Goal: Task Accomplishment & Management: Manage account settings

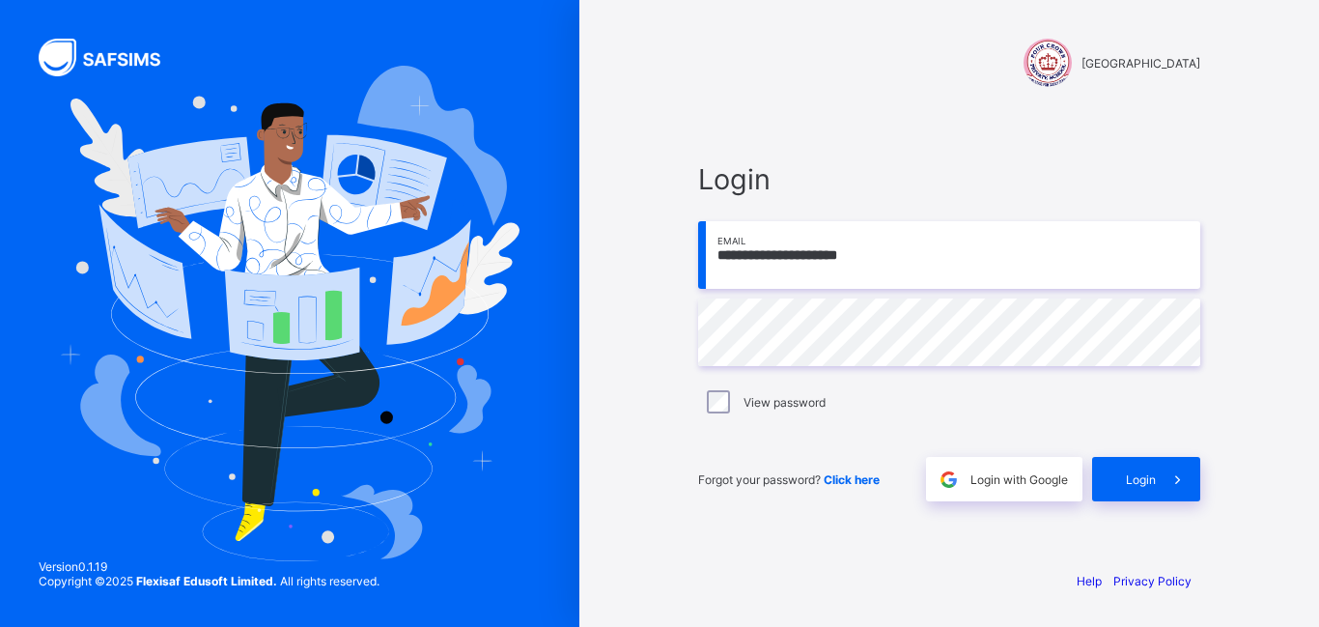
type input "**********"
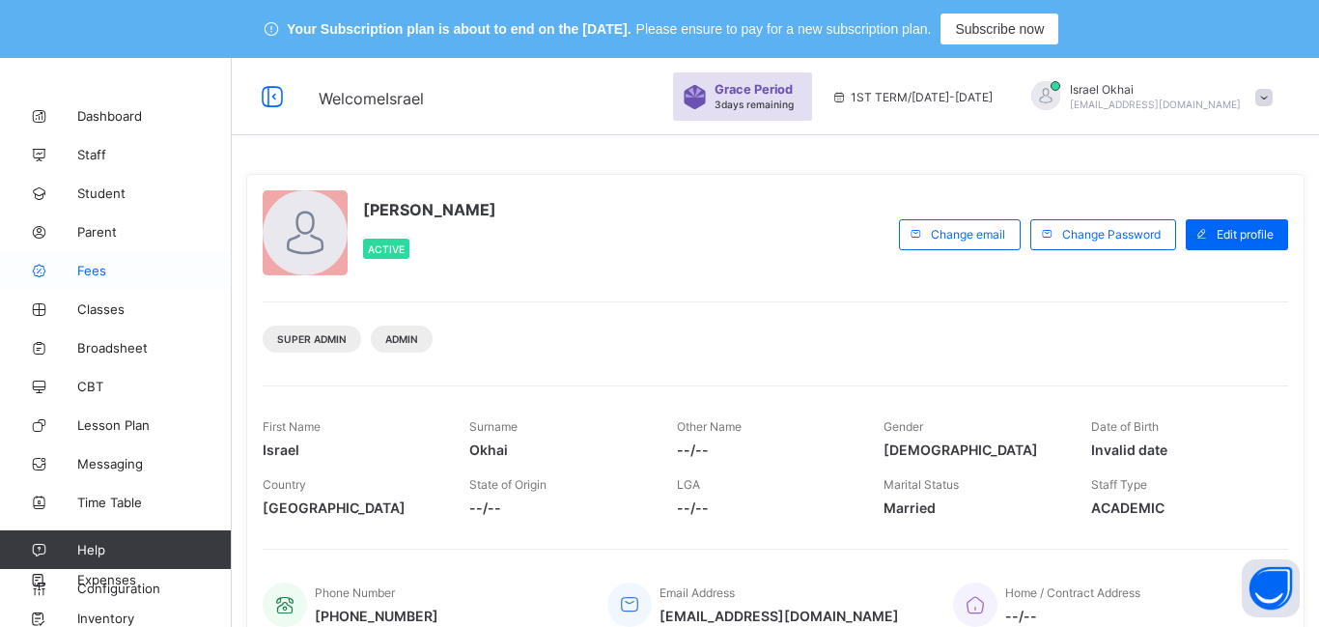
click at [98, 272] on span "Fees" at bounding box center [154, 270] width 154 height 15
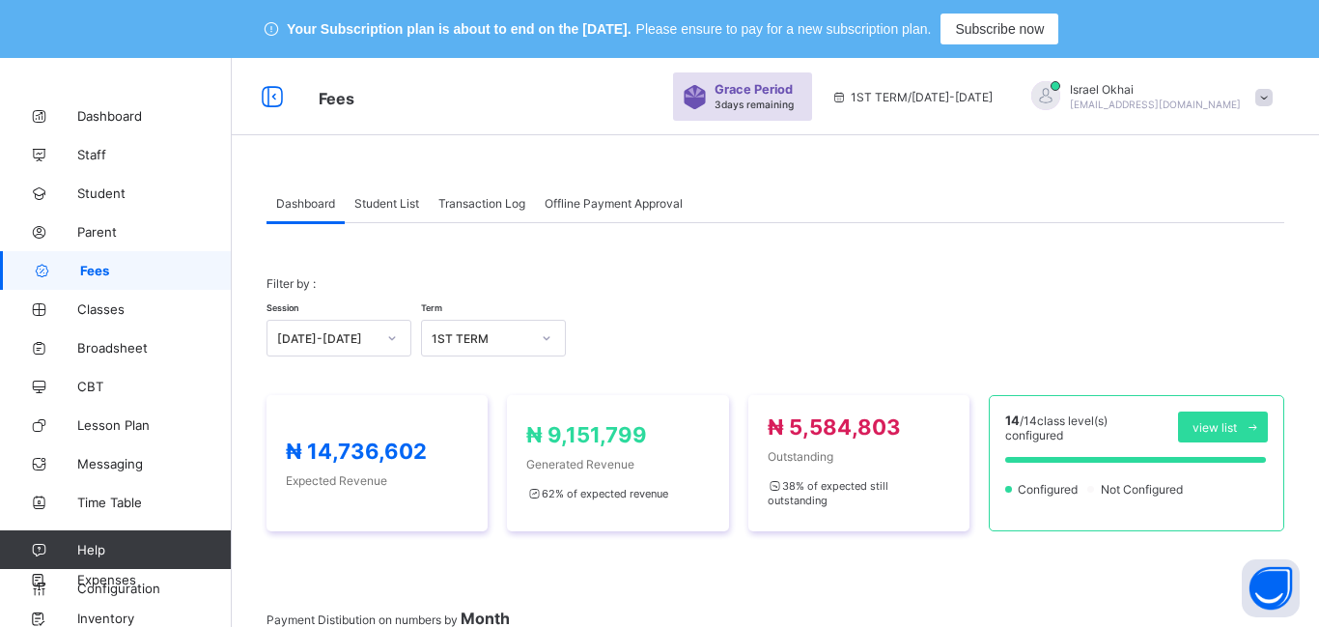
click at [396, 207] on span "Student List" at bounding box center [386, 203] width 65 height 14
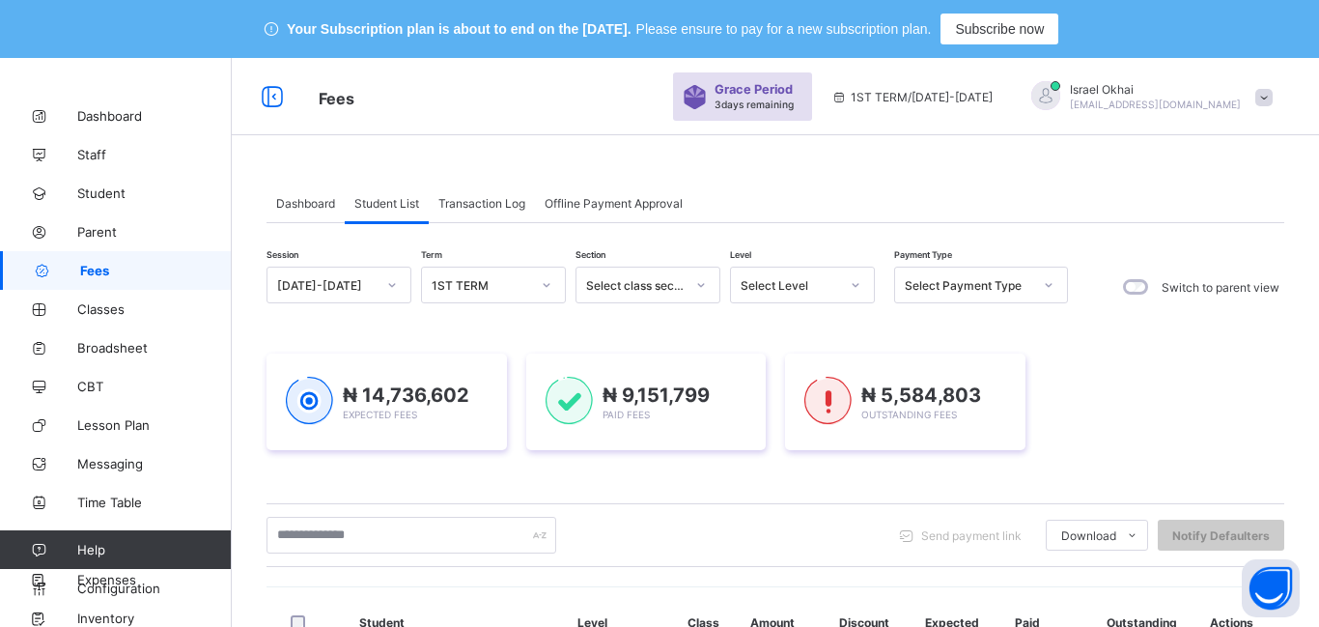
click at [396, 207] on span "Student List" at bounding box center [386, 203] width 65 height 14
click at [803, 290] on div "Select Level" at bounding box center [790, 285] width 98 height 14
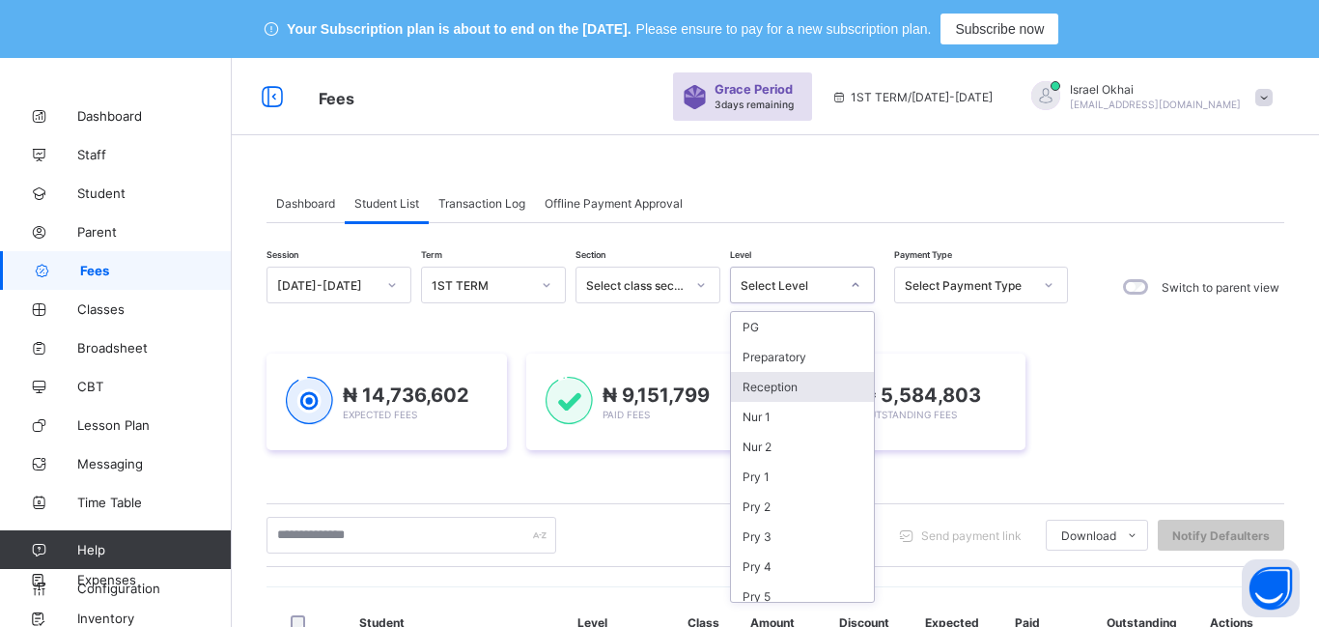
scroll to position [219, 0]
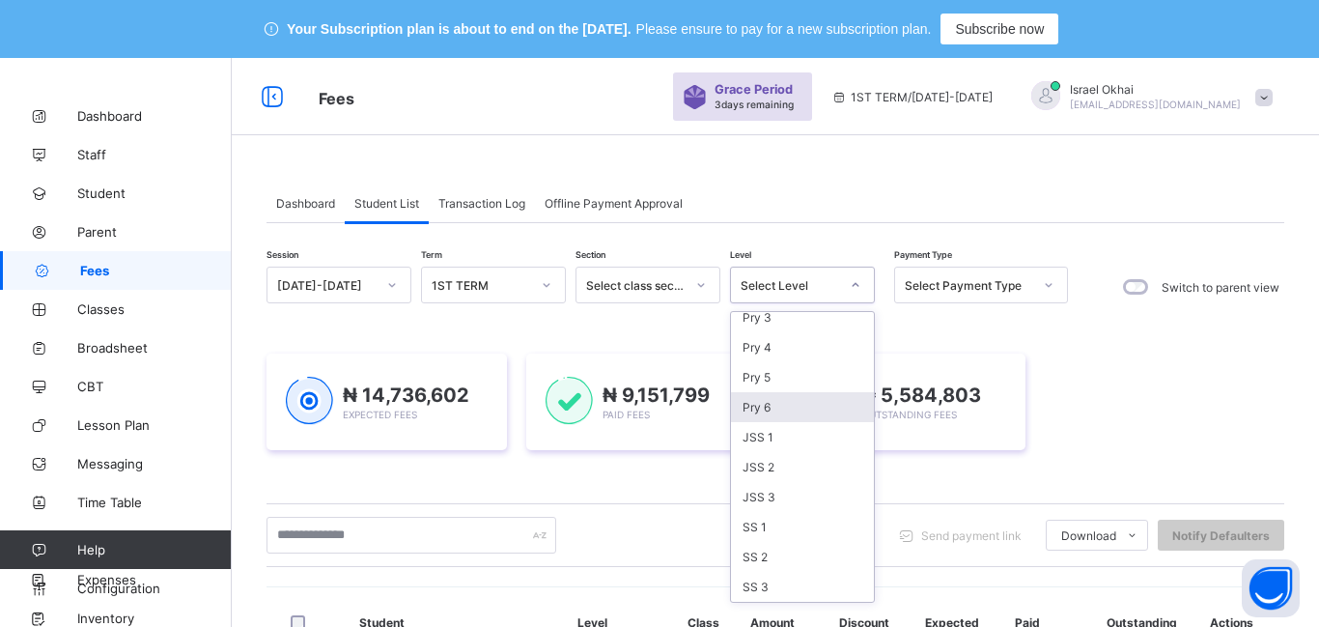
click at [802, 411] on div "Pry 6" at bounding box center [802, 407] width 143 height 30
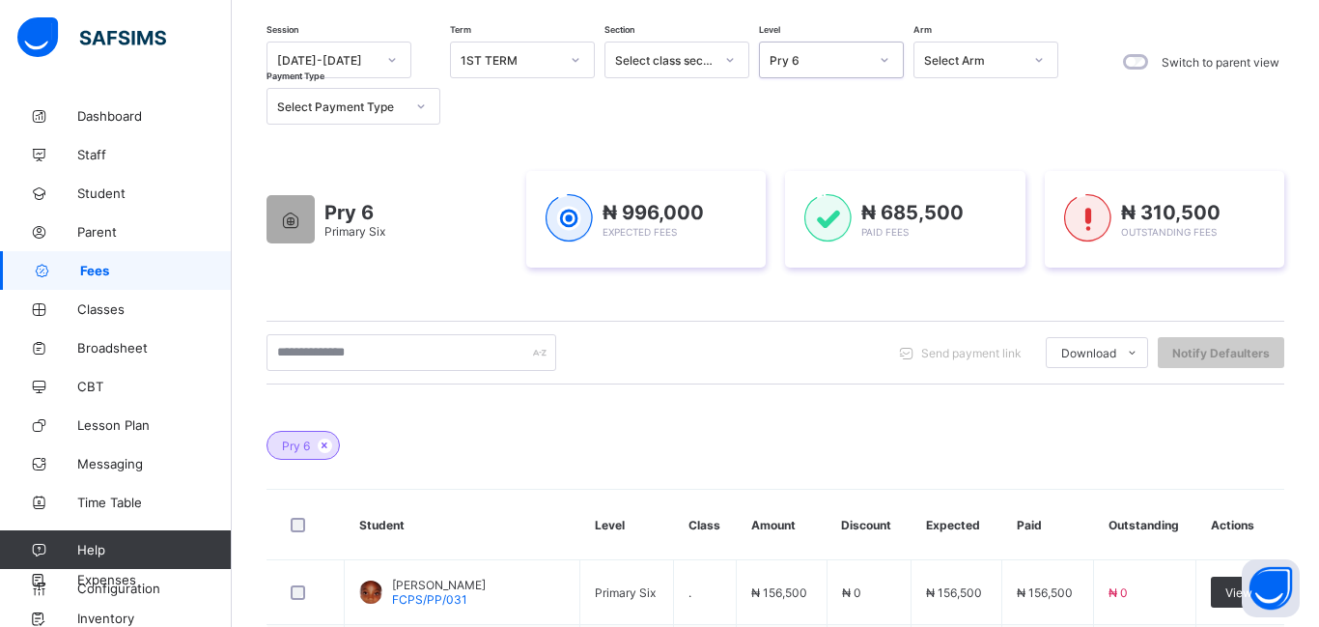
scroll to position [236, 0]
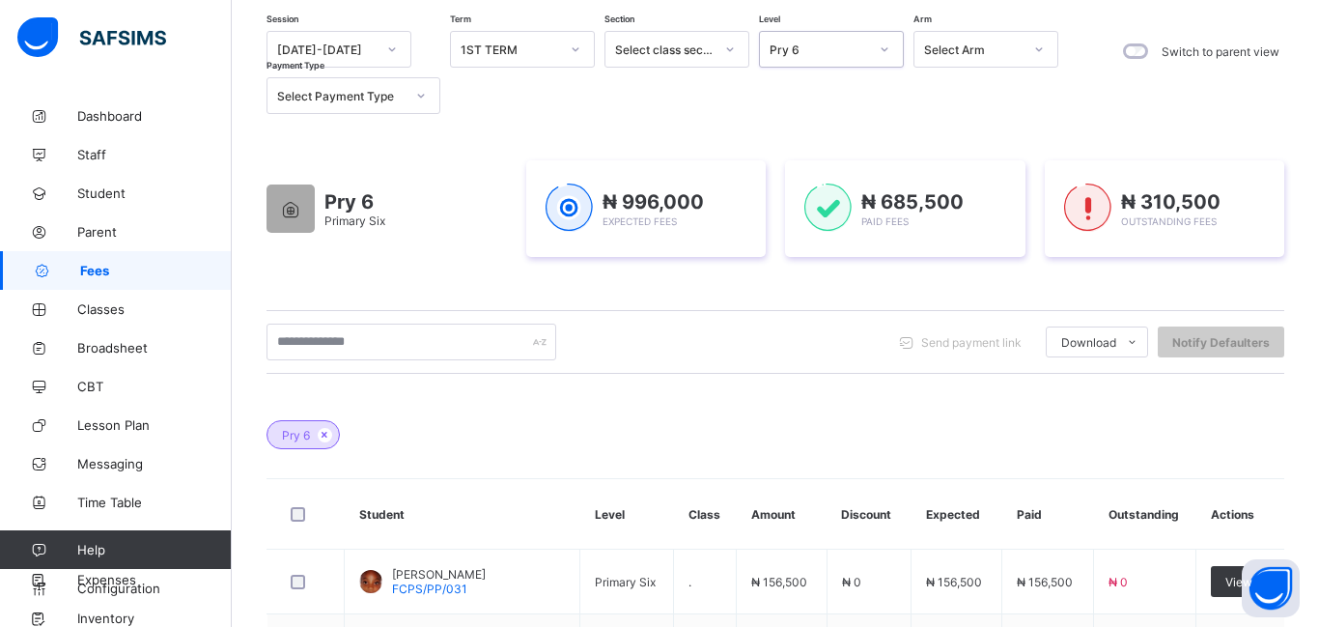
click at [802, 61] on div "Pry 6" at bounding box center [813, 49] width 106 height 27
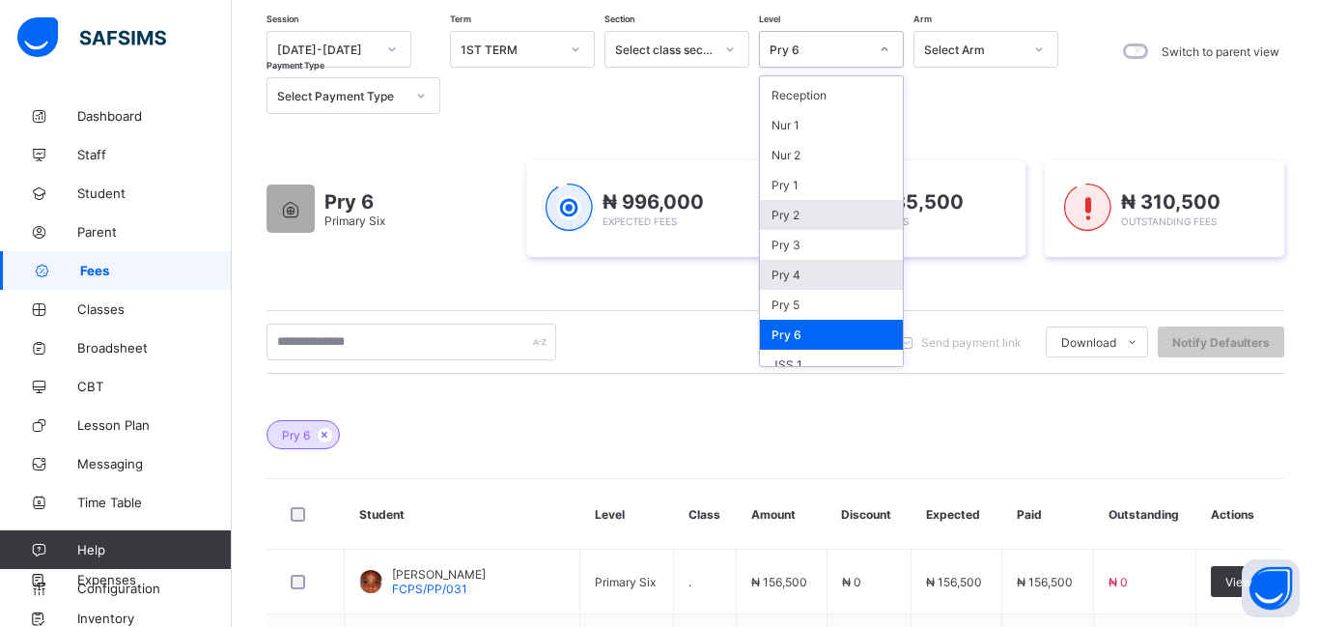
scroll to position [59, 0]
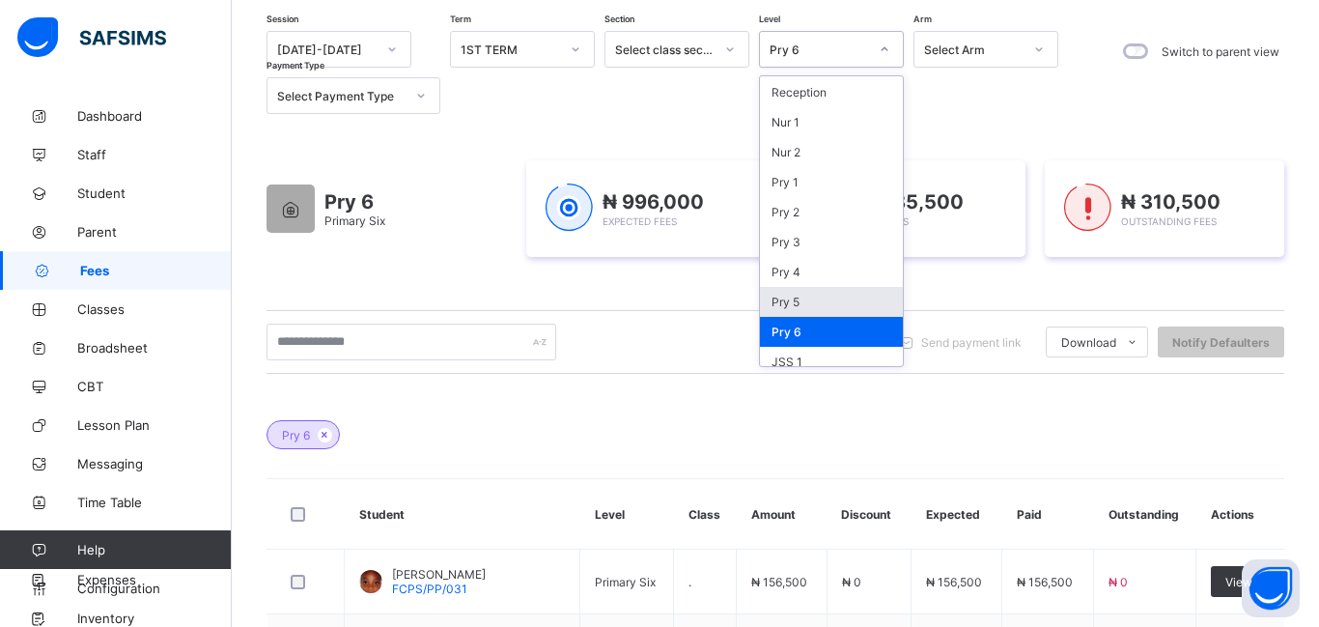
click at [847, 303] on div "Pry 5" at bounding box center [831, 302] width 143 height 30
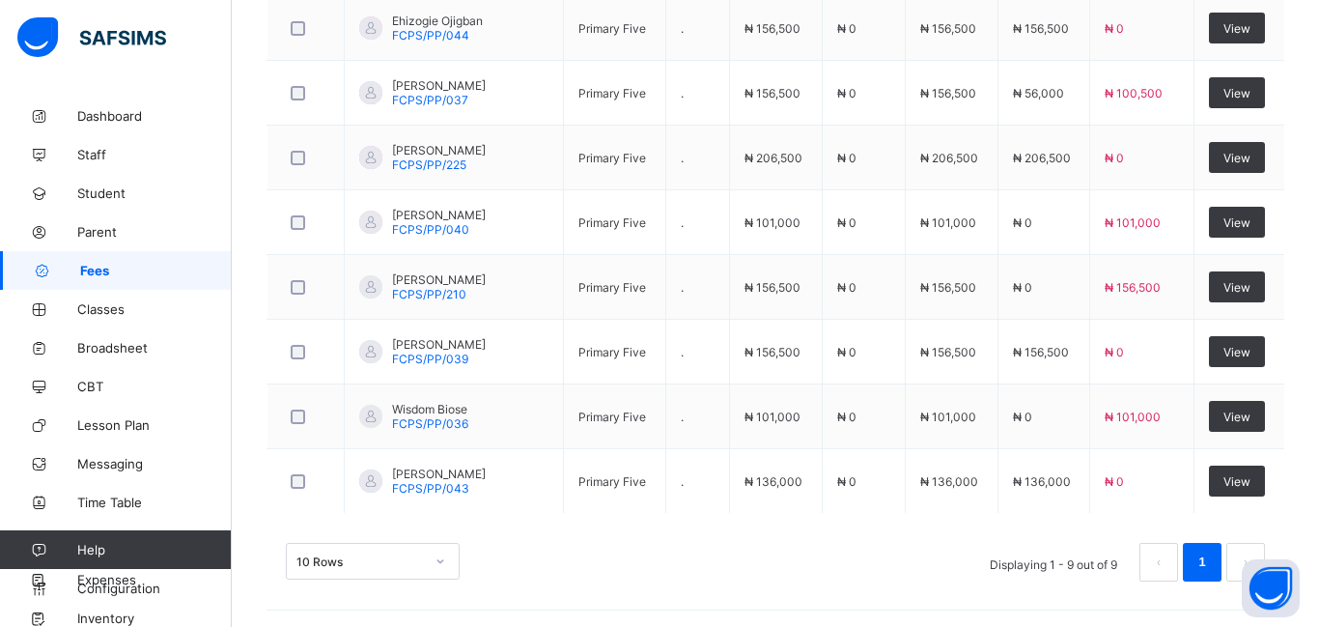
scroll to position [856, 0]
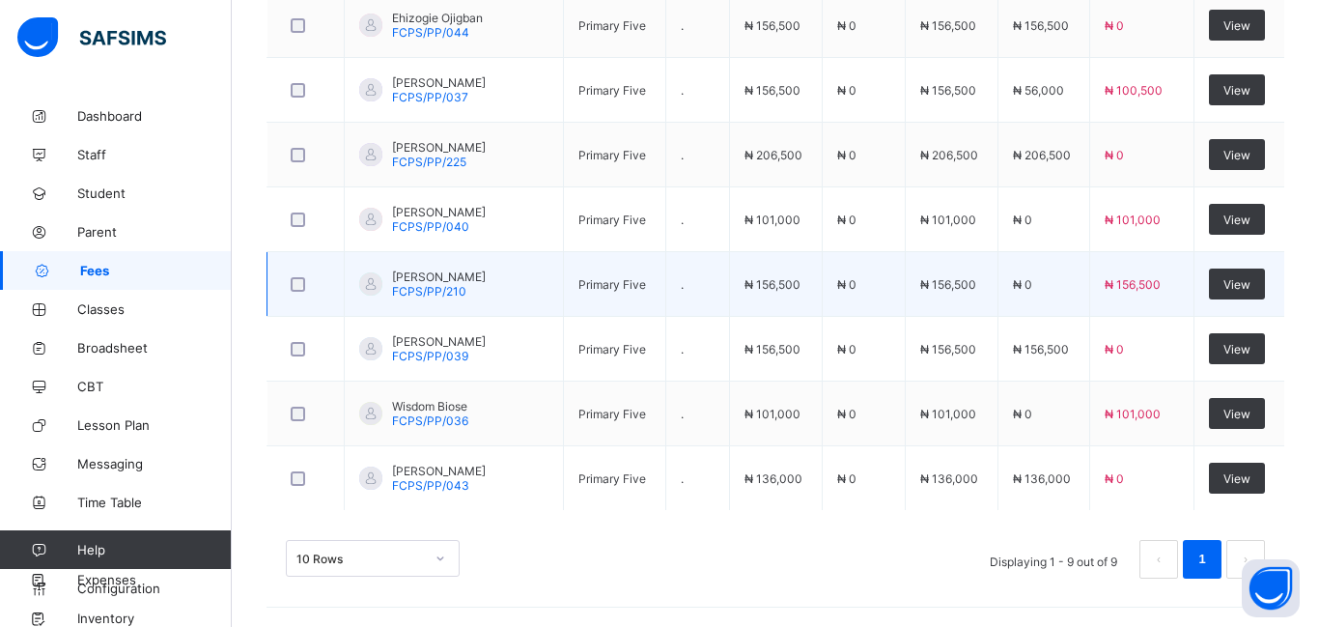
click at [668, 273] on td "." at bounding box center [698, 284] width 64 height 65
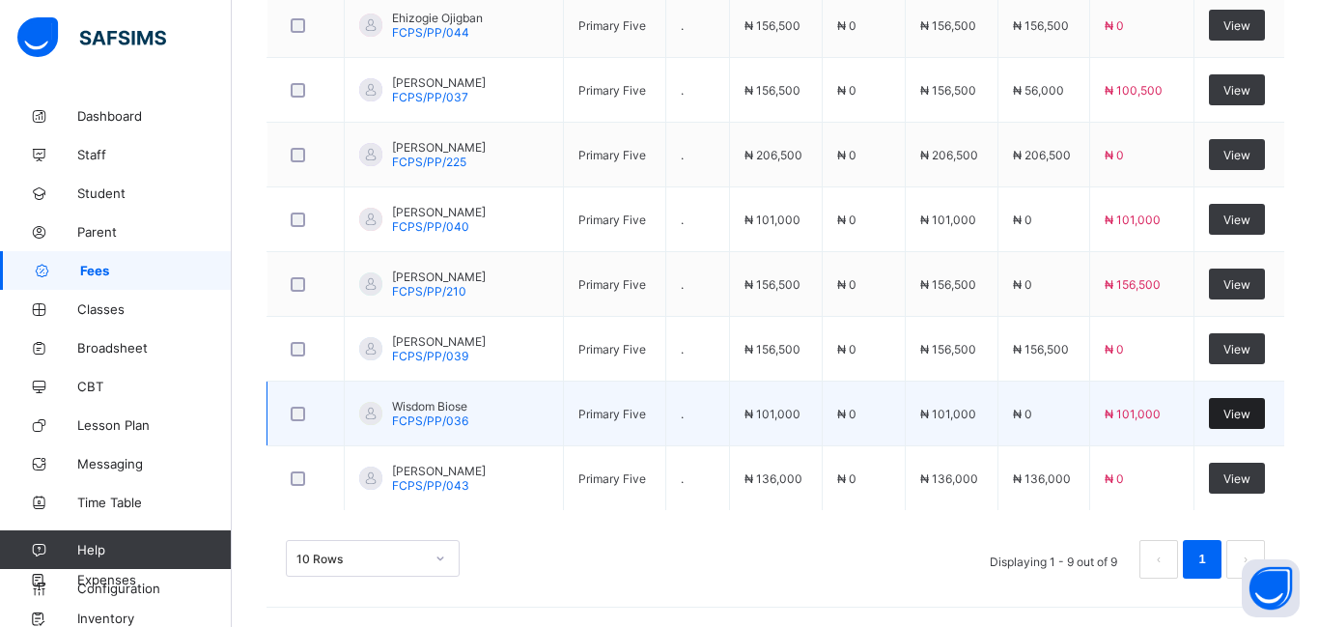
click at [1229, 418] on span "View" at bounding box center [1236, 414] width 27 height 14
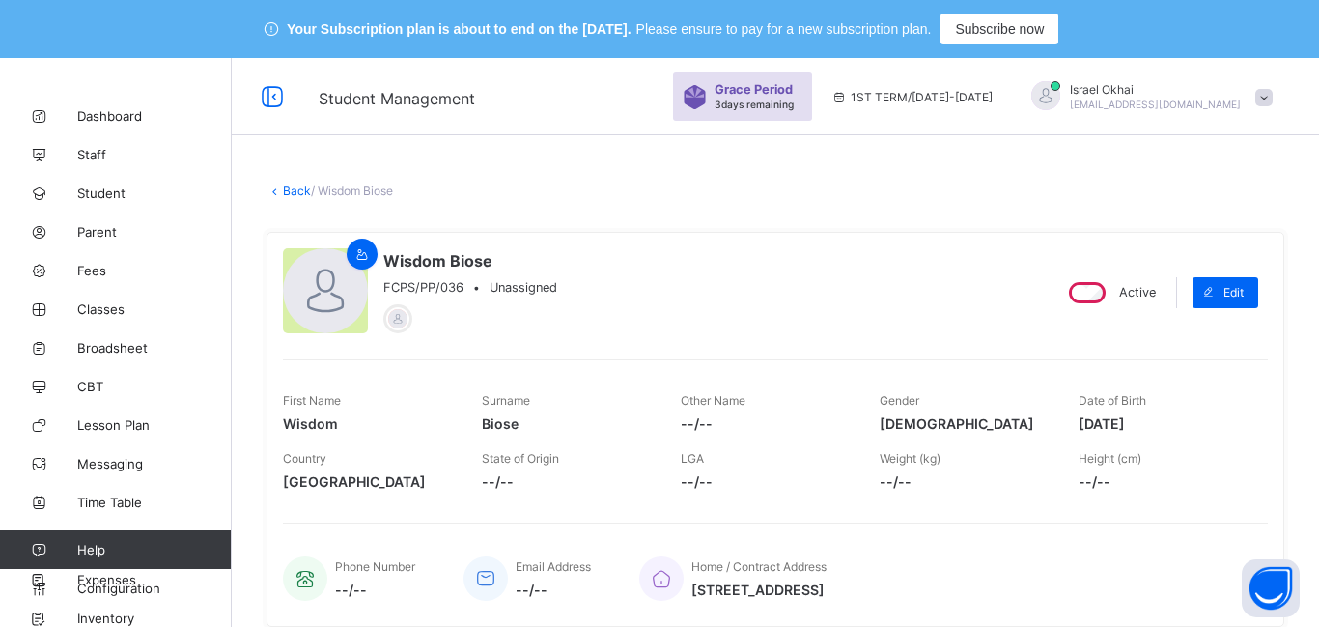
click at [295, 194] on link "Back" at bounding box center [297, 190] width 28 height 14
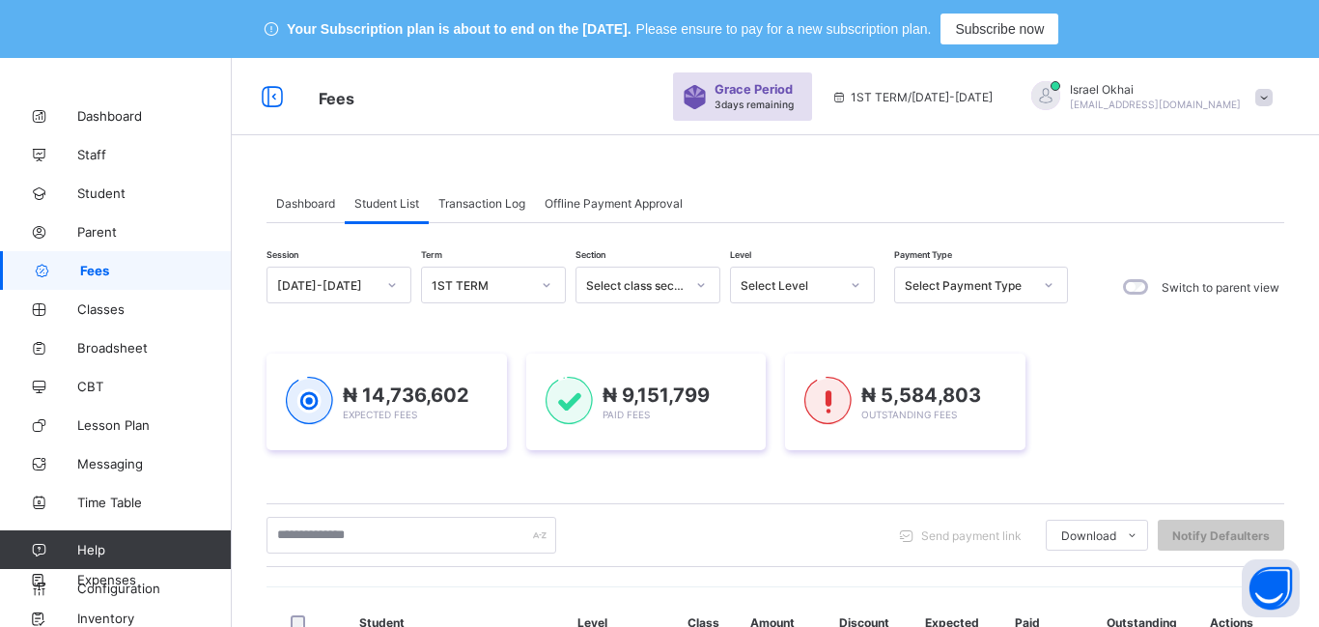
click at [784, 303] on div "Level Select Level" at bounding box center [802, 287] width 145 height 41
click at [787, 296] on div "Select Level" at bounding box center [784, 284] width 106 height 27
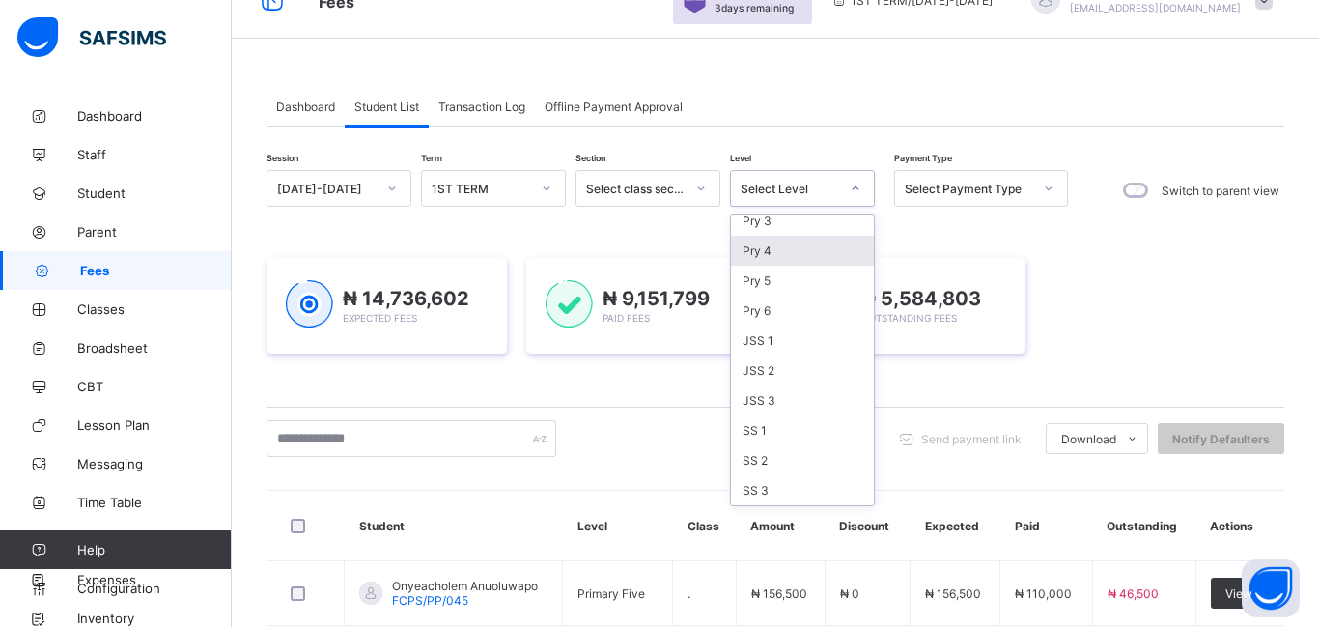
scroll to position [219, 0]
click at [819, 261] on div "Pry 4" at bounding box center [802, 251] width 143 height 30
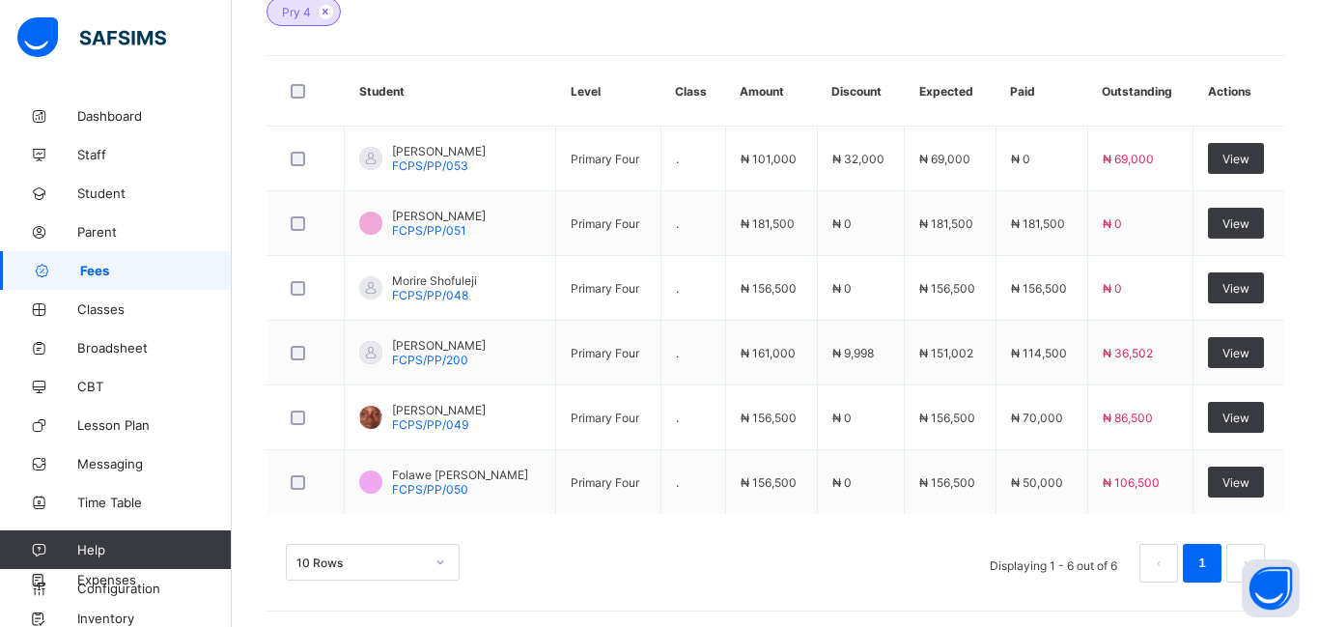
scroll to position [662, 0]
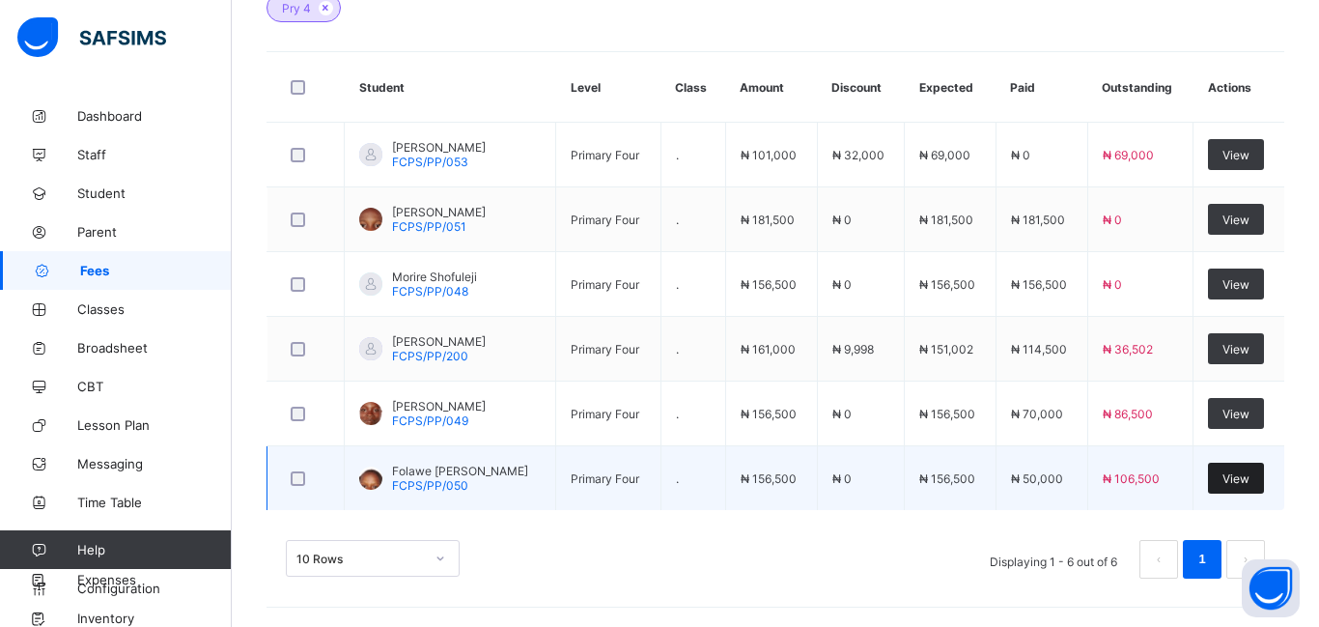
click at [1236, 476] on span "View" at bounding box center [1235, 478] width 27 height 14
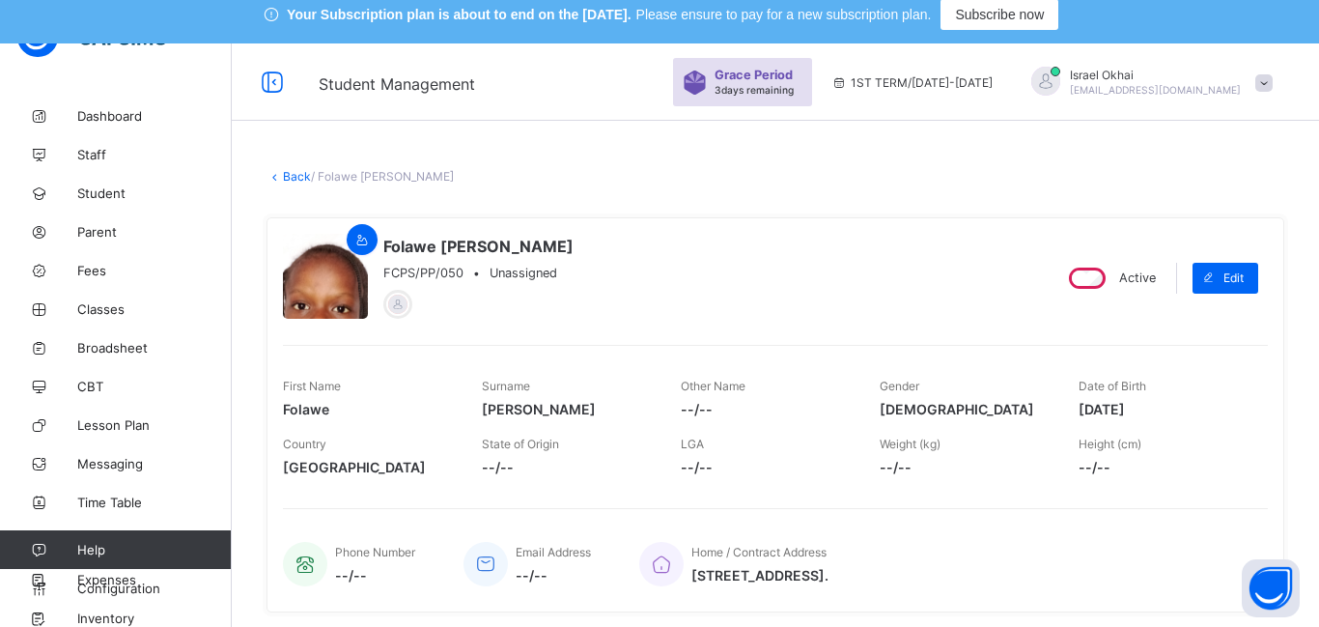
scroll to position [12, 0]
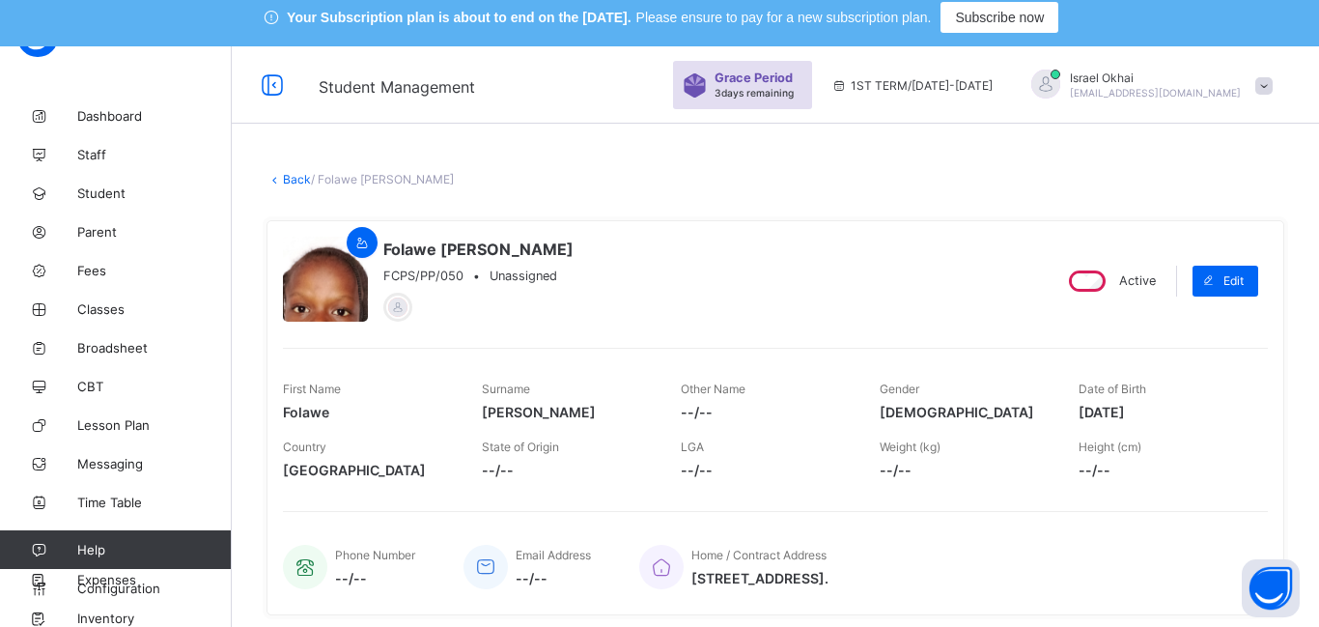
click at [292, 182] on link "Back" at bounding box center [297, 179] width 28 height 14
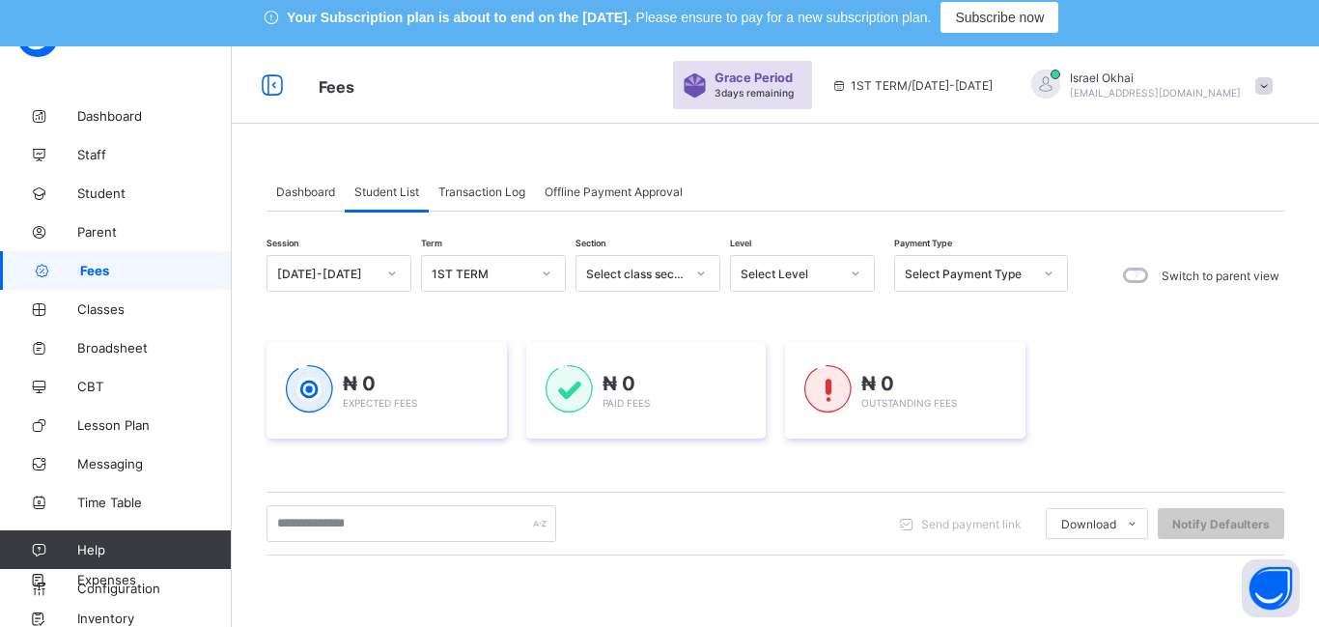
click at [797, 269] on div "Select Level" at bounding box center [790, 274] width 98 height 14
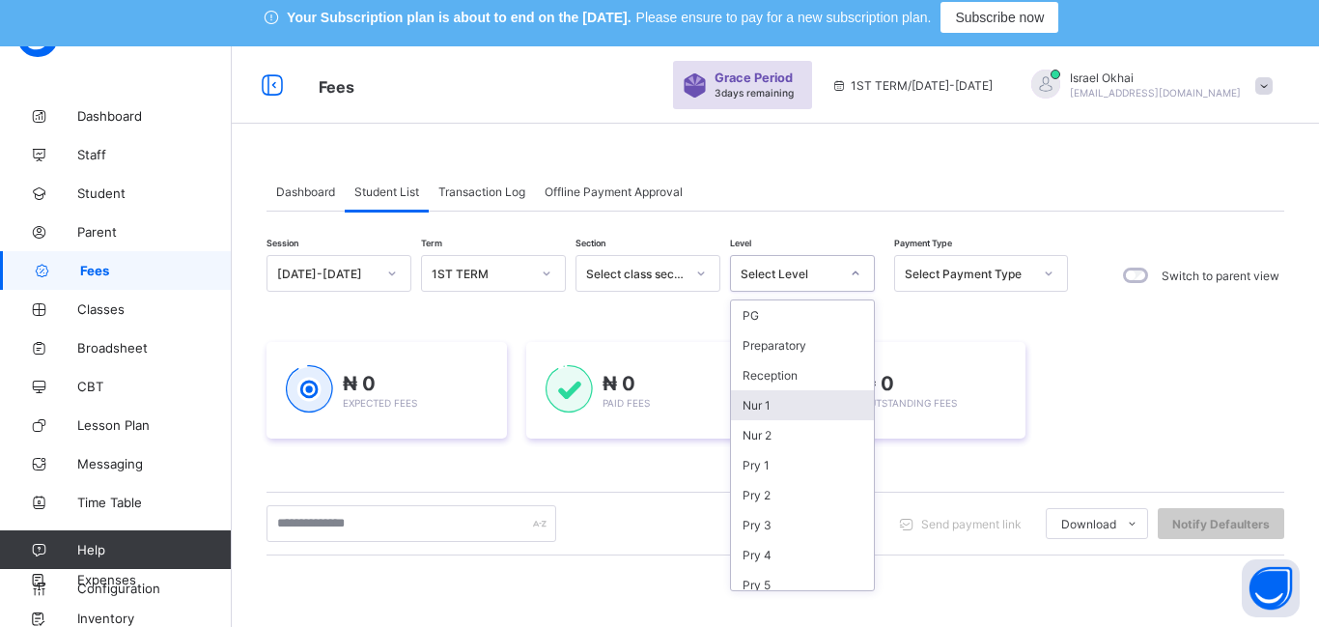
click at [861, 417] on div "Nur 1" at bounding box center [802, 405] width 143 height 30
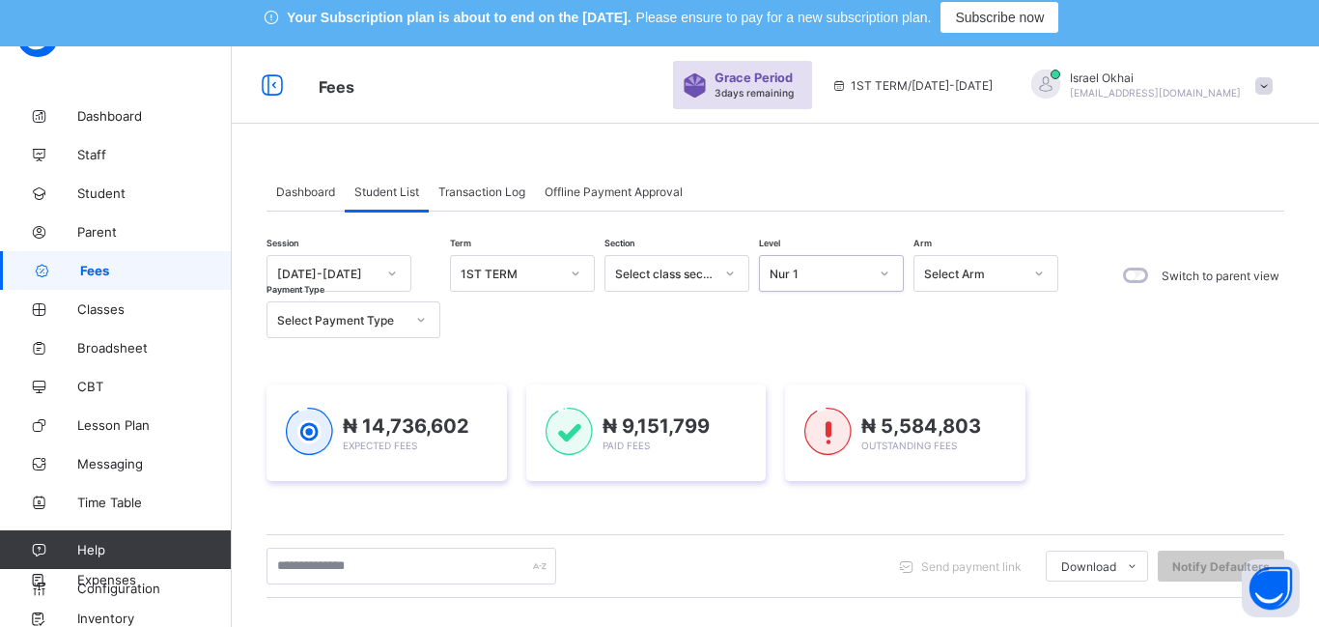
click at [823, 285] on div "Nur 1" at bounding box center [813, 273] width 106 height 27
click at [823, 279] on div "Nur 1" at bounding box center [819, 274] width 98 height 14
click at [853, 275] on div "Nur 1" at bounding box center [819, 274] width 98 height 14
click at [890, 276] on div at bounding box center [884, 273] width 33 height 31
click at [879, 270] on icon at bounding box center [885, 273] width 12 height 19
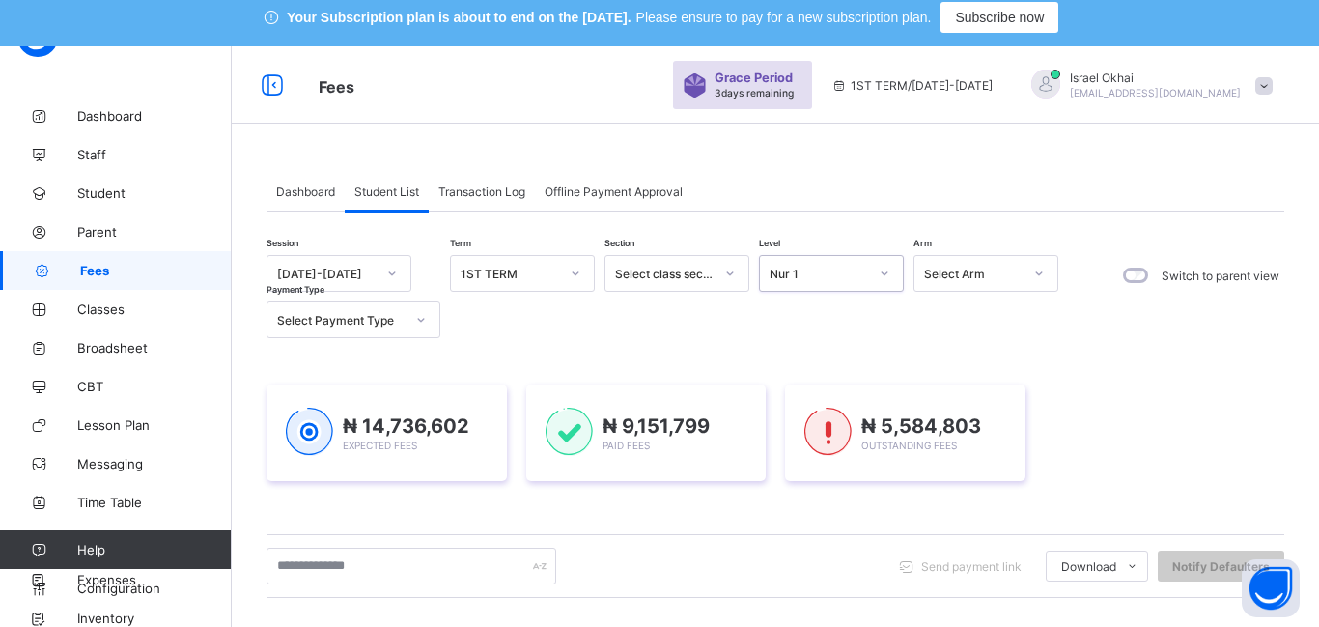
click at [886, 277] on icon at bounding box center [885, 273] width 12 height 19
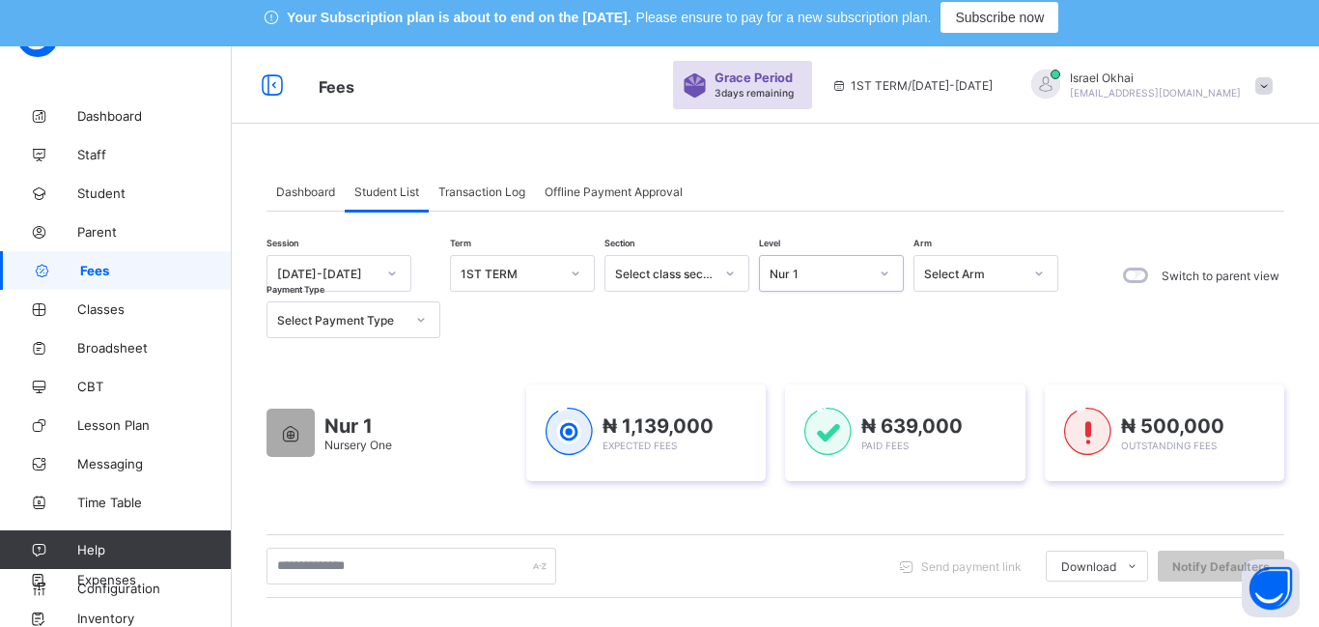
click at [868, 283] on div at bounding box center [884, 273] width 33 height 31
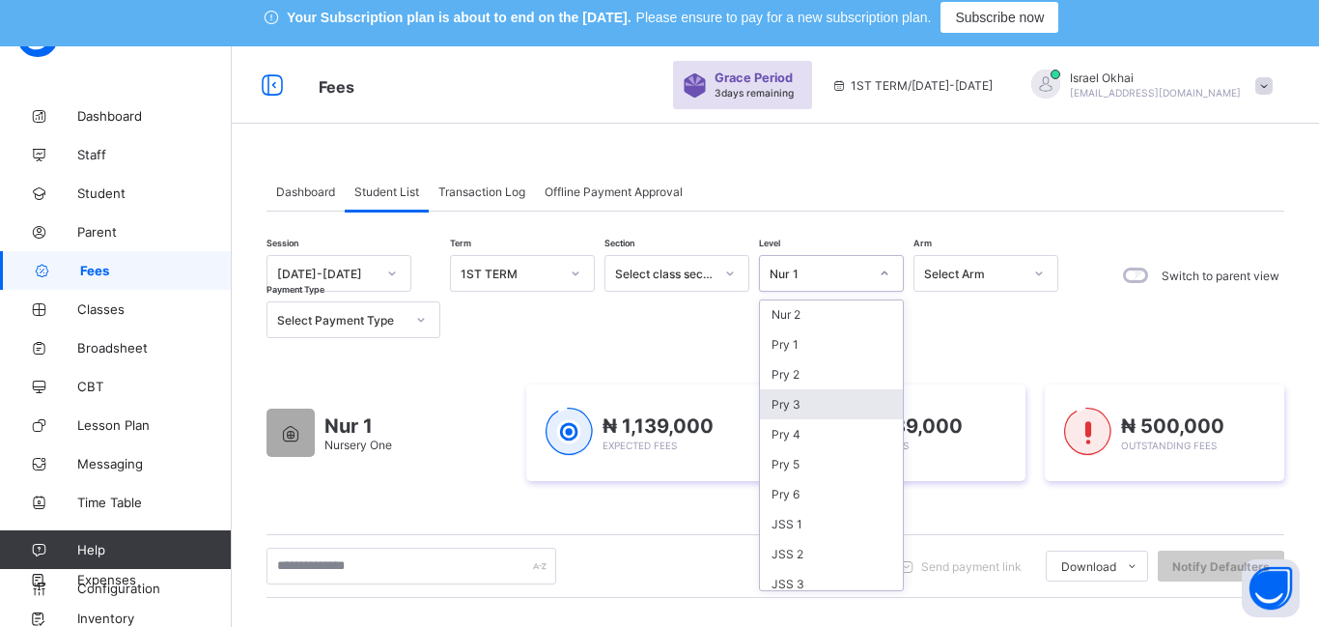
scroll to position [129, 0]
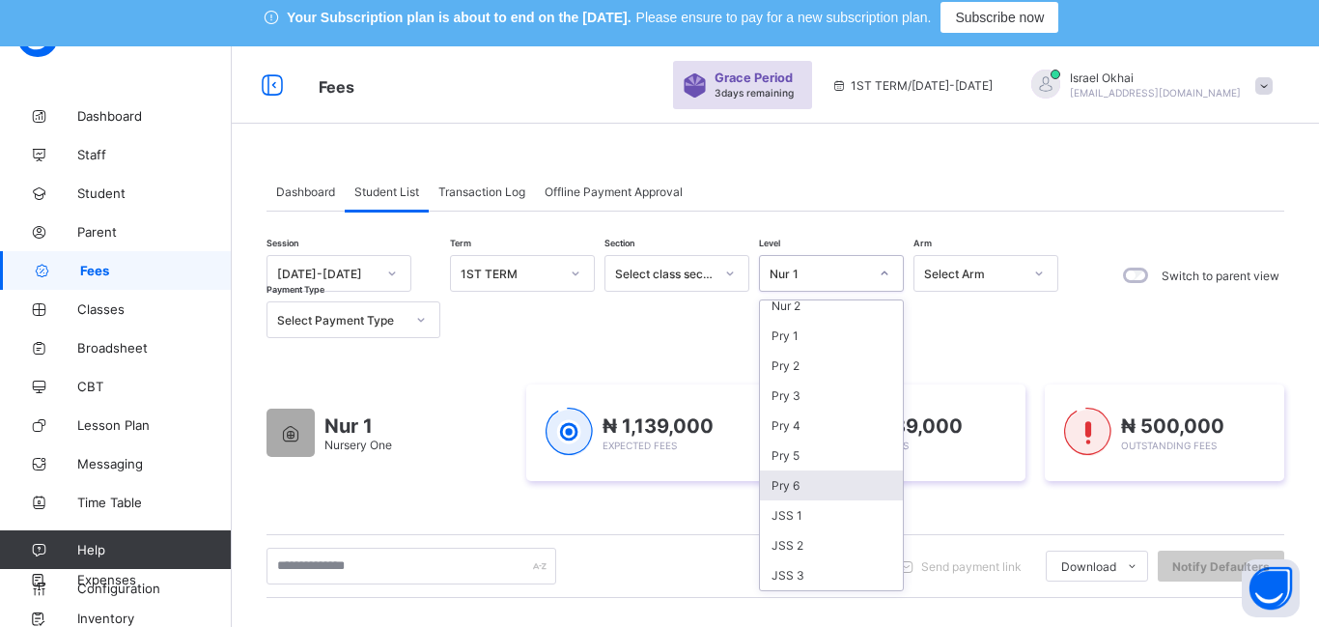
click at [851, 478] on div "Pry 6" at bounding box center [831, 485] width 143 height 30
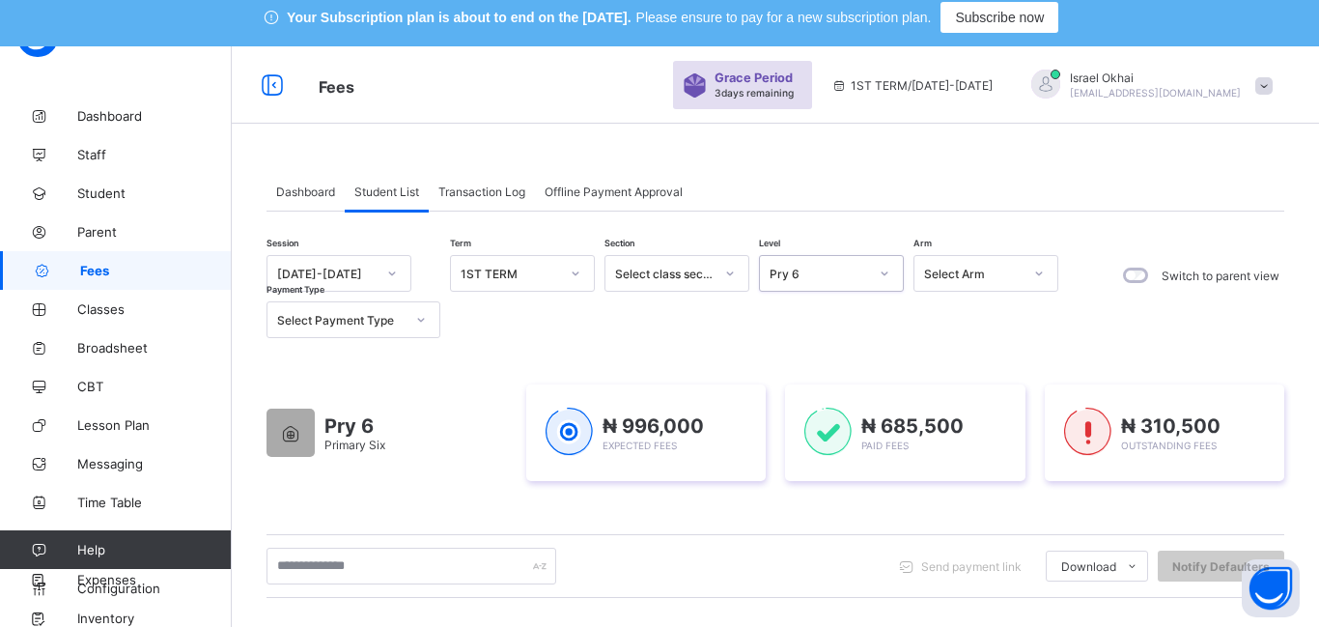
click at [788, 283] on div "Pry 6" at bounding box center [813, 273] width 106 height 27
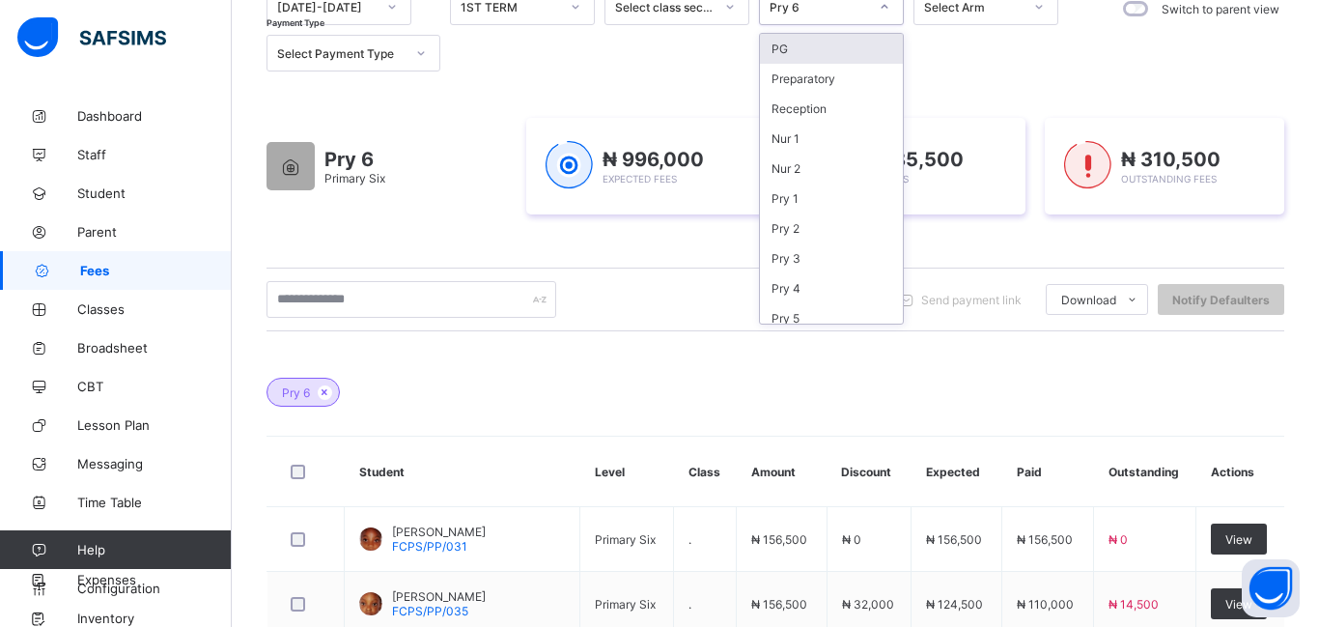
scroll to position [219, 0]
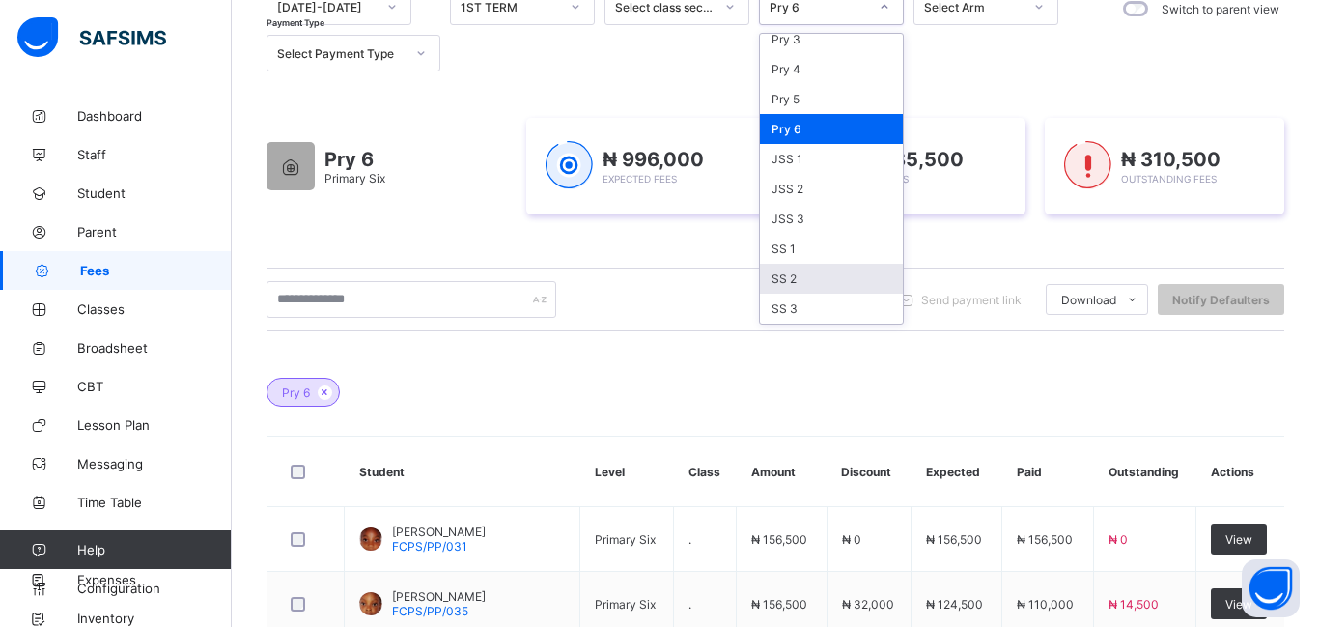
click at [662, 346] on div "Session [DATE]-[DATE] Term 1ST TERM Section Select class section Level option P…" at bounding box center [776, 517] width 1018 height 1058
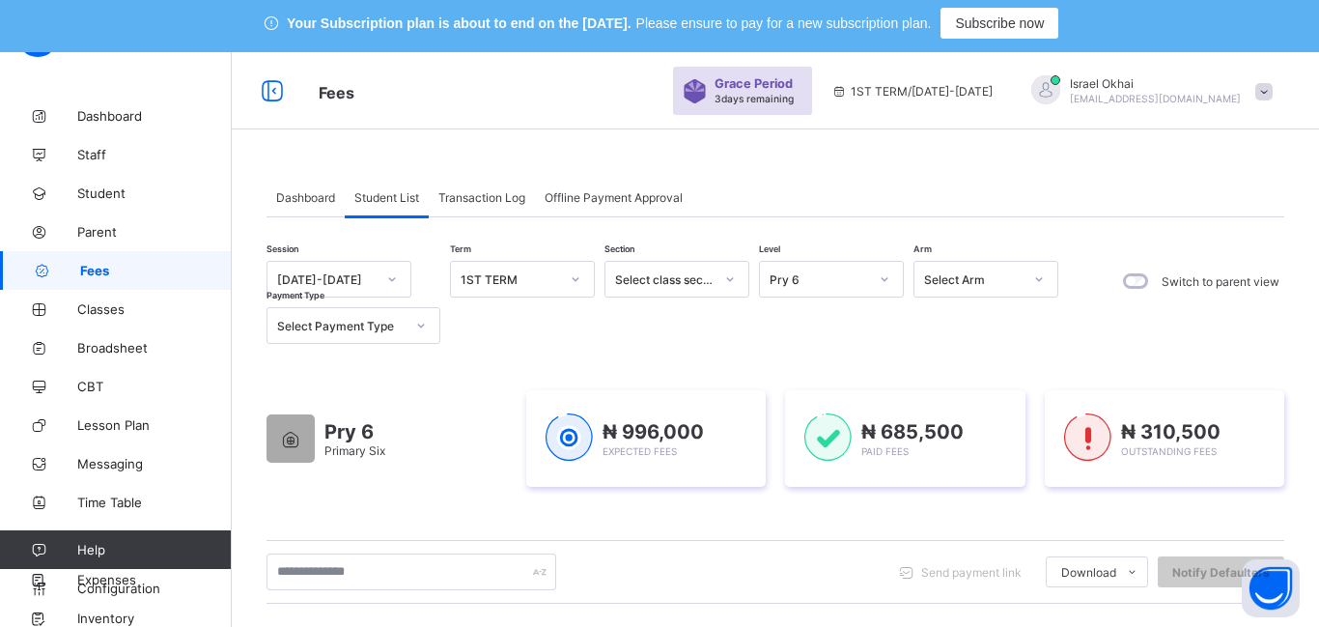
scroll to position [0, 0]
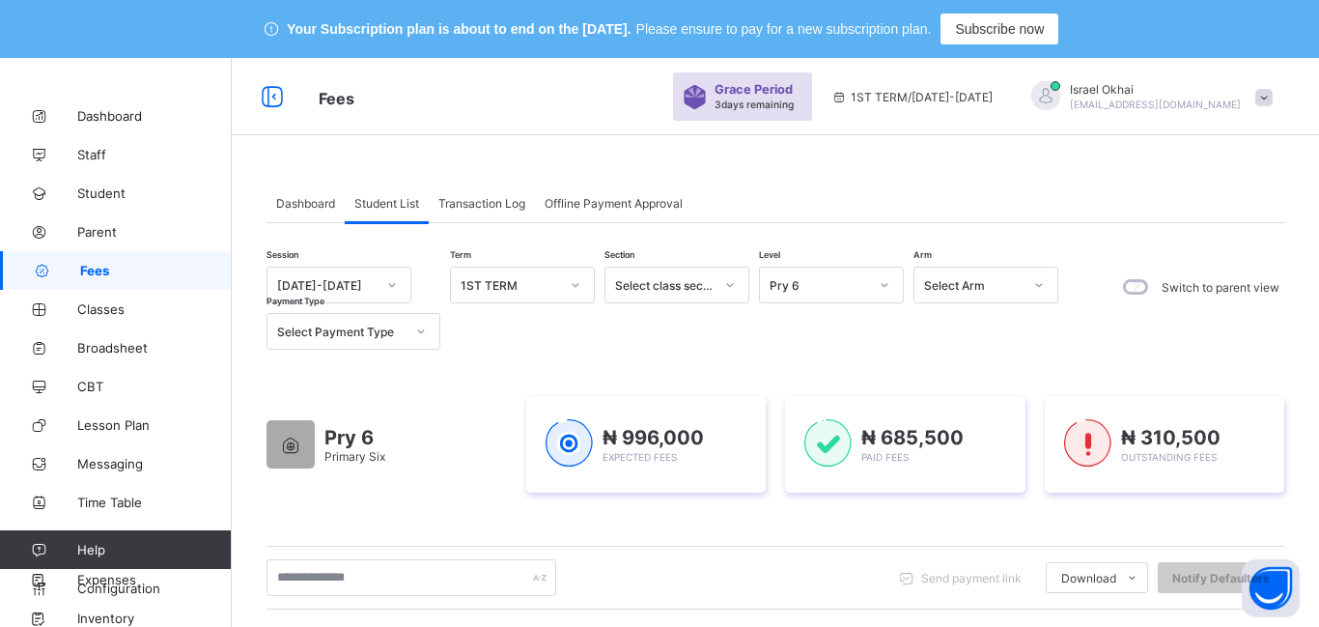
click at [840, 284] on div "Pry 6" at bounding box center [819, 285] width 98 height 14
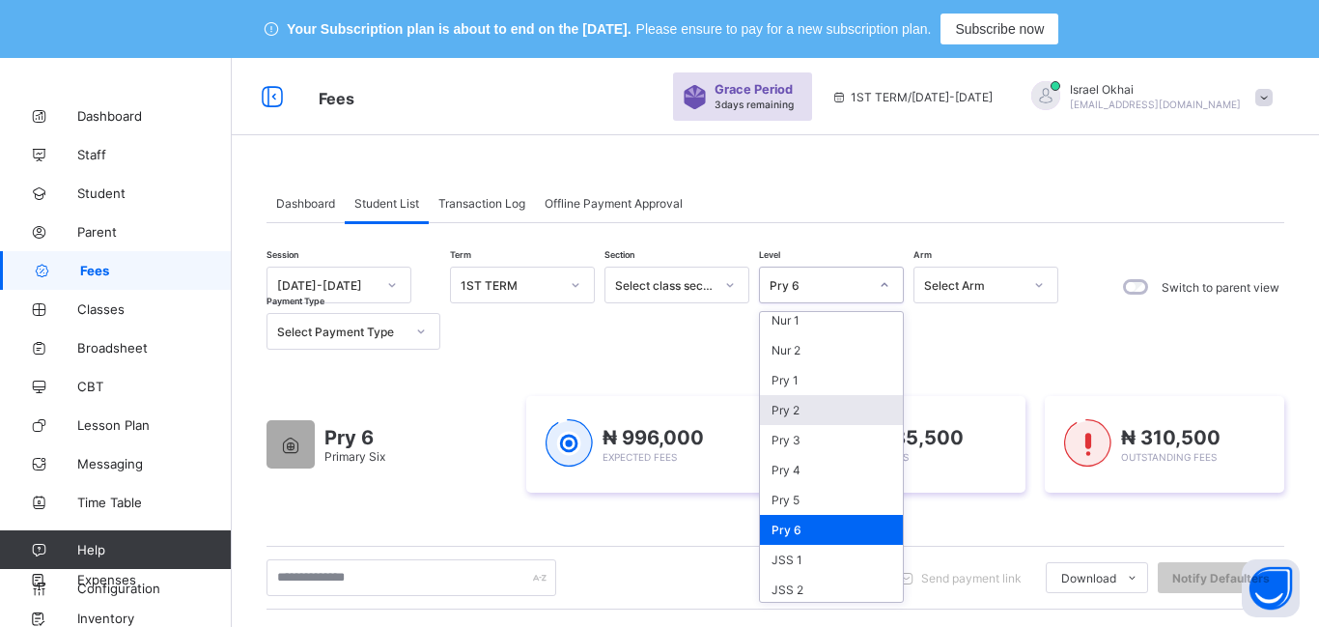
scroll to position [107, 0]
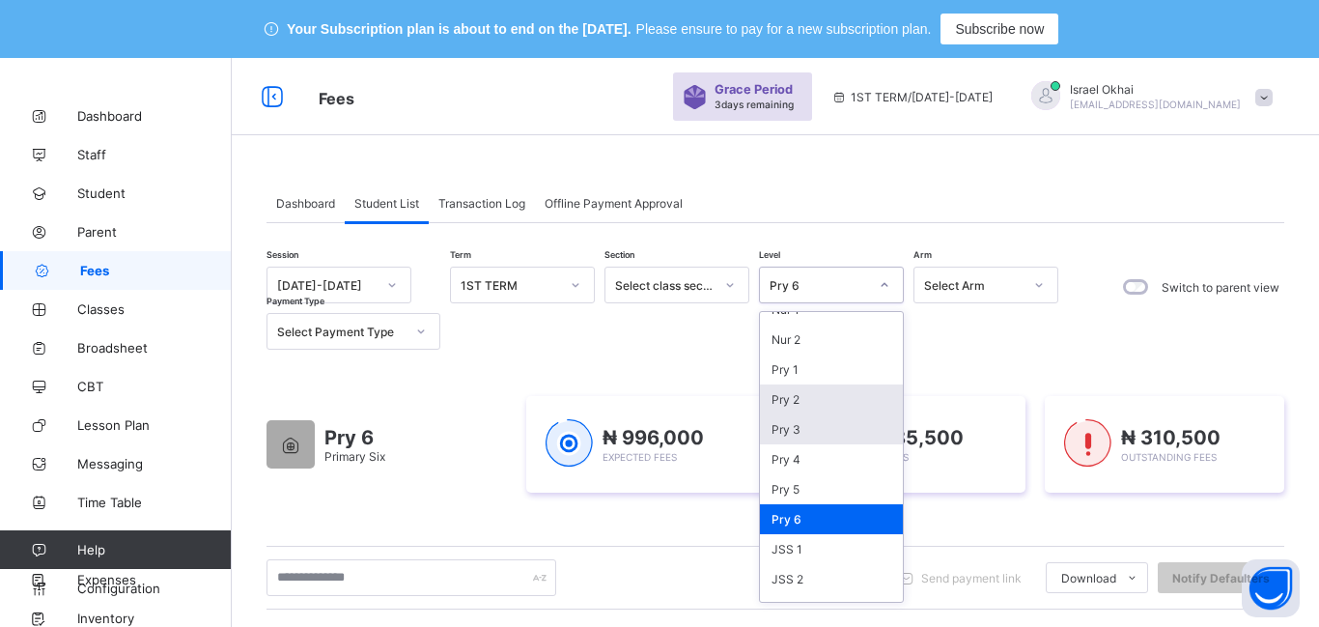
click at [852, 418] on div "Pry 3" at bounding box center [831, 429] width 143 height 30
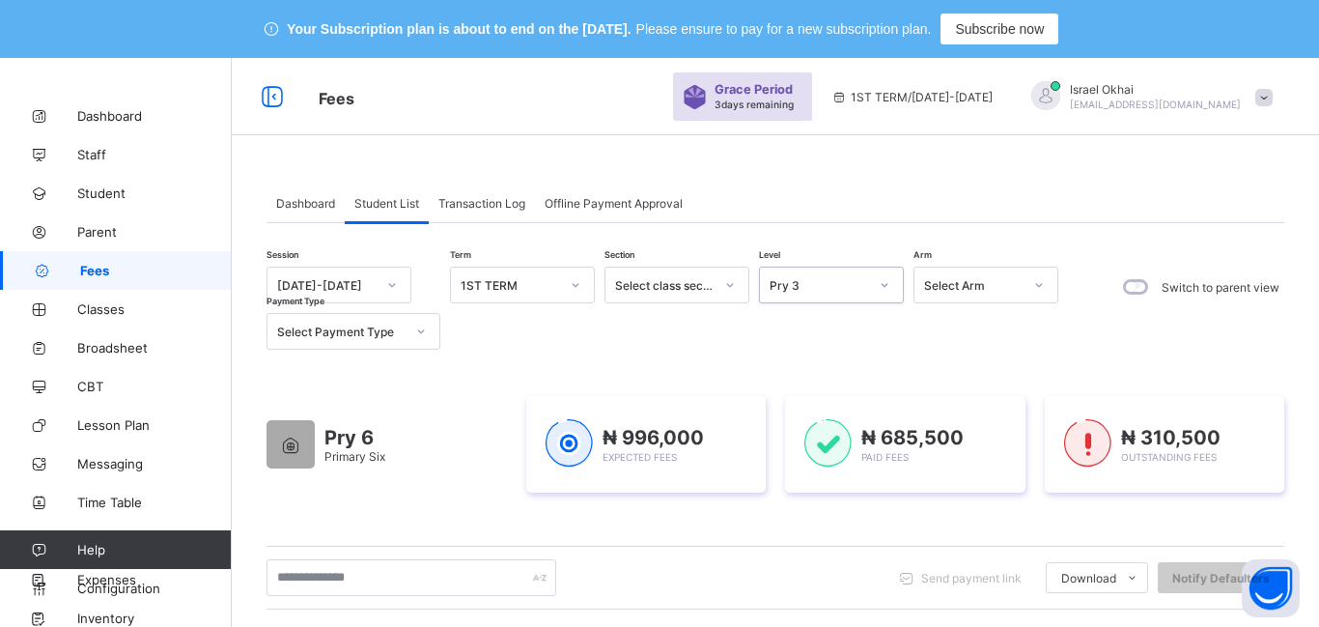
click at [834, 293] on div "Pry 3" at bounding box center [813, 284] width 106 height 27
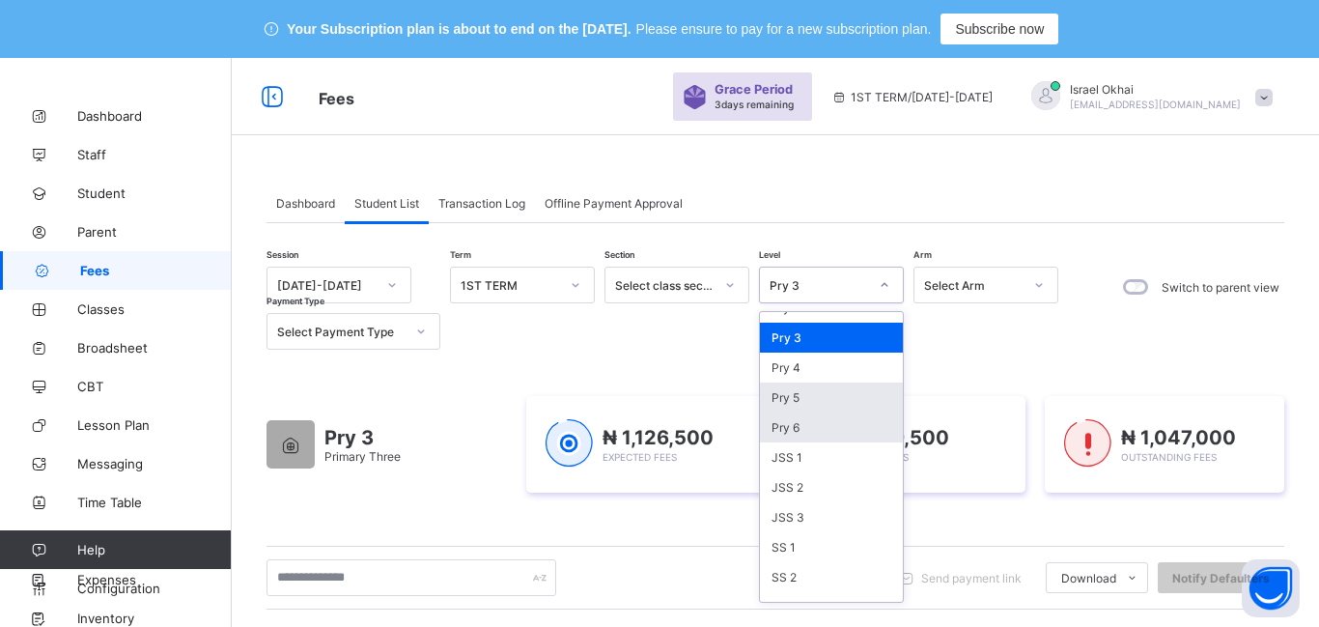
scroll to position [219, 0]
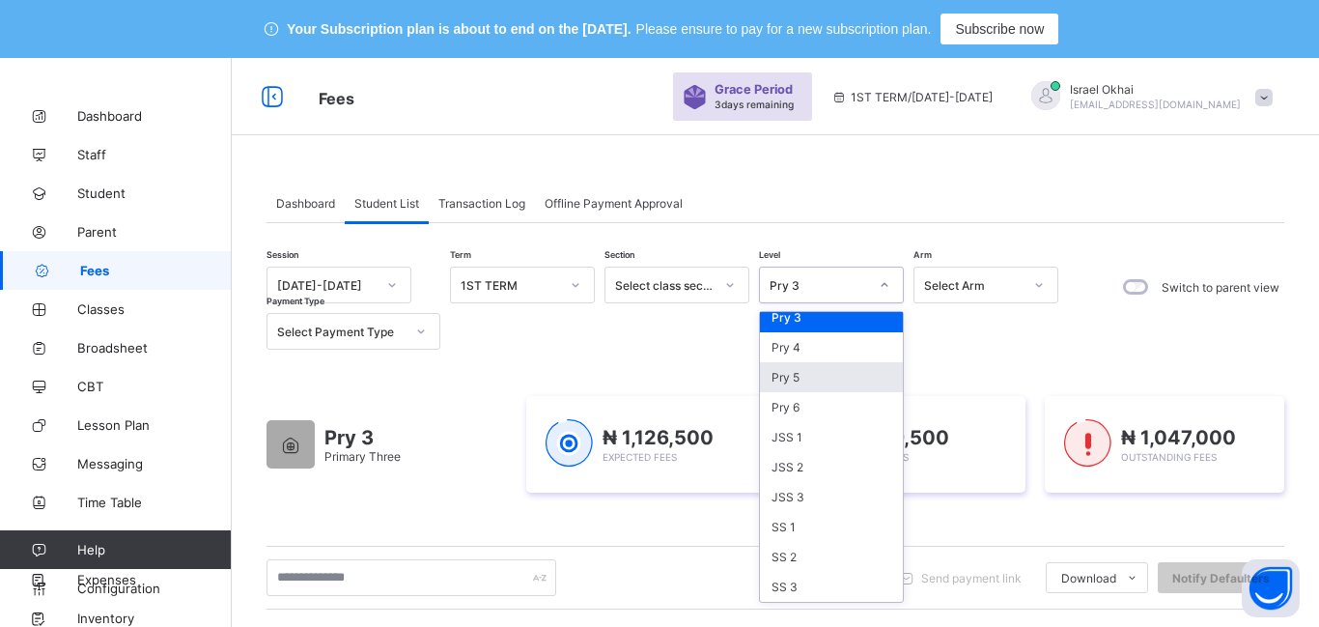
click at [807, 376] on div "Pry 5" at bounding box center [831, 377] width 143 height 30
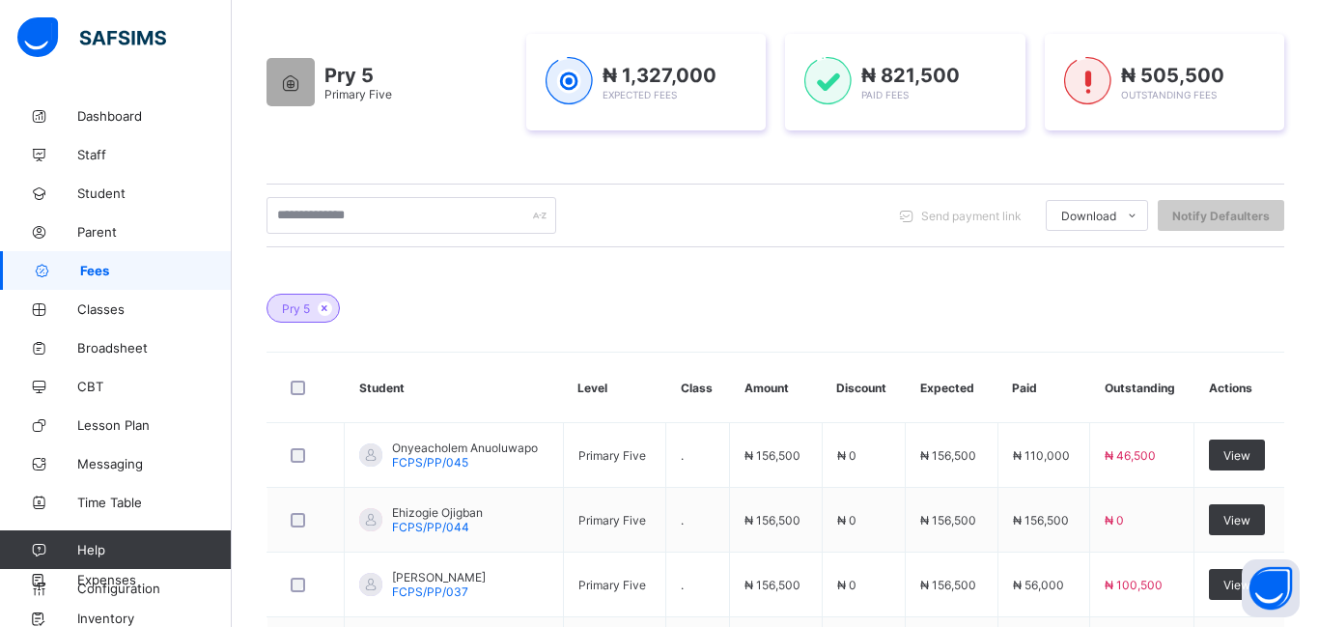
scroll to position [370, 0]
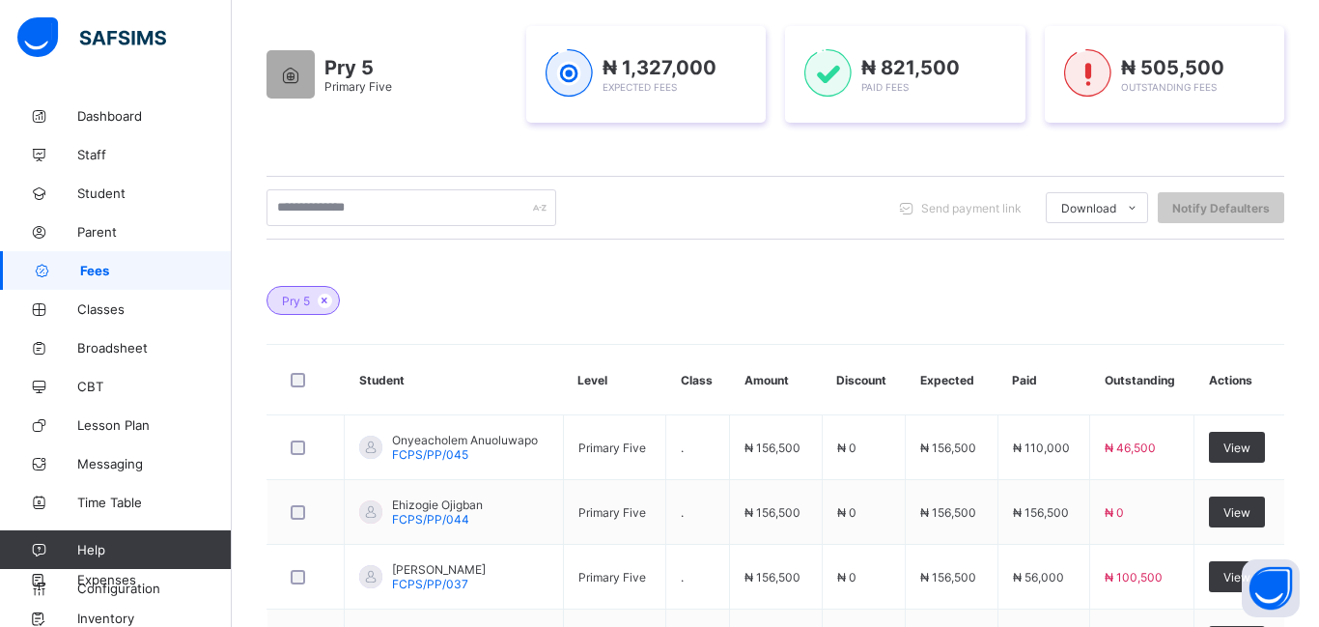
click at [807, 376] on th "Amount" at bounding box center [776, 380] width 93 height 70
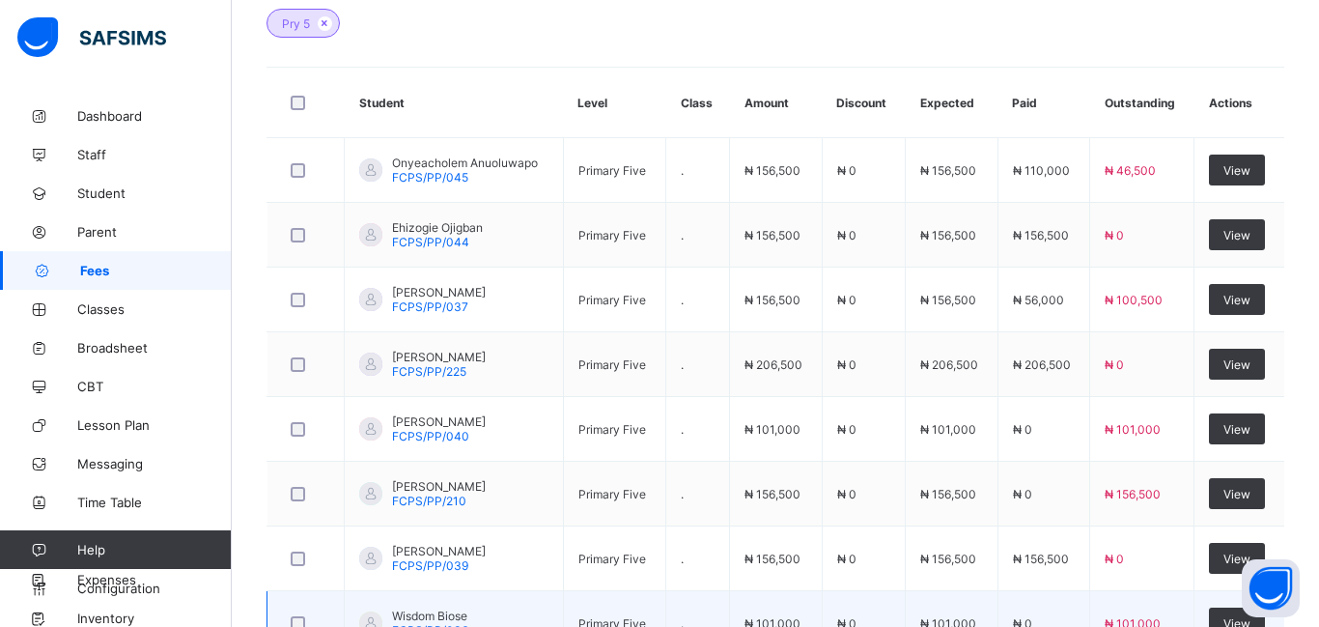
scroll to position [646, 0]
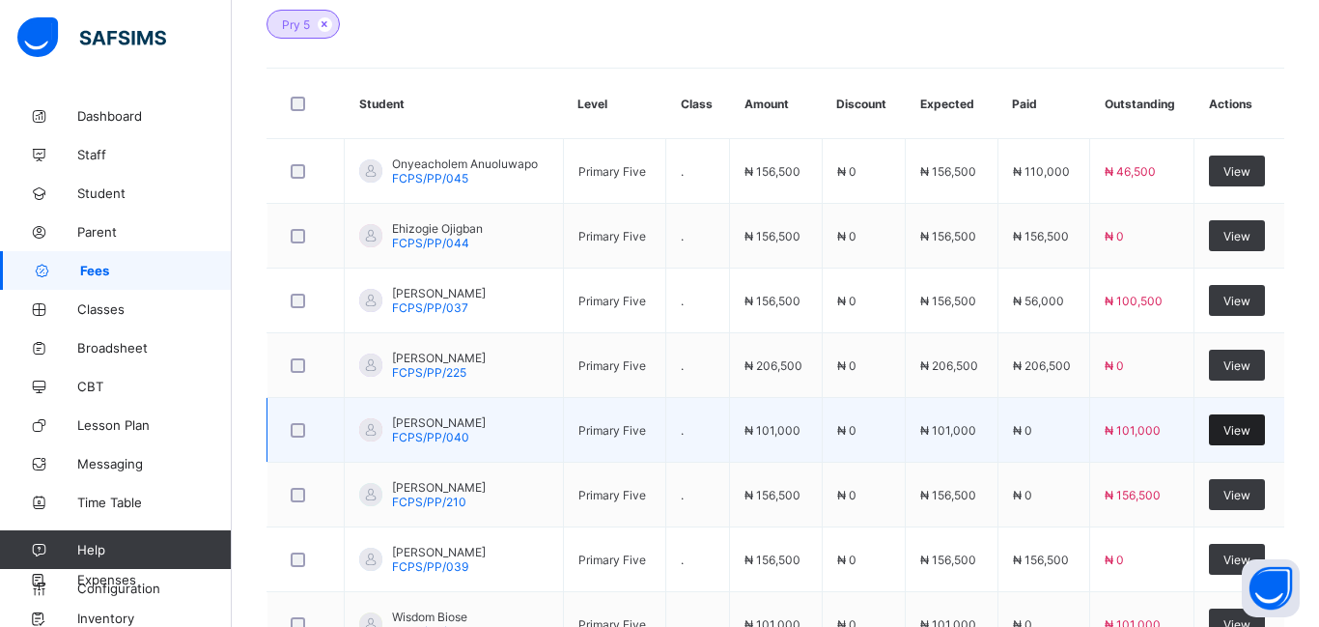
click at [1244, 433] on span "View" at bounding box center [1236, 430] width 27 height 14
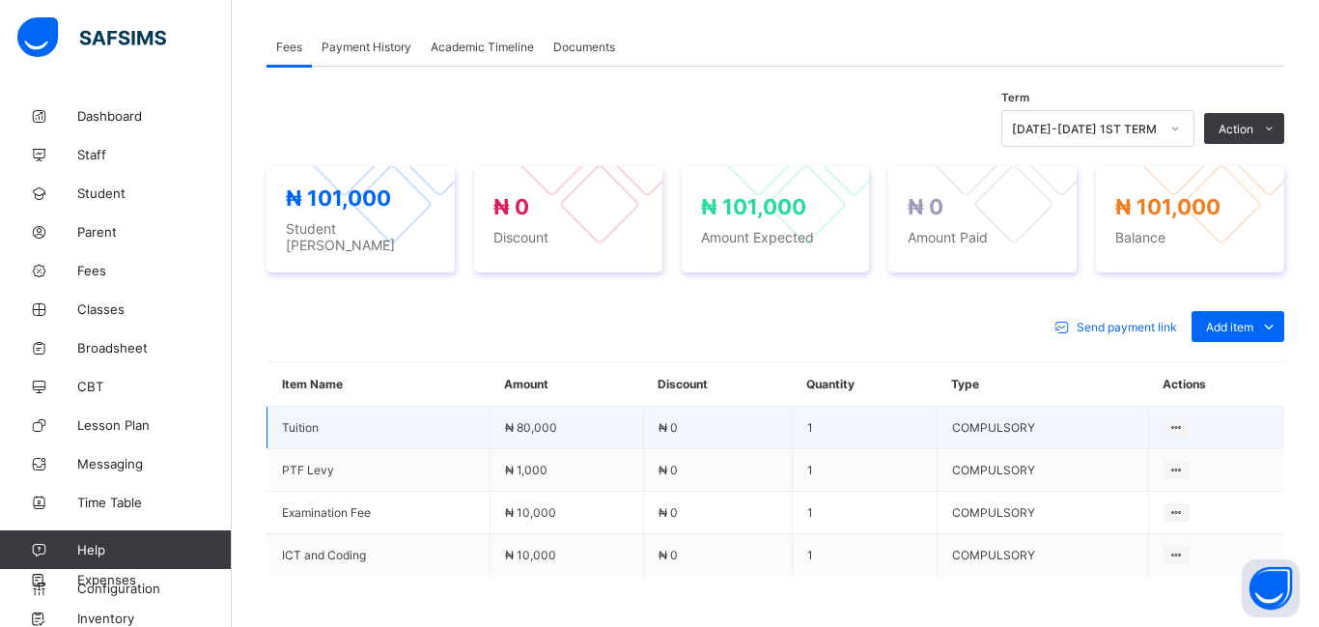
scroll to position [786, 0]
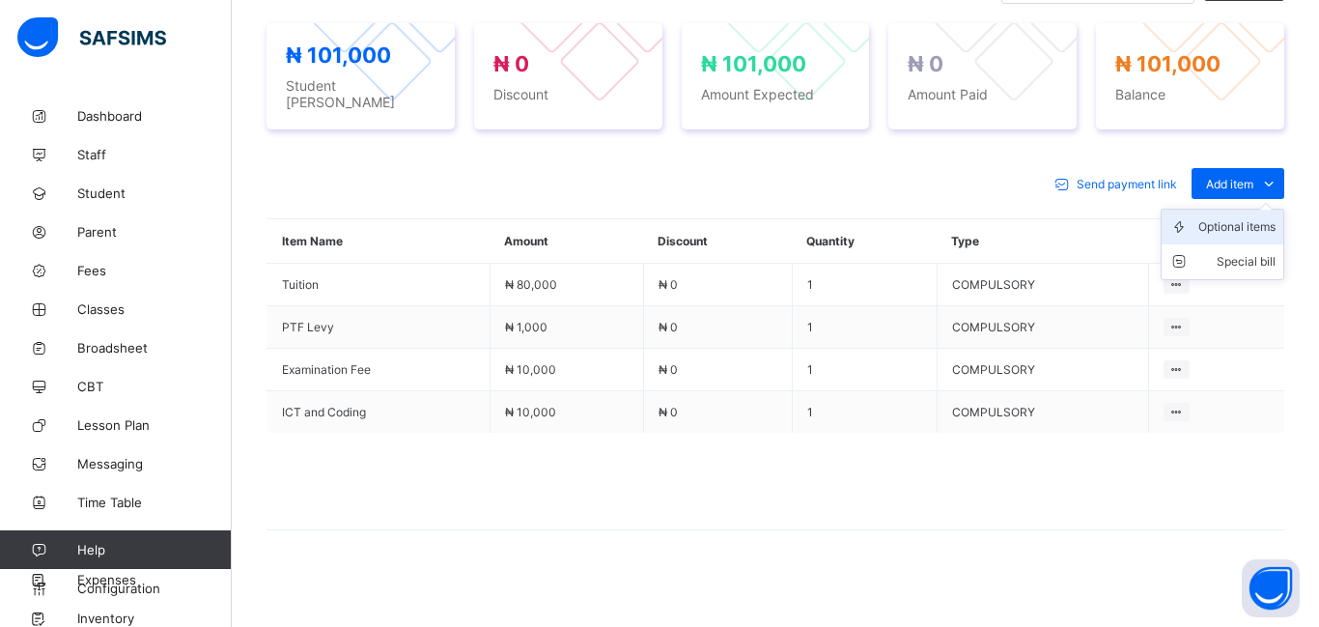
click at [1238, 222] on div "Optional items" at bounding box center [1236, 226] width 77 height 19
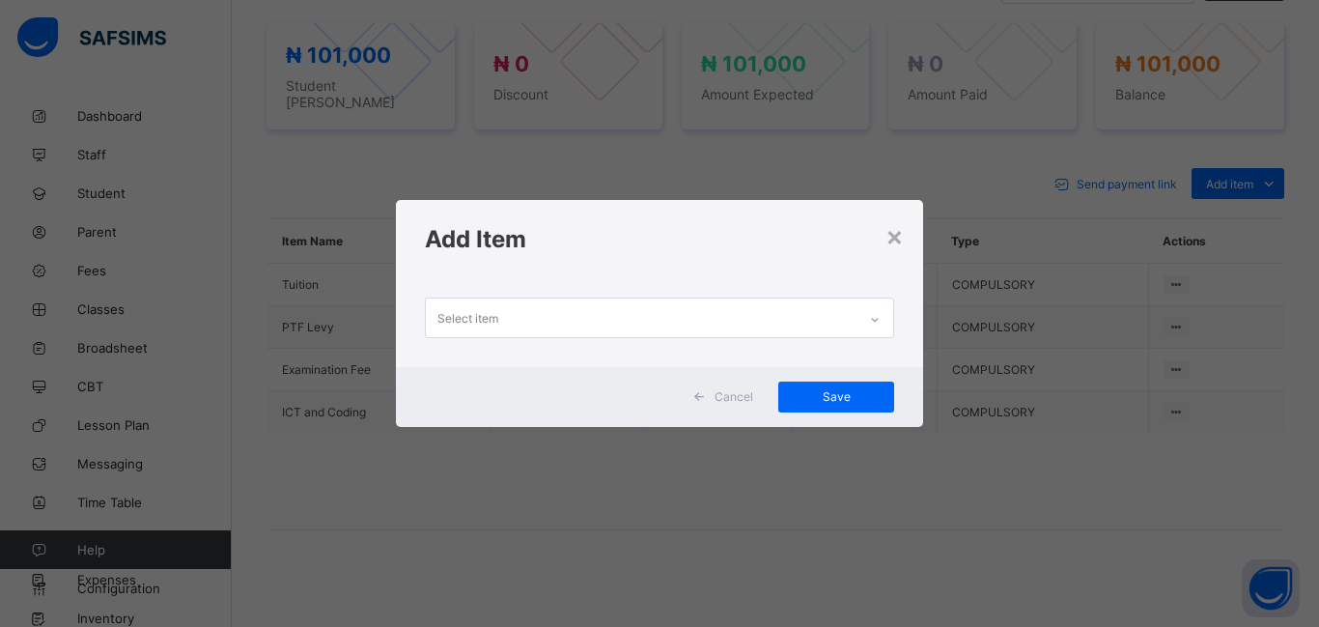
click at [452, 311] on div "Select item" at bounding box center [467, 317] width 61 height 37
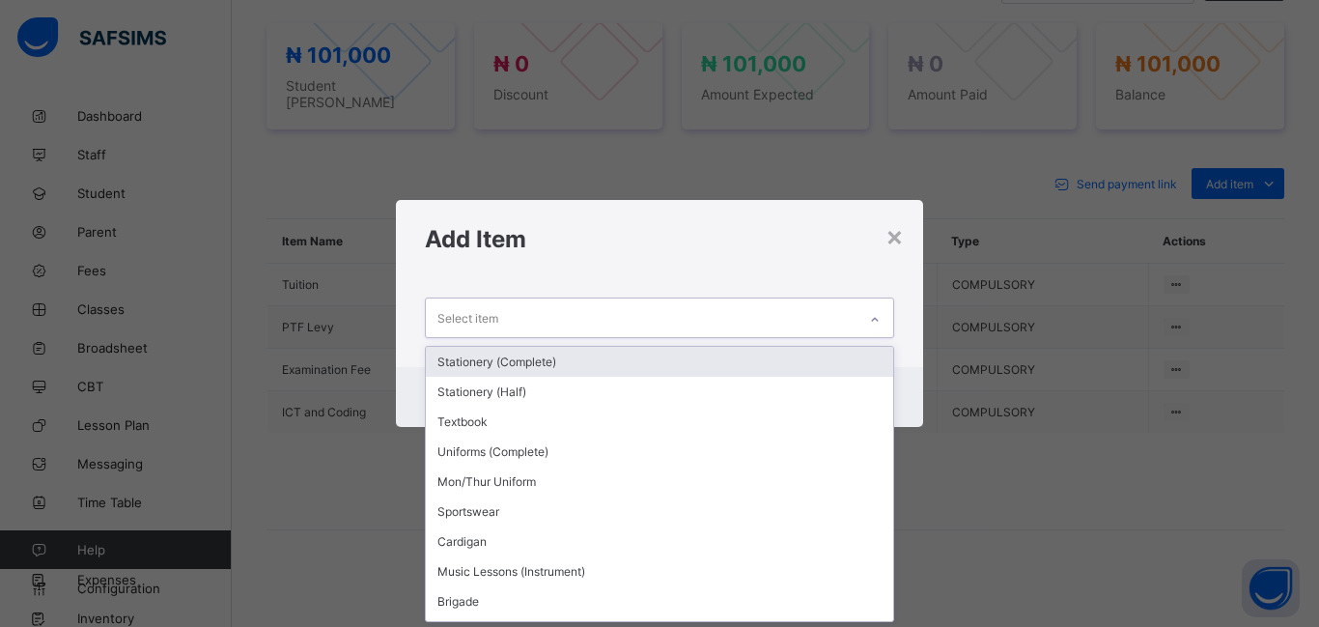
scroll to position [0, 0]
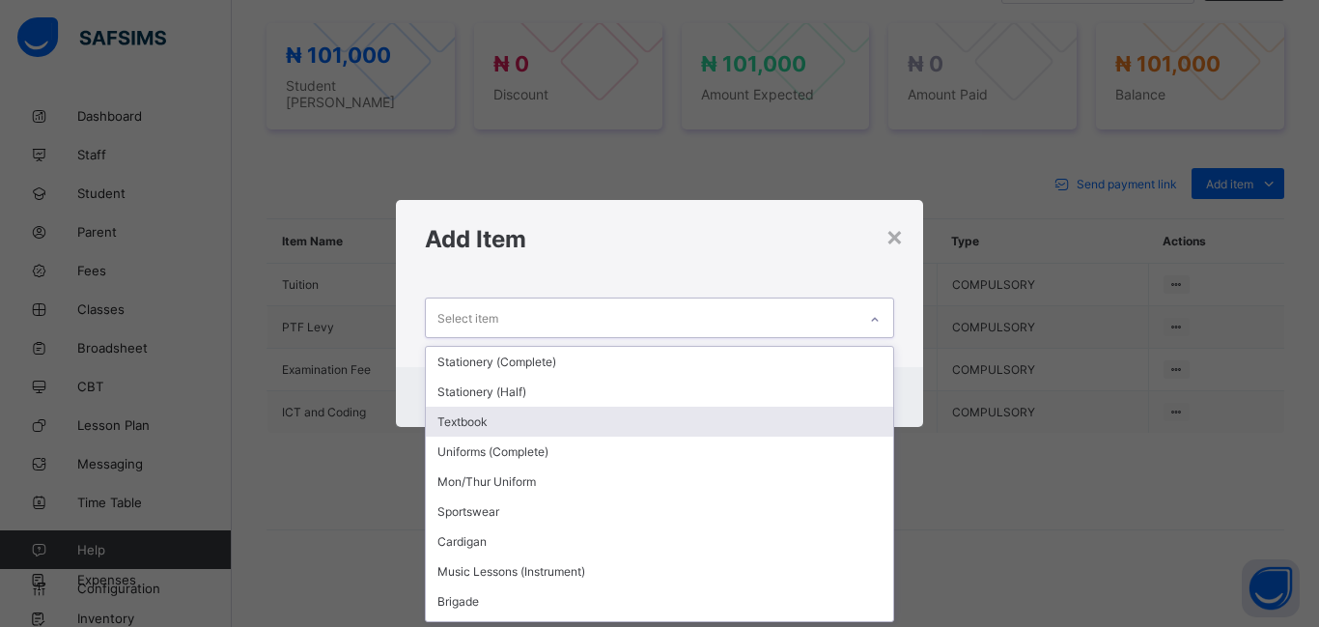
click at [603, 416] on div "Textbook" at bounding box center [659, 422] width 467 height 30
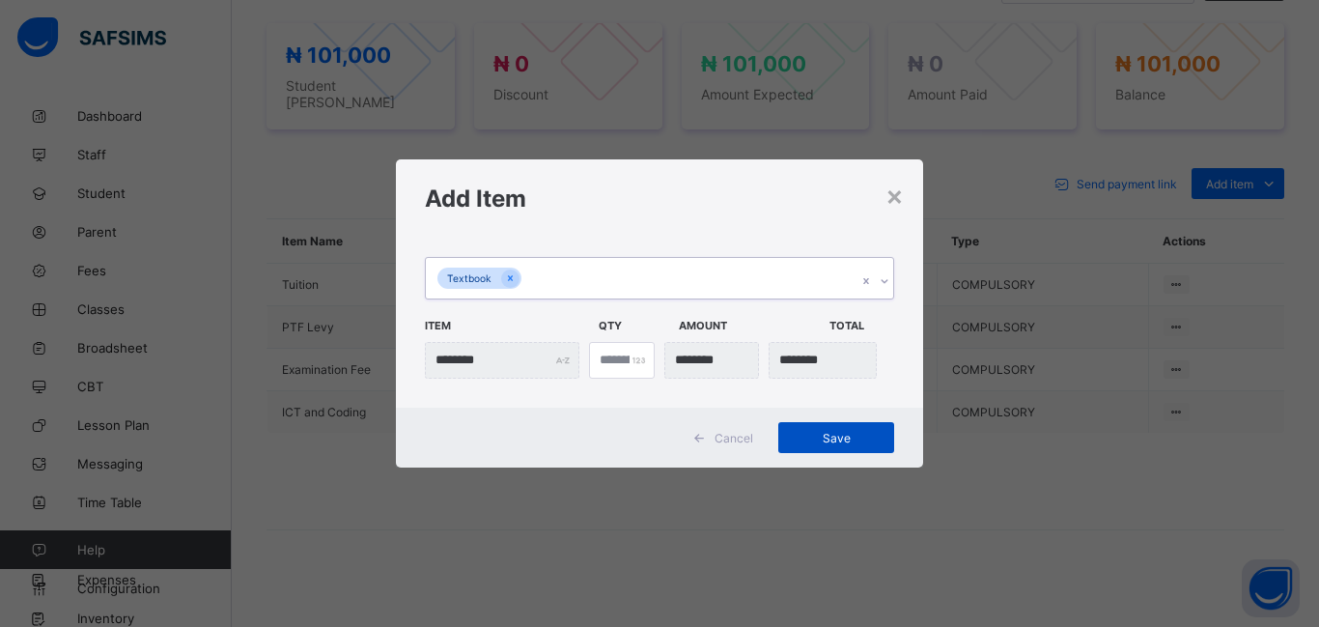
click at [846, 440] on span "Save" at bounding box center [836, 438] width 87 height 14
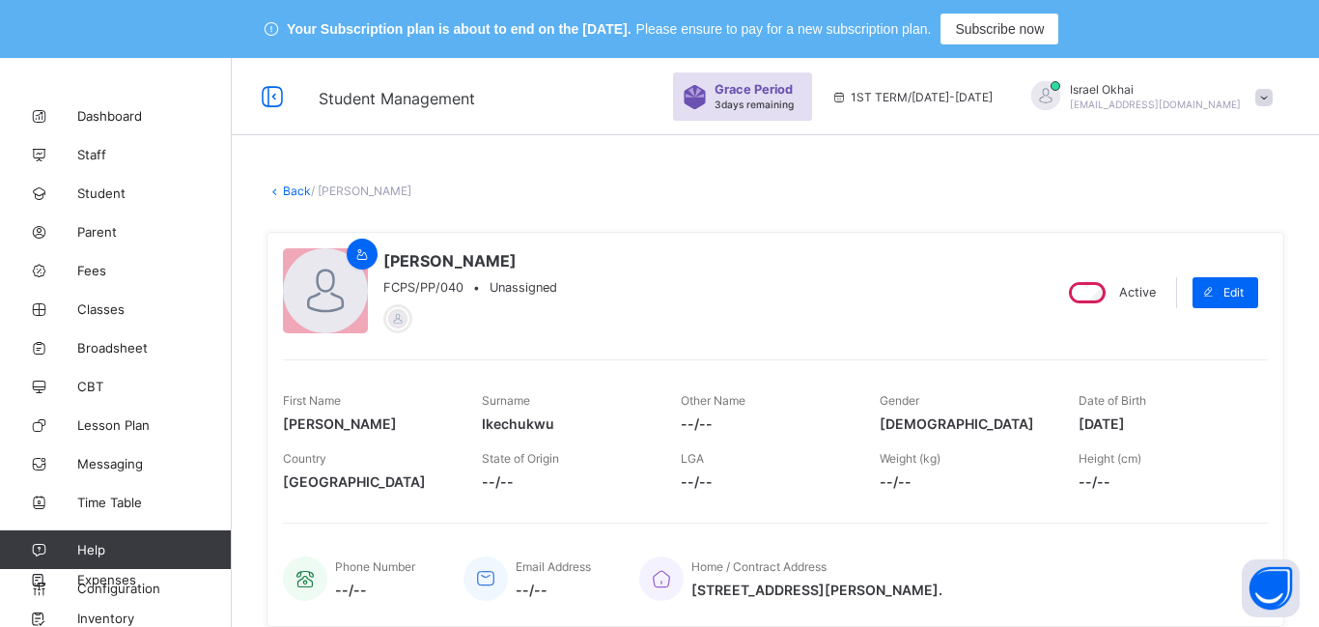
scroll to position [828, 0]
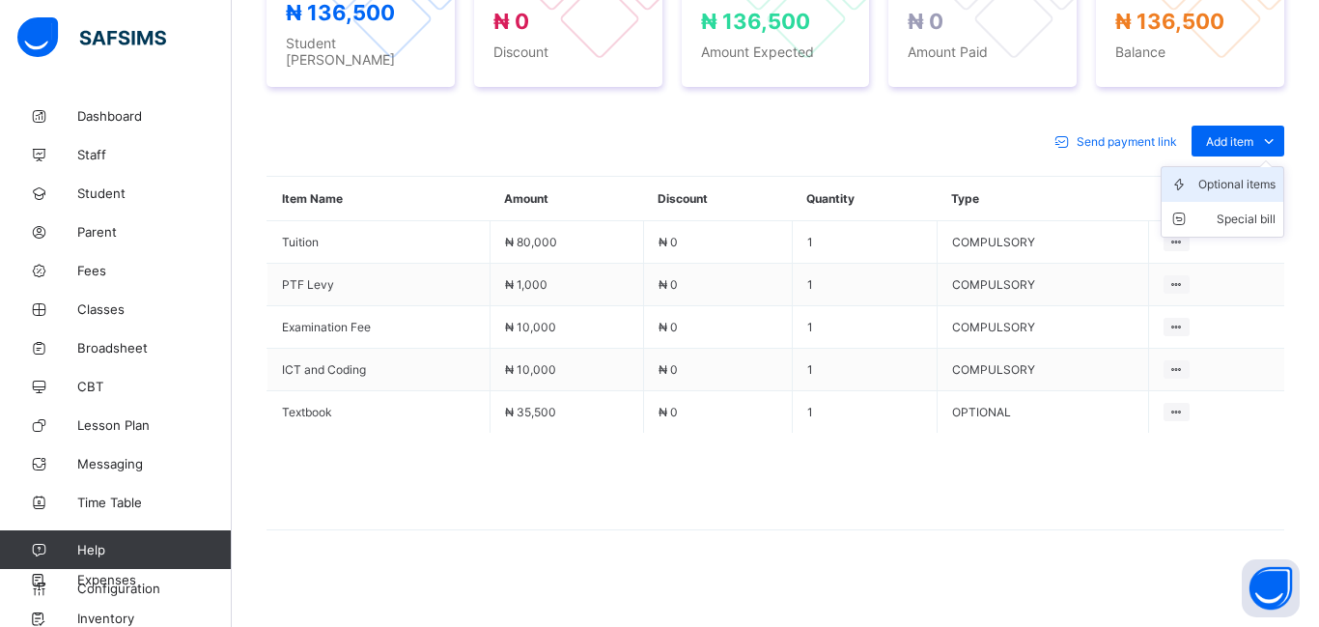
click at [1231, 175] on div "Optional items" at bounding box center [1236, 184] width 77 height 19
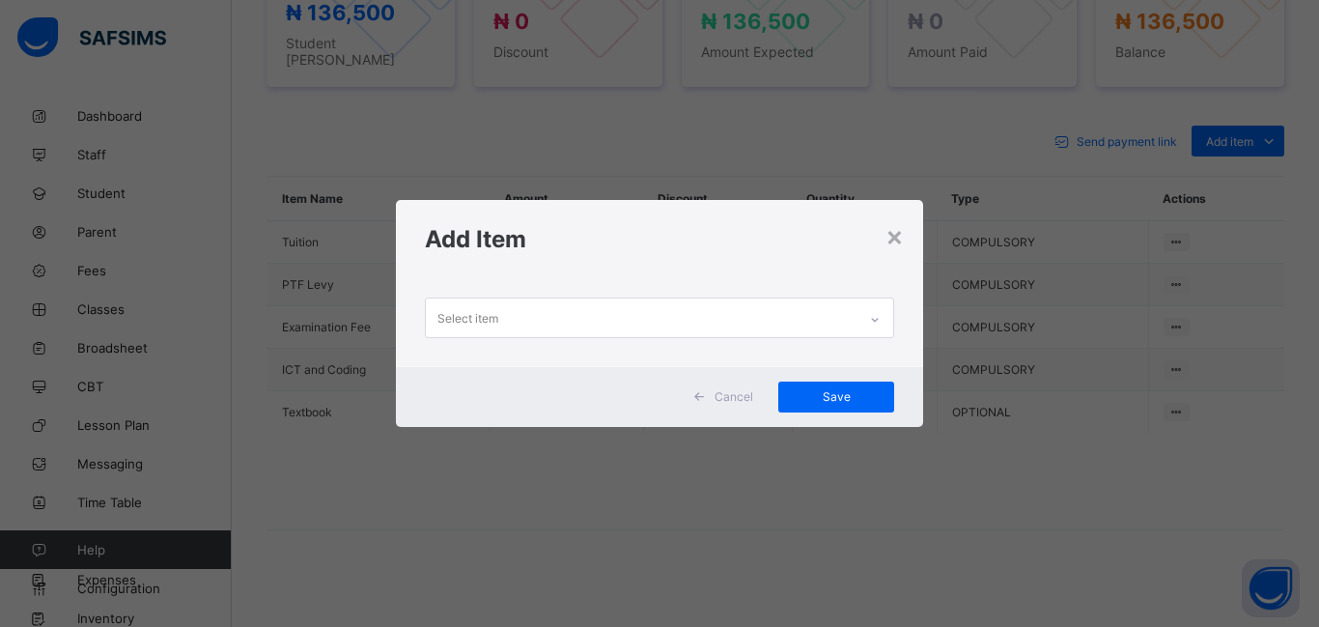
click at [522, 327] on div "Select item" at bounding box center [641, 317] width 431 height 38
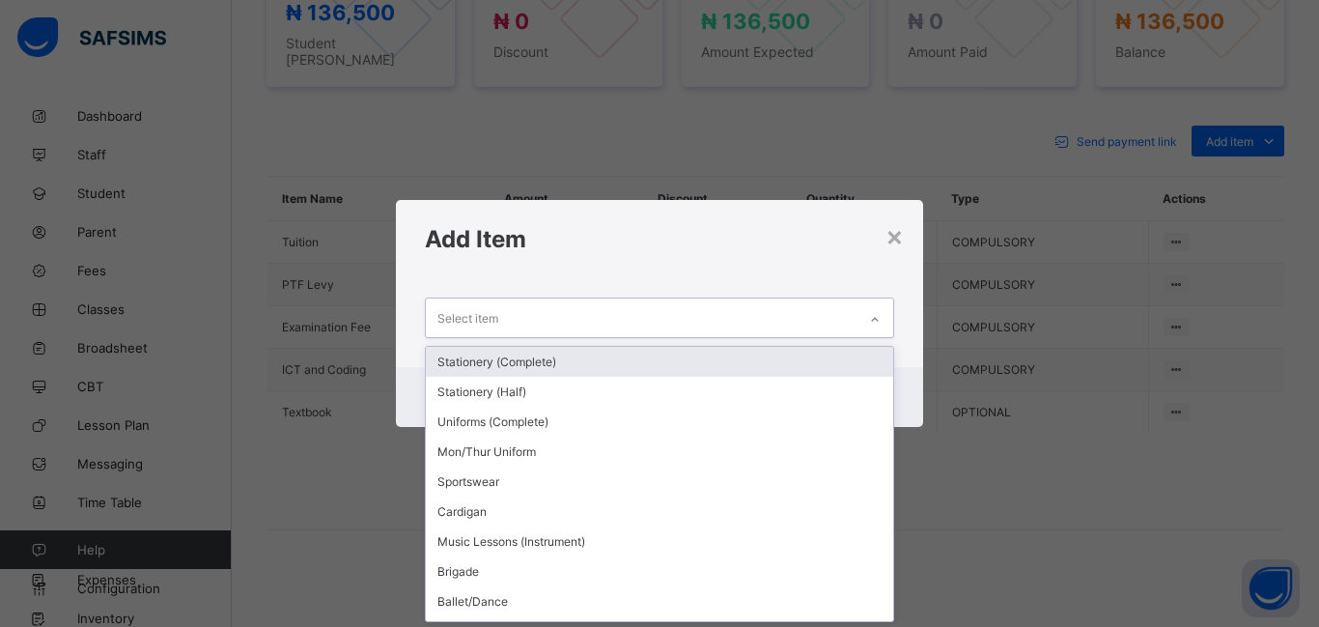
scroll to position [0, 0]
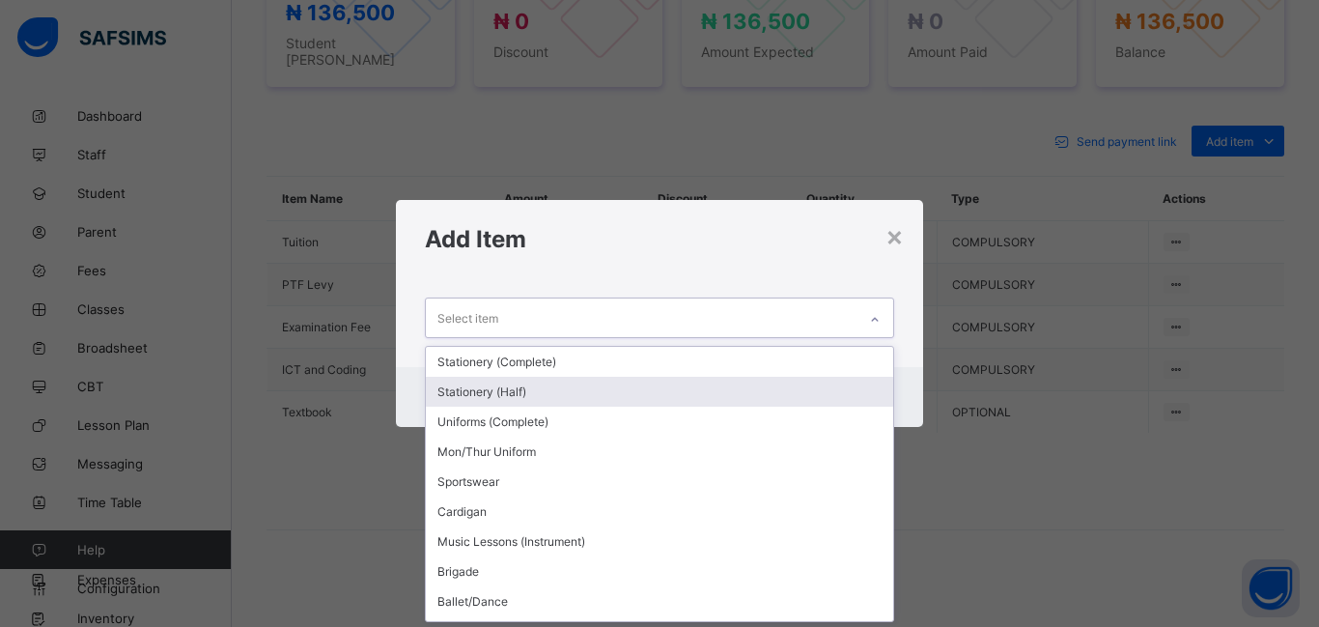
click at [526, 397] on div "Stationery (Half)" at bounding box center [659, 392] width 467 height 30
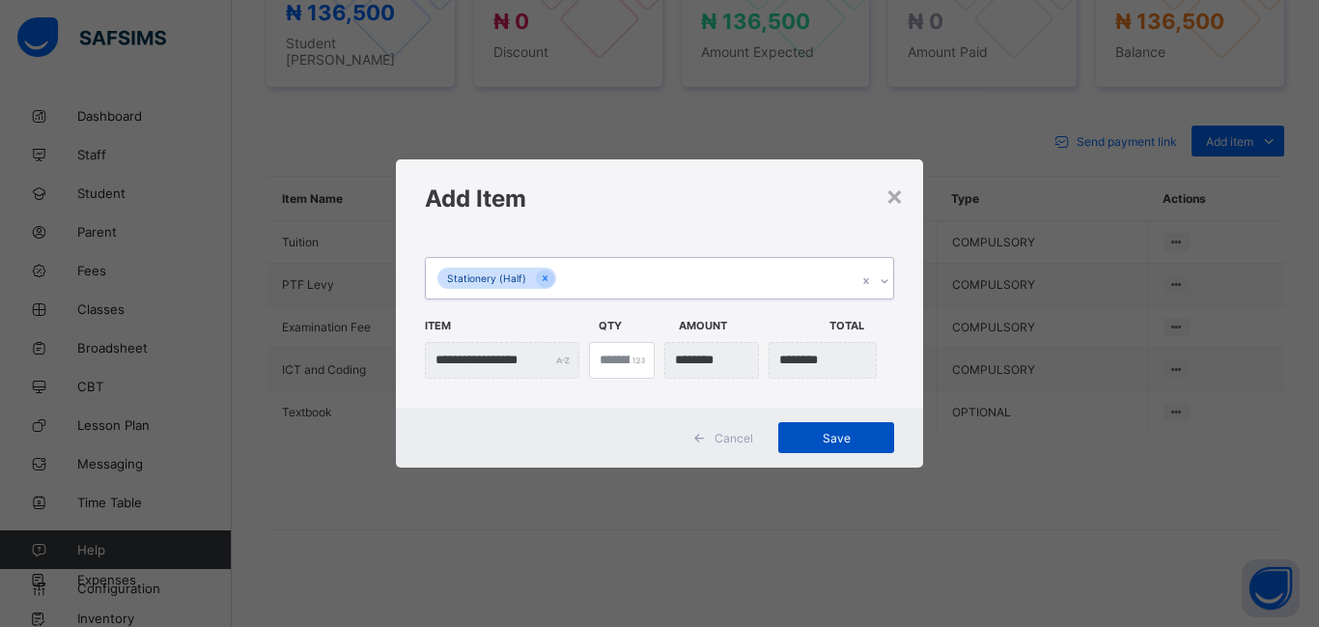
click at [811, 435] on span "Save" at bounding box center [836, 438] width 87 height 14
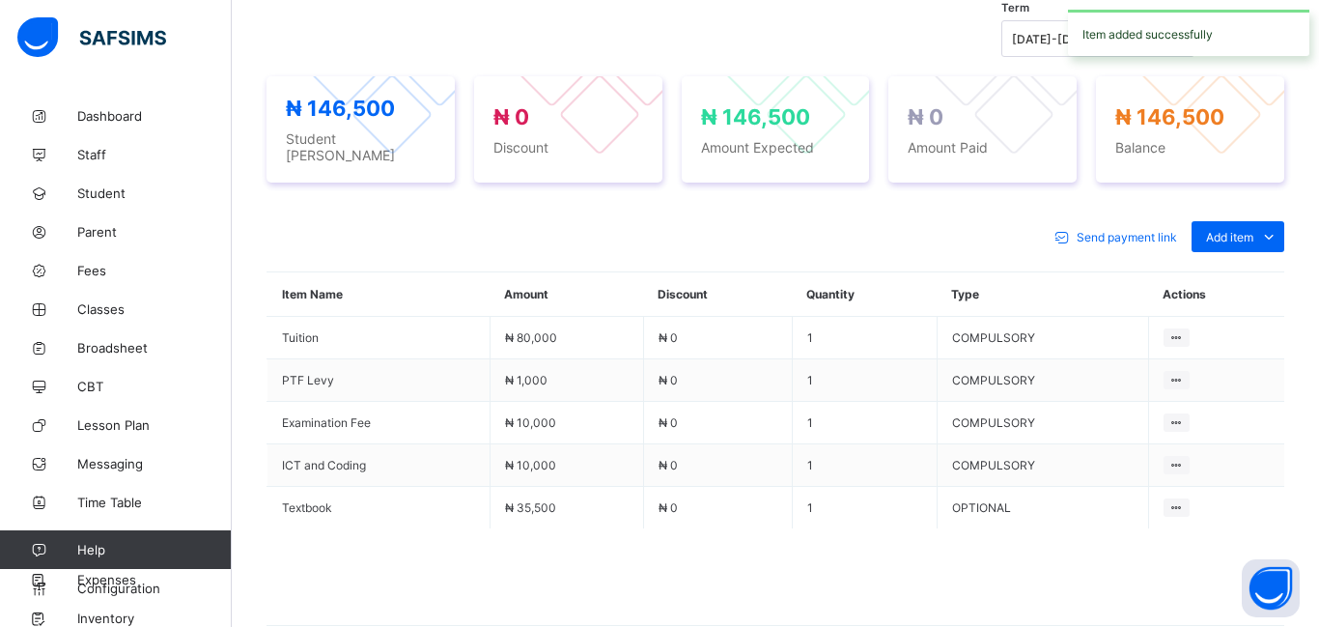
scroll to position [828, 0]
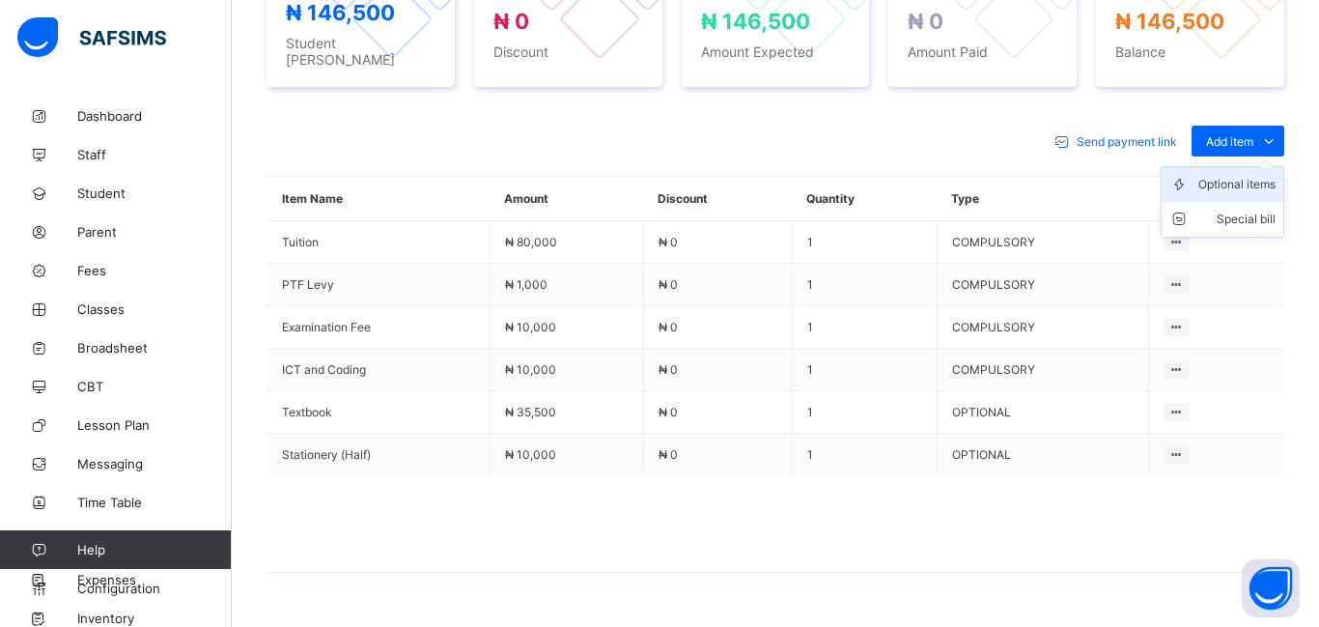
click at [1227, 175] on div "Optional items" at bounding box center [1236, 184] width 77 height 19
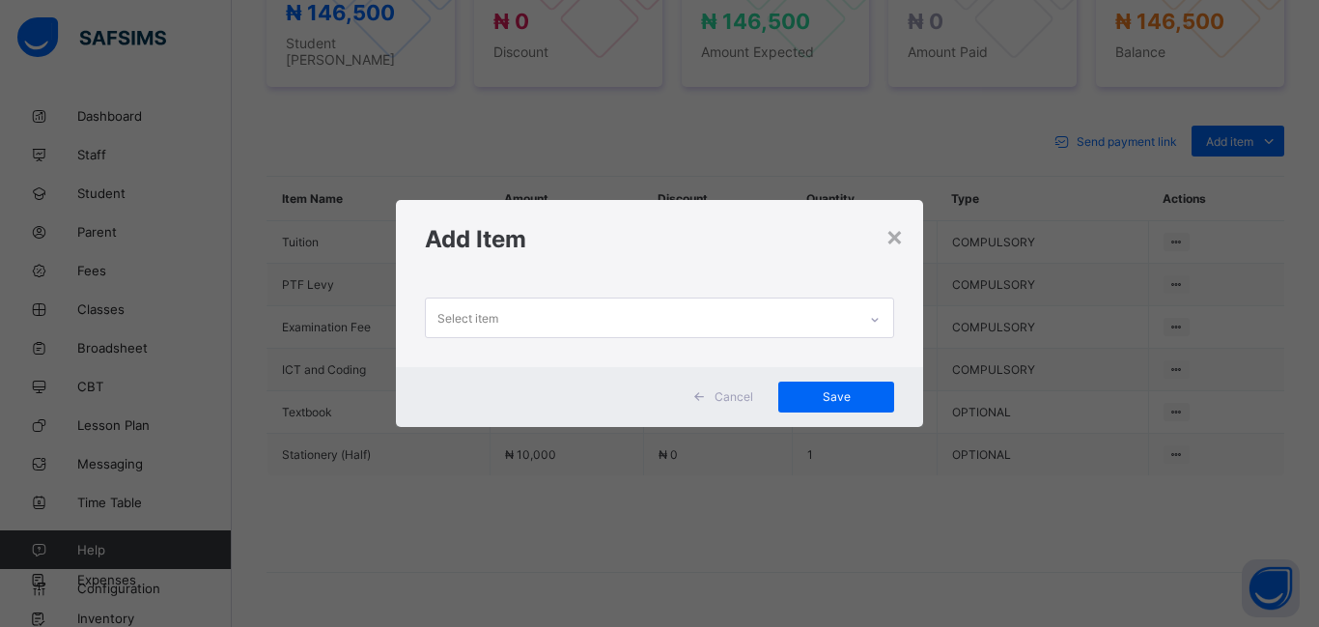
click at [507, 312] on div "Select item" at bounding box center [641, 317] width 431 height 38
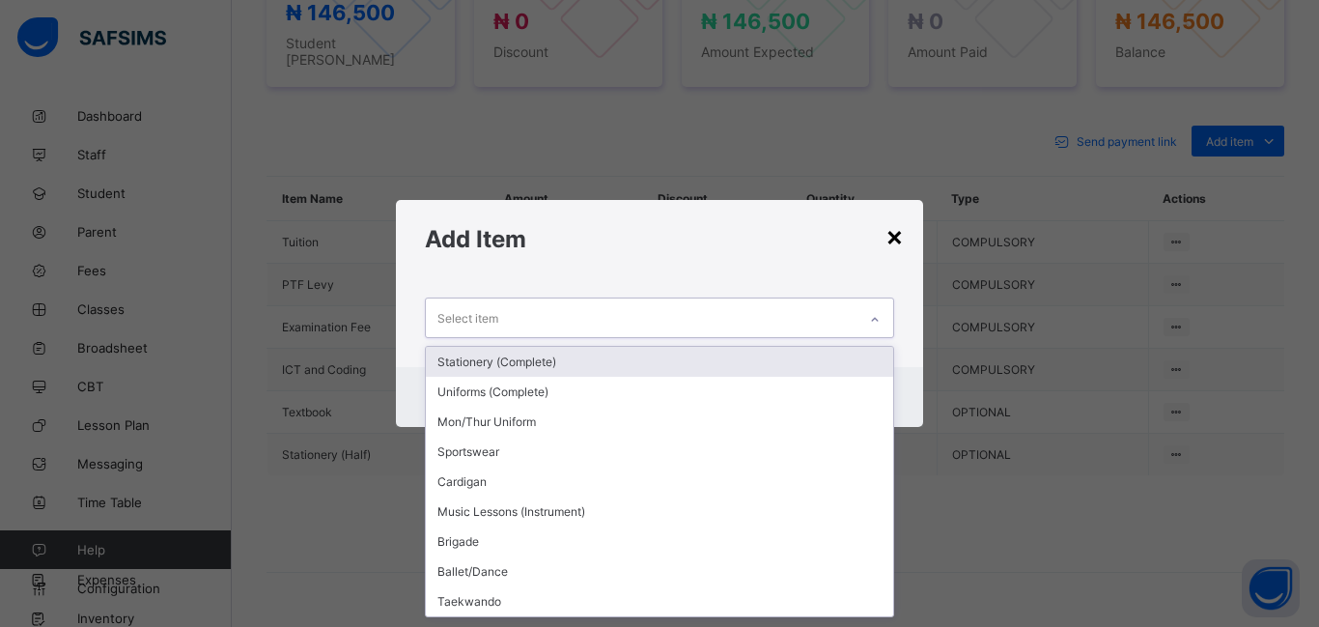
click at [903, 240] on div "×" at bounding box center [894, 235] width 18 height 33
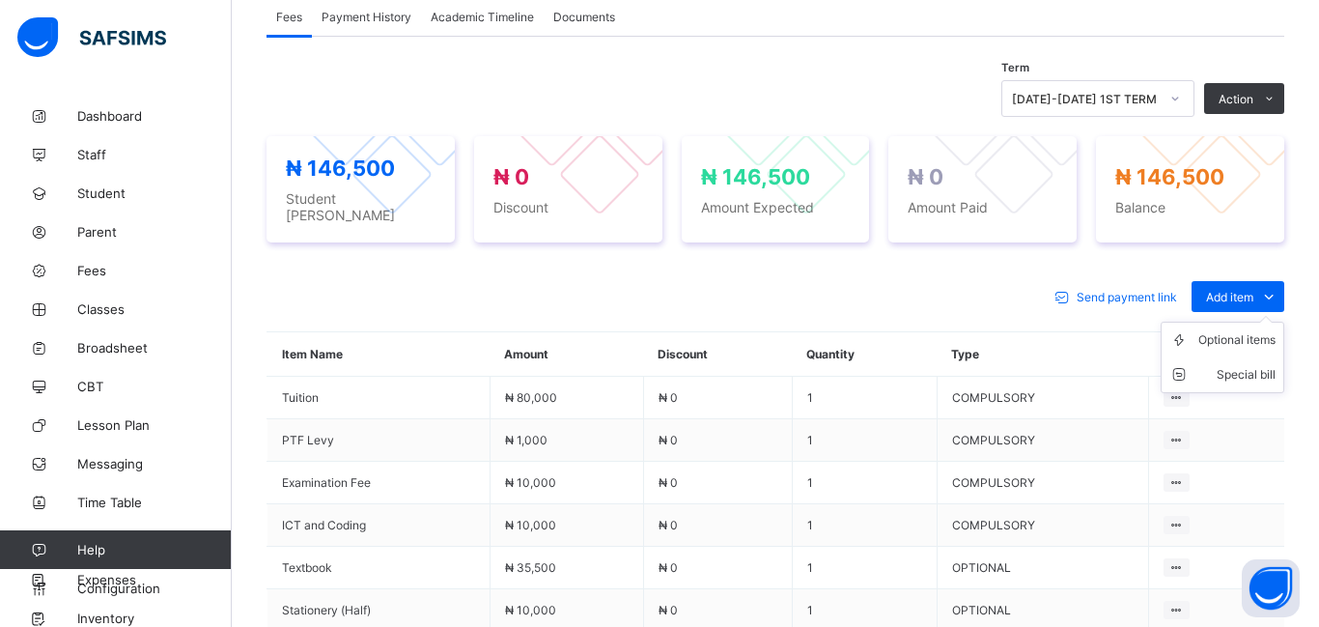
scroll to position [666, 0]
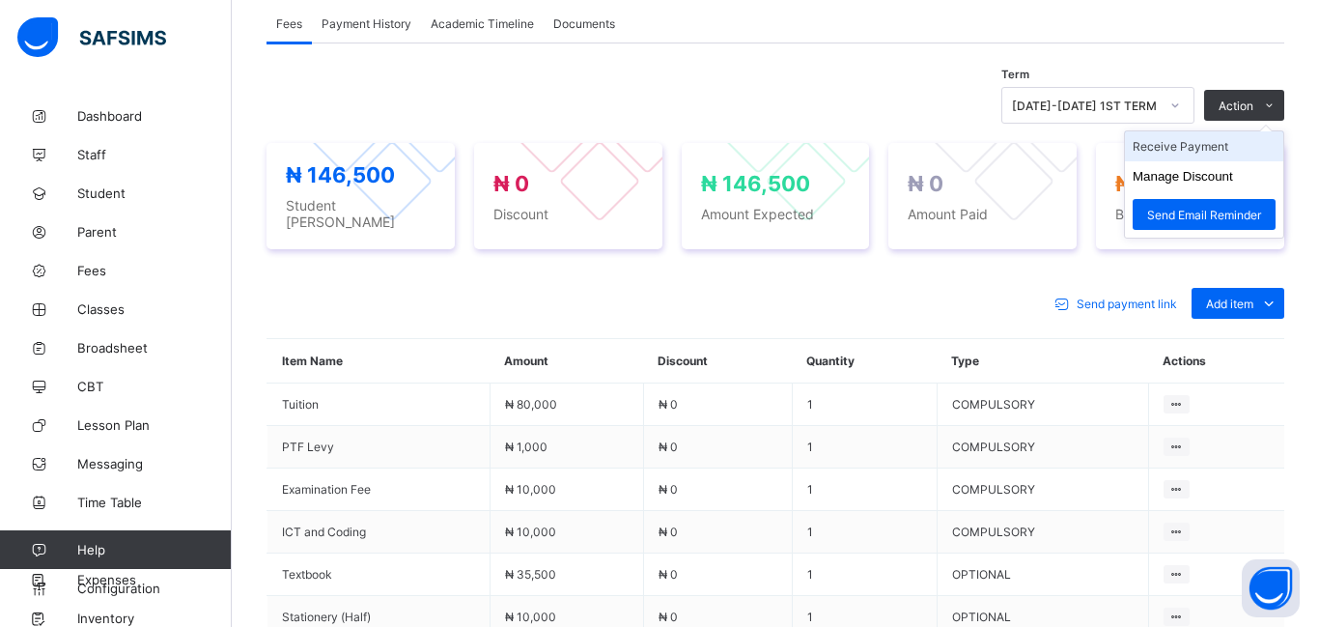
click at [1177, 150] on li "Receive Payment" at bounding box center [1204, 146] width 158 height 30
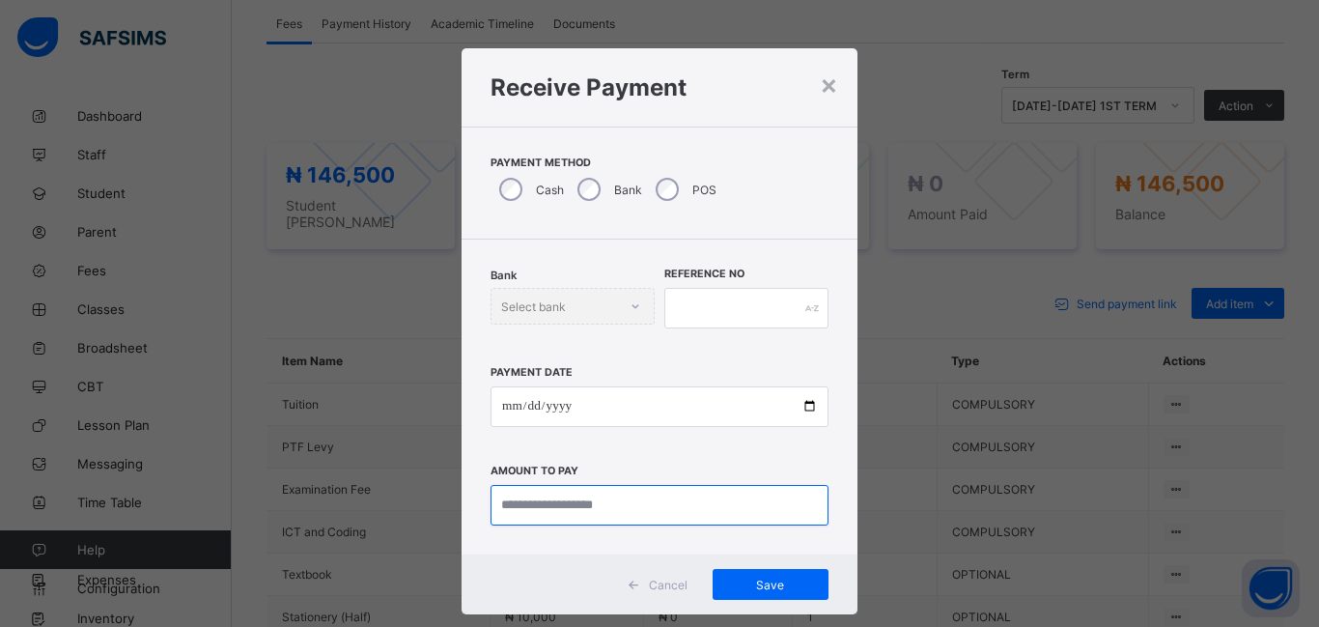
click at [517, 499] on input "currency" at bounding box center [660, 505] width 338 height 41
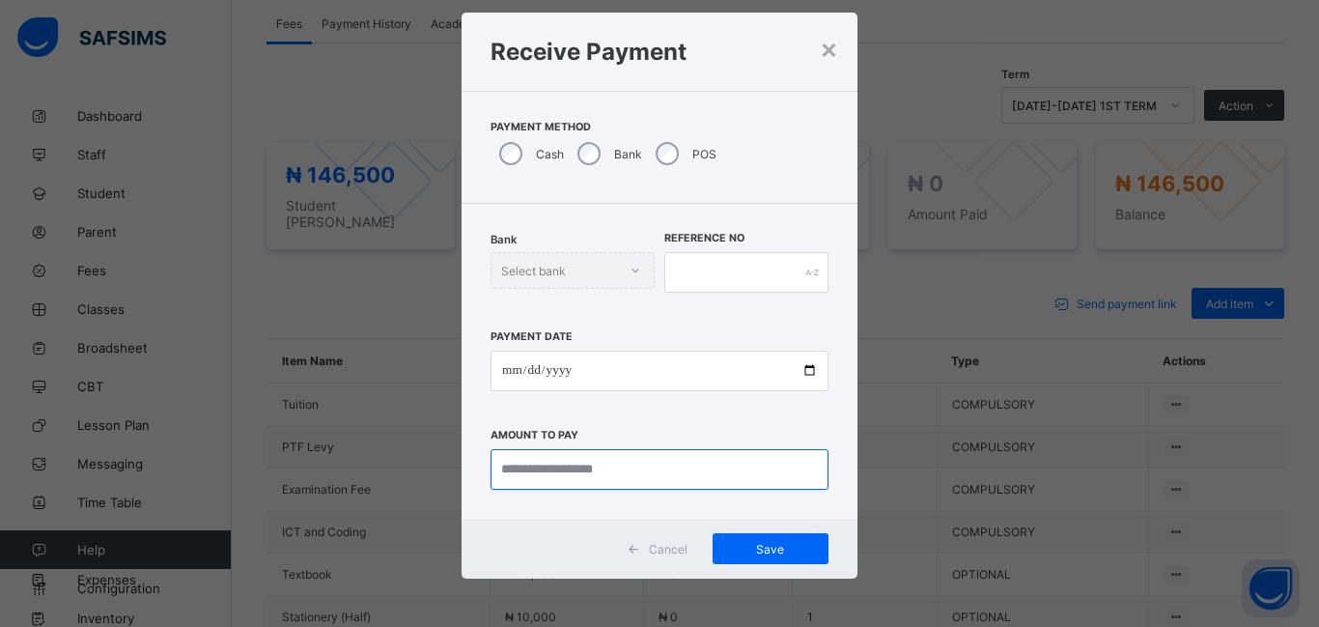
scroll to position [0, 0]
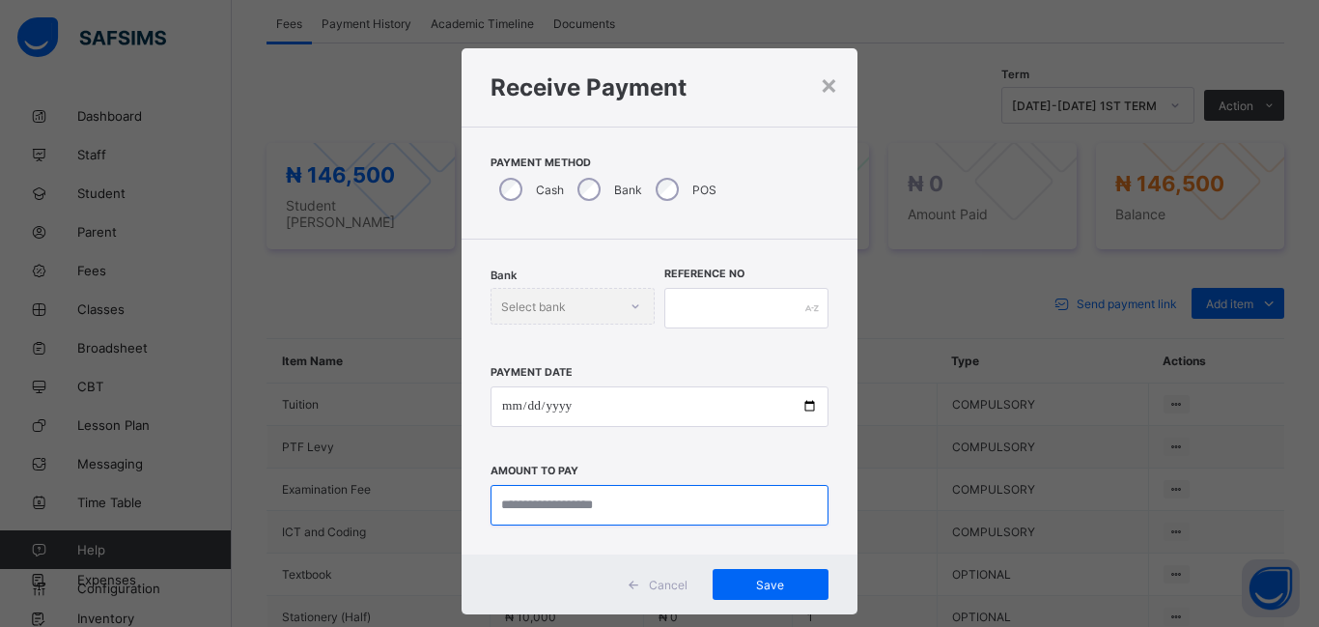
click at [514, 506] on input "currency" at bounding box center [660, 505] width 338 height 41
type input "********"
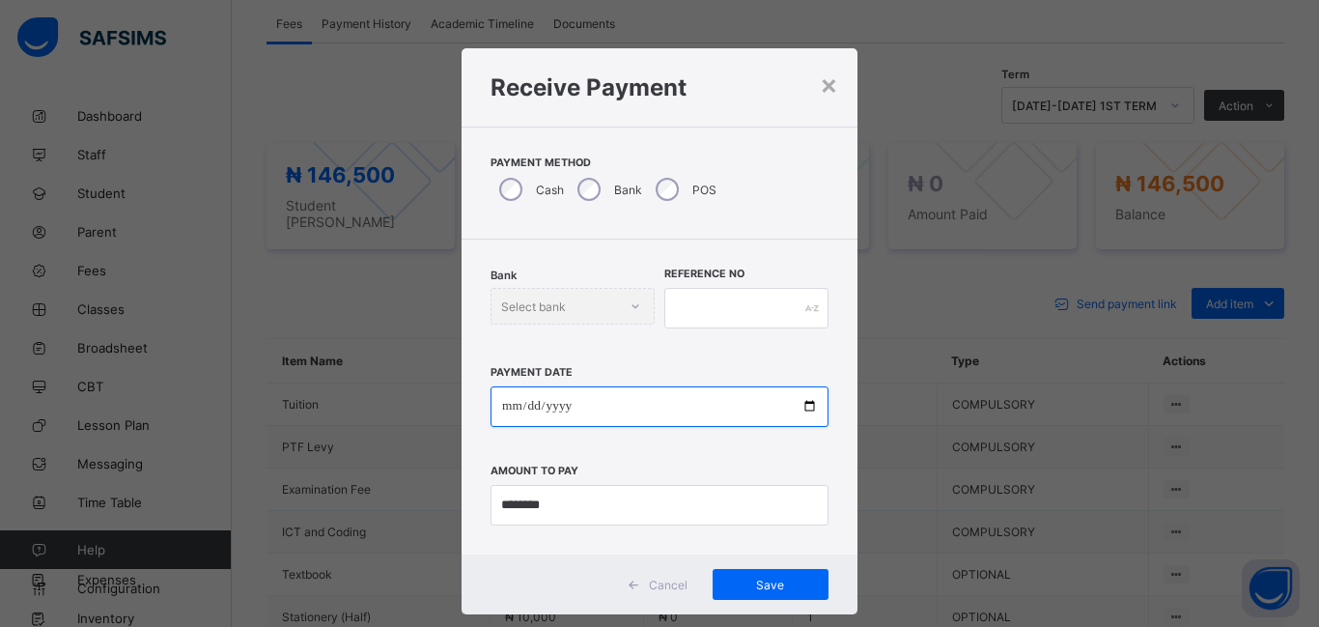
click at [517, 408] on input "date" at bounding box center [660, 406] width 338 height 41
type input "**********"
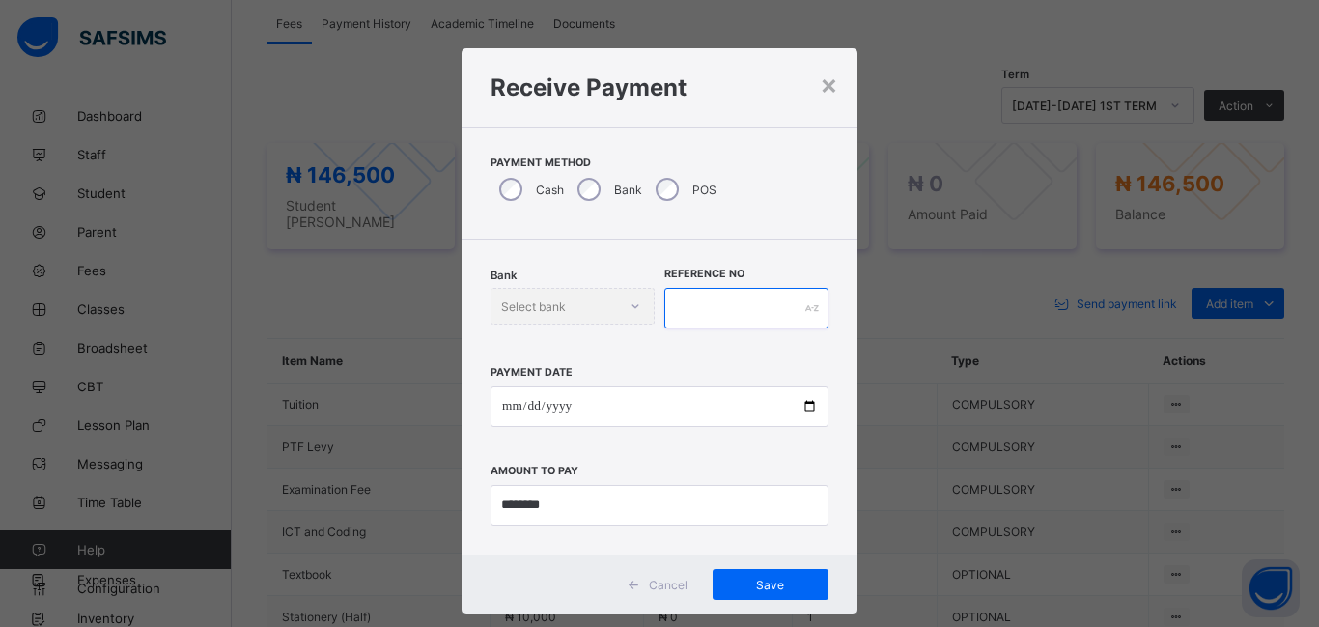
click at [698, 314] on input "text" at bounding box center [746, 308] width 164 height 41
type input "*********"
click at [772, 589] on span "Save" at bounding box center [770, 584] width 87 height 14
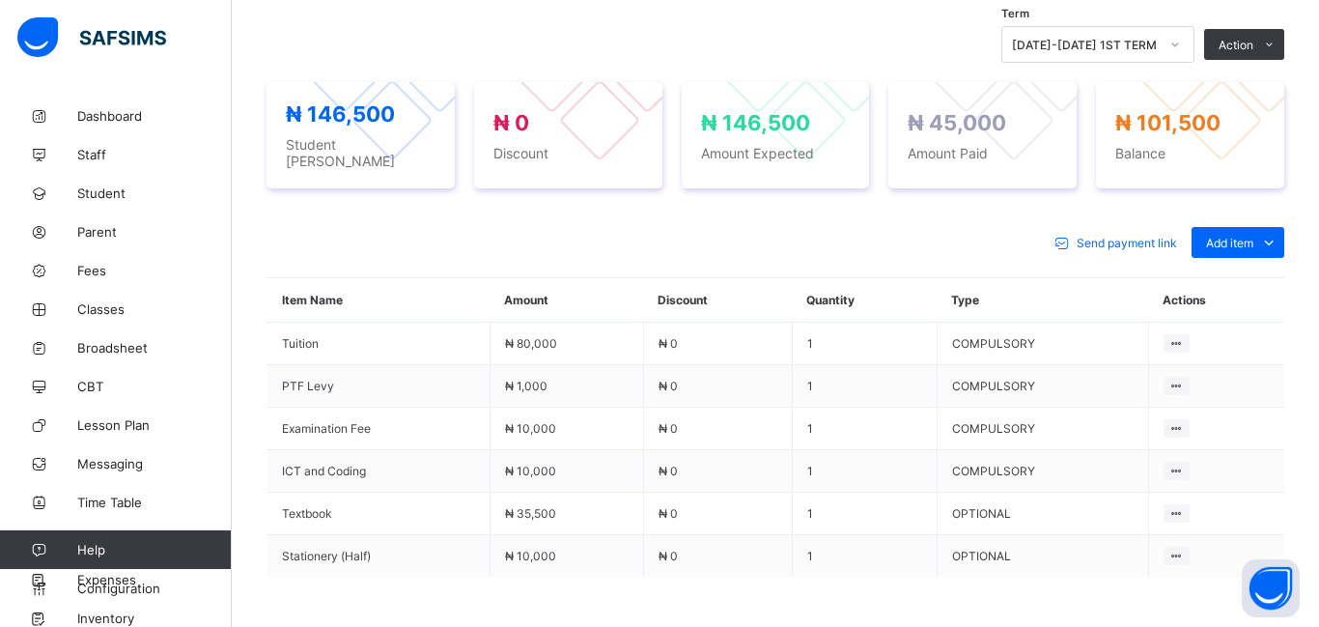
scroll to position [726, 0]
click at [772, 589] on span at bounding box center [776, 625] width 1018 height 97
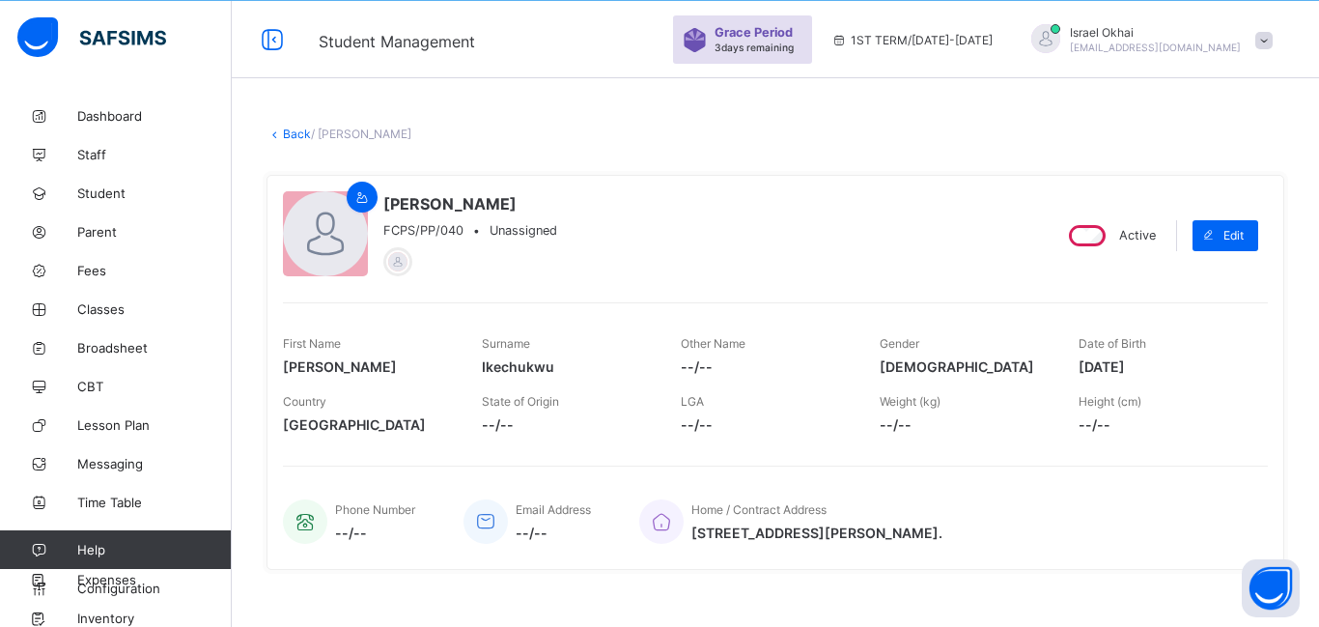
scroll to position [51, 0]
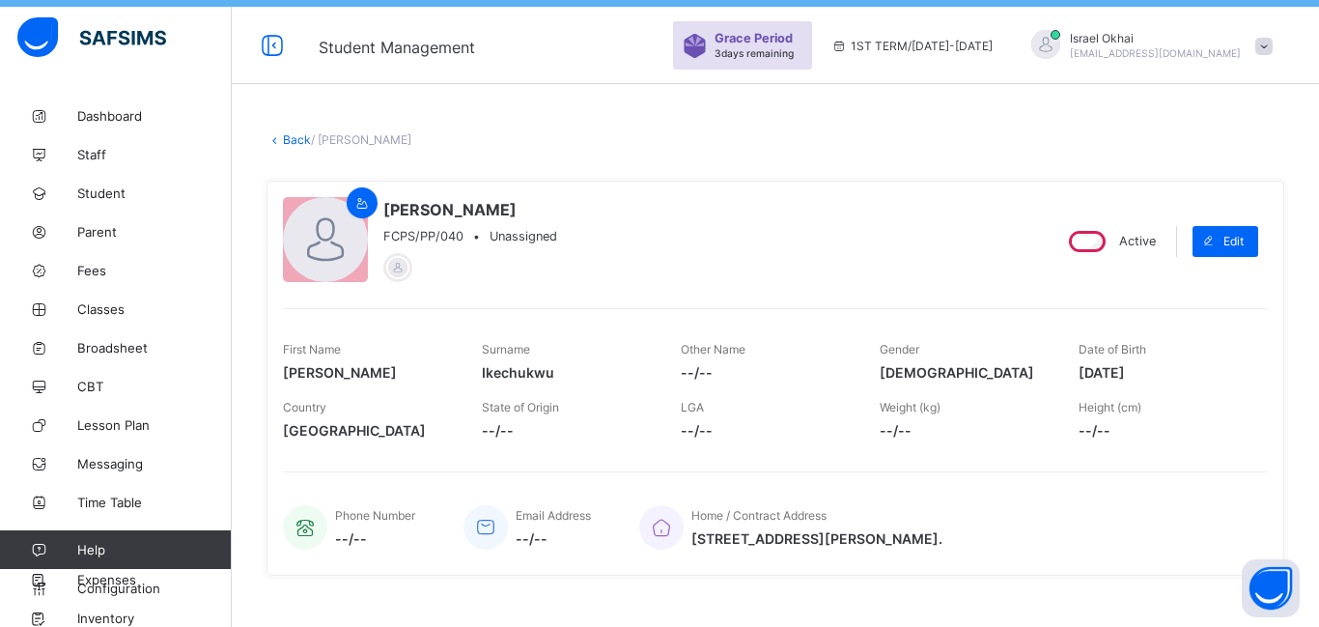
click at [297, 132] on link "Back" at bounding box center [297, 139] width 28 height 14
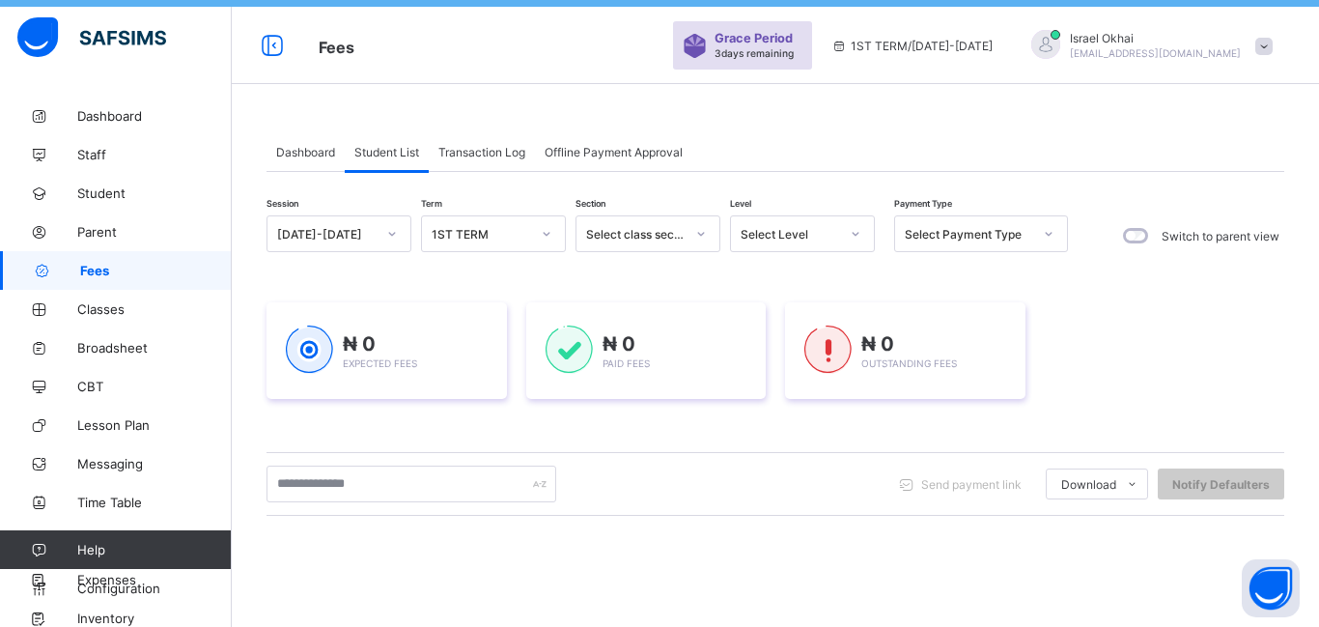
click at [790, 236] on div "Select Level" at bounding box center [790, 234] width 98 height 14
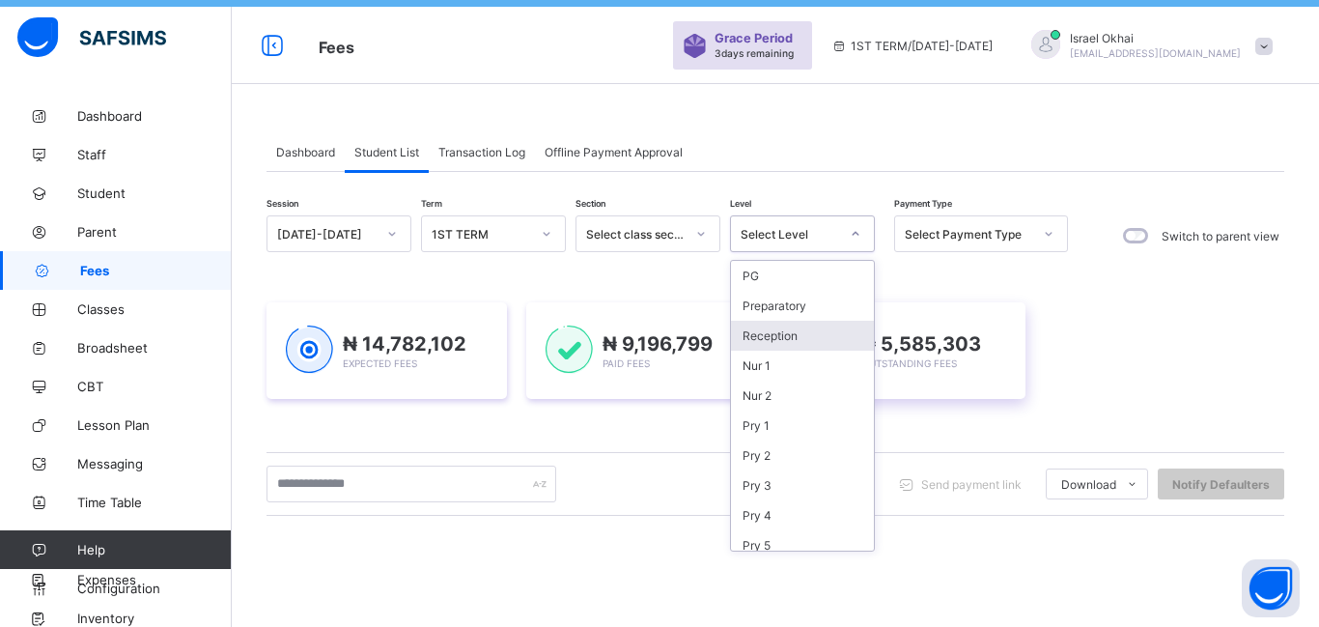
click at [798, 432] on div "Pry 1" at bounding box center [802, 425] width 143 height 30
click at [798, 399] on div "₦ 5,585,303 Outstanding Fees" at bounding box center [905, 350] width 240 height 97
click at [755, 399] on div "₦ 9,196,799 Paid Fees" at bounding box center [646, 350] width 240 height 97
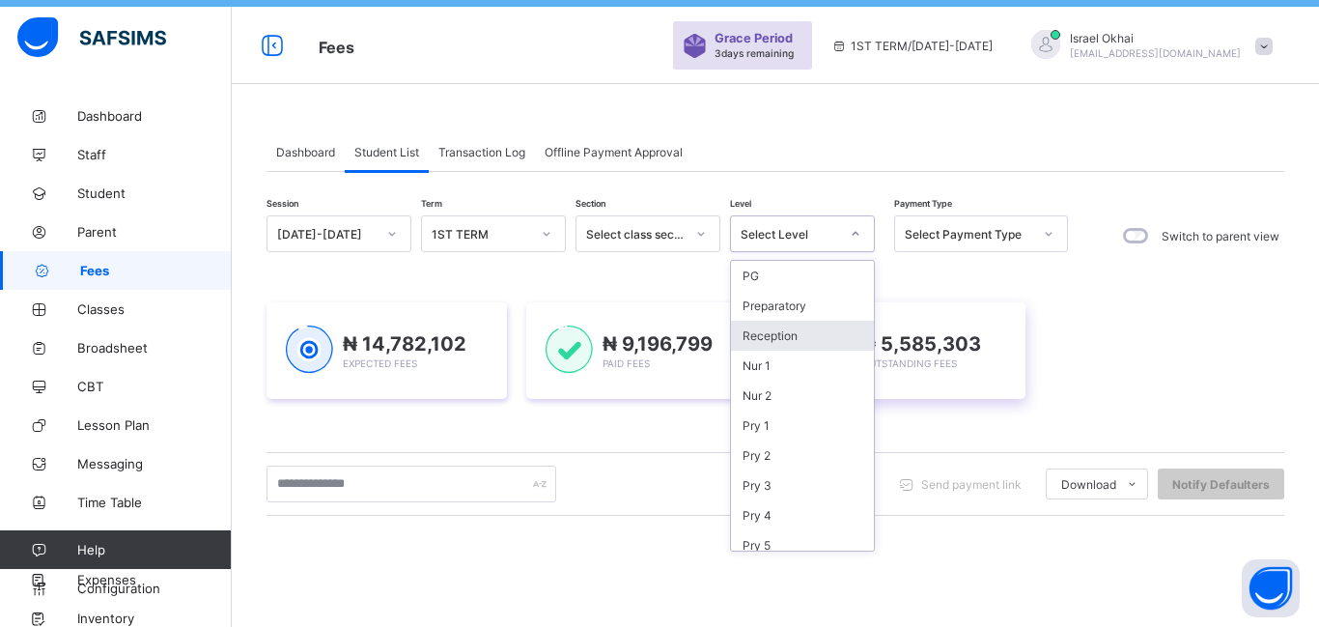
click at [755, 399] on div "₦ 9,196,799 Paid Fees" at bounding box center [646, 350] width 240 height 97
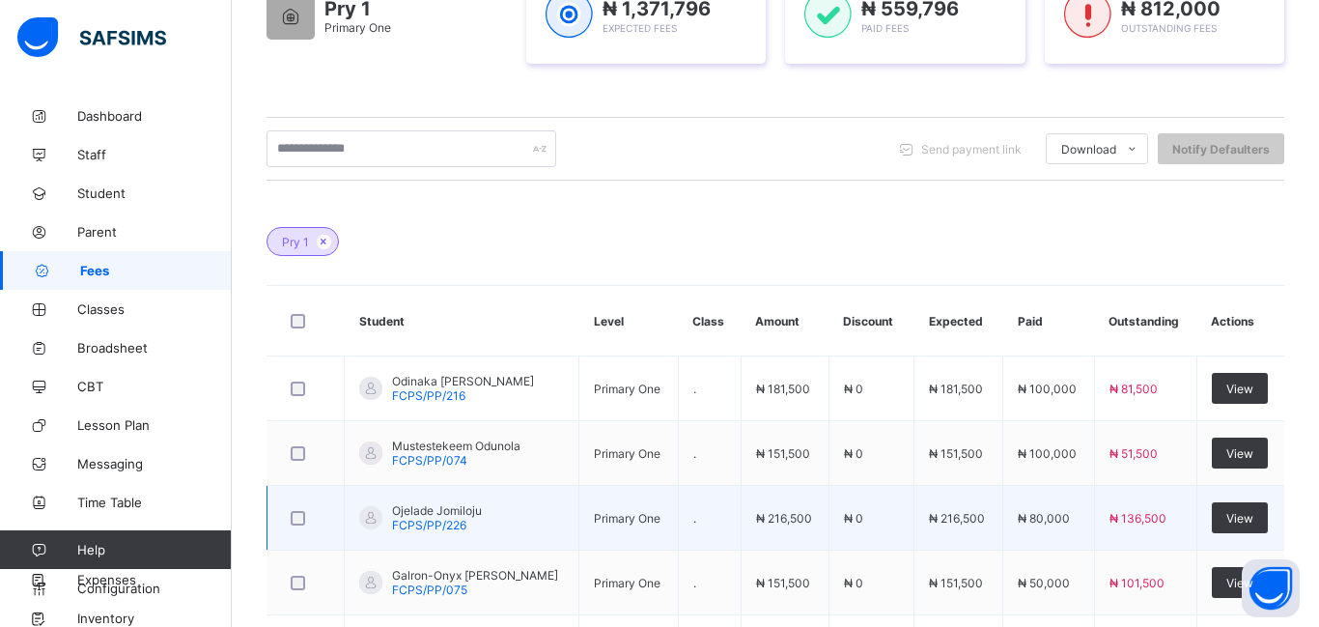
scroll to position [584, 0]
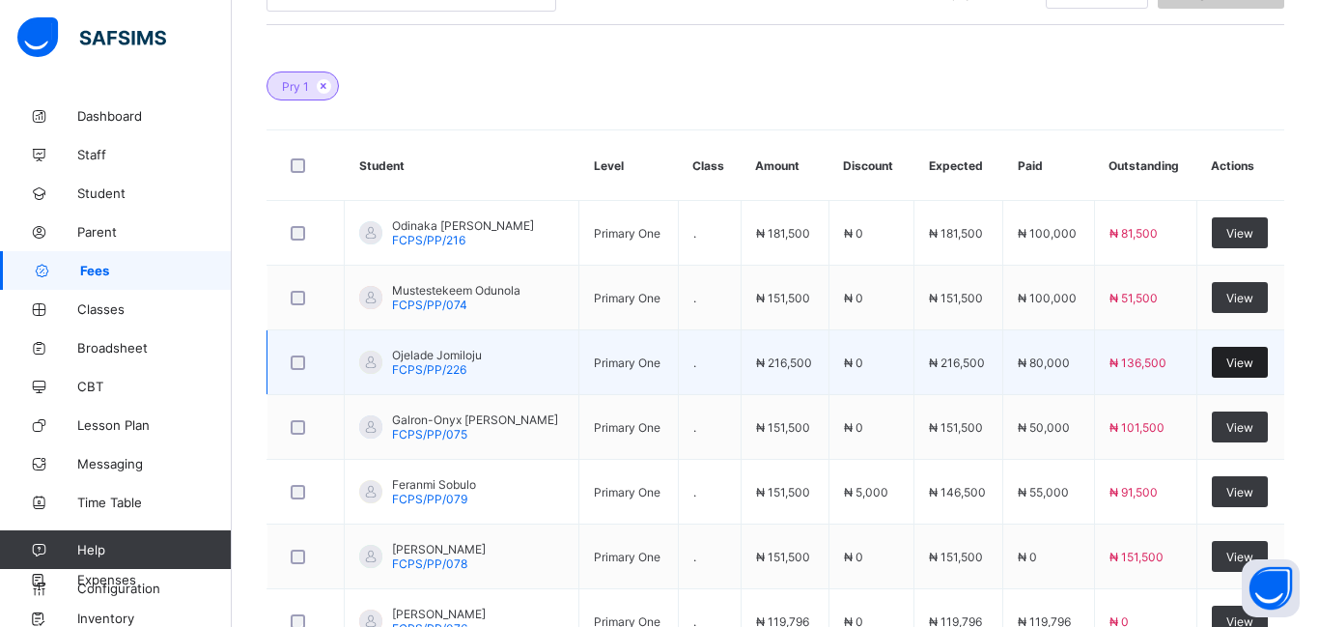
click at [1237, 366] on span "View" at bounding box center [1239, 362] width 27 height 14
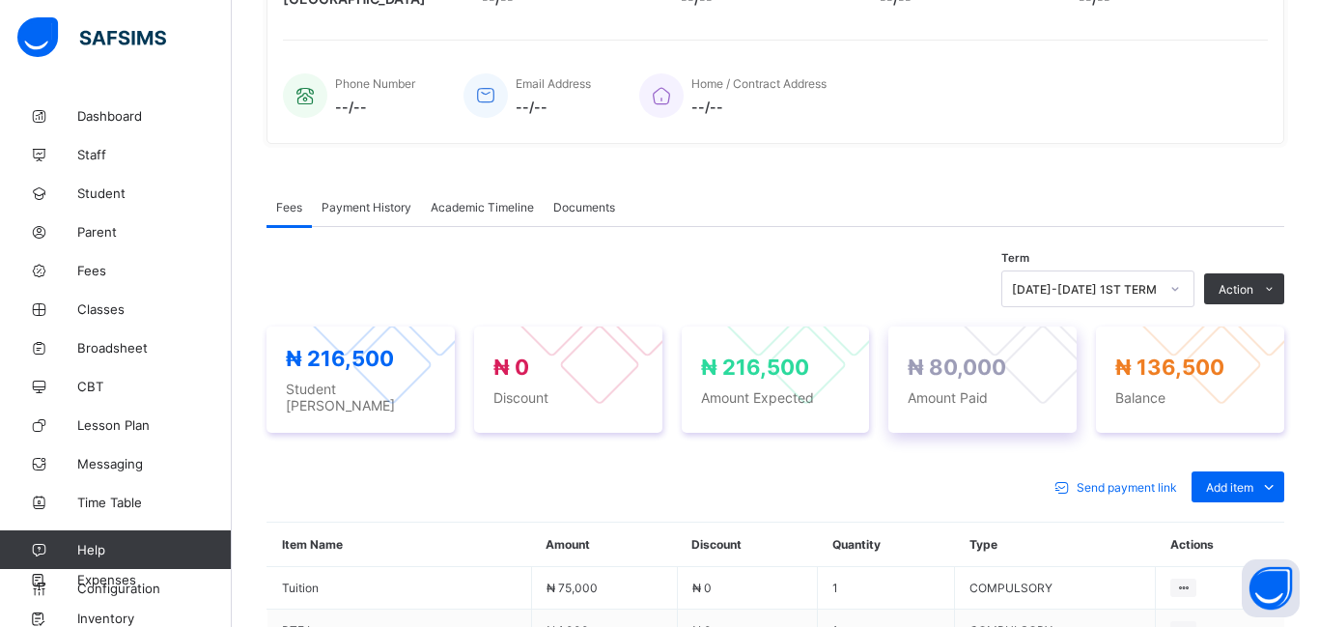
scroll to position [584, 0]
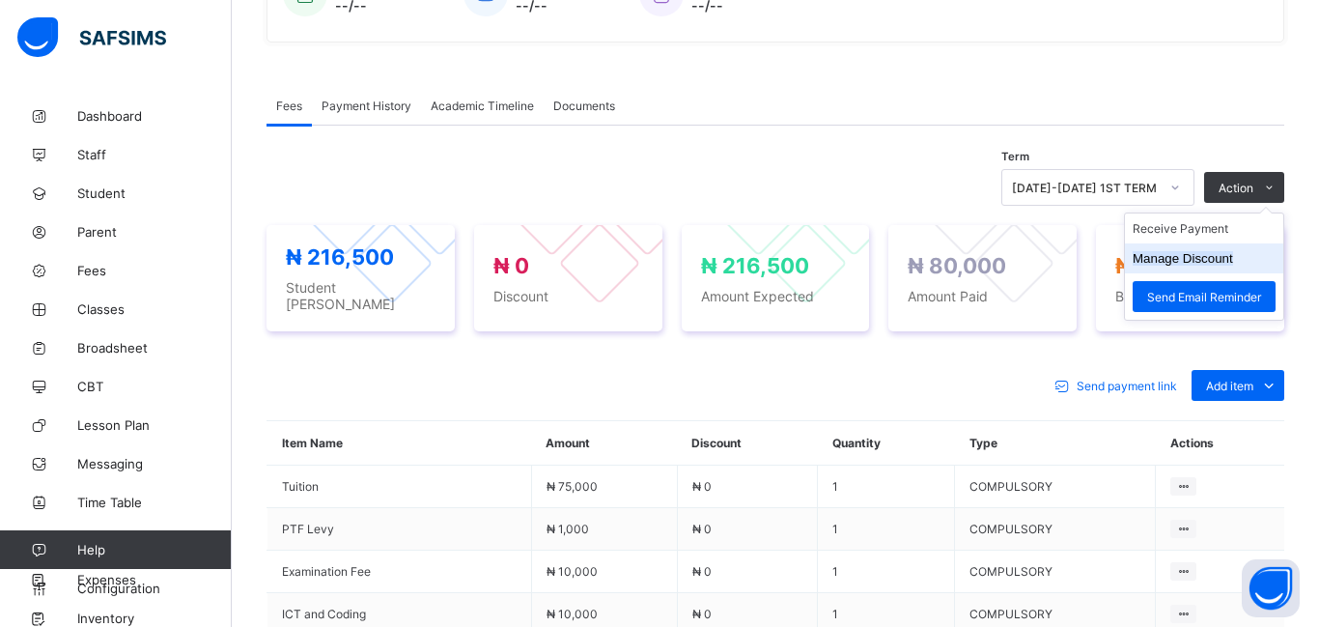
click at [1165, 262] on button "Manage Discount" at bounding box center [1183, 258] width 100 height 14
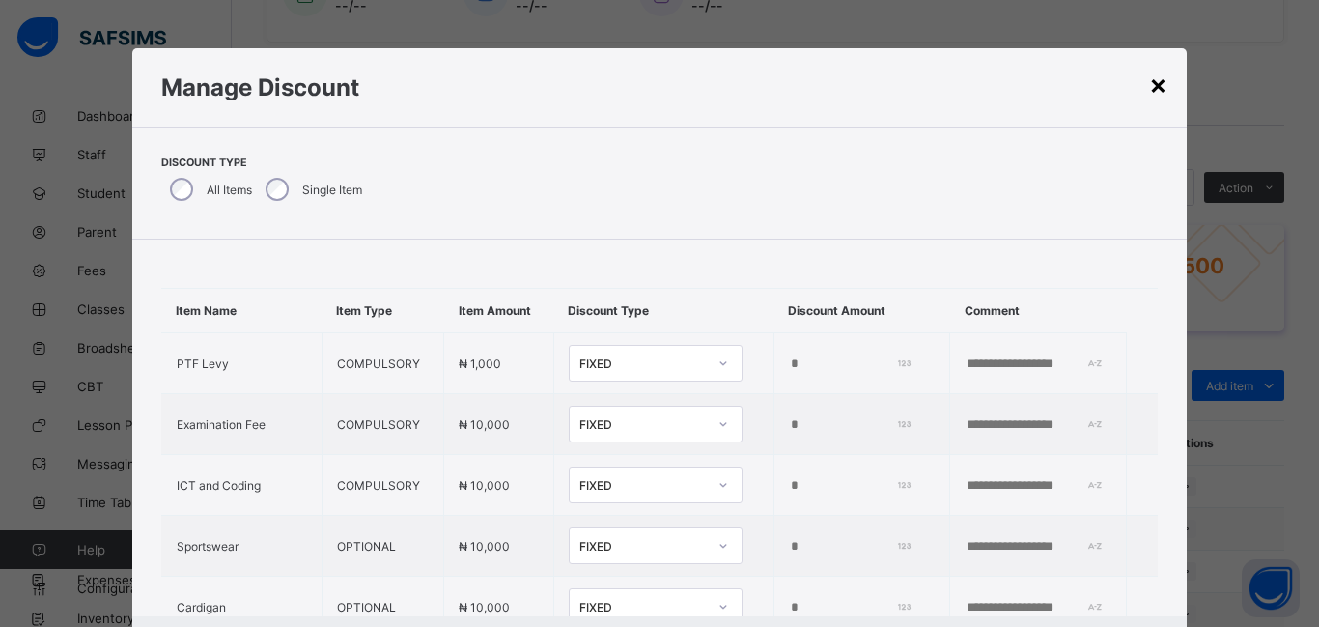
click at [1149, 86] on div "×" at bounding box center [1158, 84] width 18 height 33
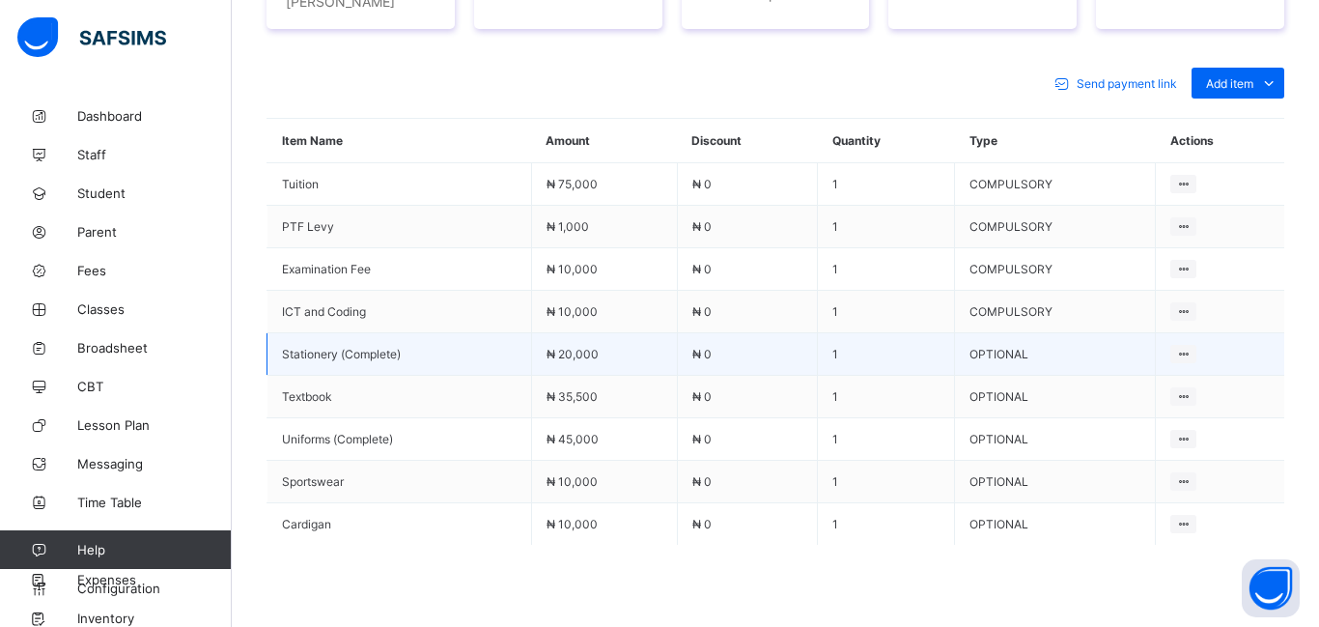
scroll to position [884, 0]
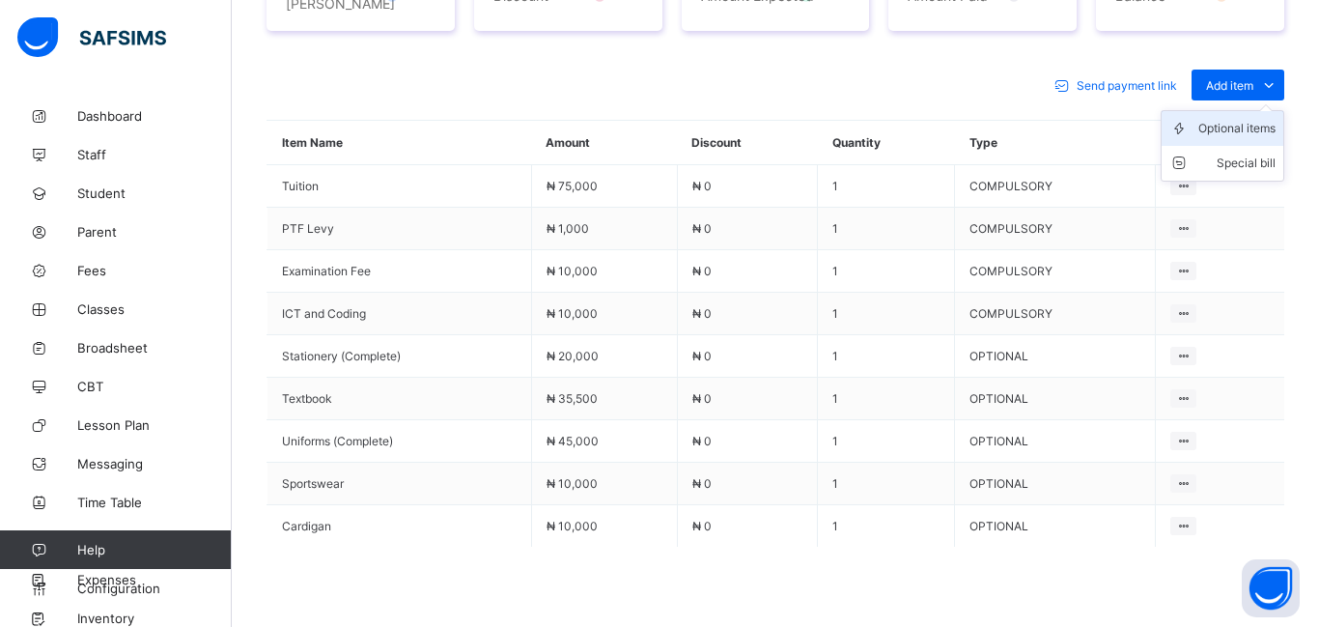
click at [1235, 124] on div "Optional items" at bounding box center [1236, 128] width 77 height 19
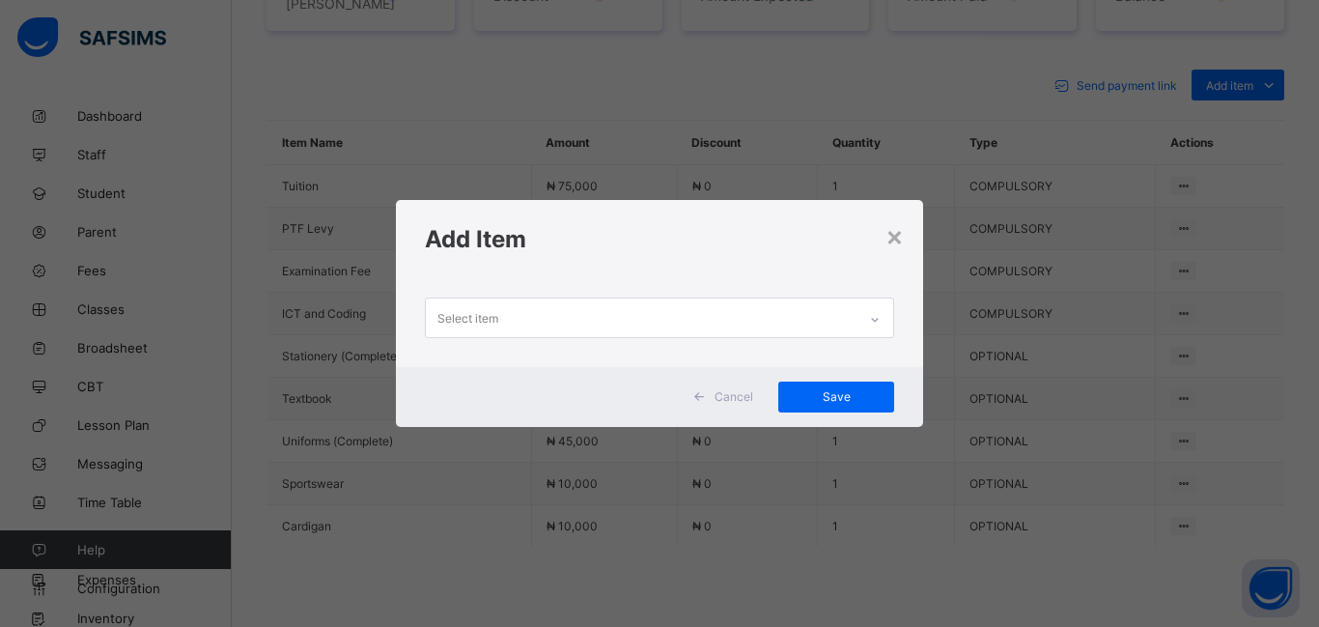
click at [465, 320] on div "Select item" at bounding box center [467, 317] width 61 height 37
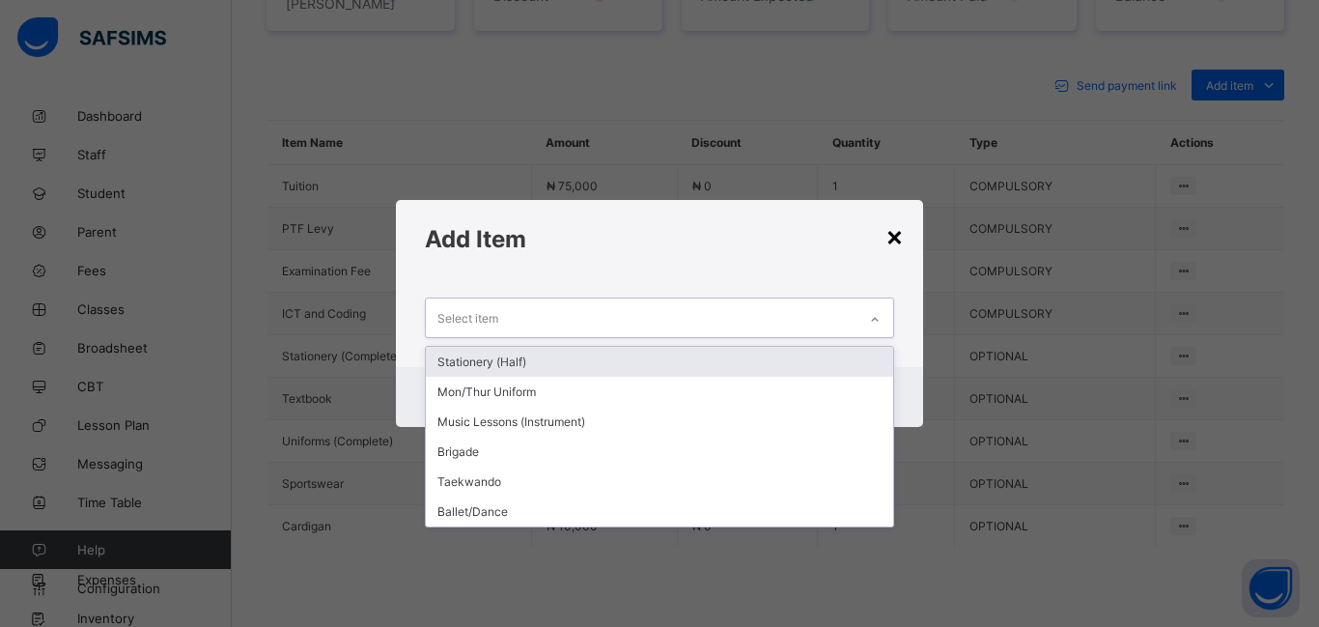
click at [896, 239] on div "×" at bounding box center [894, 235] width 18 height 33
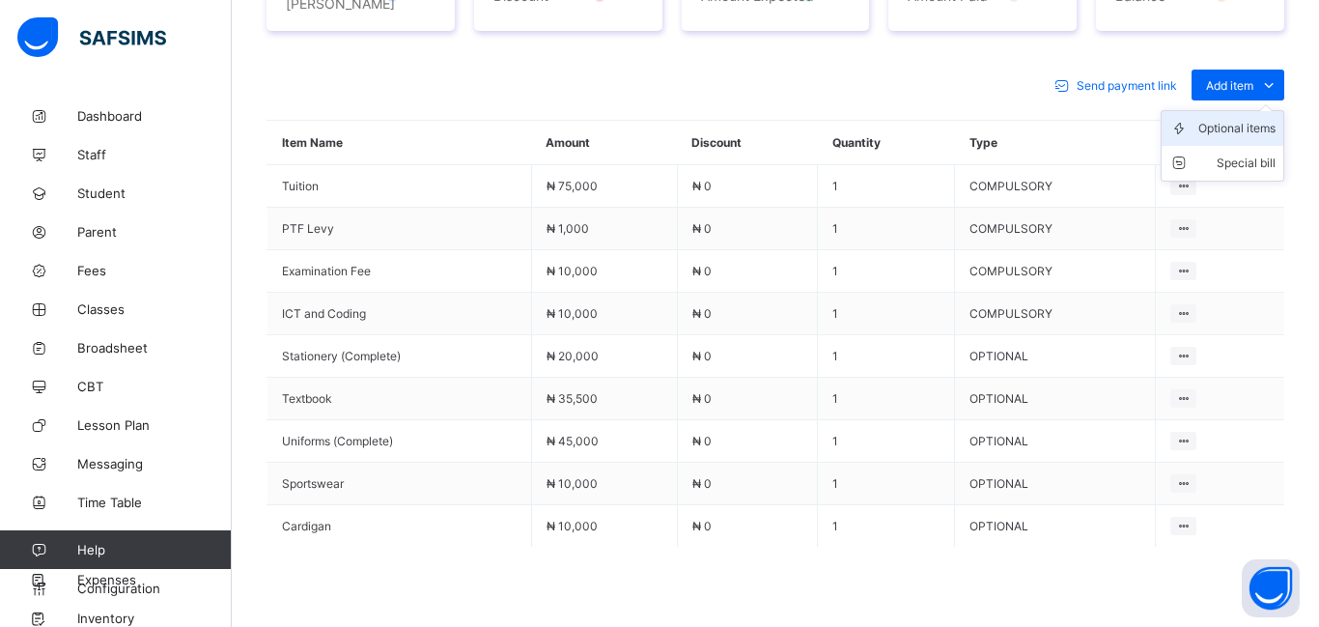
click at [1223, 131] on li "Optional items" at bounding box center [1223, 128] width 122 height 35
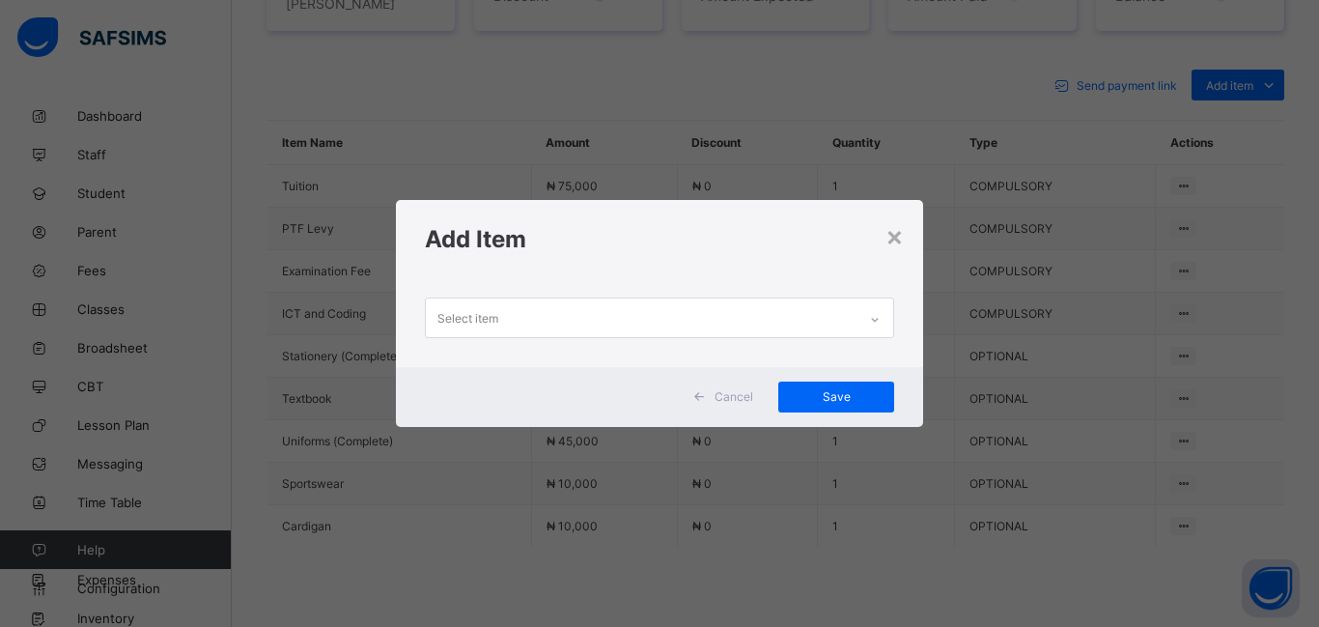
click at [620, 330] on div "Select item" at bounding box center [641, 317] width 431 height 38
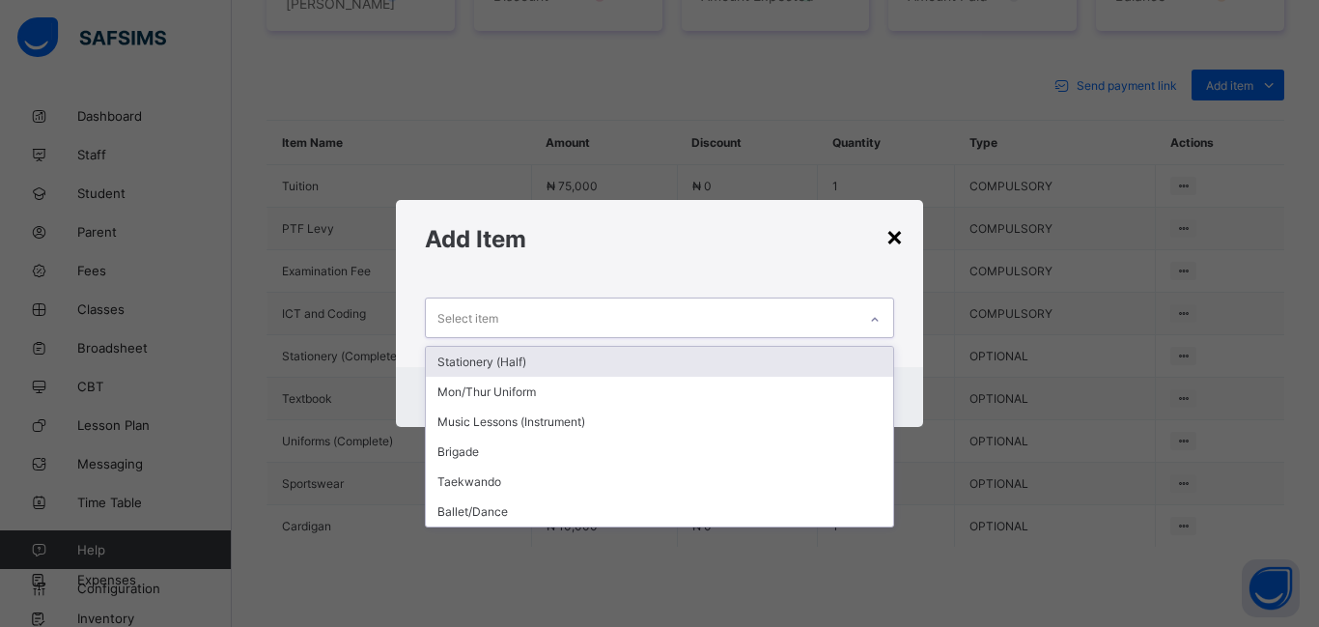
click at [901, 241] on div "×" at bounding box center [894, 235] width 18 height 33
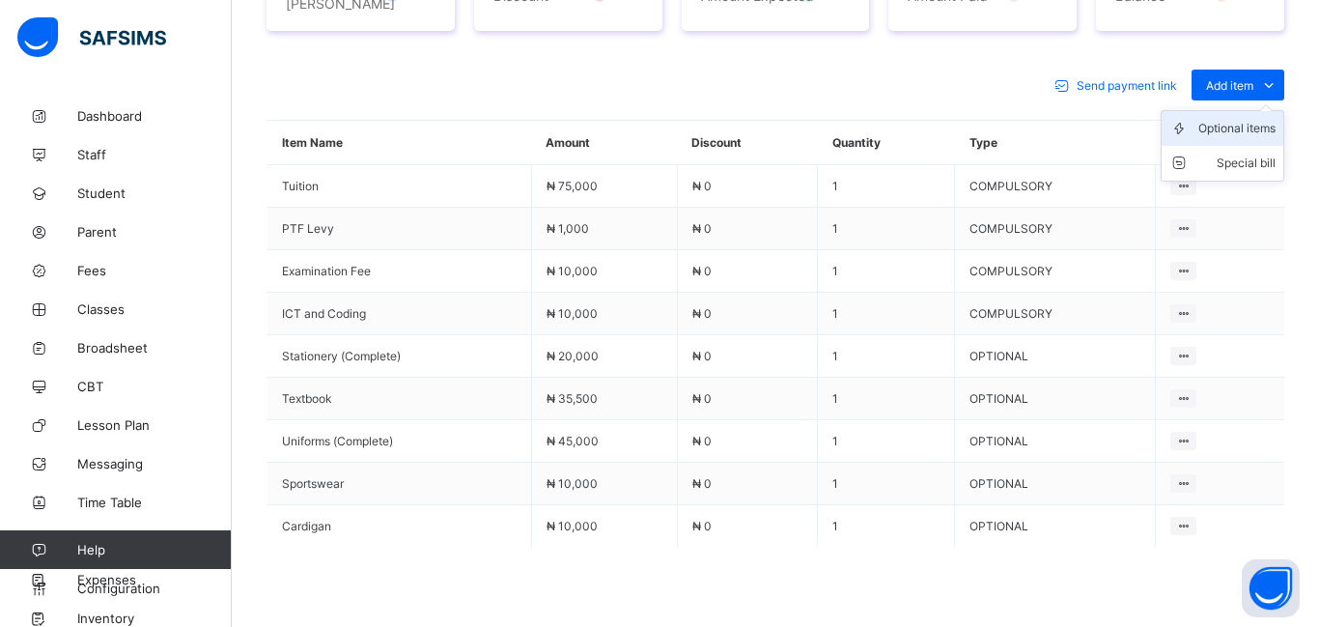
click at [1237, 123] on div "Optional items" at bounding box center [1236, 128] width 77 height 19
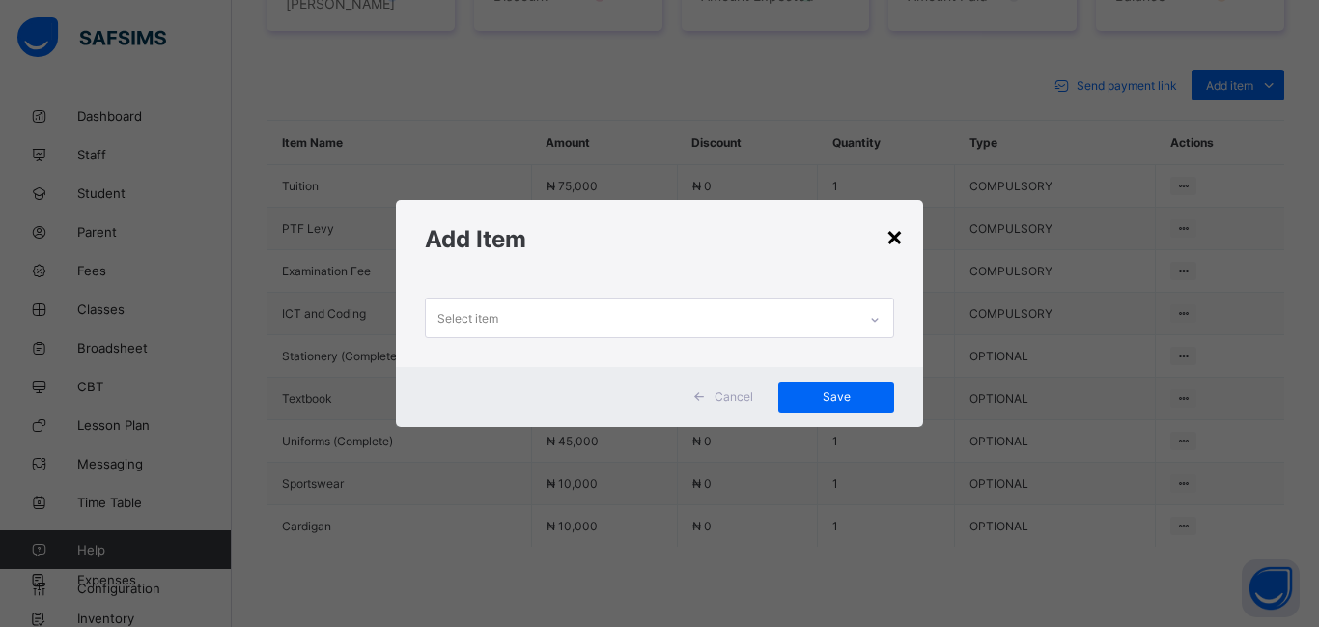
click at [894, 239] on div "×" at bounding box center [894, 235] width 18 height 33
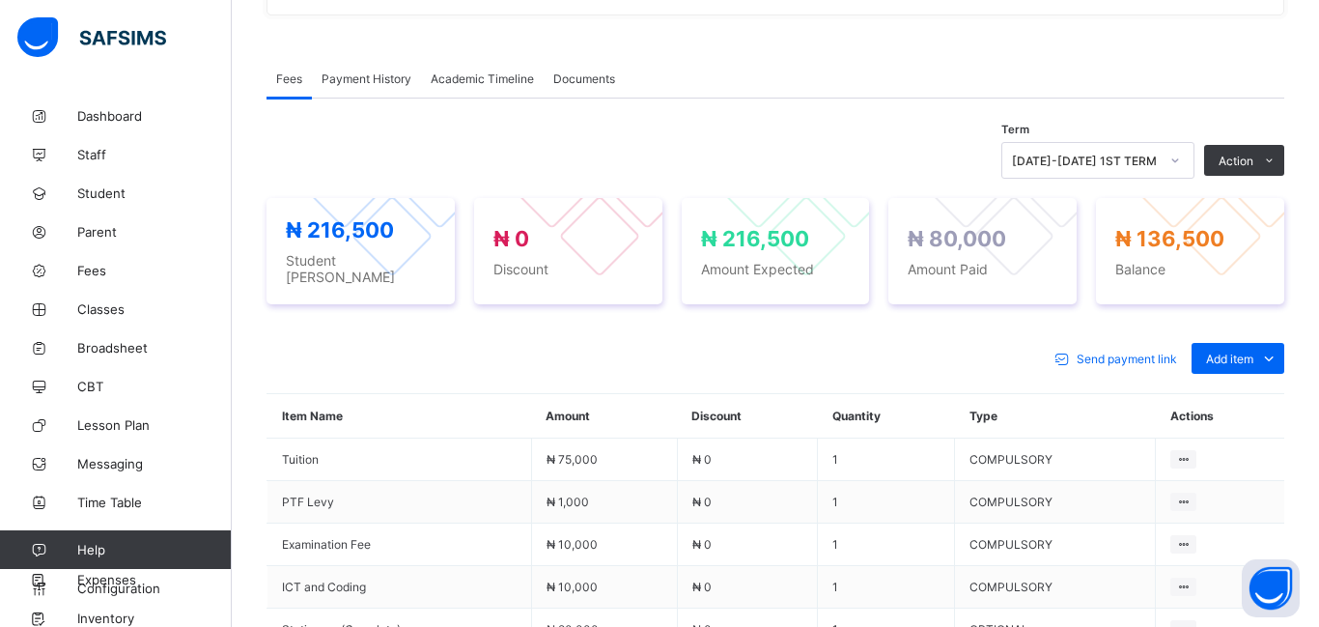
scroll to position [608, 0]
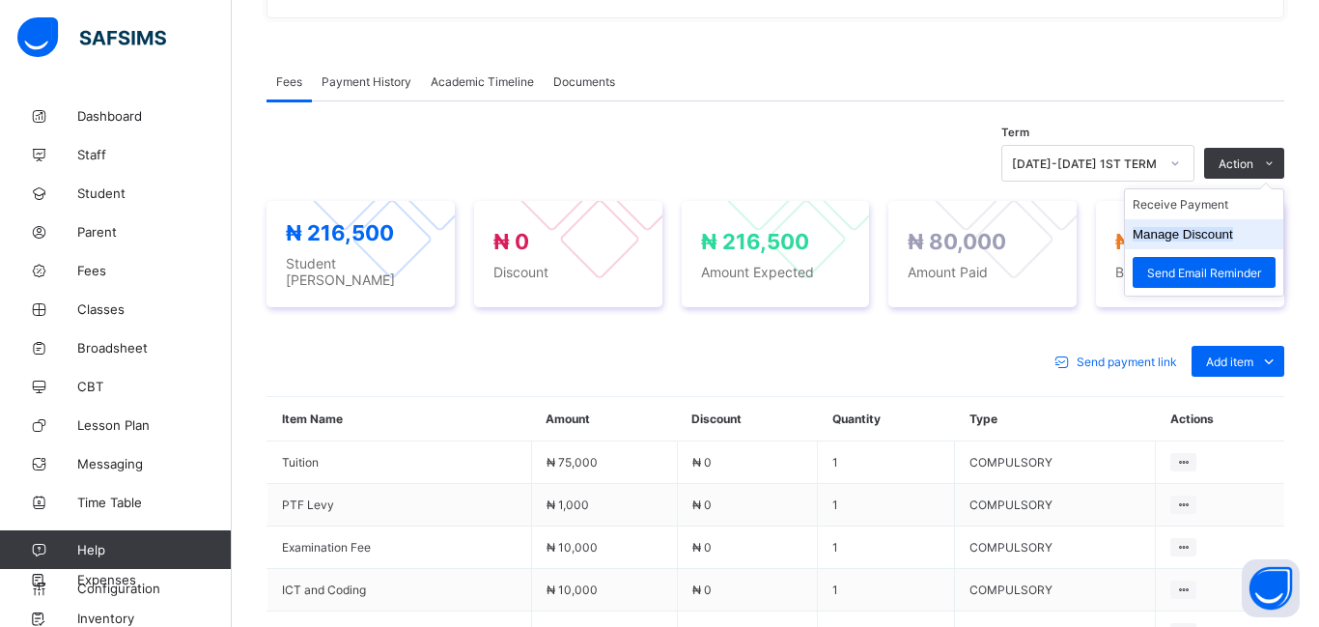
click at [1180, 236] on button "Manage Discount" at bounding box center [1183, 234] width 100 height 14
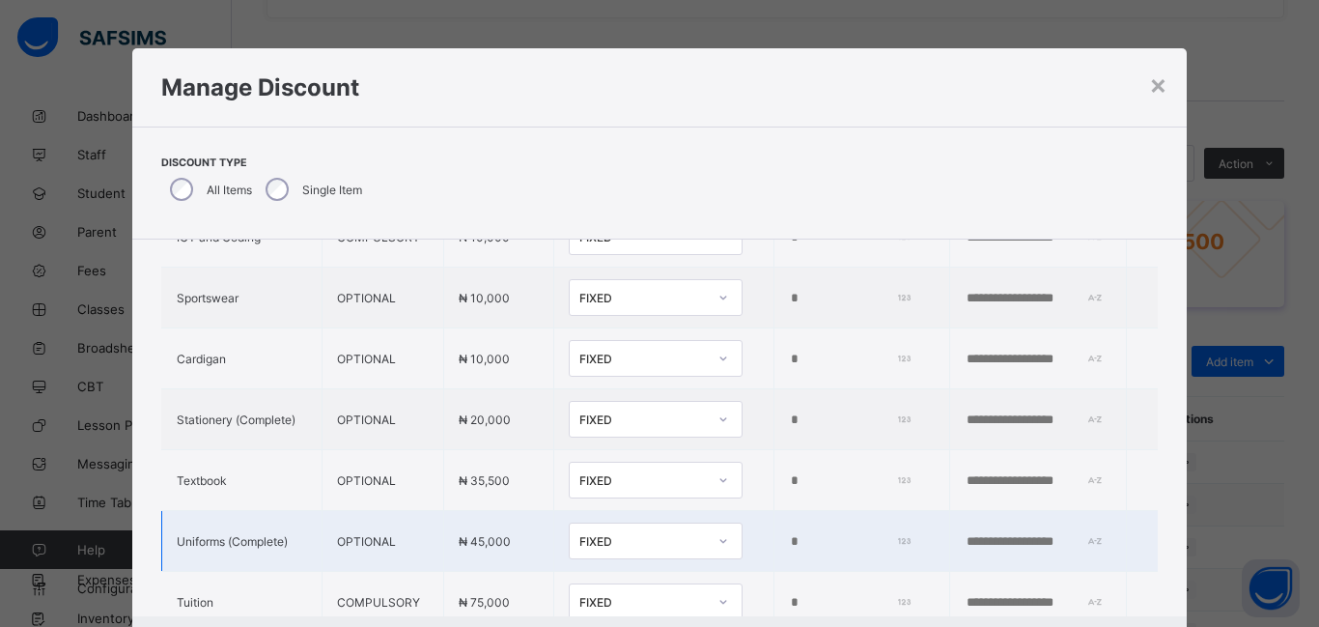
scroll to position [327, 0]
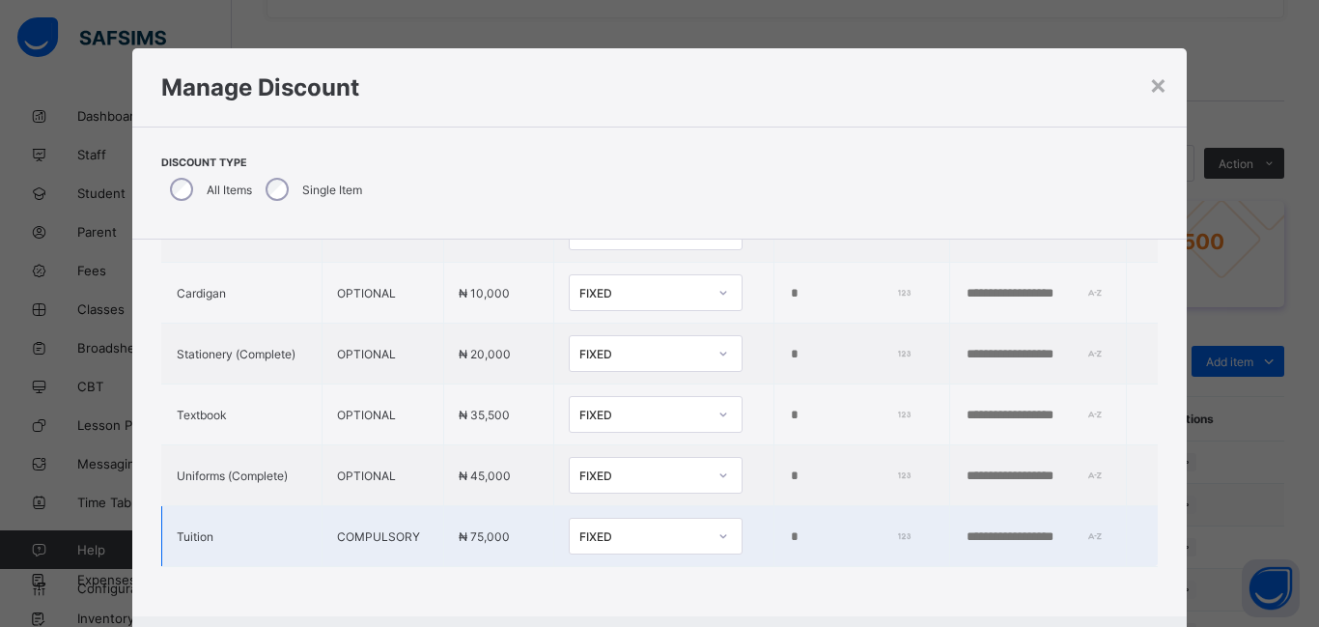
click at [789, 542] on input "*" at bounding box center [848, 536] width 119 height 15
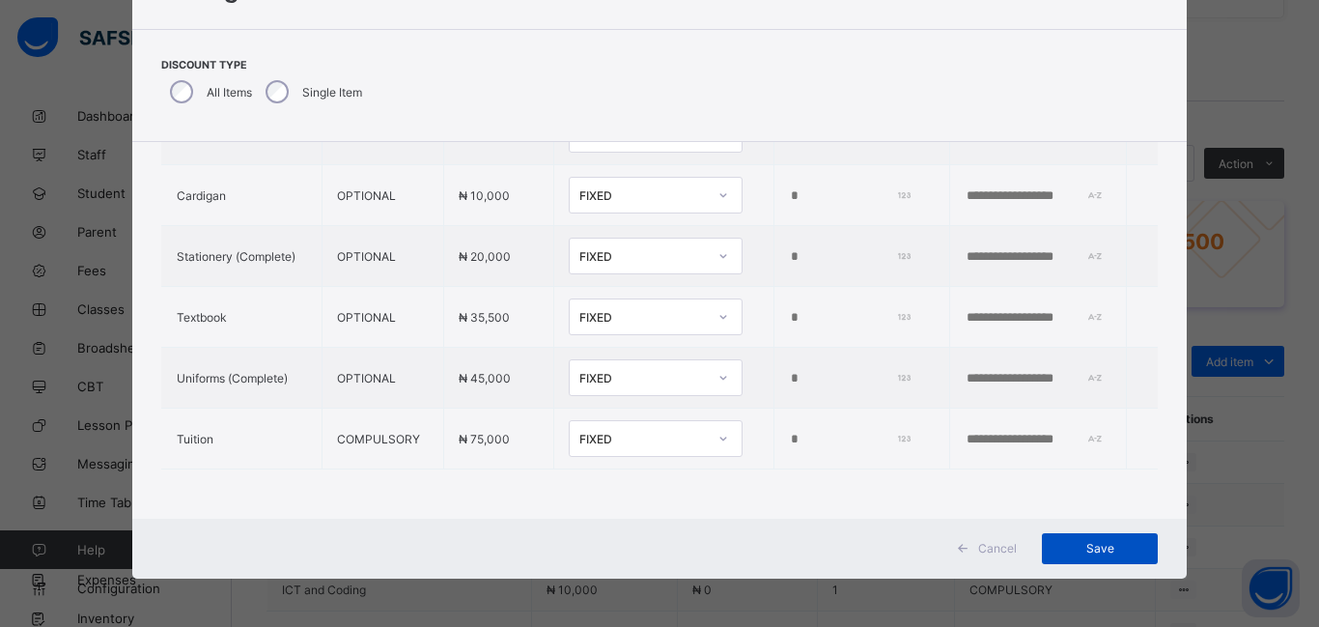
type input "*****"
click at [1125, 554] on span "Save" at bounding box center [1099, 548] width 87 height 14
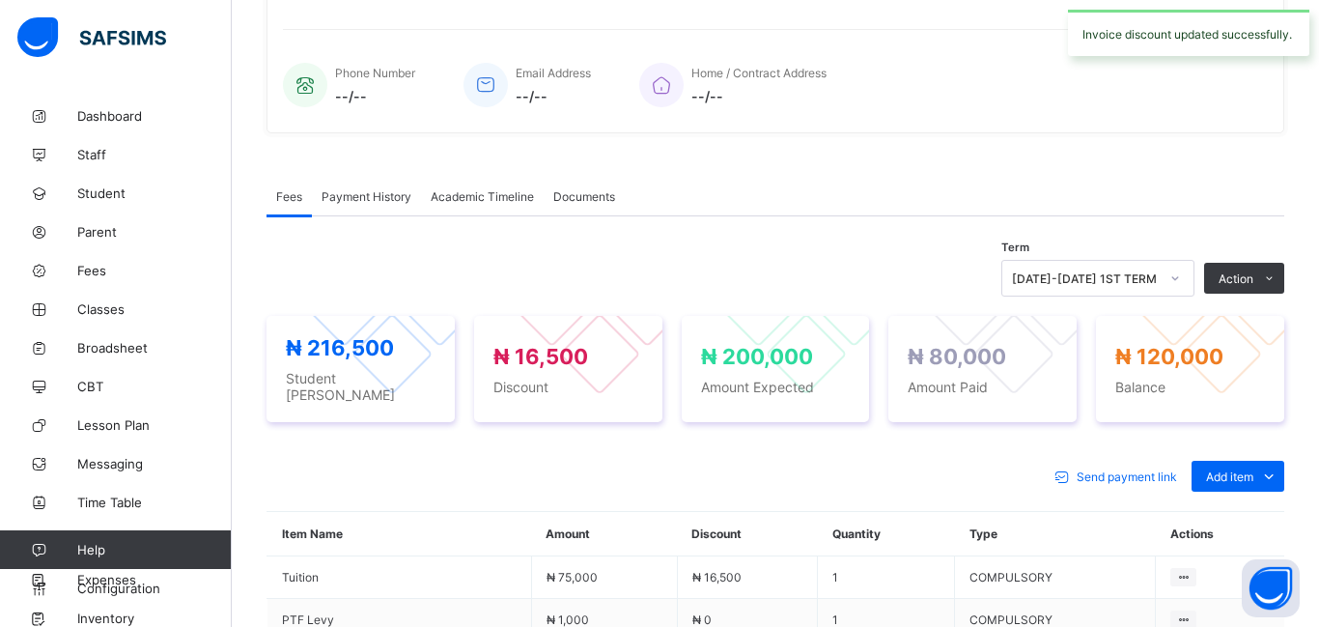
scroll to position [0, 0]
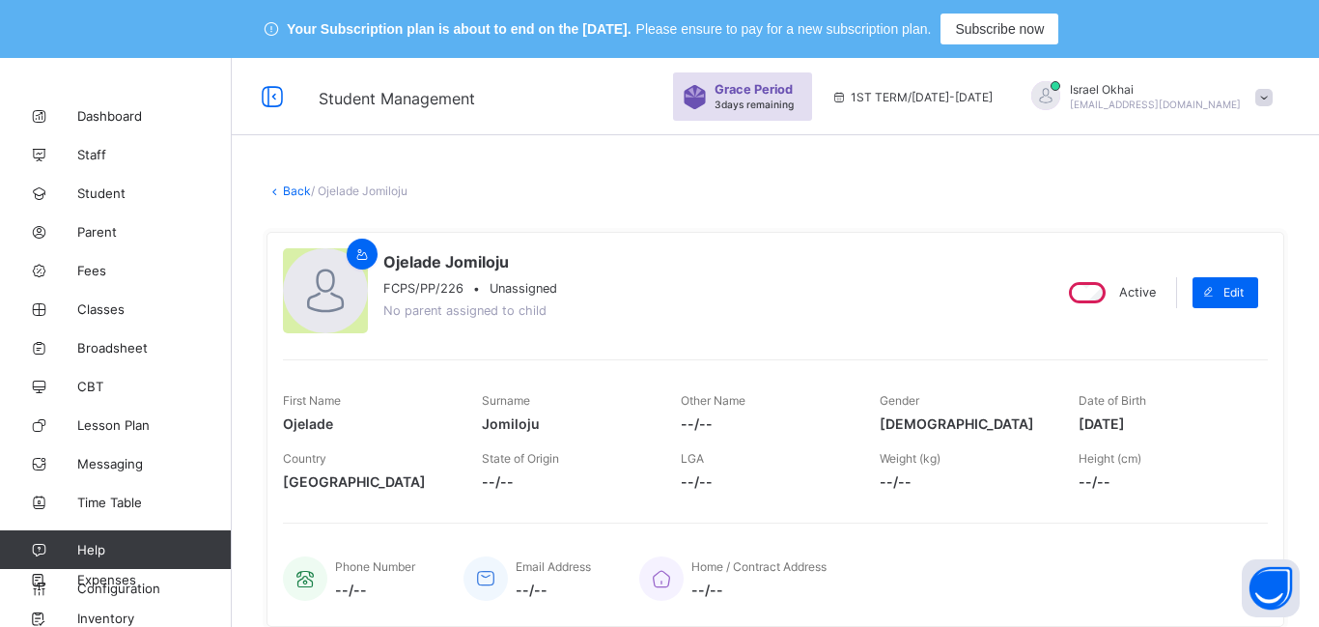
click at [291, 194] on link "Back" at bounding box center [297, 190] width 28 height 14
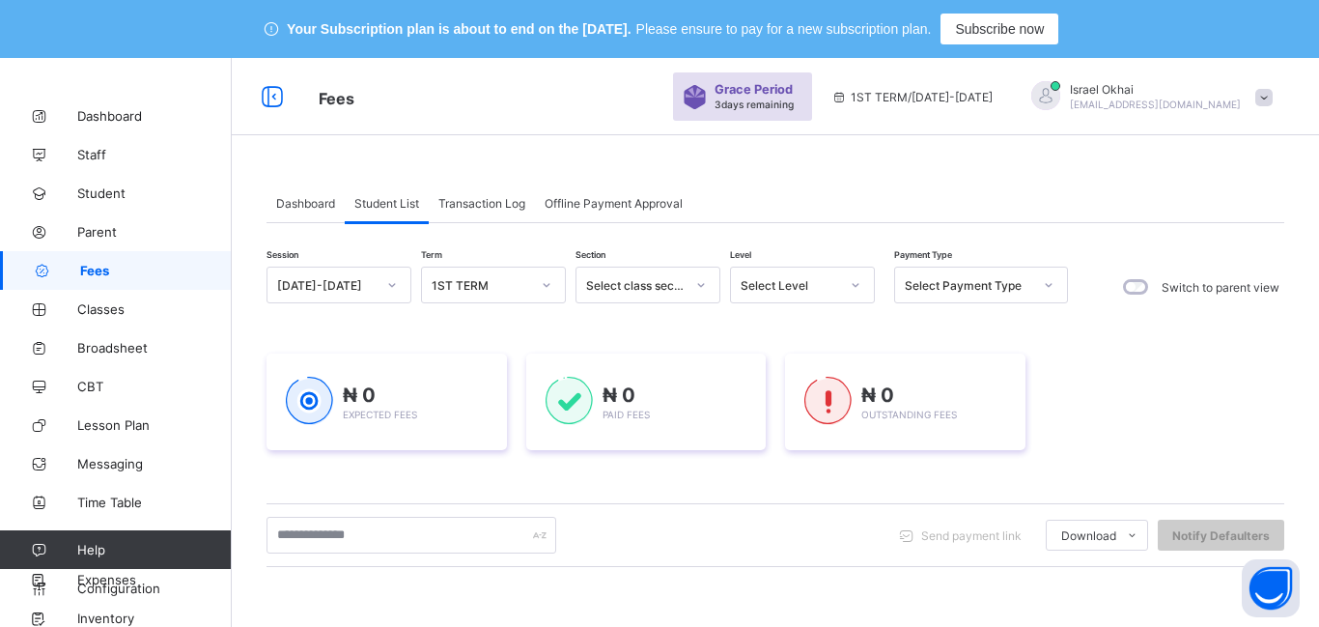
click at [806, 288] on div "Select Level" at bounding box center [790, 285] width 98 height 14
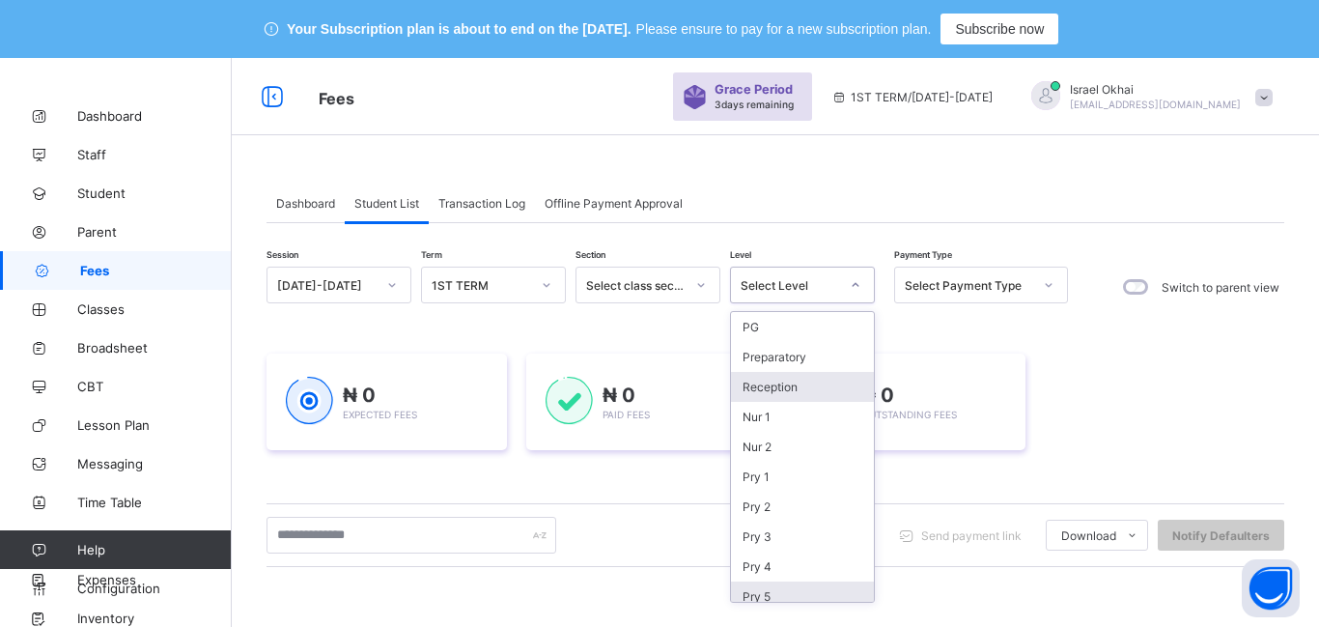
scroll to position [219, 0]
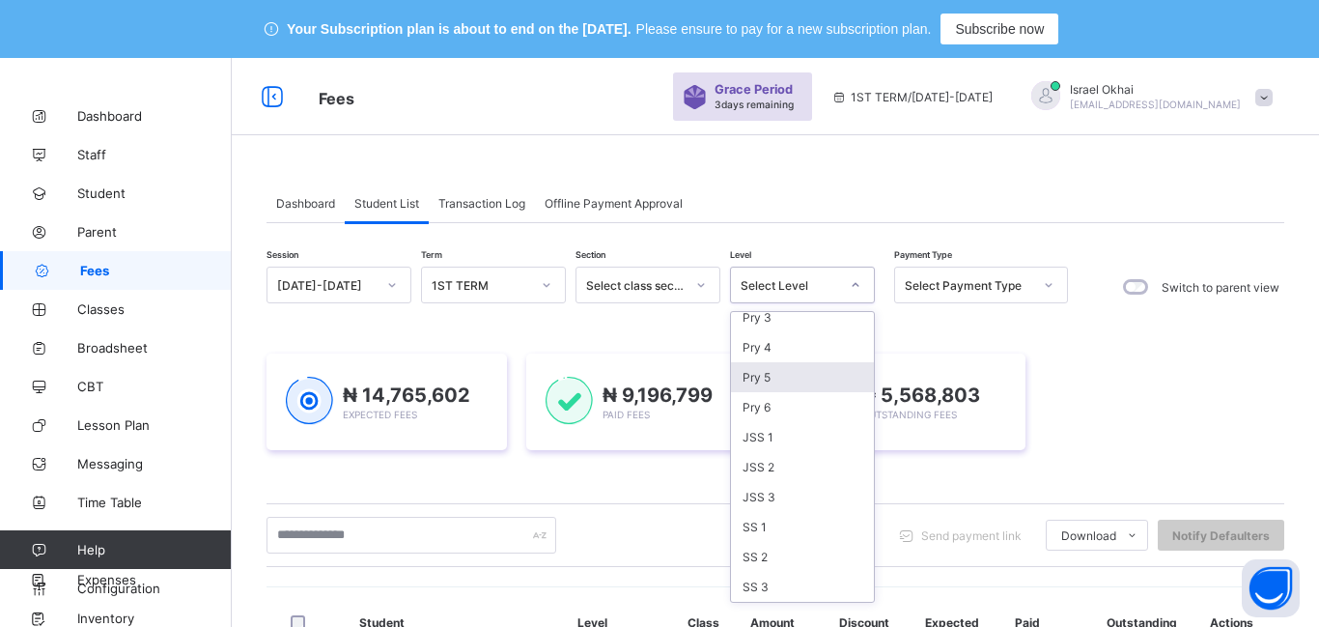
click at [815, 386] on div "Pry 5" at bounding box center [802, 377] width 143 height 30
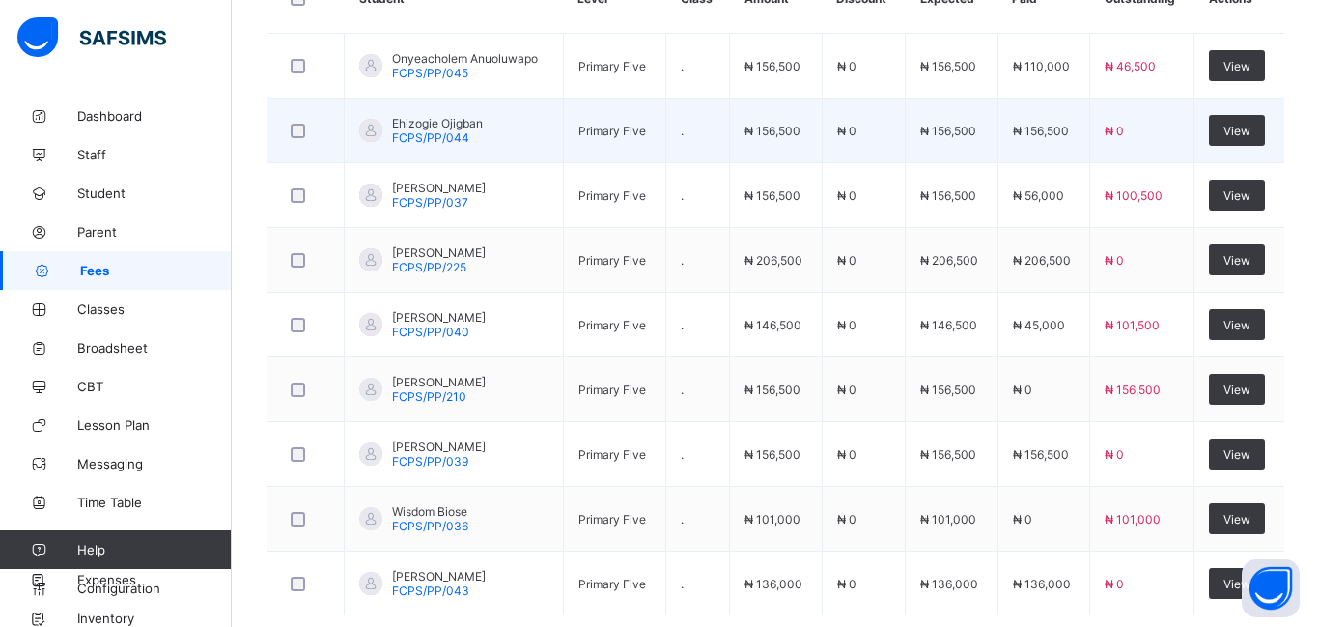
scroll to position [755, 0]
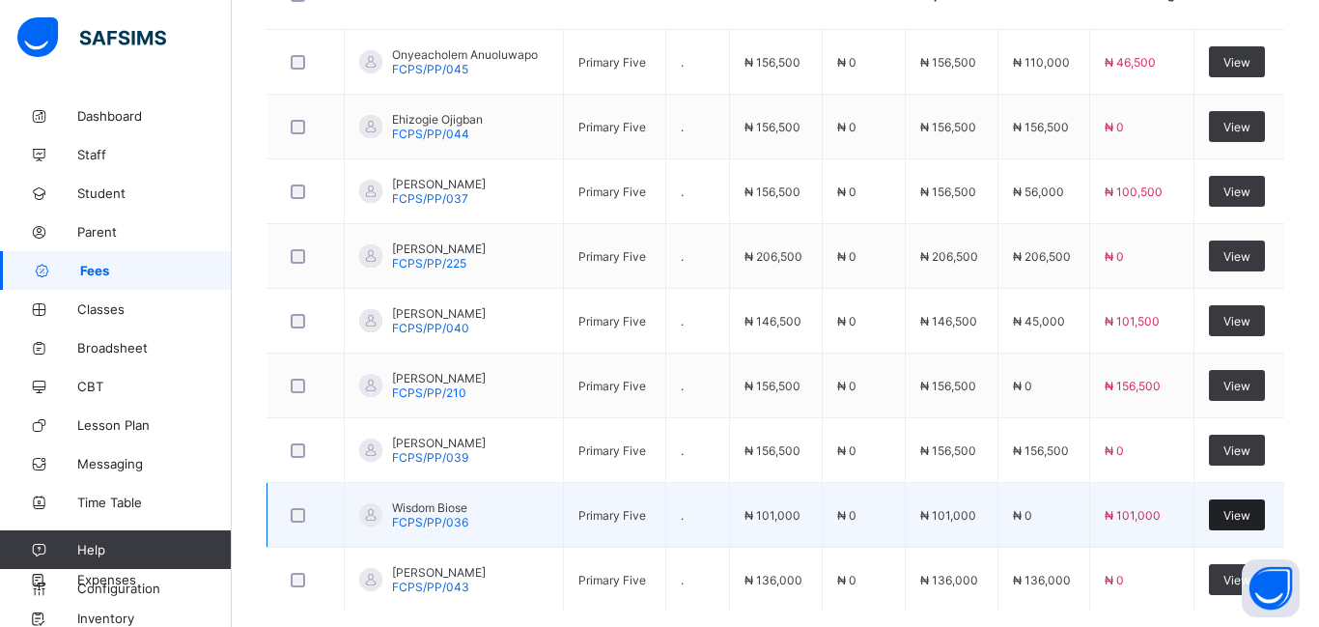
click at [1245, 519] on span "View" at bounding box center [1236, 515] width 27 height 14
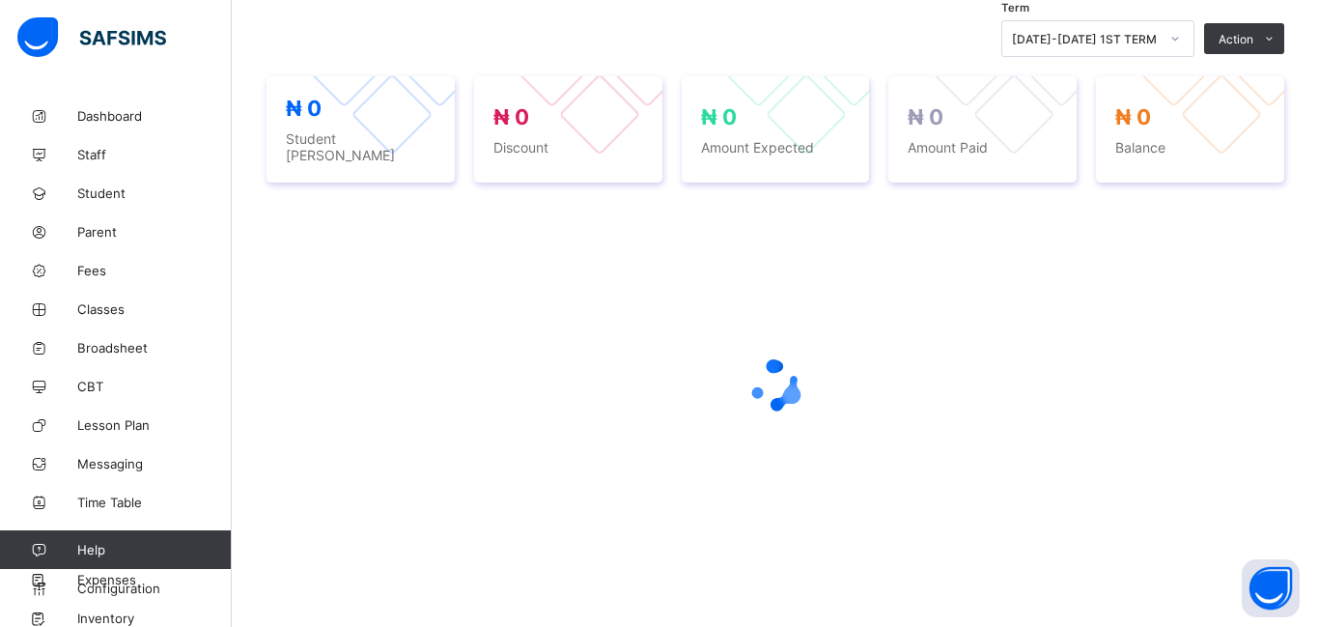
scroll to position [733, 0]
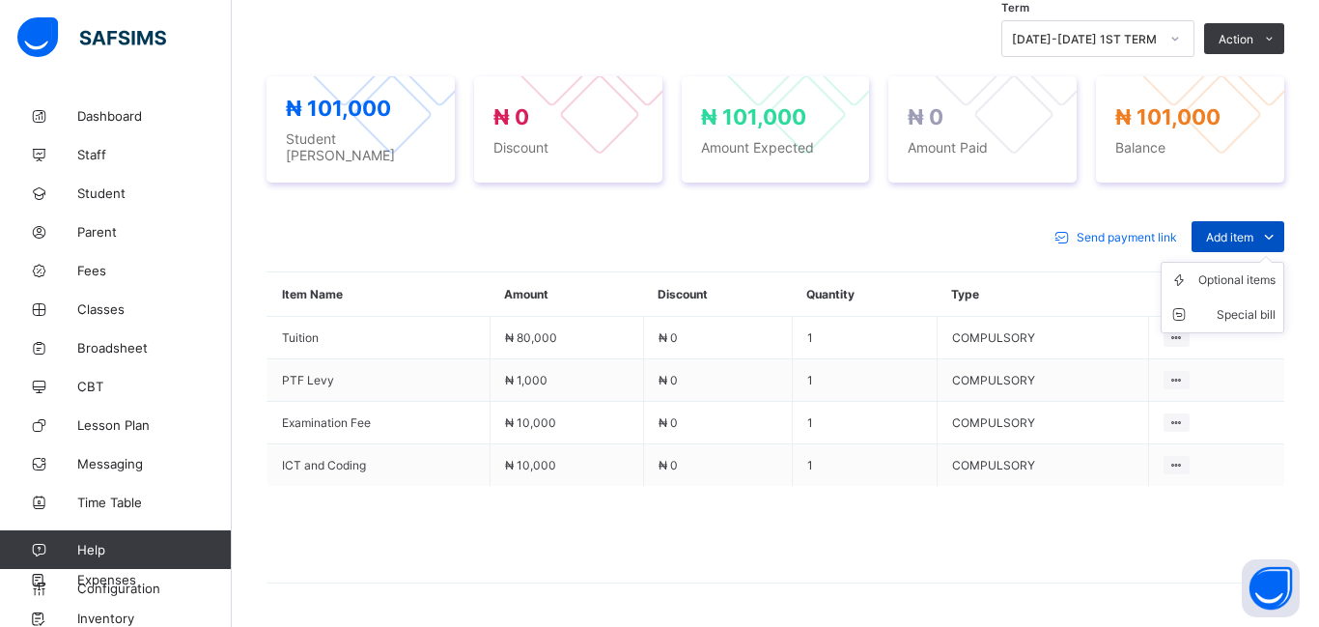
click at [1226, 262] on ul "Optional items Special bill" at bounding box center [1223, 297] width 124 height 71
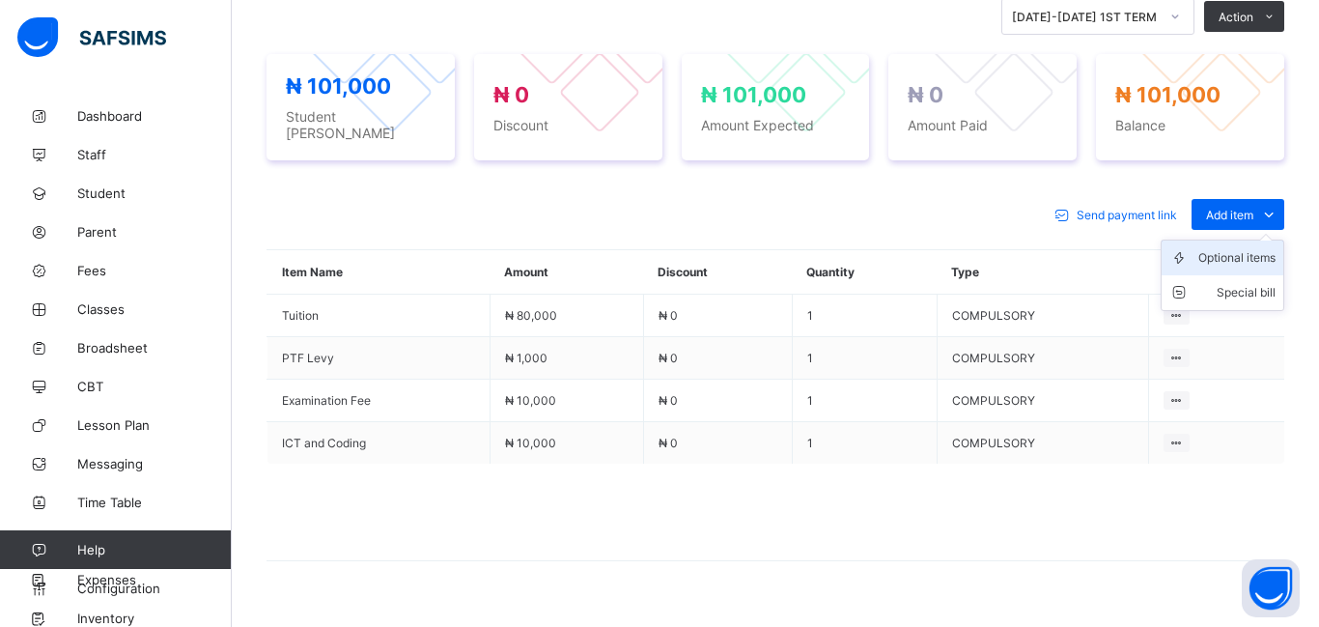
click at [1224, 253] on div "Optional items" at bounding box center [1236, 257] width 77 height 19
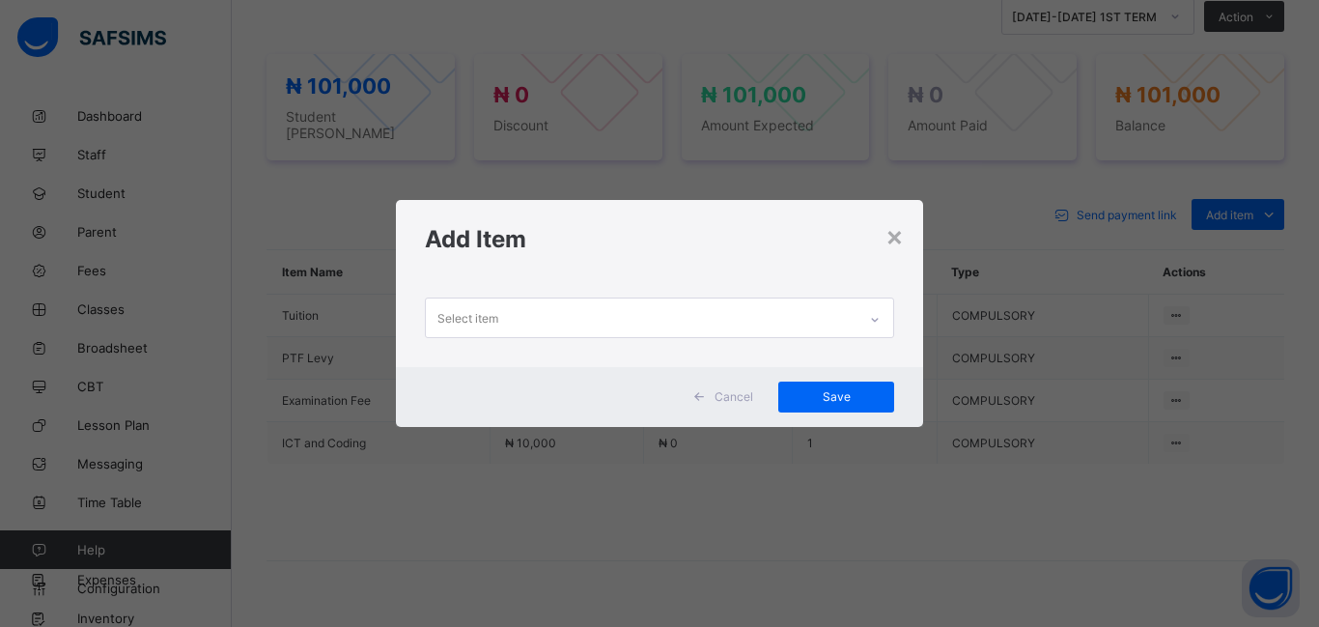
click at [488, 320] on div "Select item" at bounding box center [467, 317] width 61 height 37
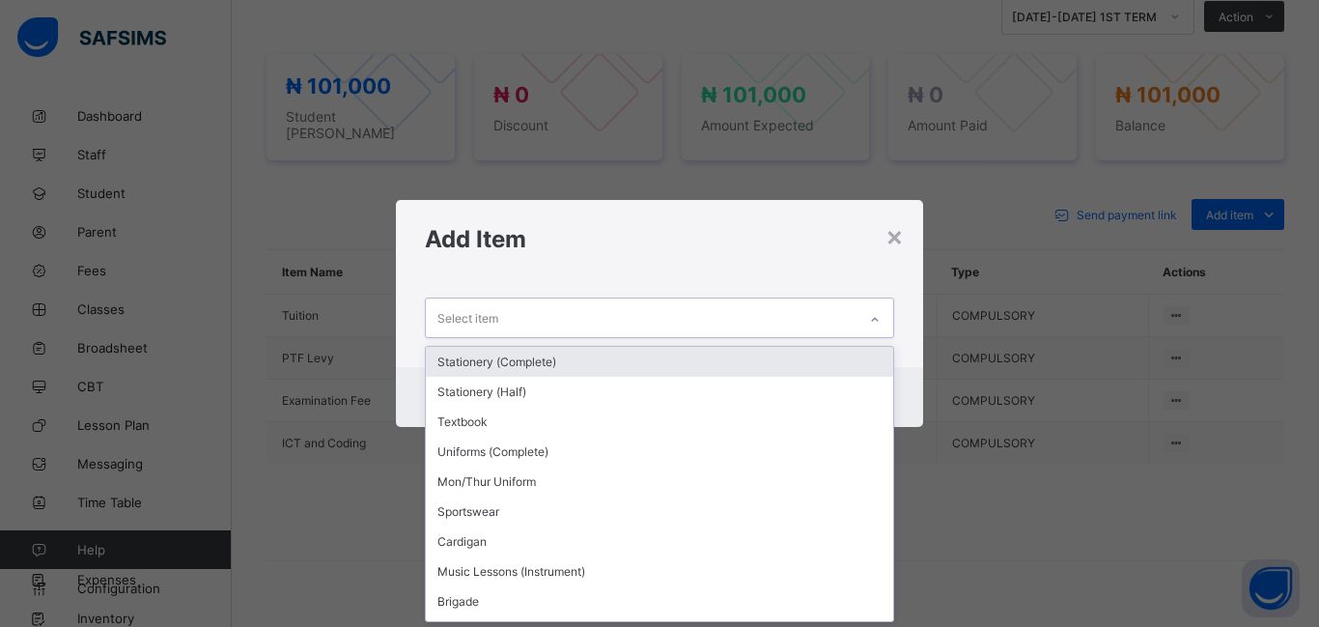
scroll to position [0, 0]
click at [510, 362] on div "Stationery (Complete)" at bounding box center [659, 362] width 467 height 30
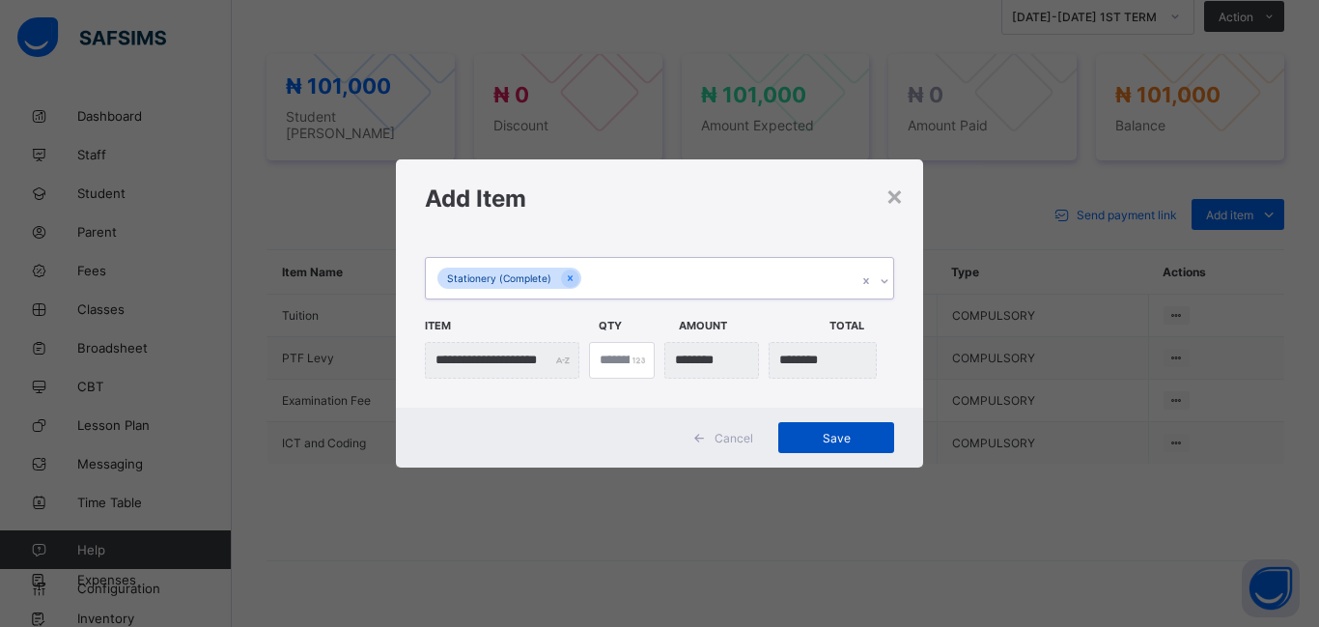
click at [843, 441] on span "Save" at bounding box center [836, 438] width 87 height 14
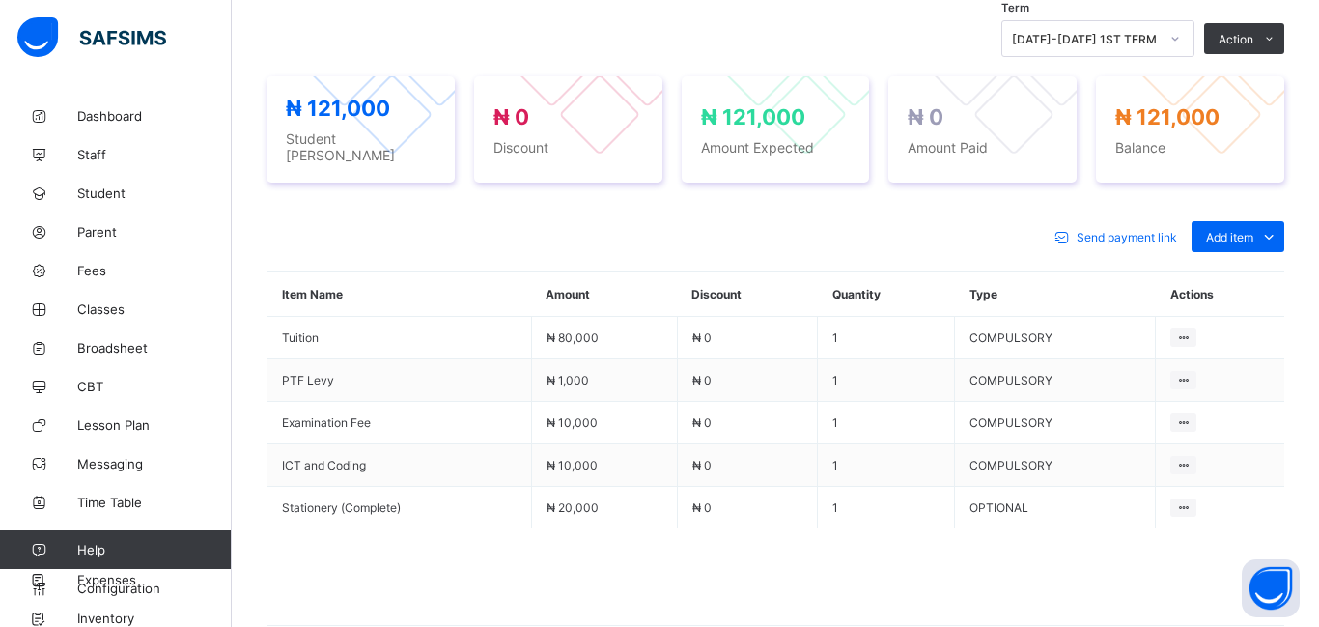
scroll to position [755, 0]
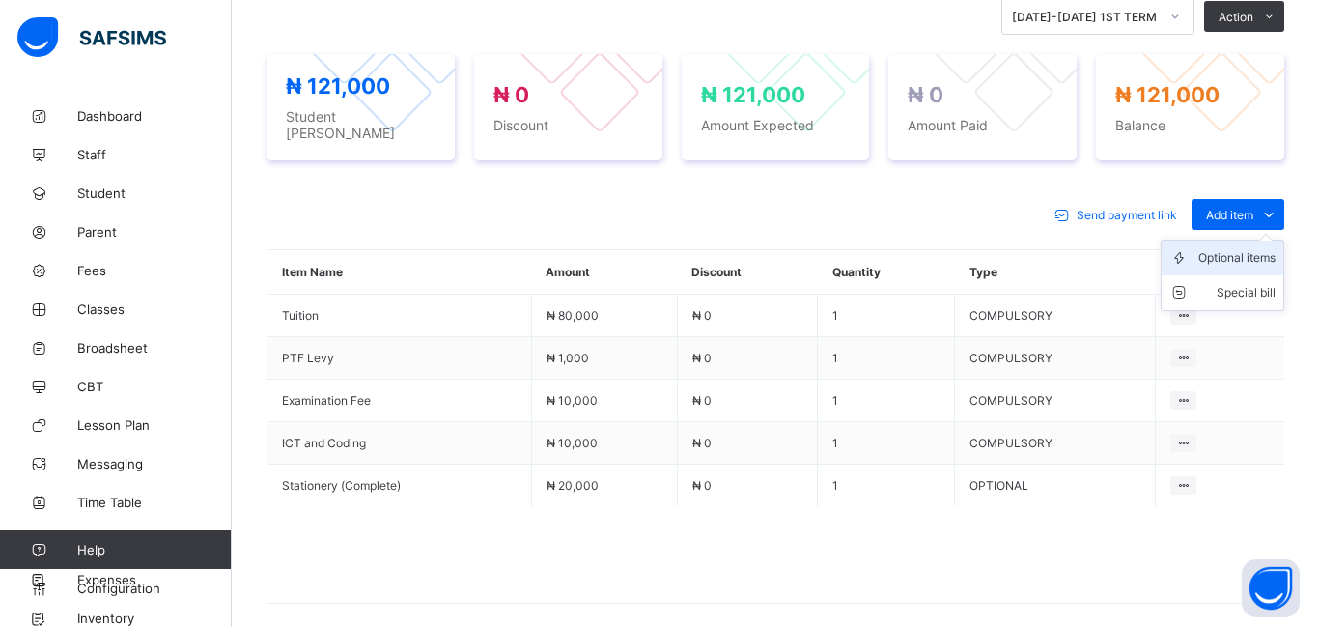
click at [1209, 258] on li "Optional items" at bounding box center [1223, 257] width 122 height 35
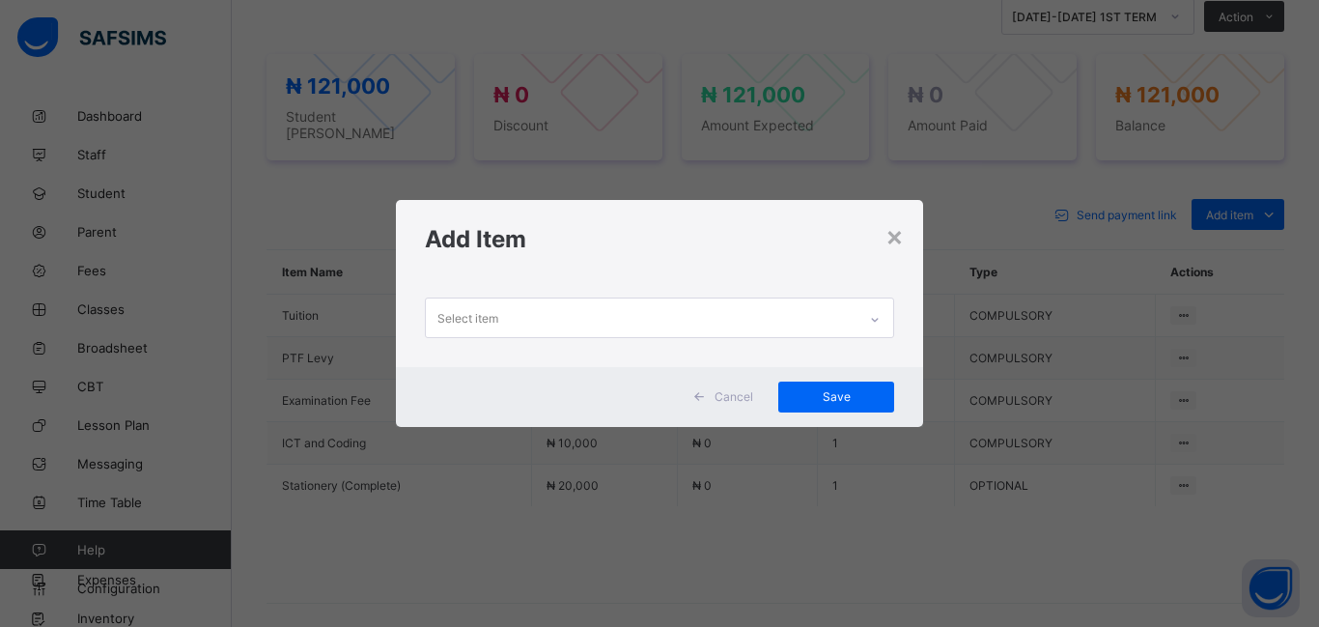
click at [545, 323] on div "Select item" at bounding box center [641, 317] width 431 height 38
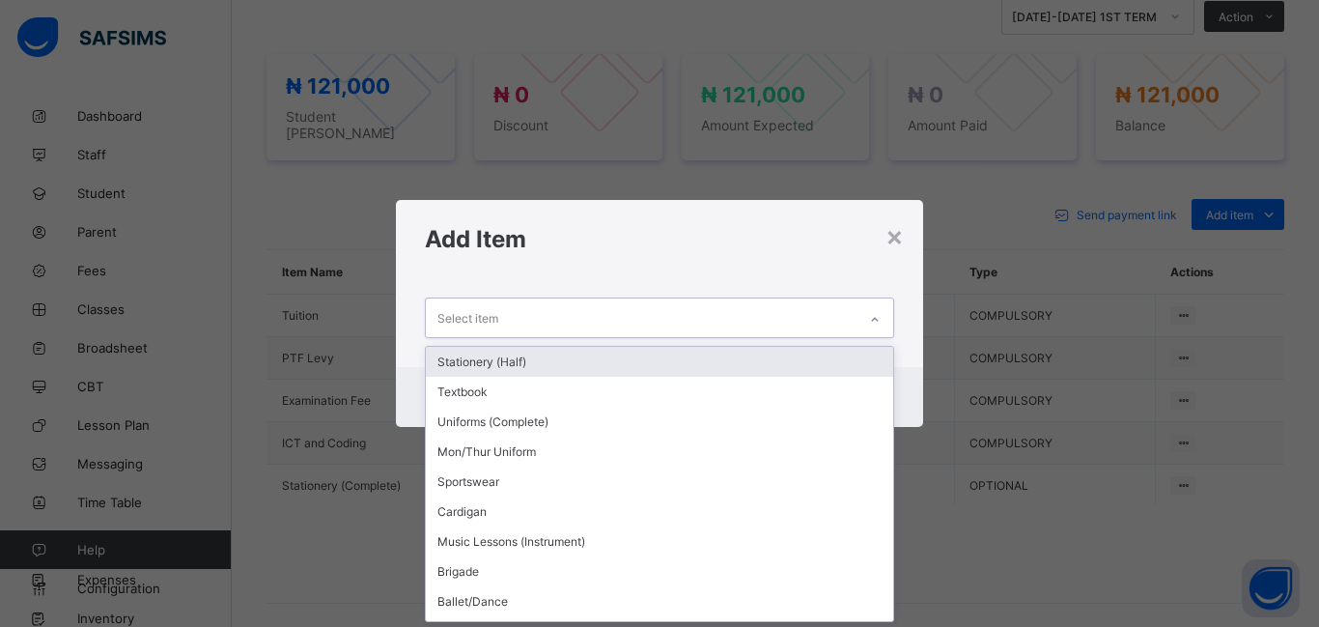
scroll to position [0, 0]
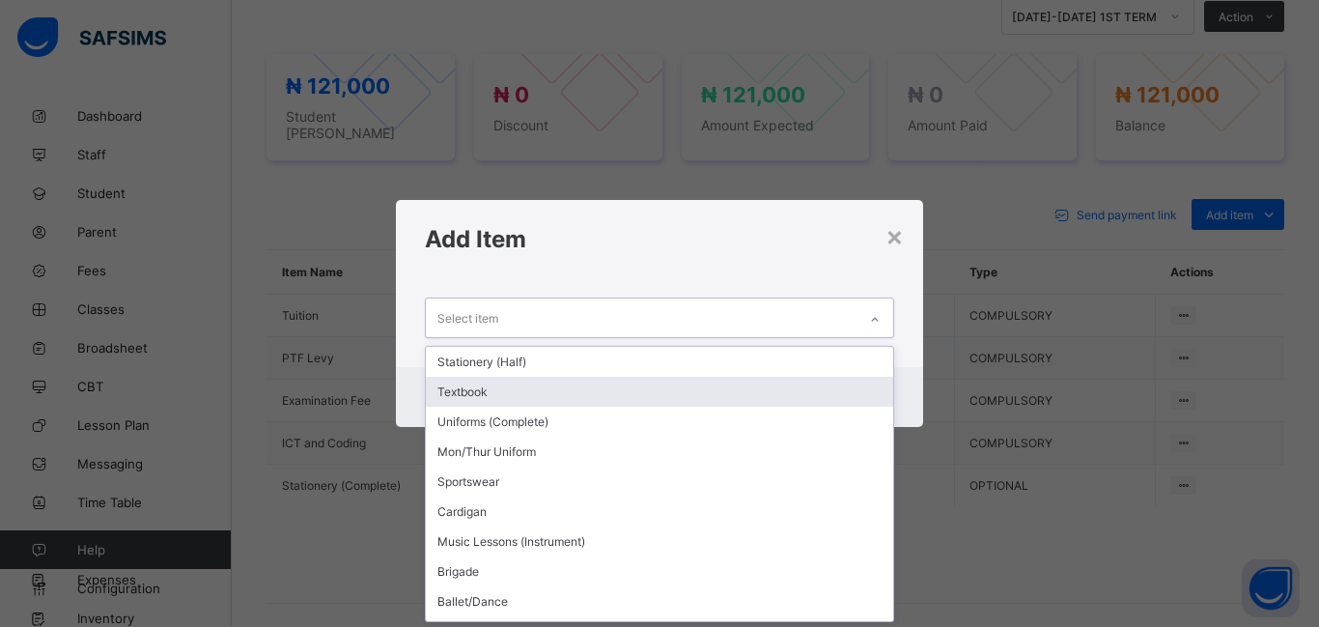
click at [539, 393] on div "Textbook" at bounding box center [659, 392] width 467 height 30
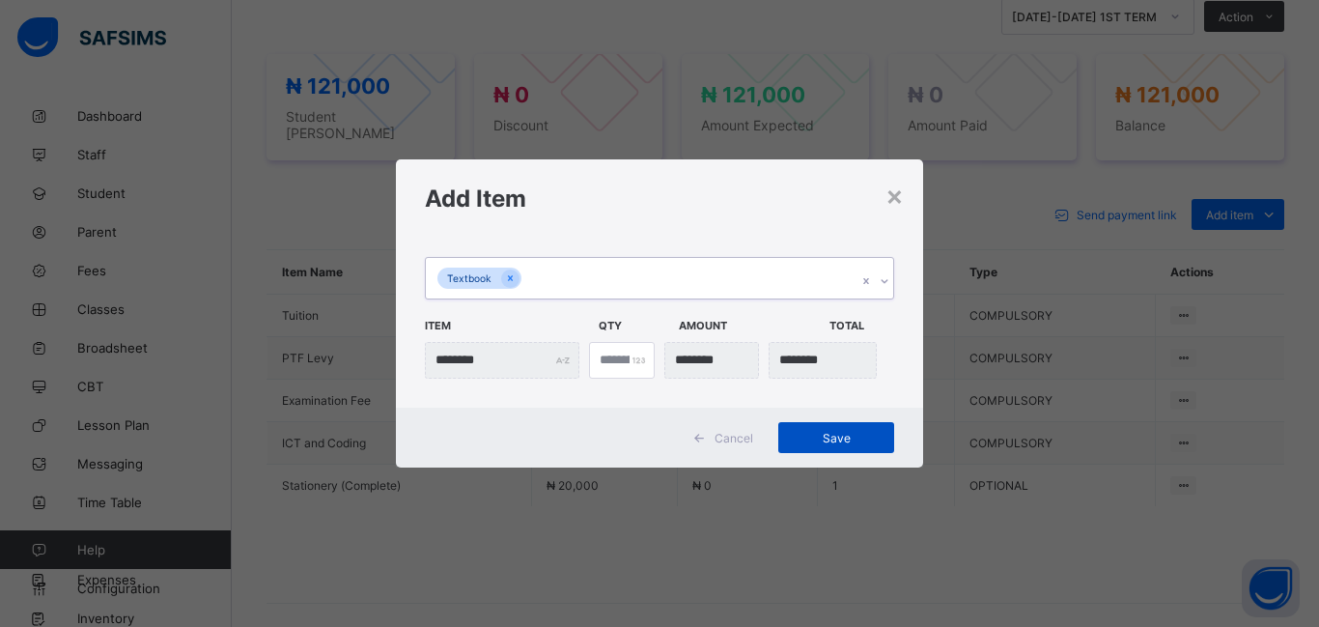
click at [855, 445] on div "Save" at bounding box center [836, 437] width 116 height 31
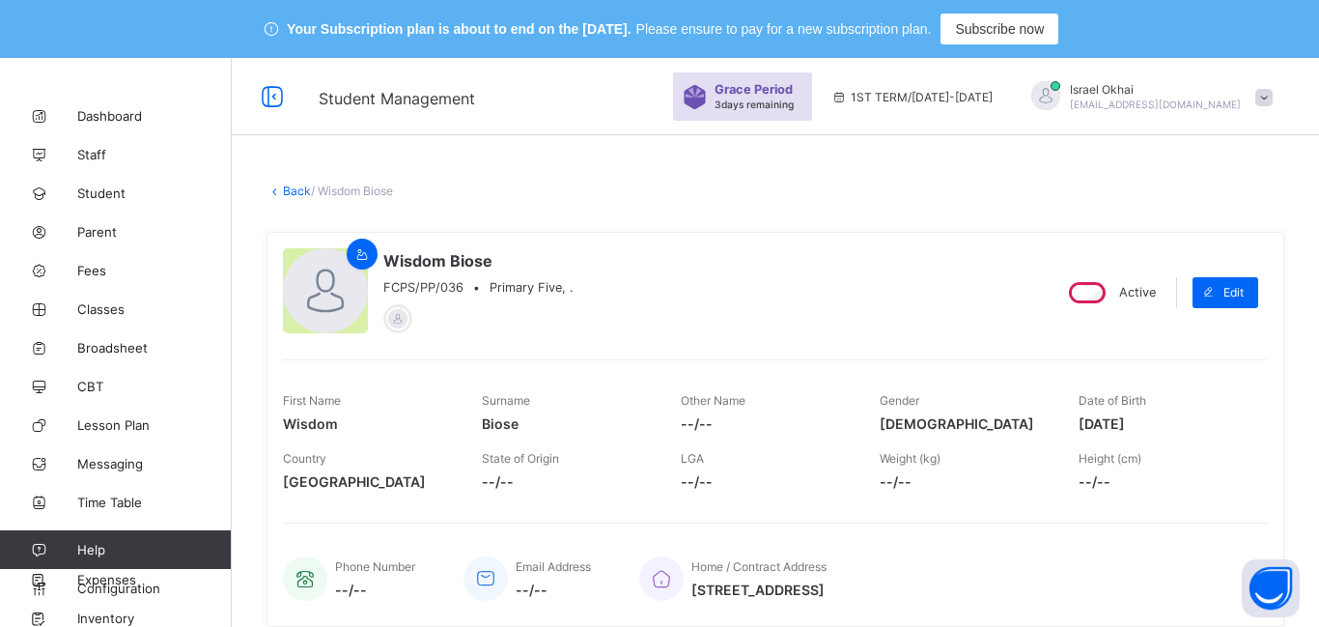
click at [297, 191] on link "Back" at bounding box center [297, 190] width 28 height 14
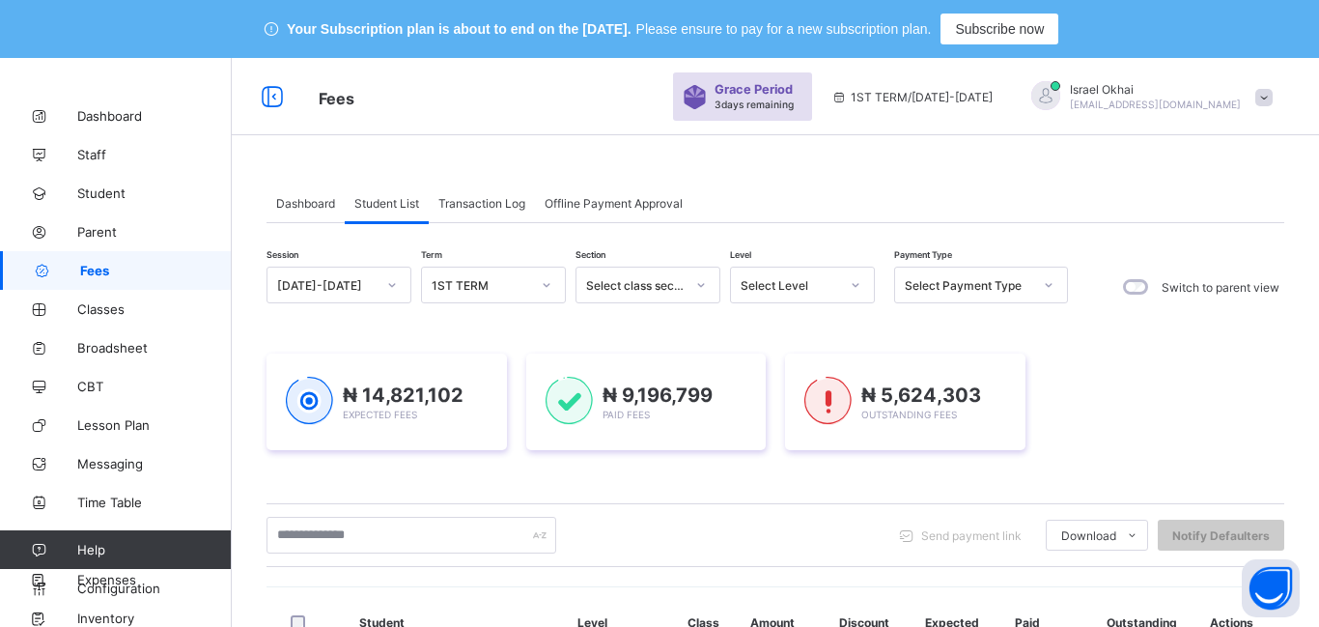
click at [822, 294] on div "Select Level" at bounding box center [784, 284] width 106 height 27
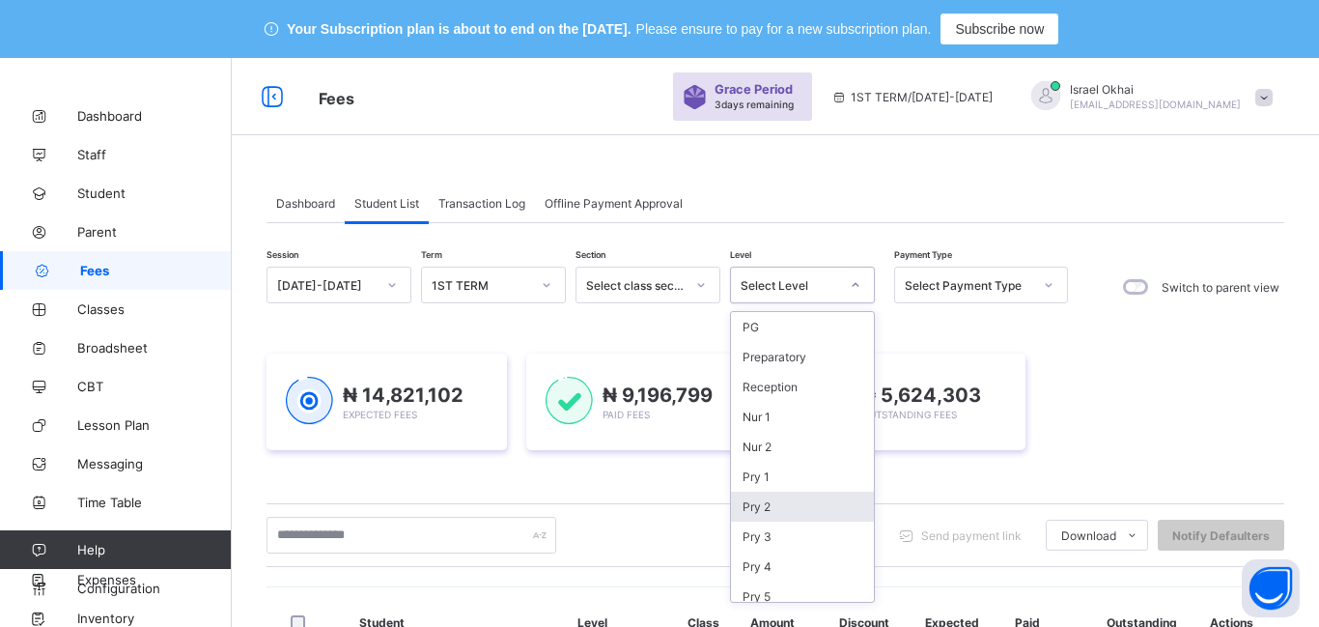
click at [830, 518] on div "Pry 2" at bounding box center [802, 506] width 143 height 30
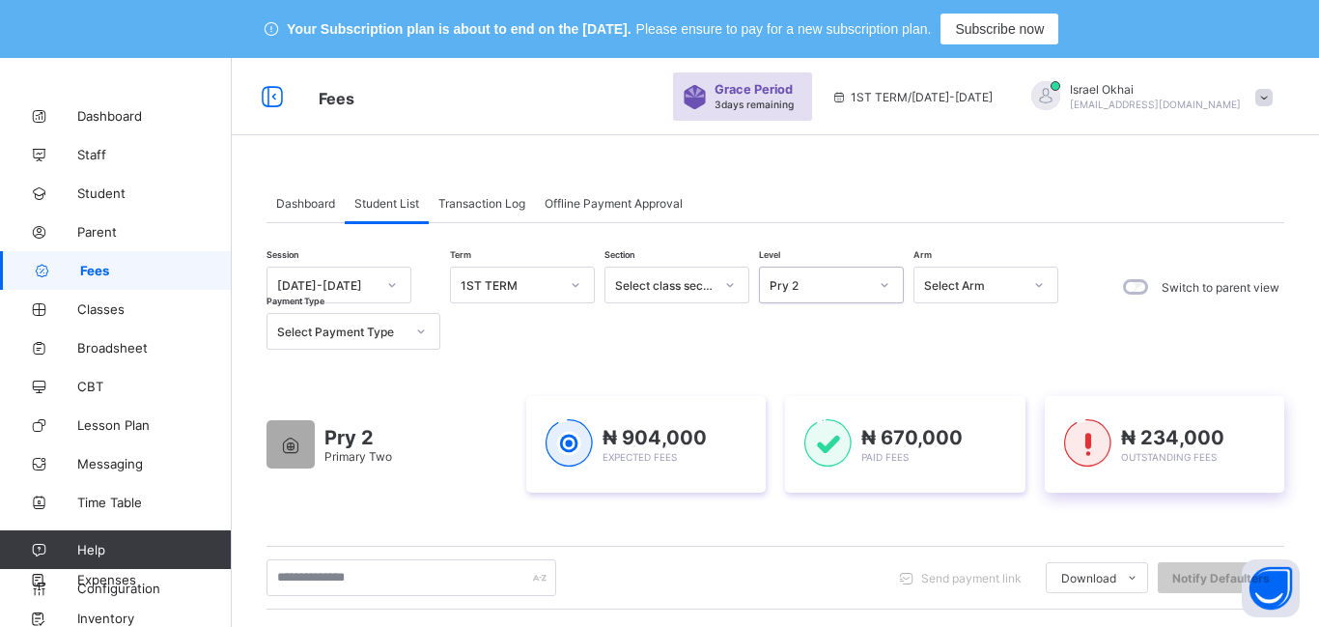
scroll to position [463, 0]
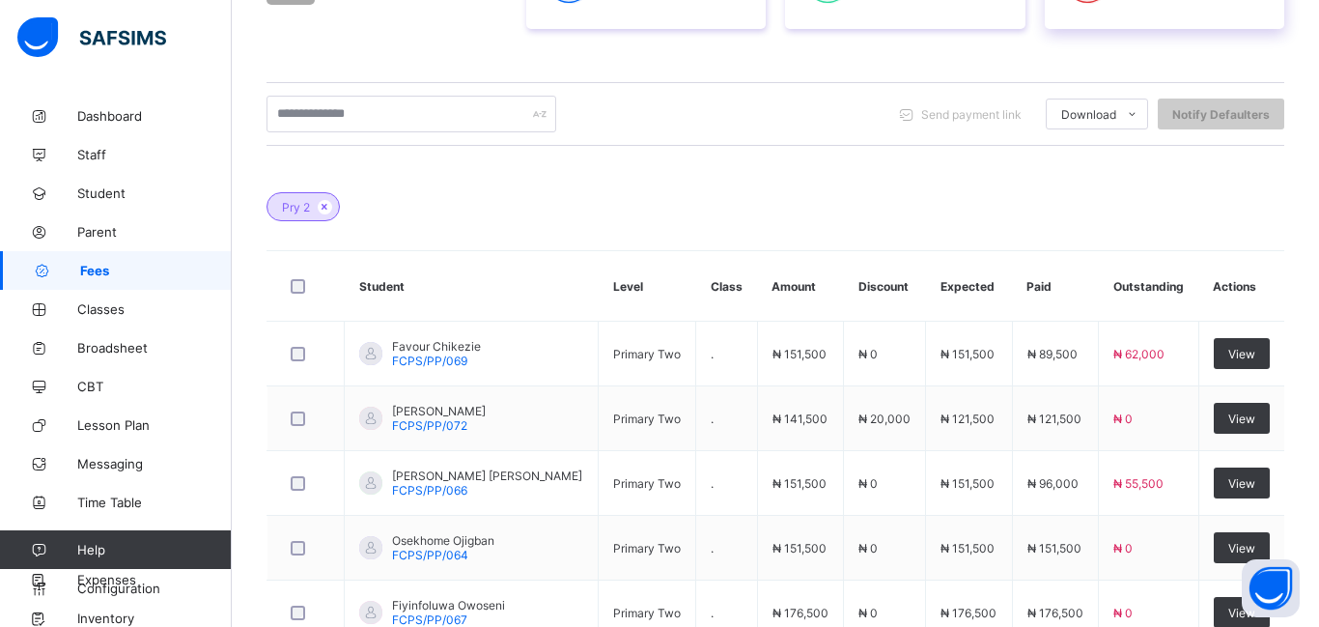
click at [825, 435] on td "₦ 141,500" at bounding box center [800, 418] width 86 height 65
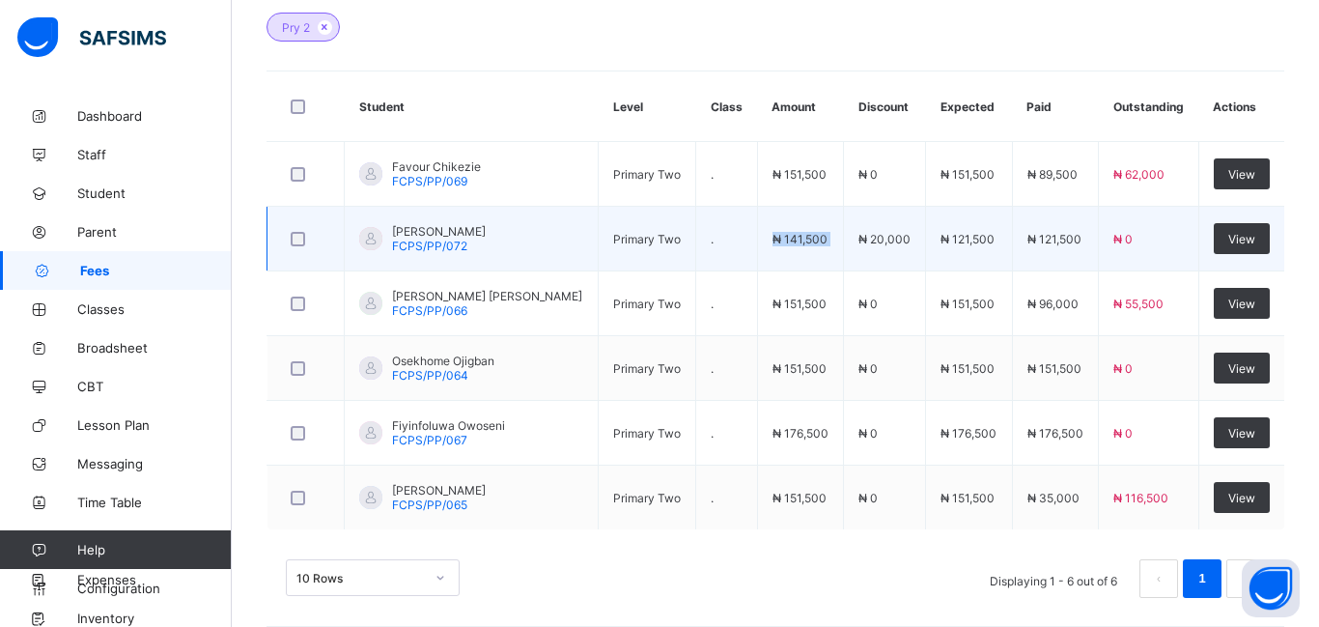
scroll to position [662, 0]
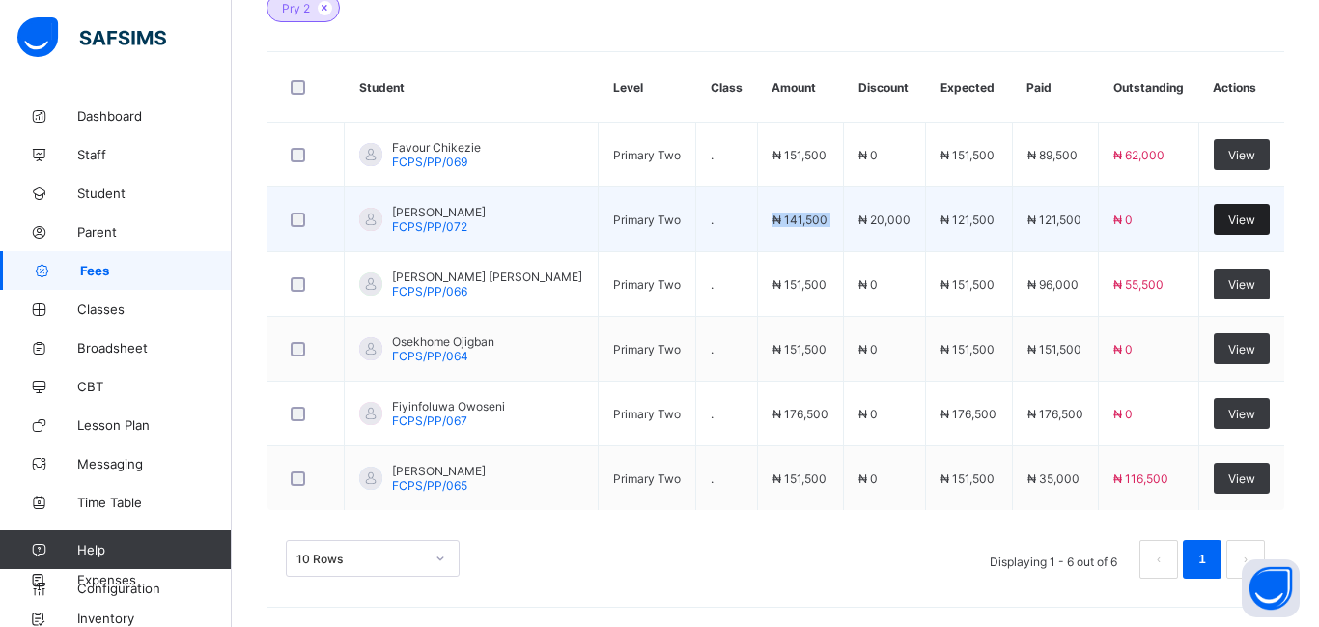
click at [1245, 223] on span "View" at bounding box center [1241, 219] width 27 height 14
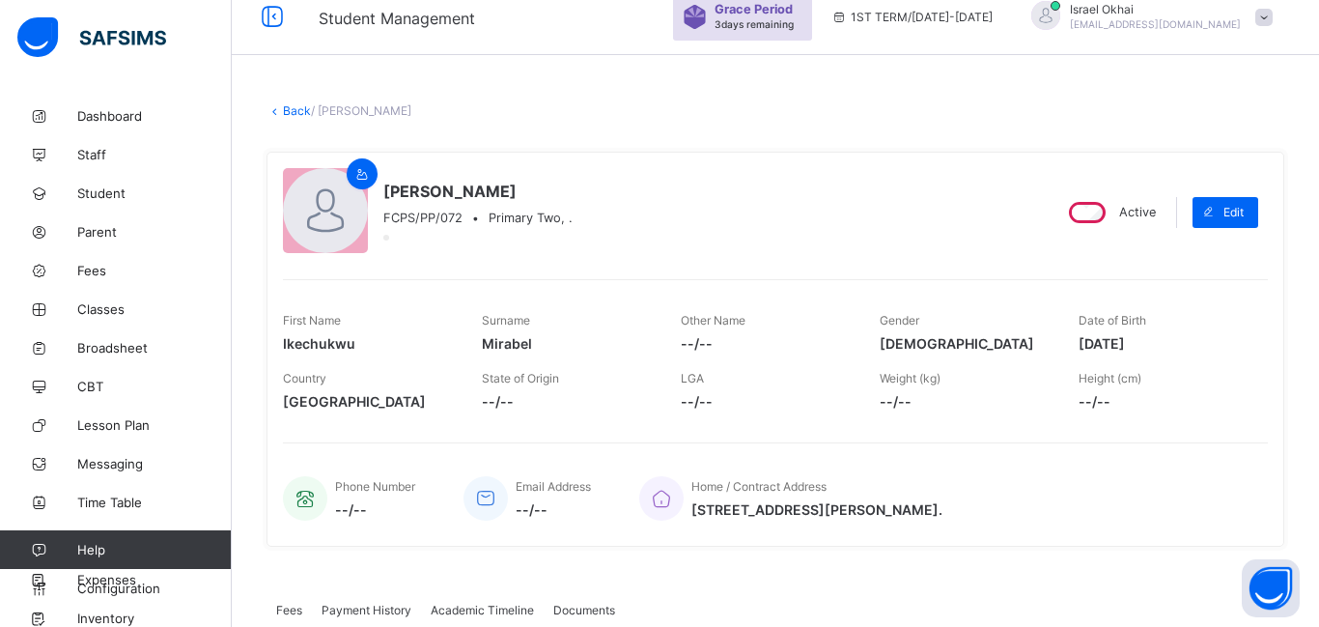
scroll to position [263, 0]
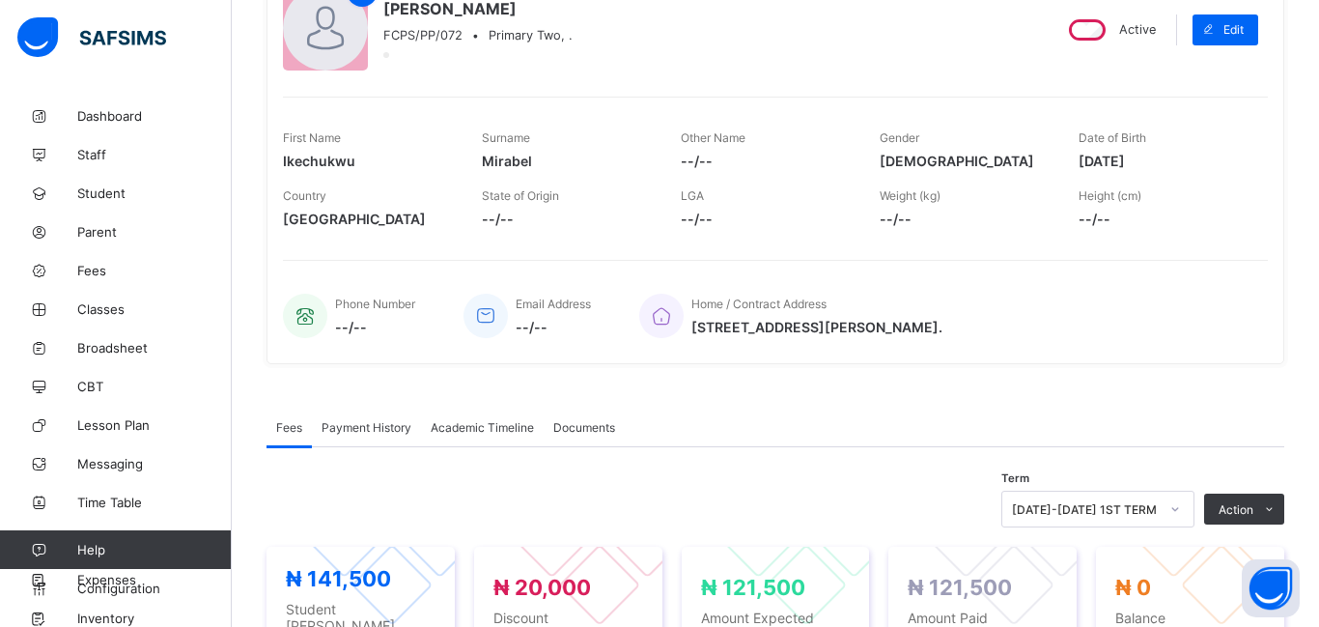
click at [356, 423] on span "Payment History" at bounding box center [367, 427] width 90 height 14
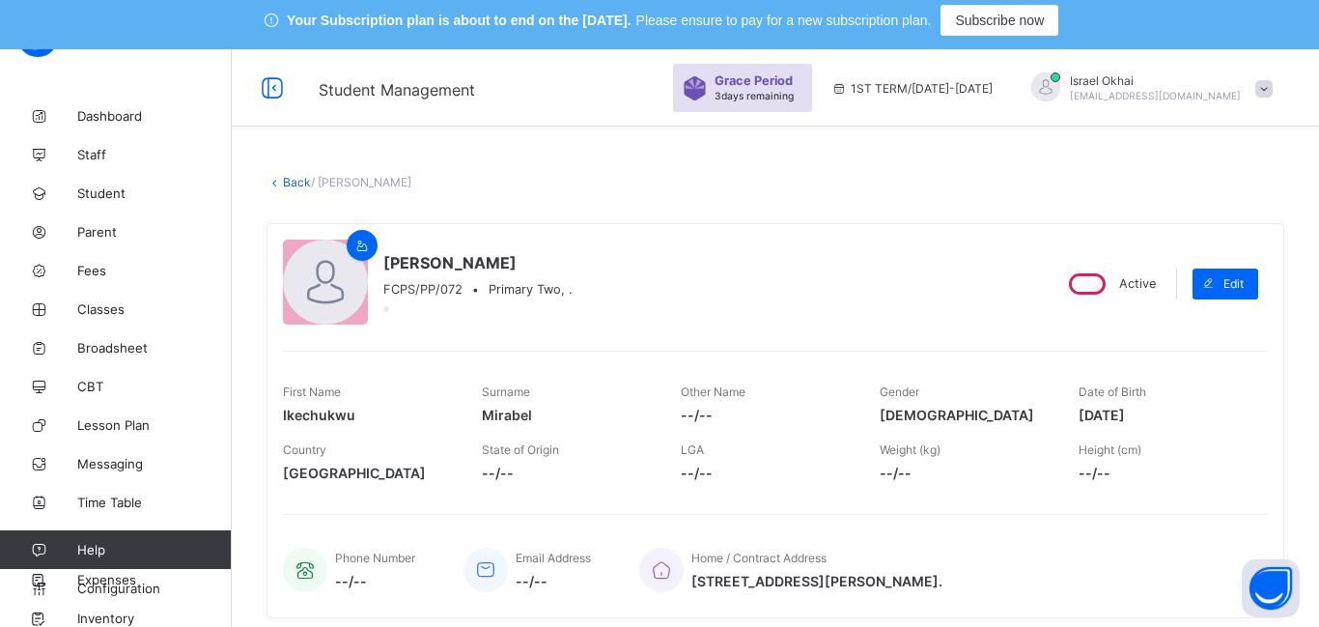
scroll to position [0, 0]
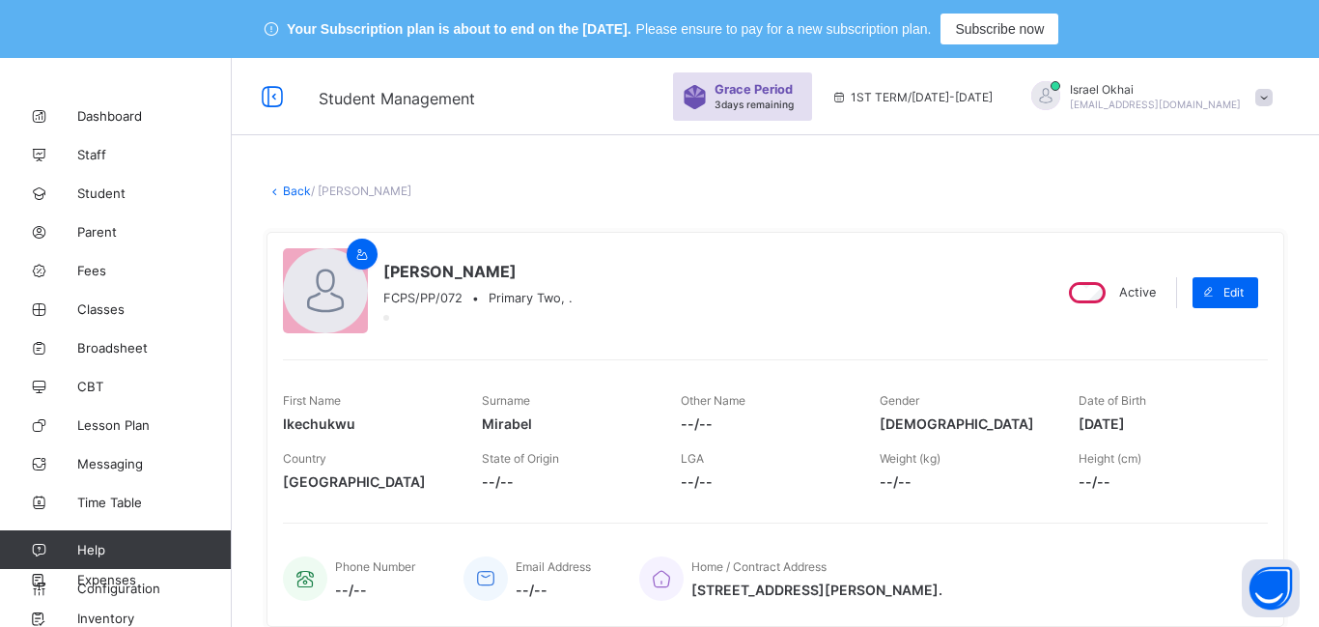
click at [295, 195] on link "Back" at bounding box center [297, 190] width 28 height 14
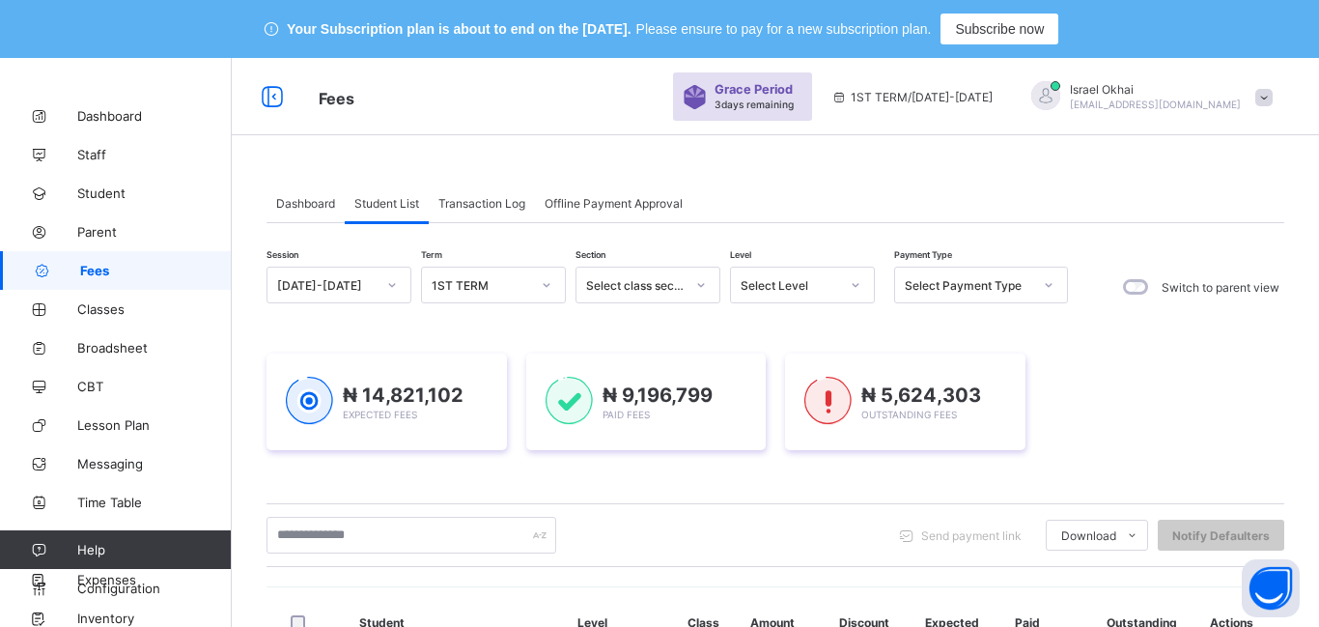
click at [789, 282] on div "Select Level" at bounding box center [790, 285] width 98 height 14
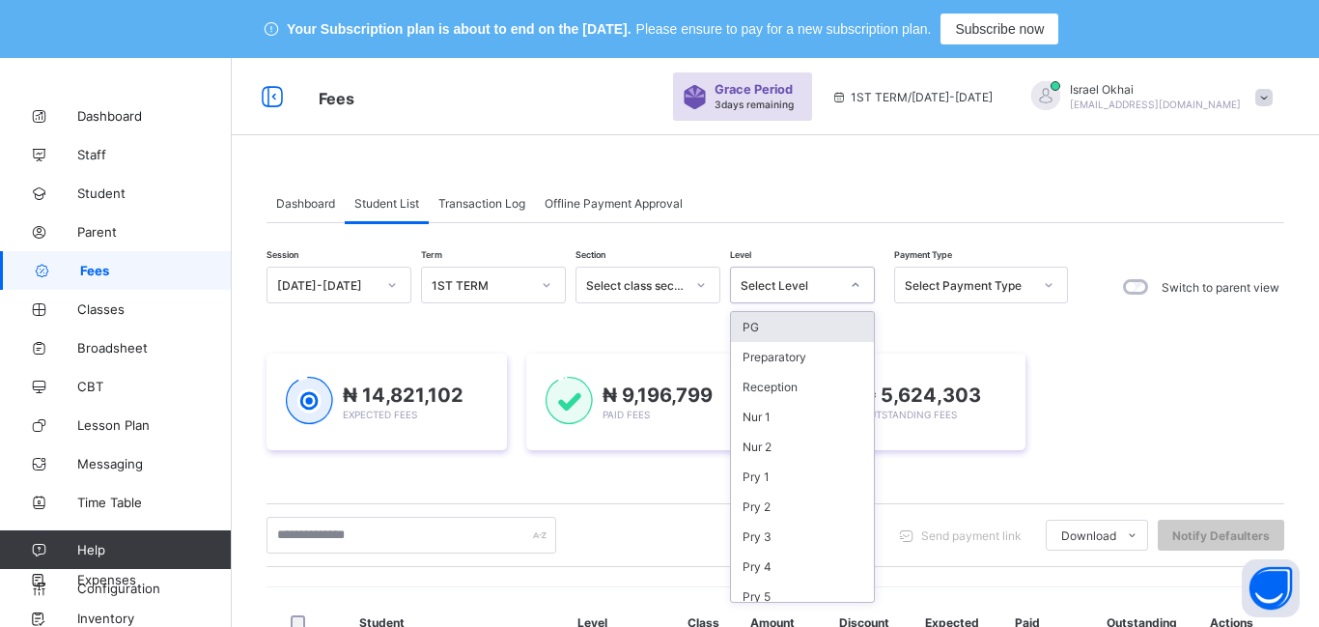
click at [831, 298] on div "Select Level" at bounding box center [802, 285] width 145 height 37
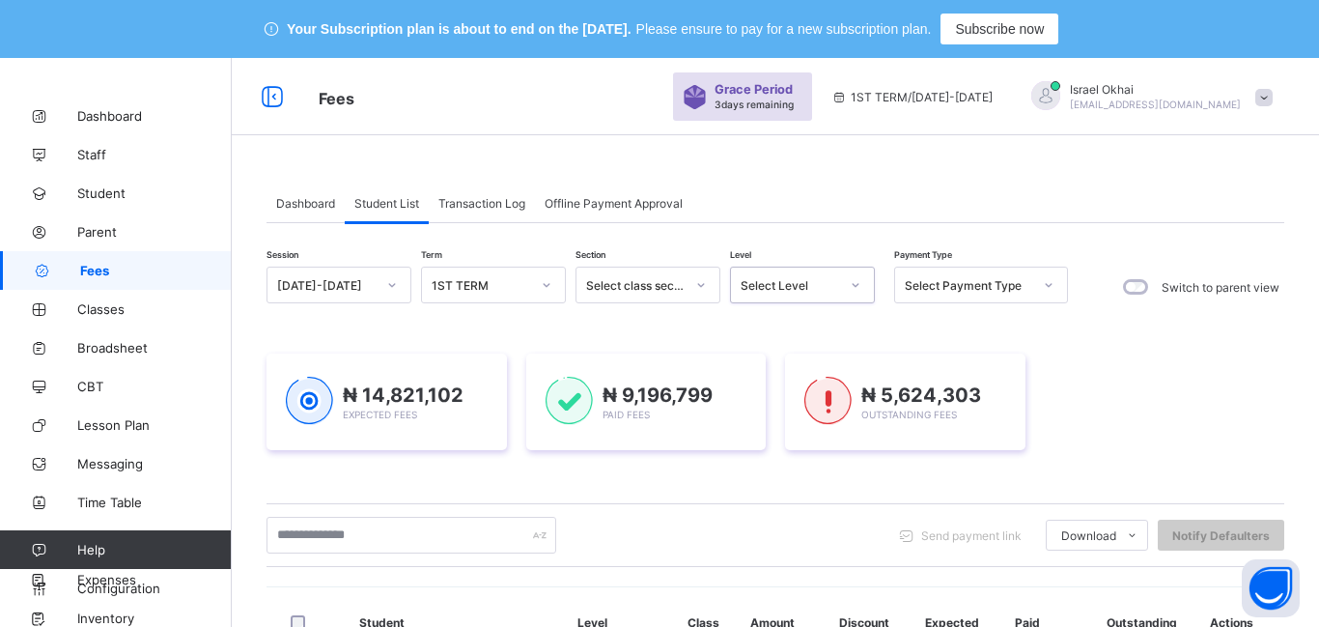
click at [831, 298] on div "Select Level" at bounding box center [802, 285] width 145 height 37
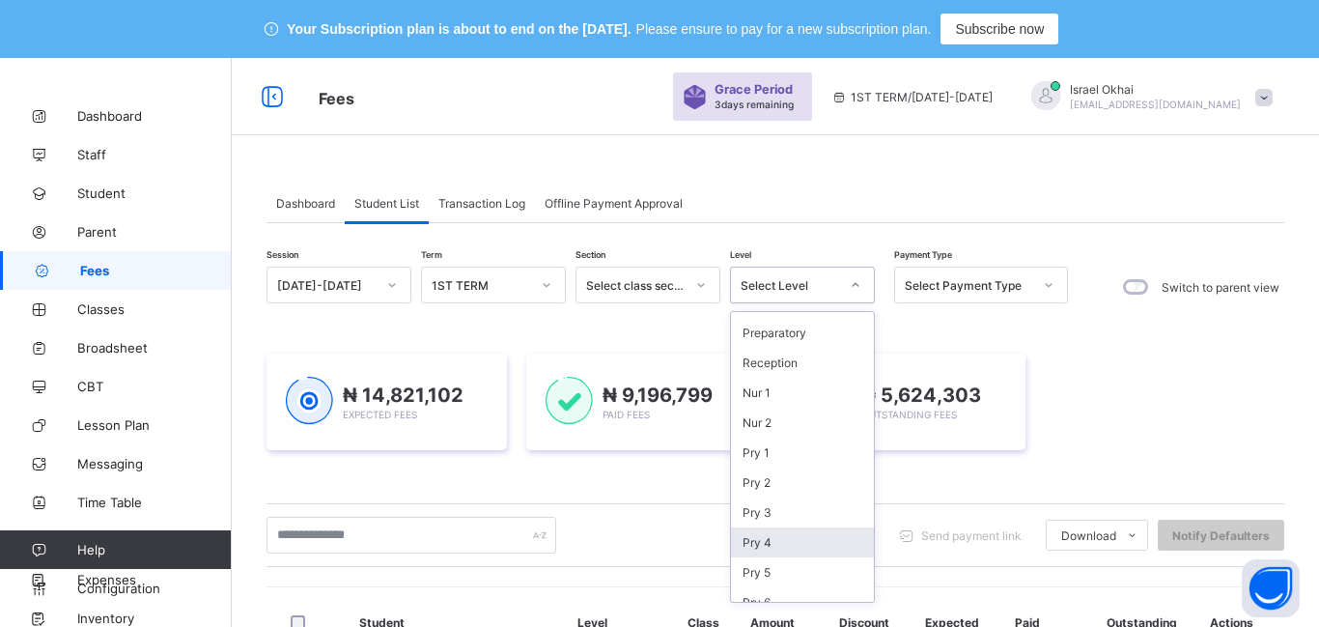
scroll to position [11, 0]
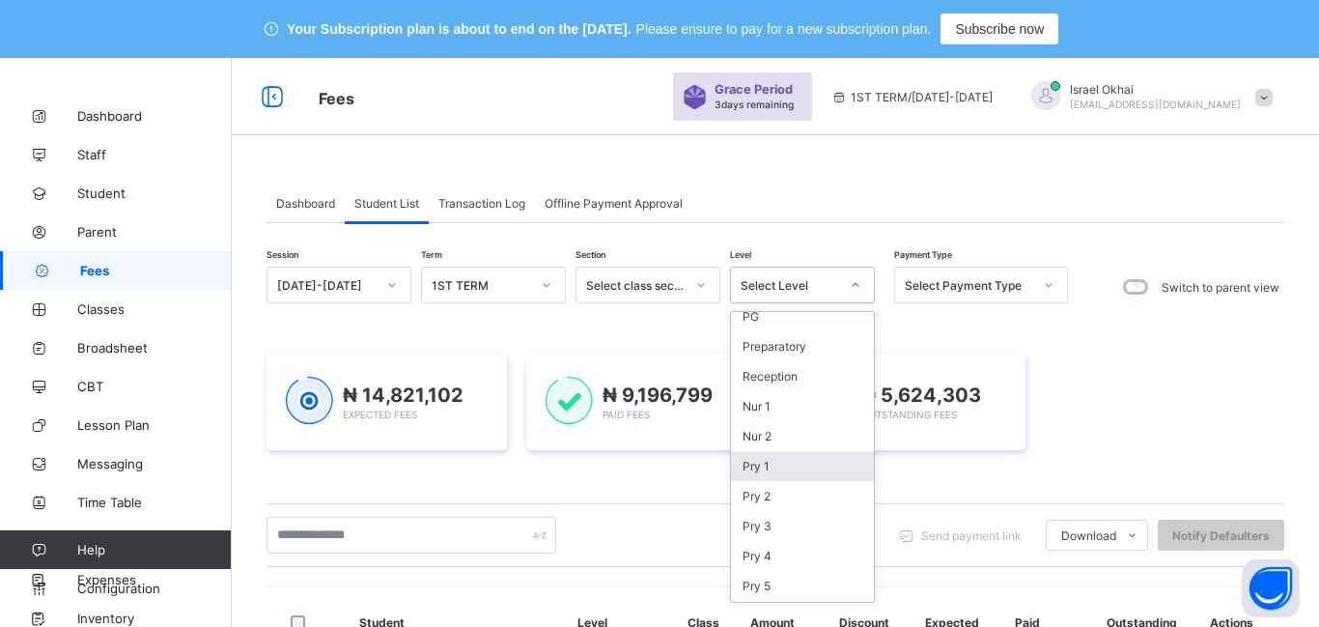
click at [806, 467] on div "Pry 1" at bounding box center [802, 466] width 143 height 30
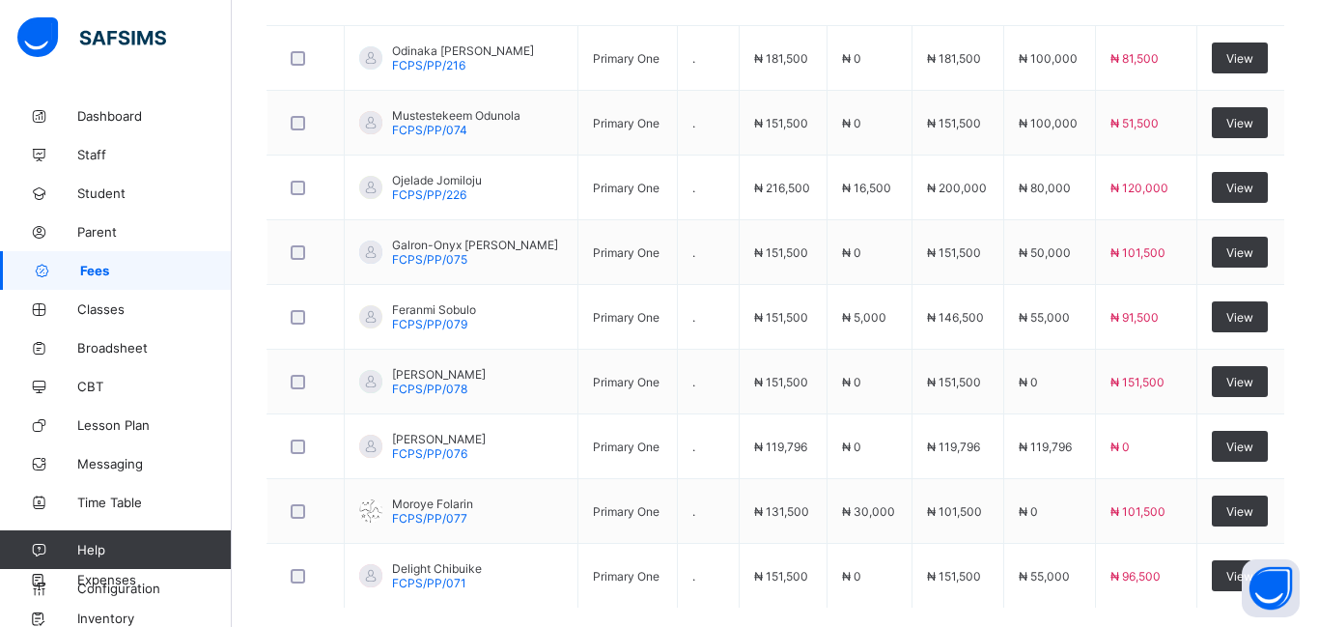
scroll to position [781, 0]
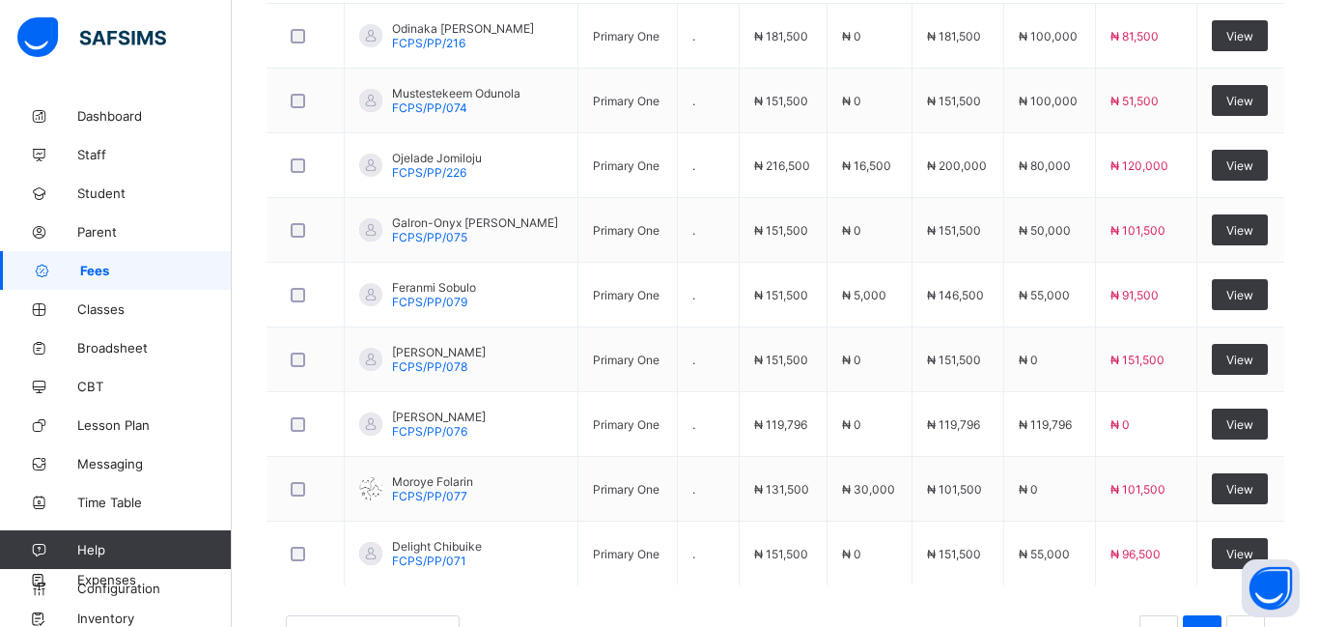
click at [828, 556] on td "₦ 151,500" at bounding box center [784, 553] width 88 height 65
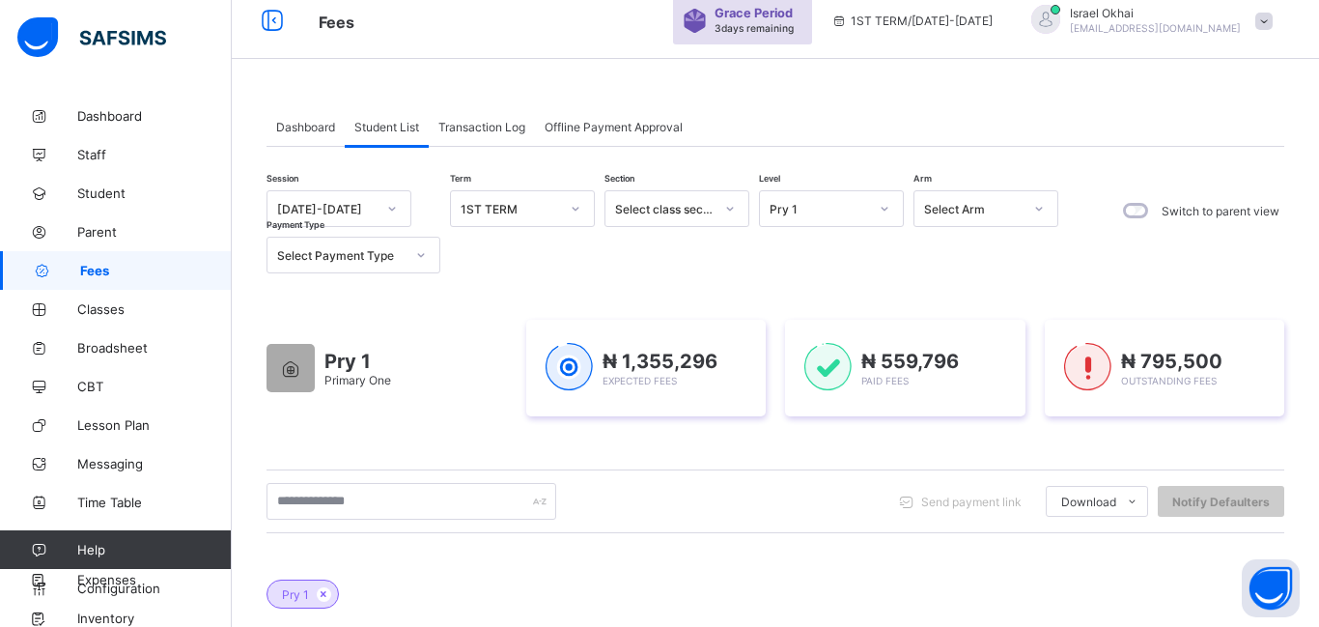
scroll to position [56, 0]
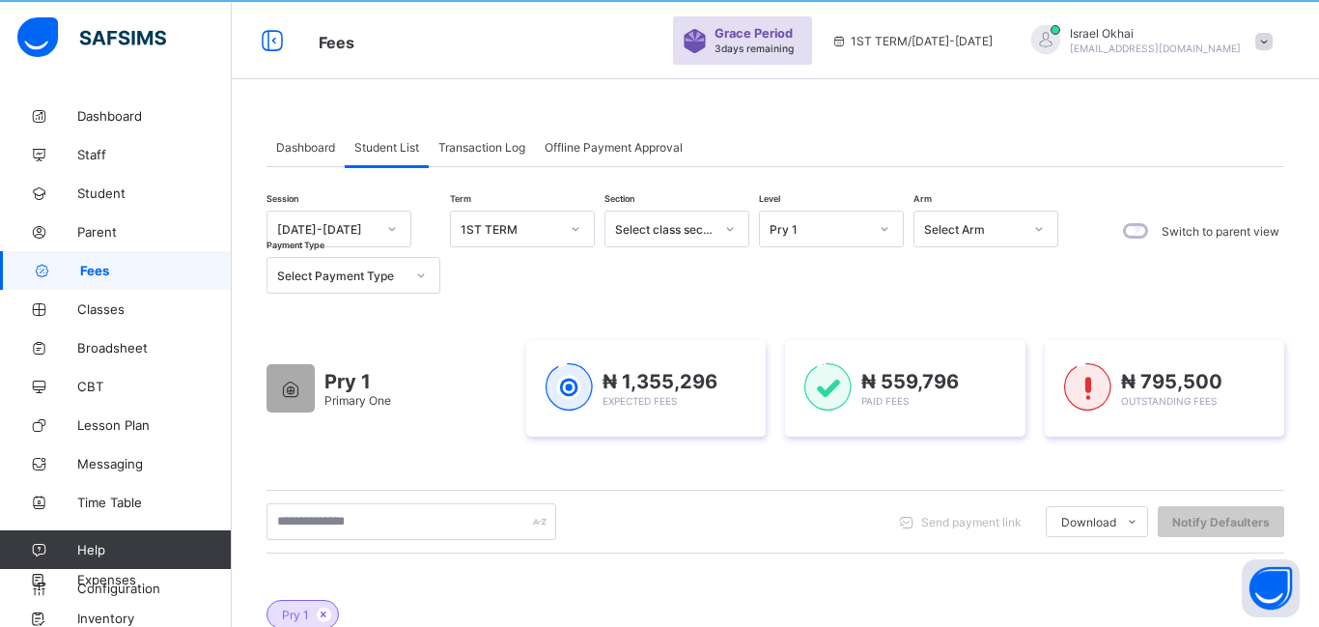
click at [841, 228] on div "Pry 1" at bounding box center [819, 229] width 98 height 14
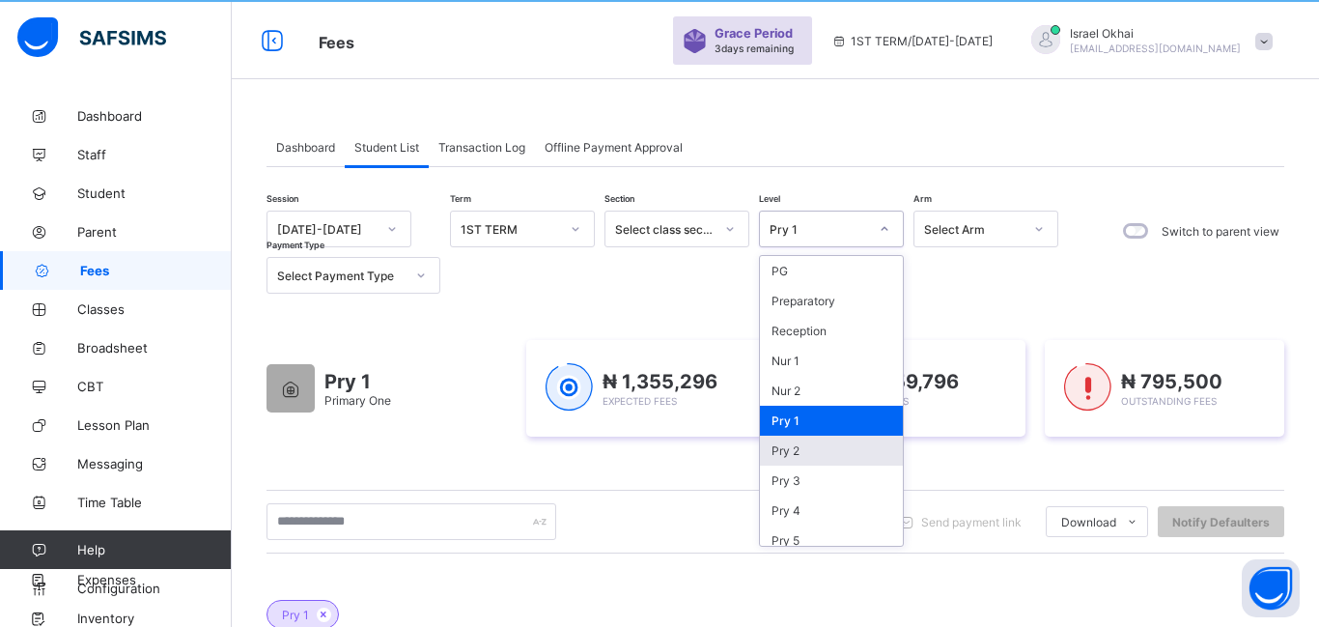
click at [867, 447] on div "Pry 2" at bounding box center [831, 450] width 143 height 30
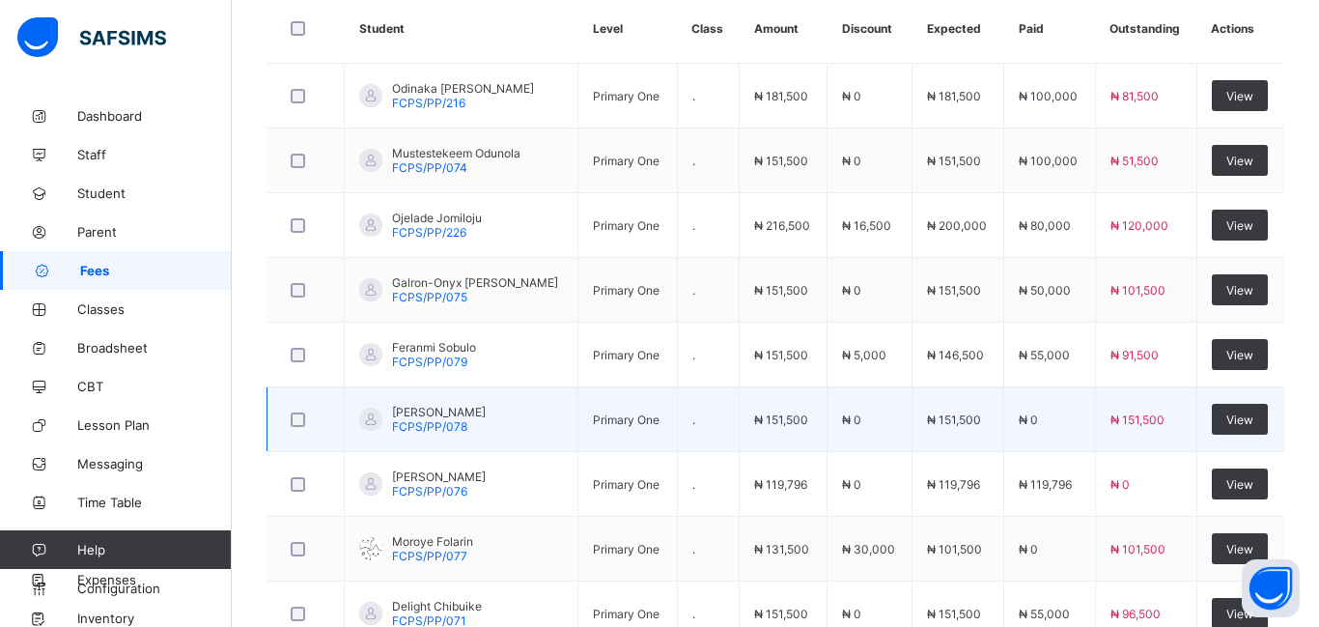
scroll to position [722, 0]
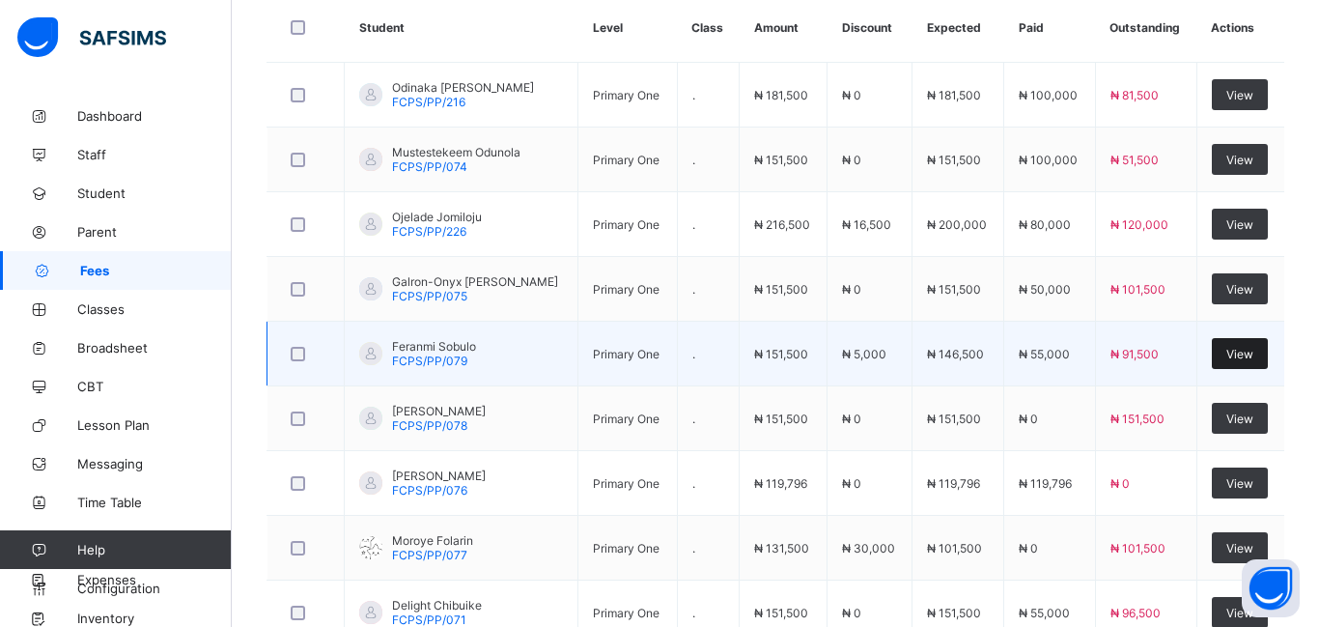
click at [1226, 356] on span "View" at bounding box center [1239, 354] width 27 height 14
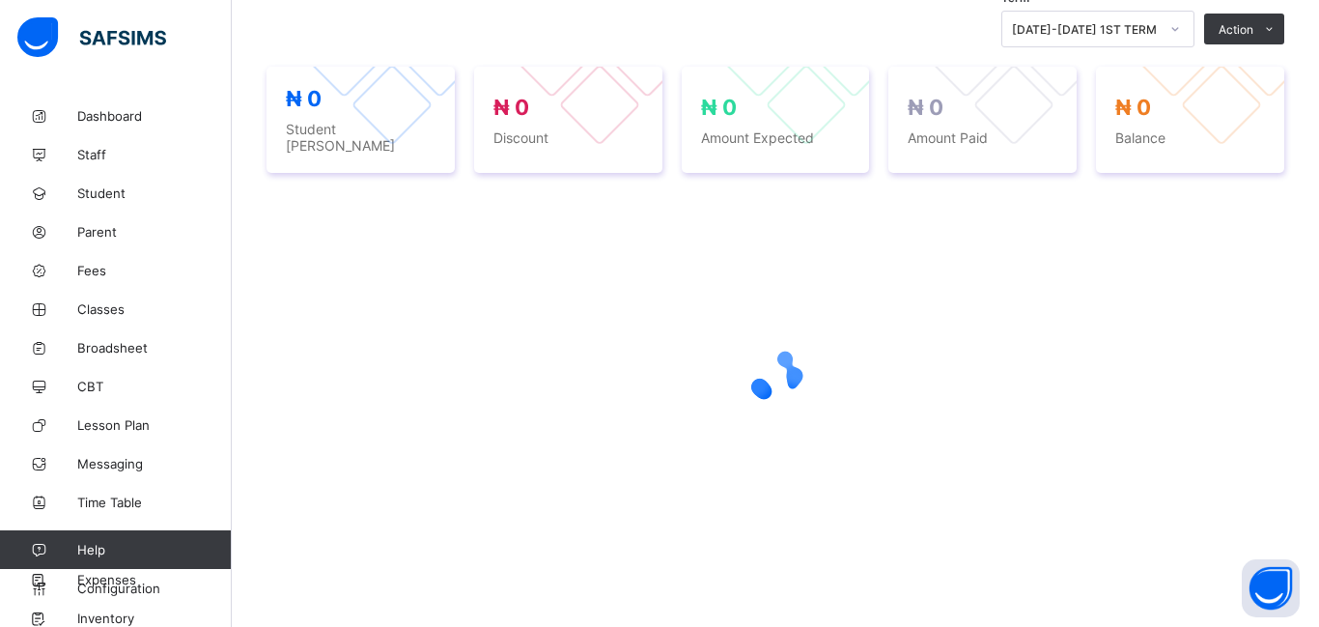
scroll to position [483, 0]
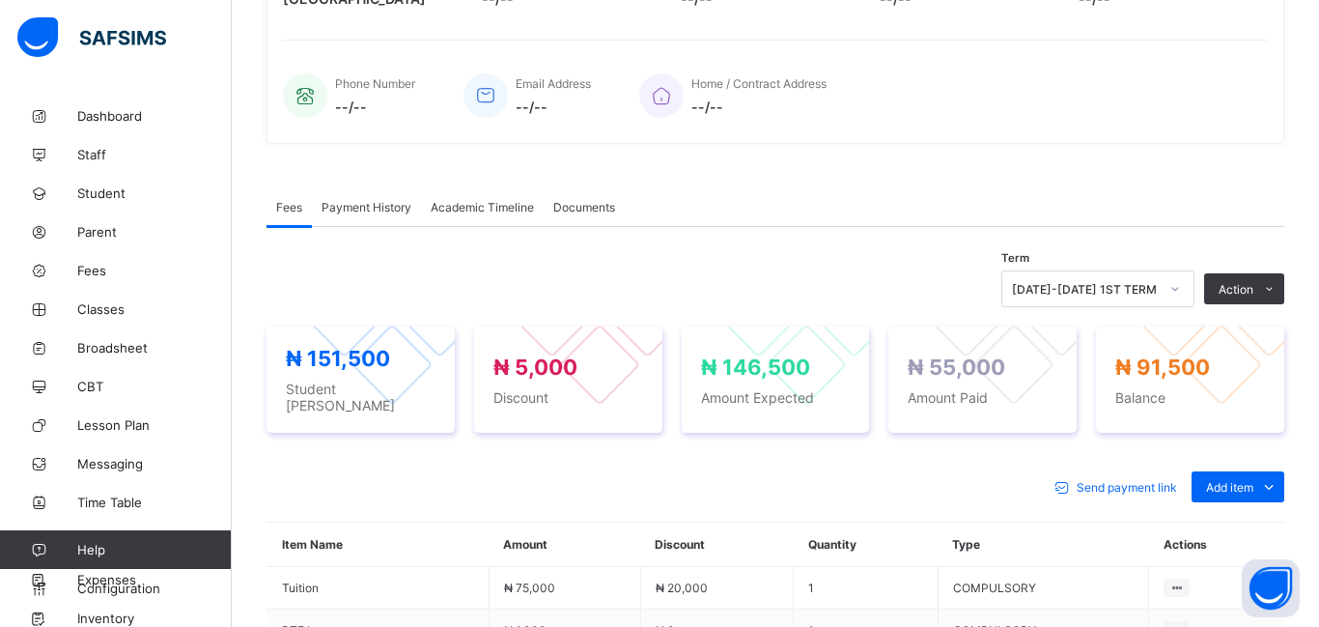
click at [1225, 567] on td "Delete Discount" at bounding box center [1216, 588] width 135 height 42
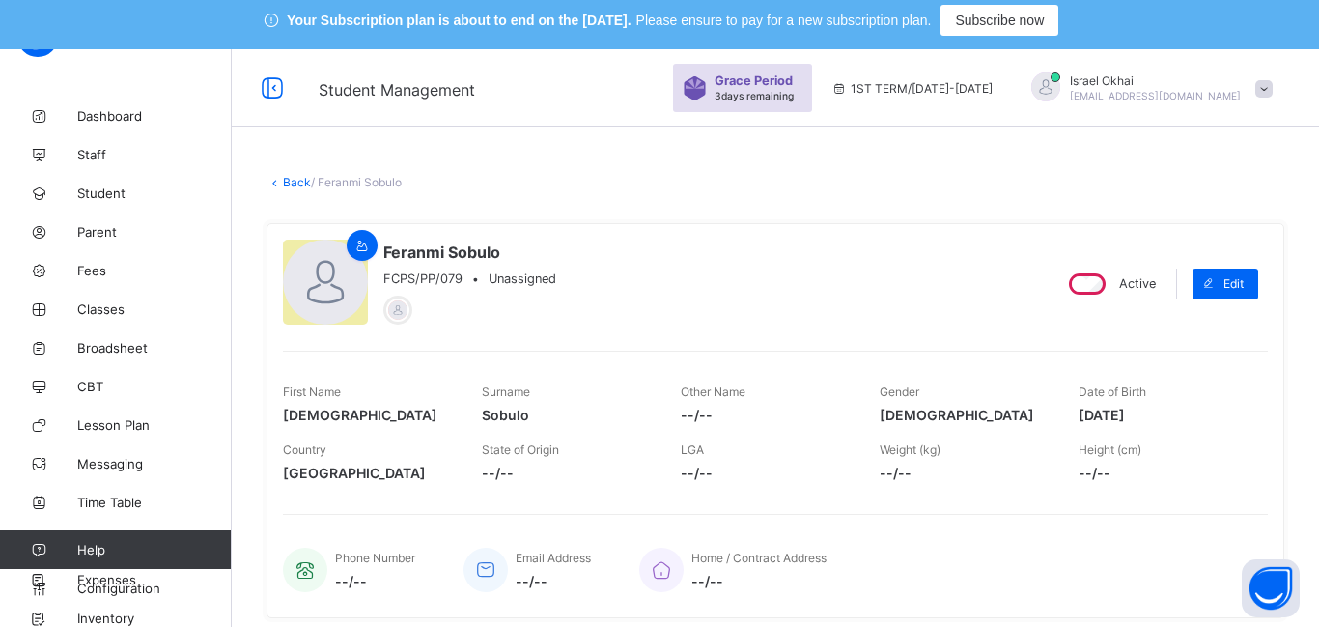
scroll to position [0, 0]
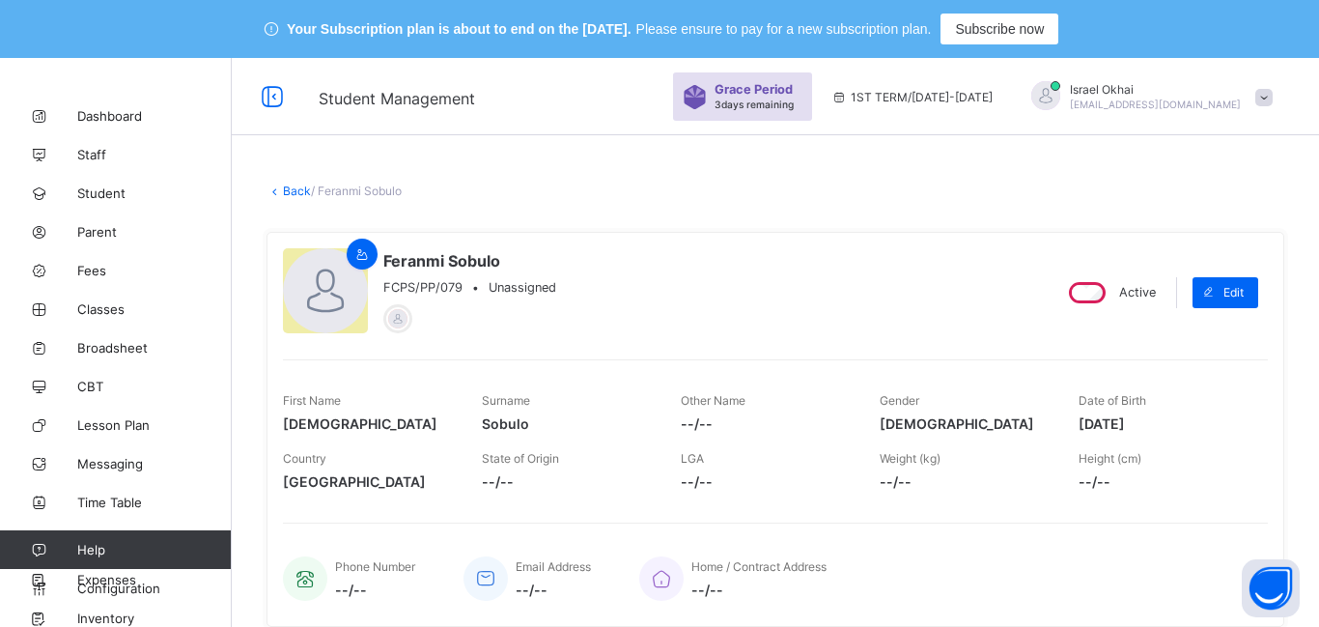
click at [290, 196] on link "Back" at bounding box center [297, 190] width 28 height 14
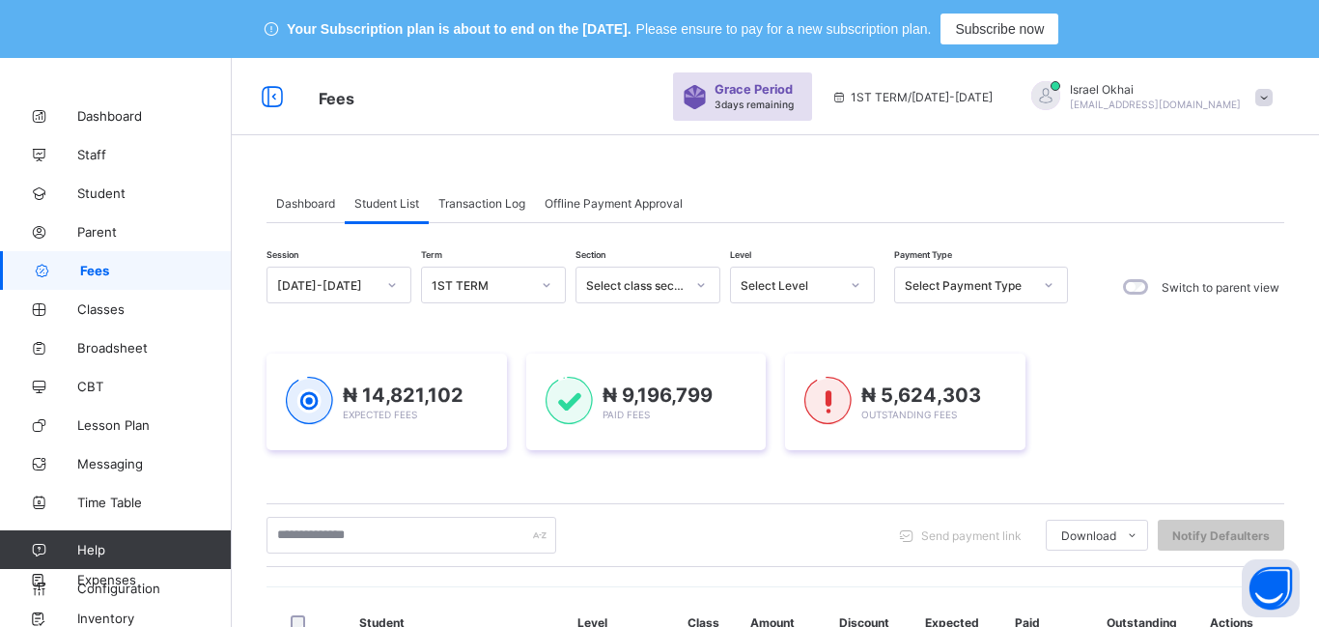
click at [824, 292] on div "Select Level" at bounding box center [790, 285] width 98 height 14
click at [842, 287] on div at bounding box center [855, 284] width 33 height 31
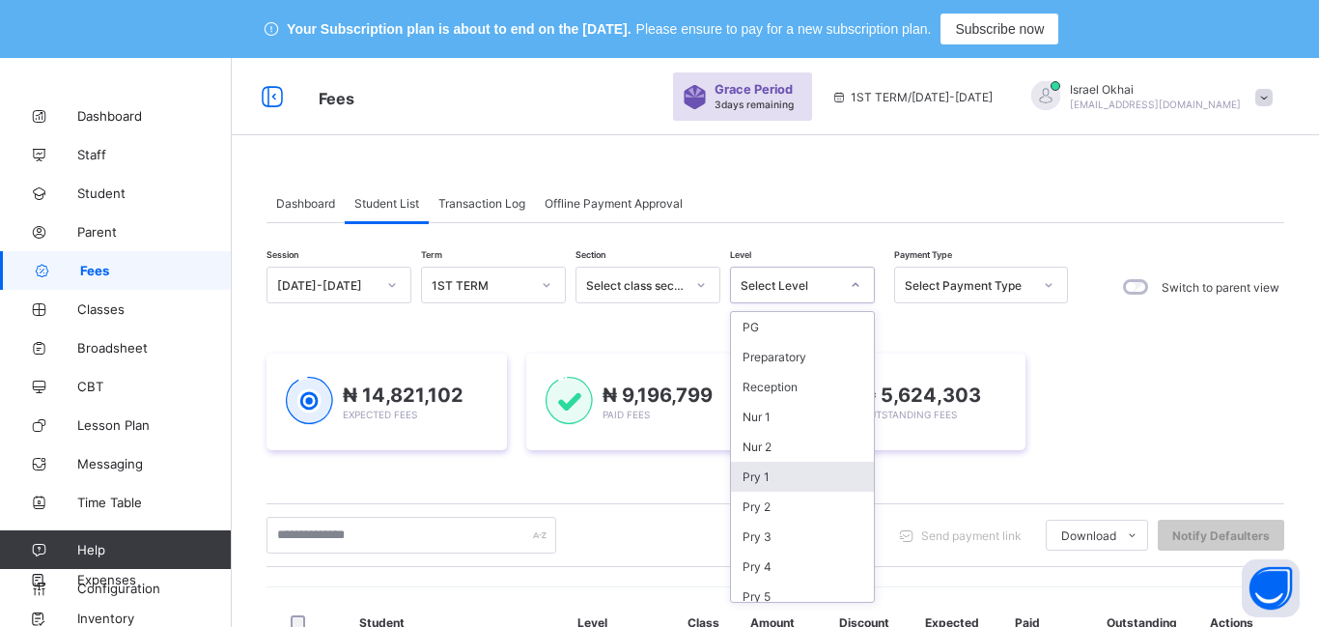
click at [805, 472] on div "Pry 1" at bounding box center [802, 477] width 143 height 30
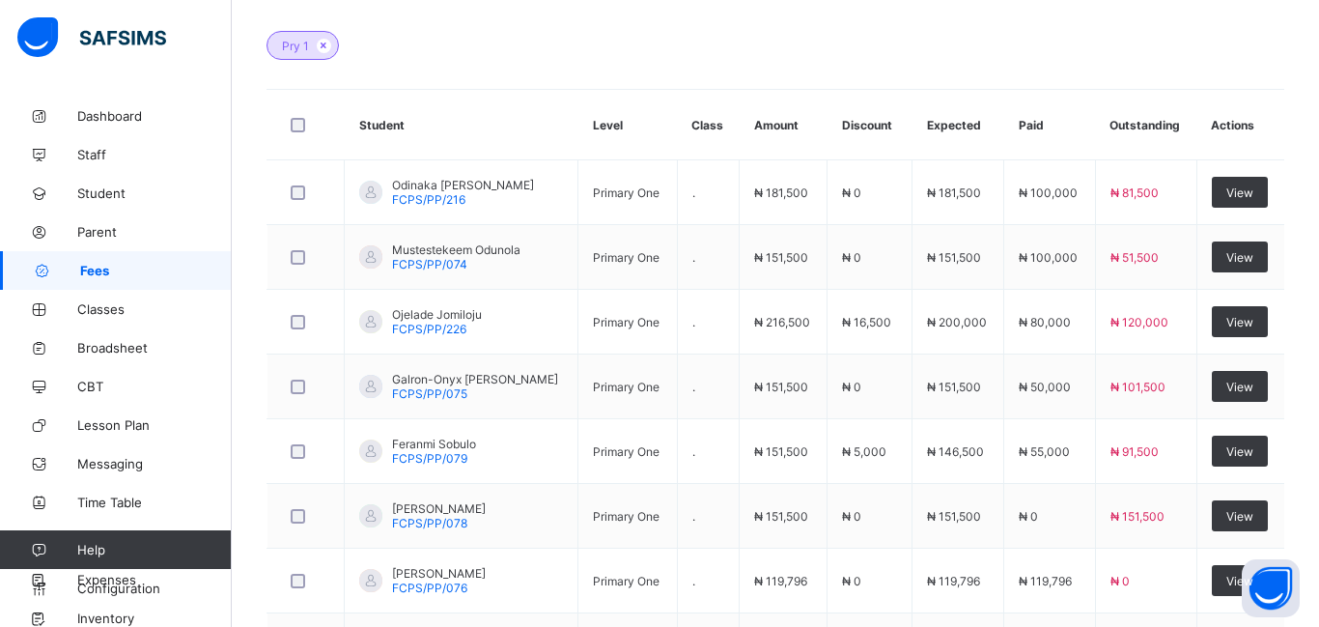
scroll to position [735, 0]
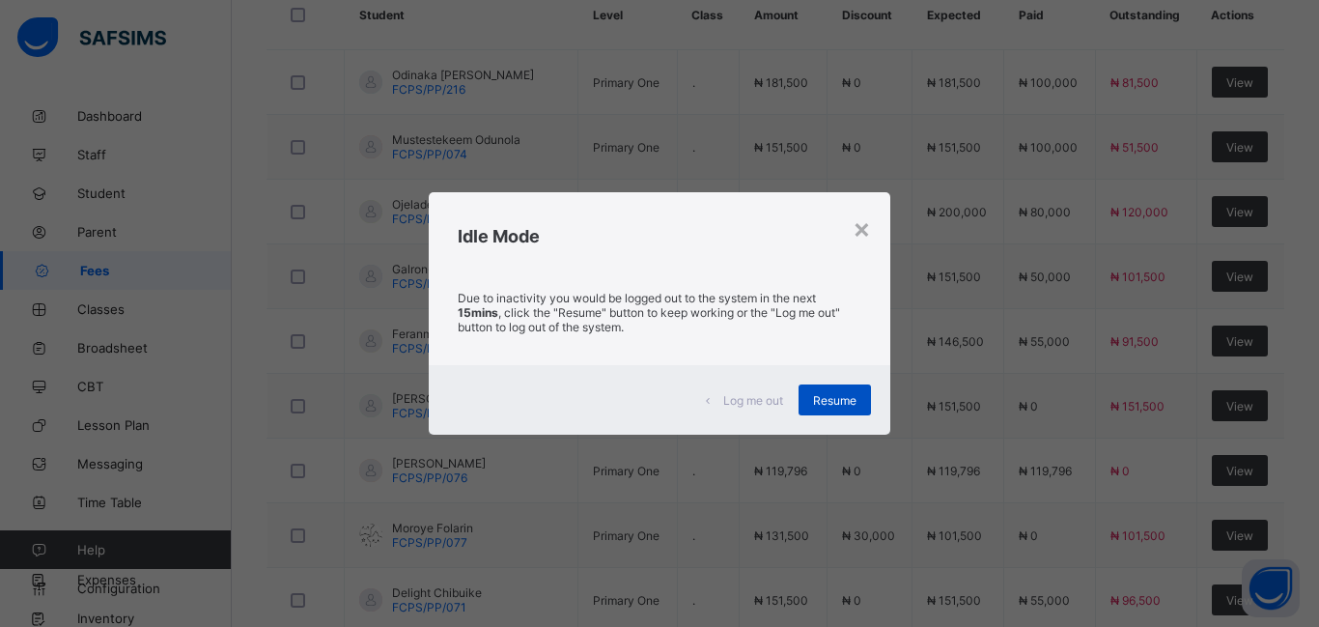
click at [838, 398] on span "Resume" at bounding box center [834, 400] width 43 height 14
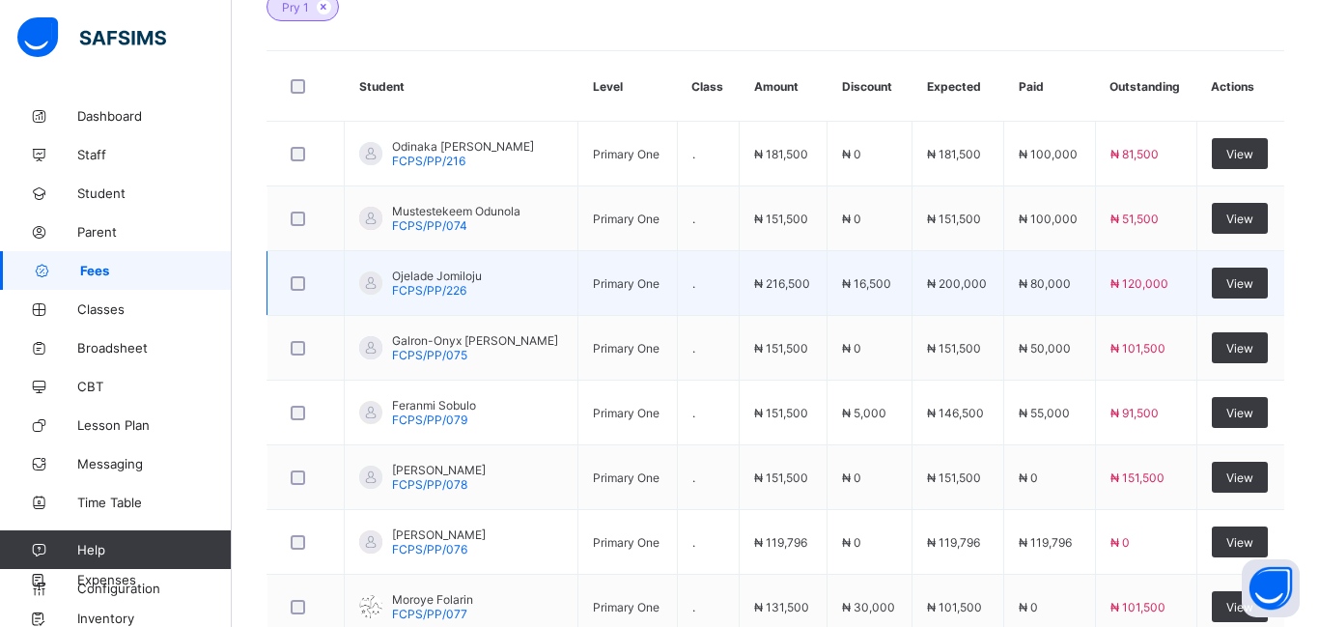
scroll to position [664, 0]
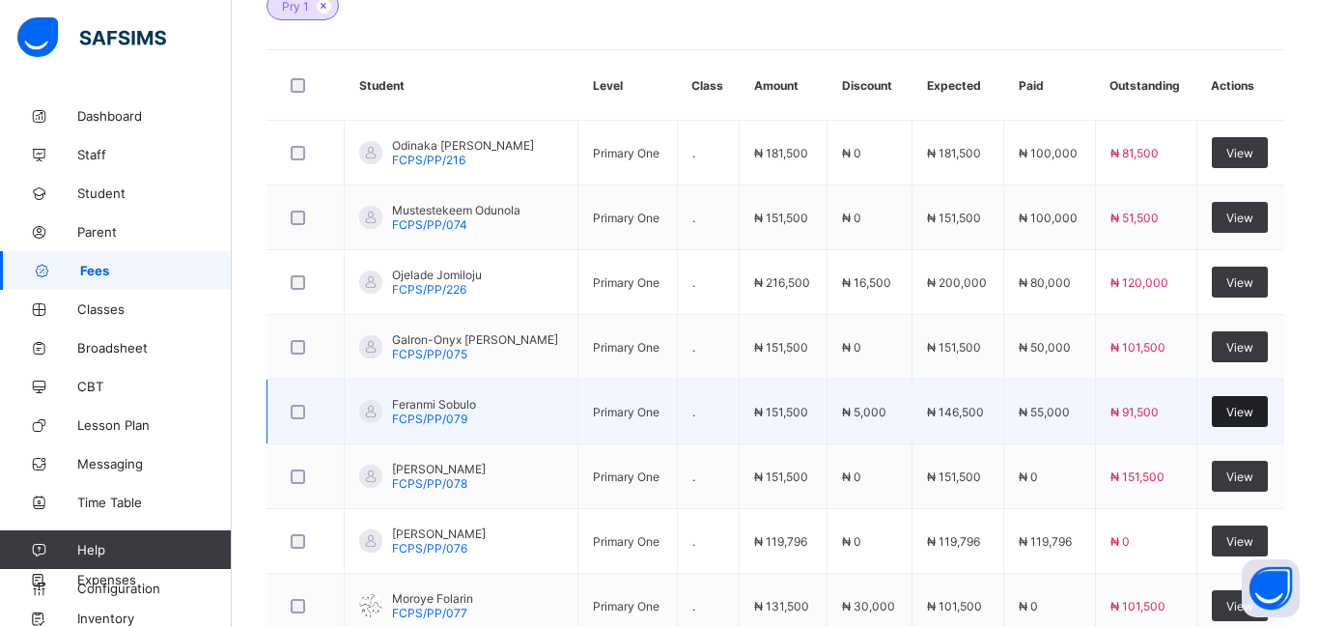
click at [1244, 413] on span "View" at bounding box center [1239, 412] width 27 height 14
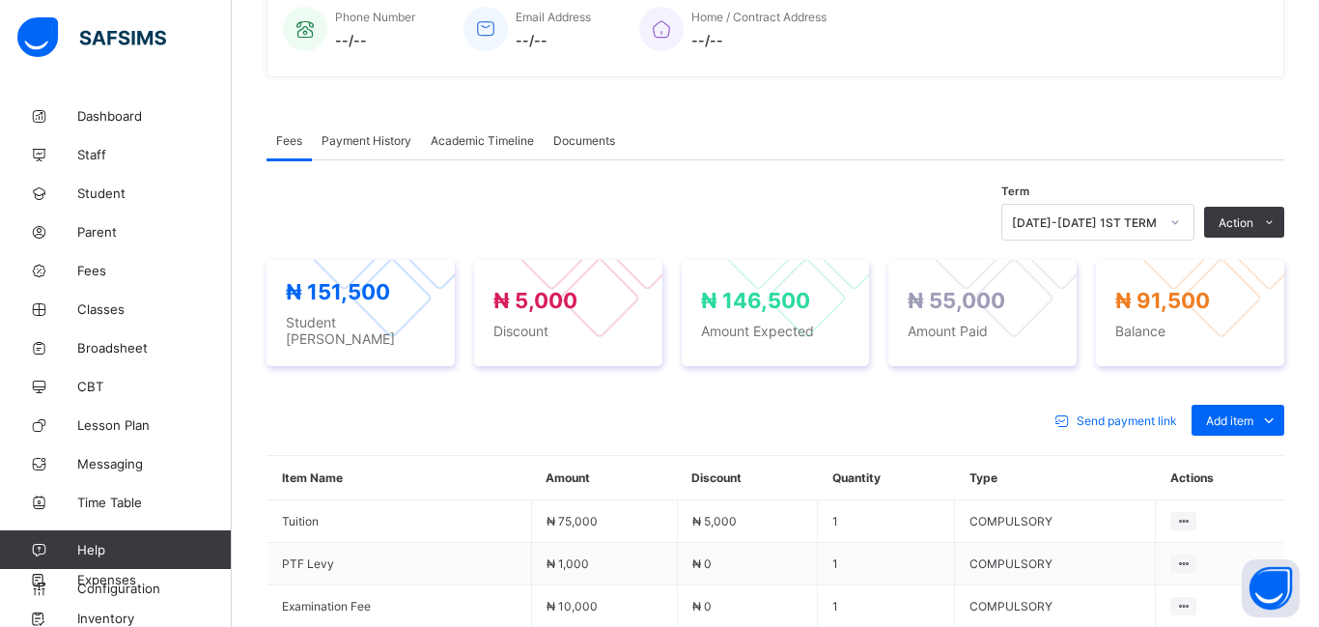
scroll to position [434, 0]
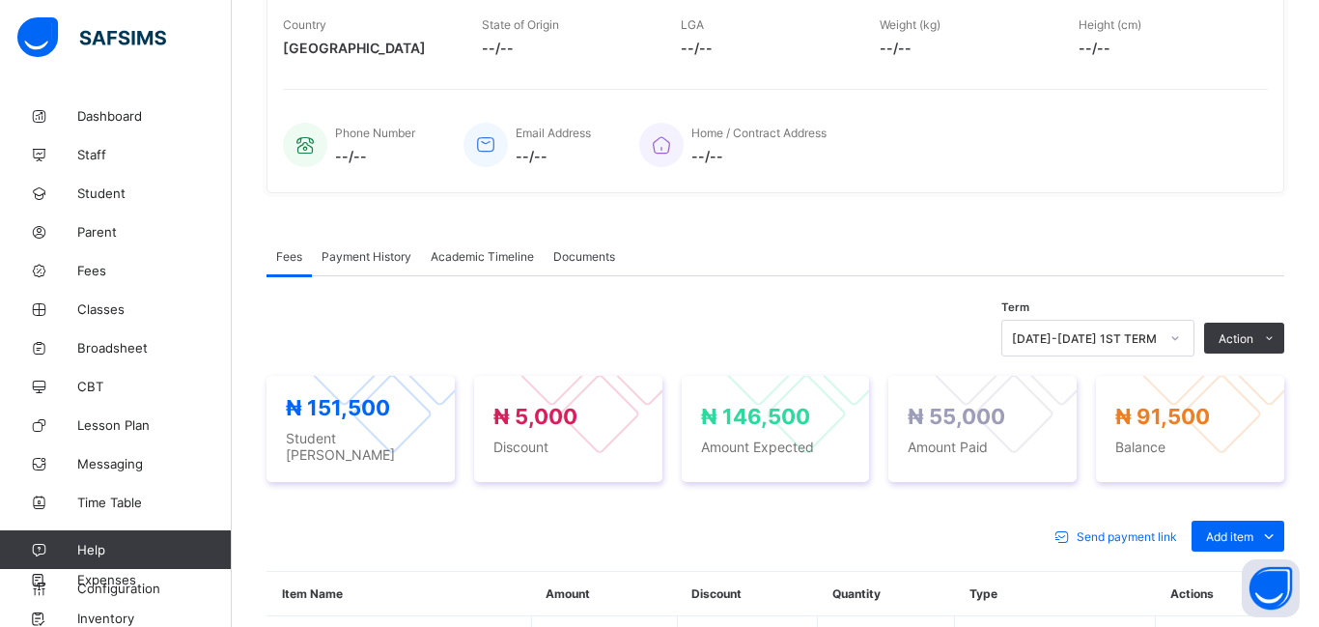
click at [1254, 239] on div "Fees Payment History Academic Timeline Documents" at bounding box center [776, 257] width 1018 height 40
click at [1124, 229] on div "Fees Payment History Academic Timeline Documents Fees More Options Term [DATE]-…" at bounding box center [776, 626] width 1018 height 837
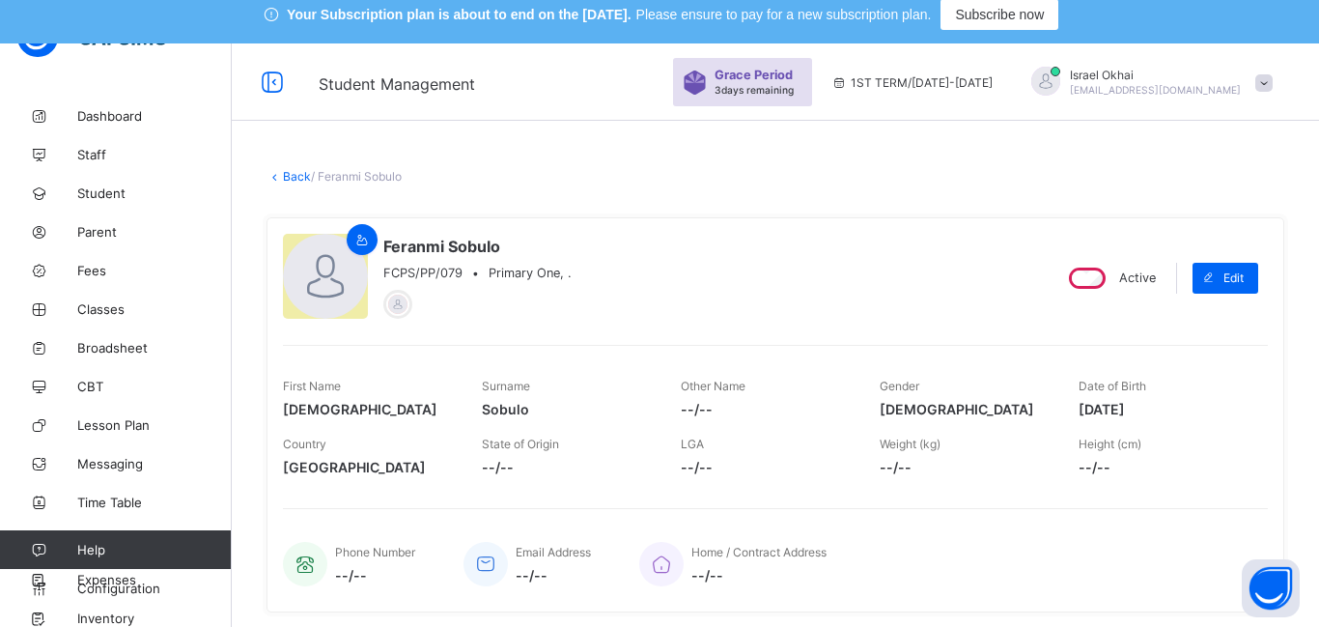
scroll to position [0, 0]
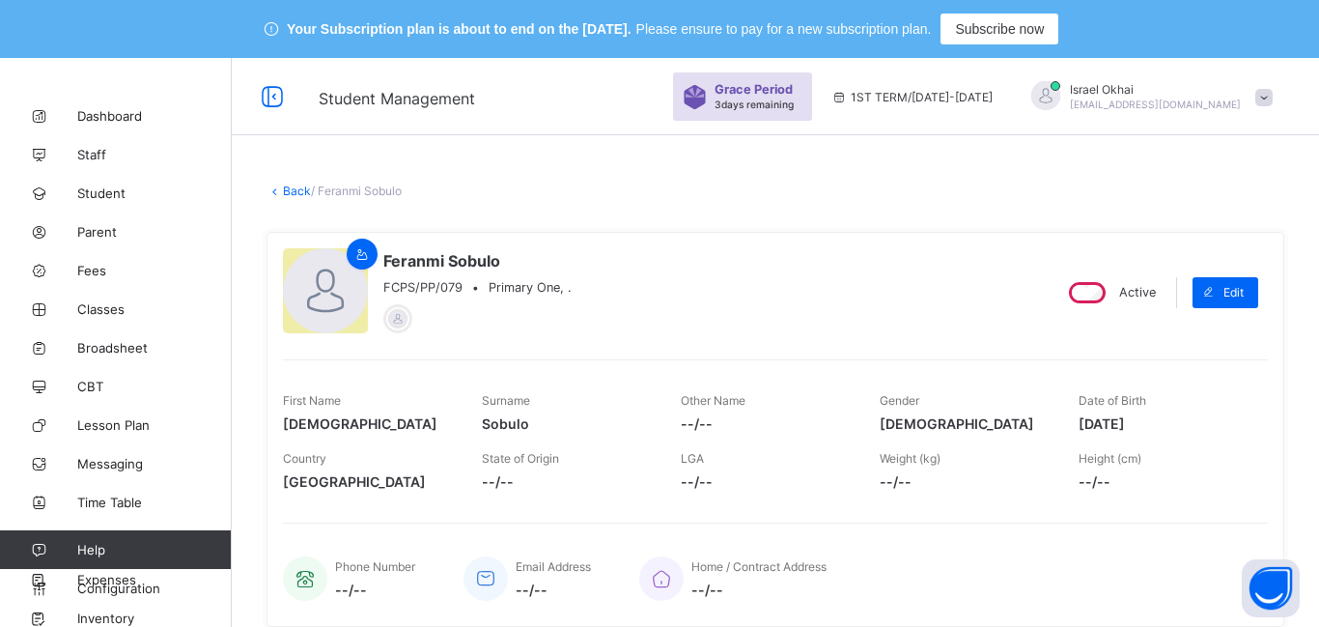
click at [296, 191] on link "Back" at bounding box center [297, 190] width 28 height 14
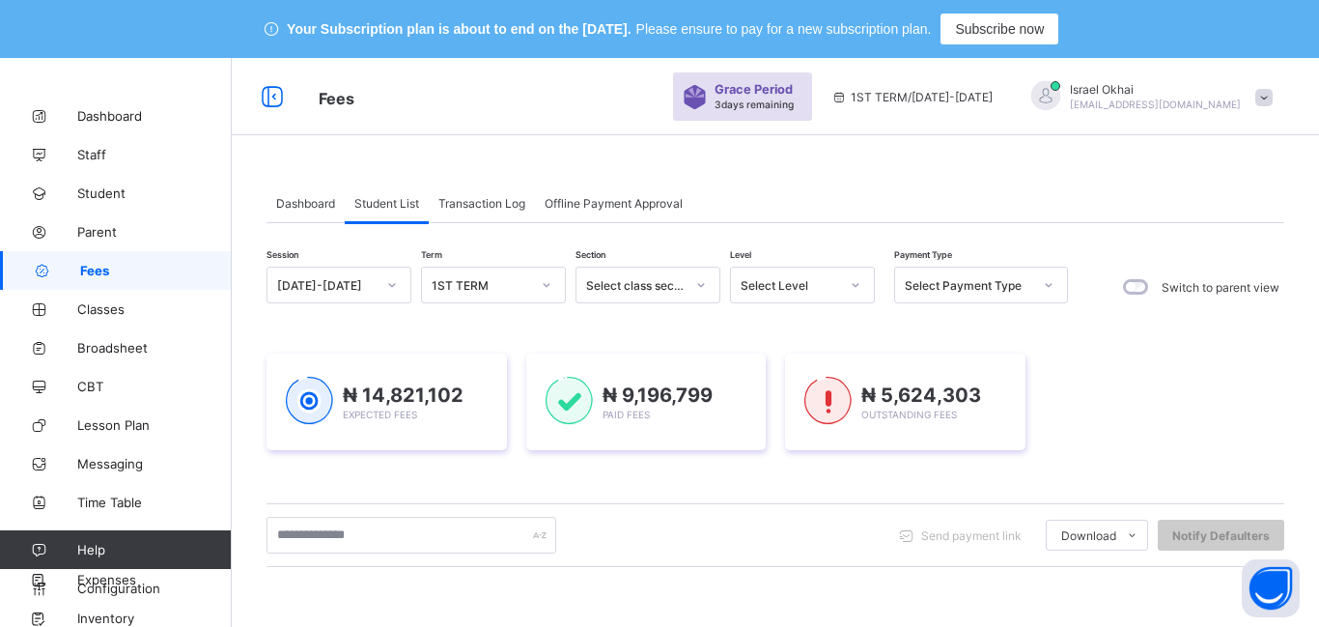
scroll to position [353, 0]
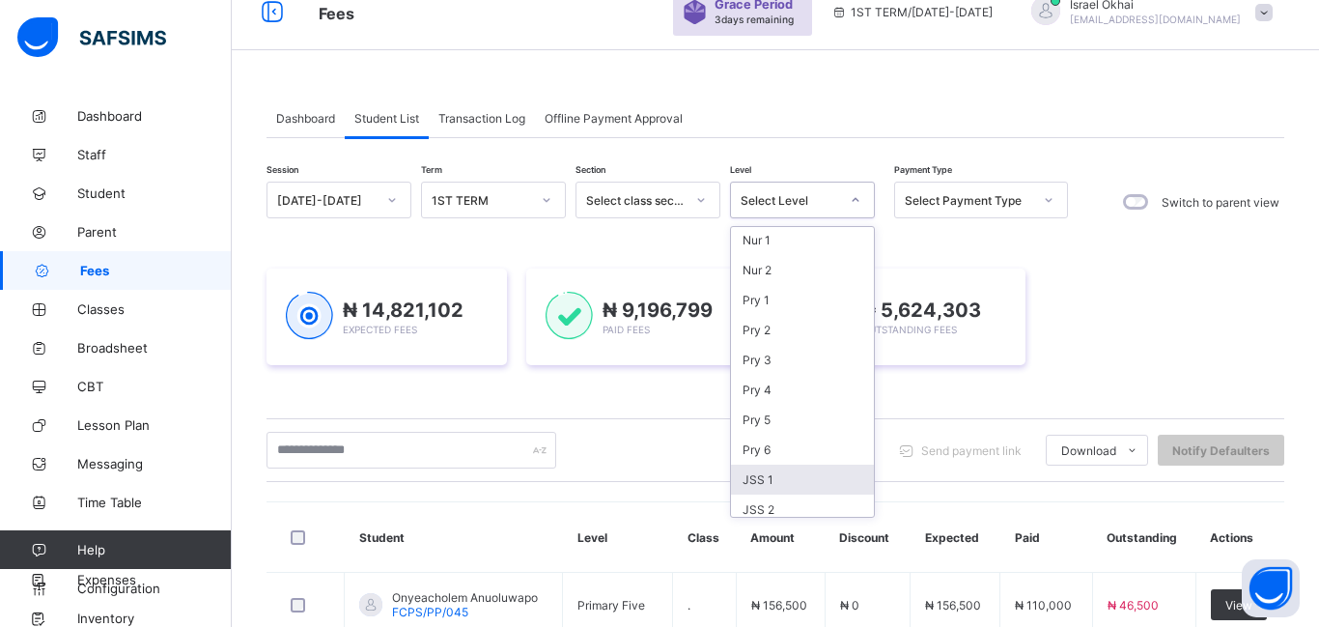
scroll to position [91, 0]
click at [822, 303] on div "Pry 1" at bounding box center [802, 301] width 143 height 30
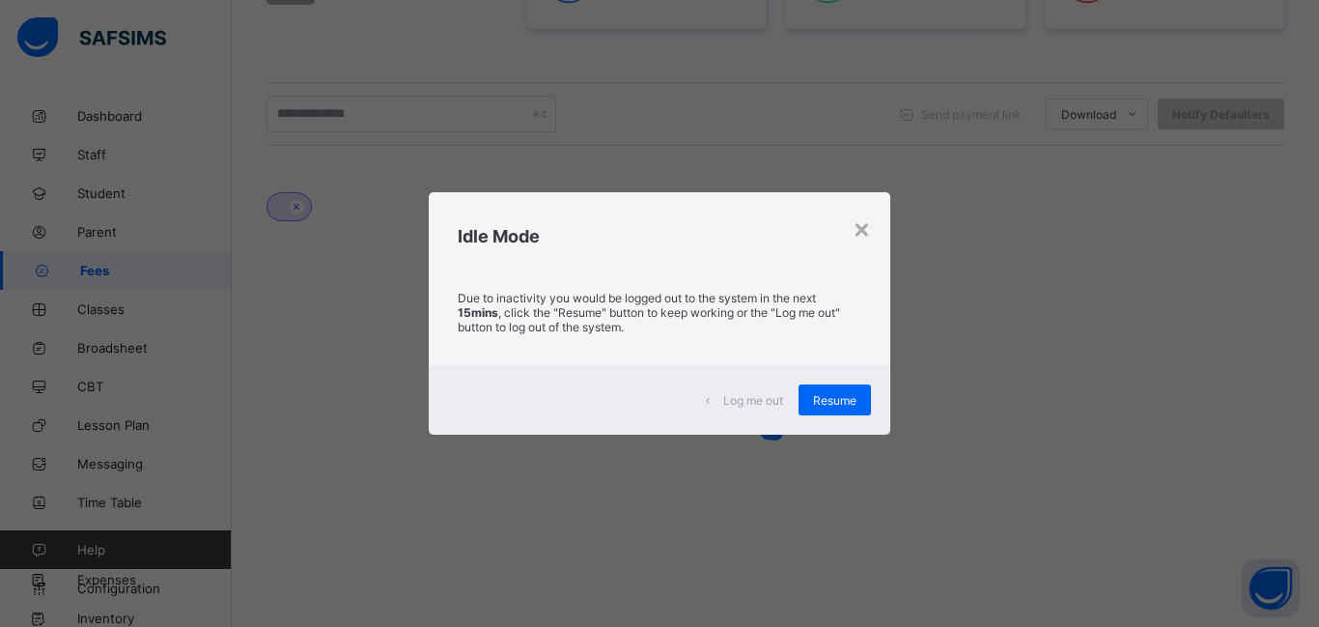
scroll to position [277, 0]
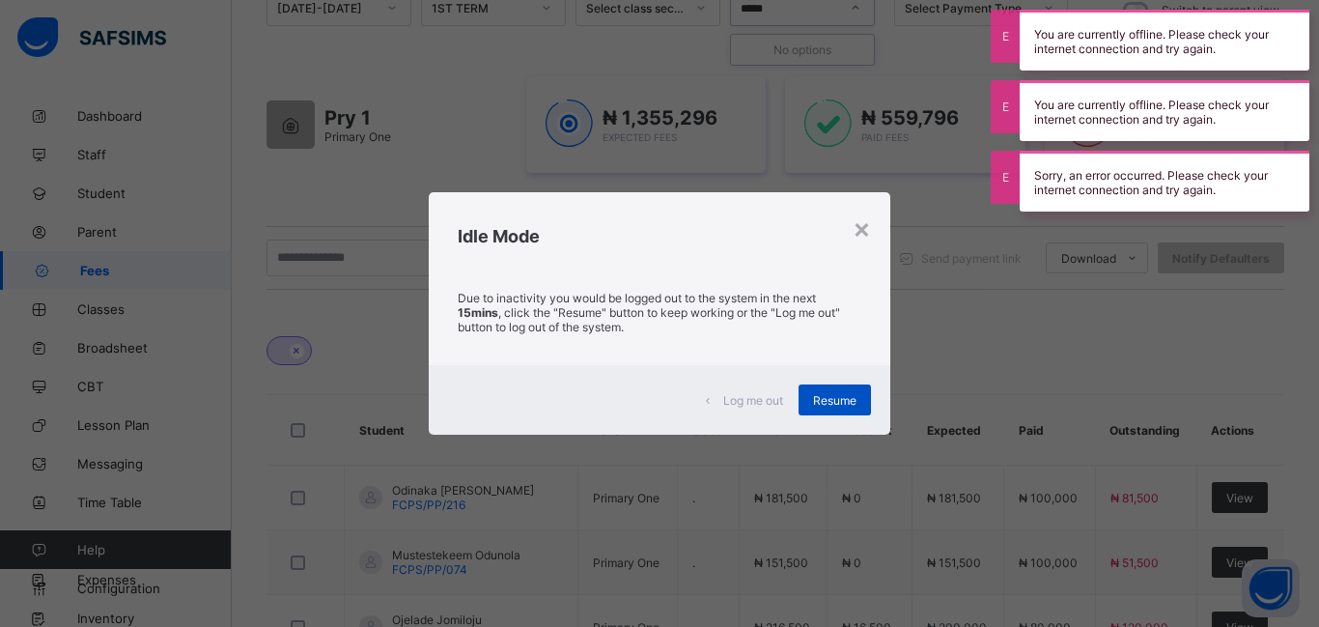
type input "*****"
click at [832, 404] on span "Resume" at bounding box center [834, 400] width 43 height 14
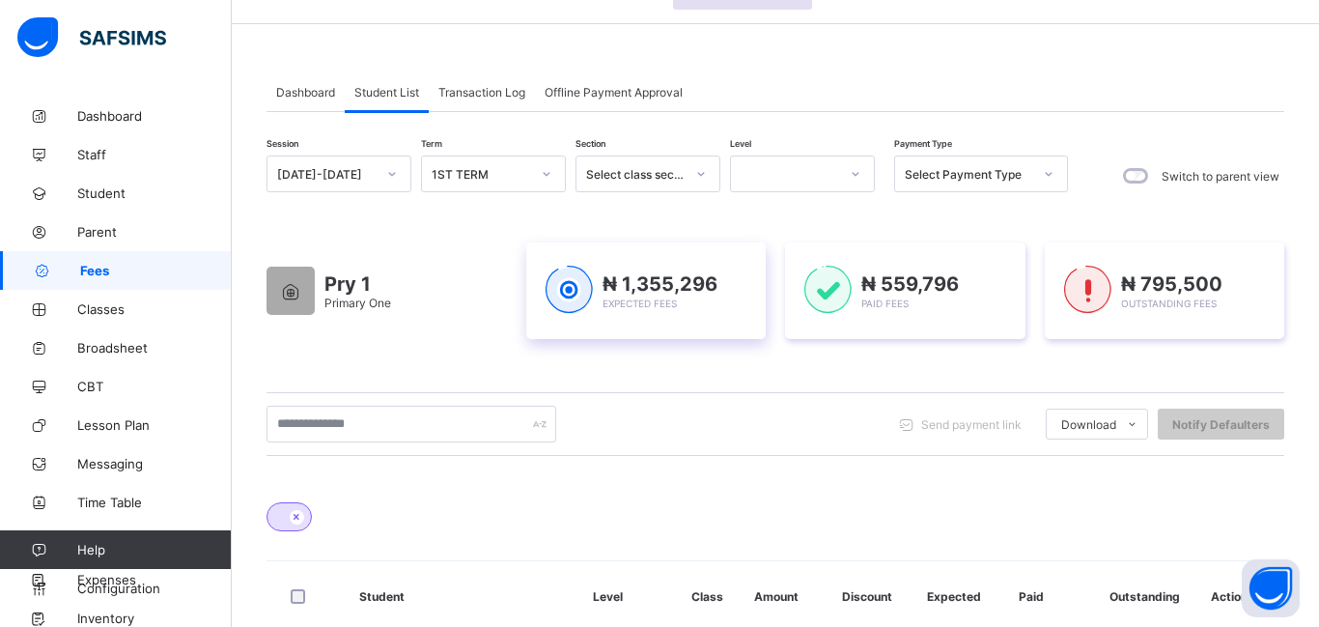
scroll to position [108, 0]
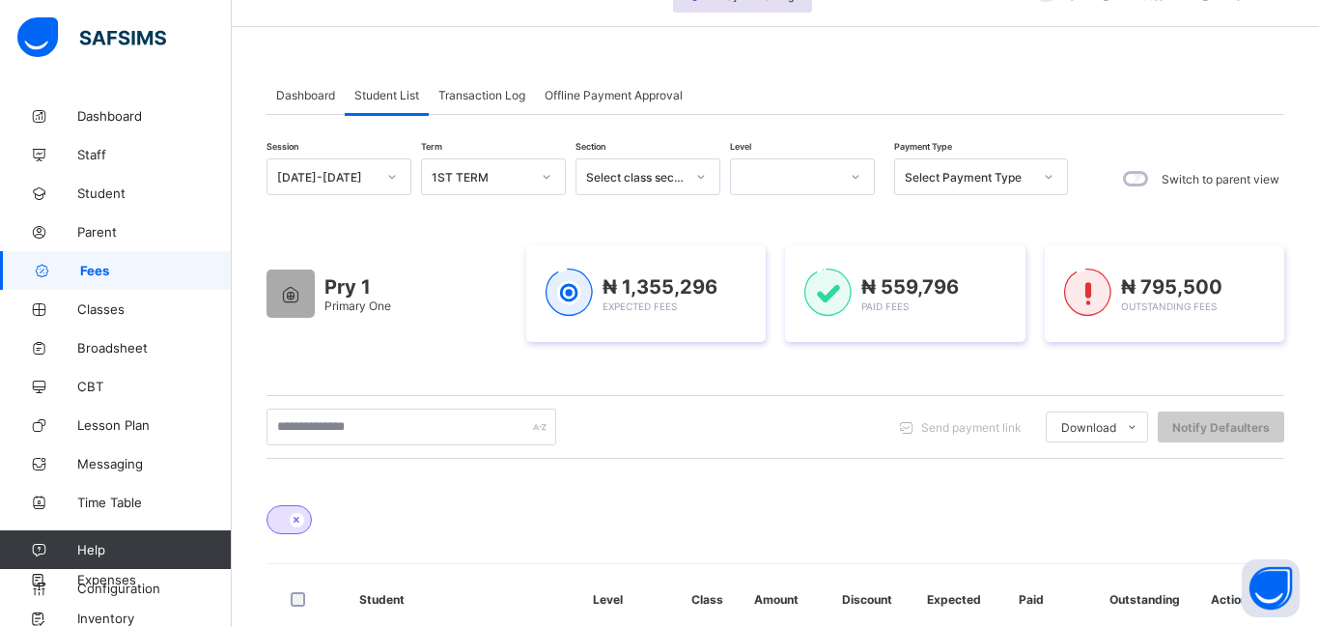
click at [804, 179] on div at bounding box center [784, 176] width 106 height 27
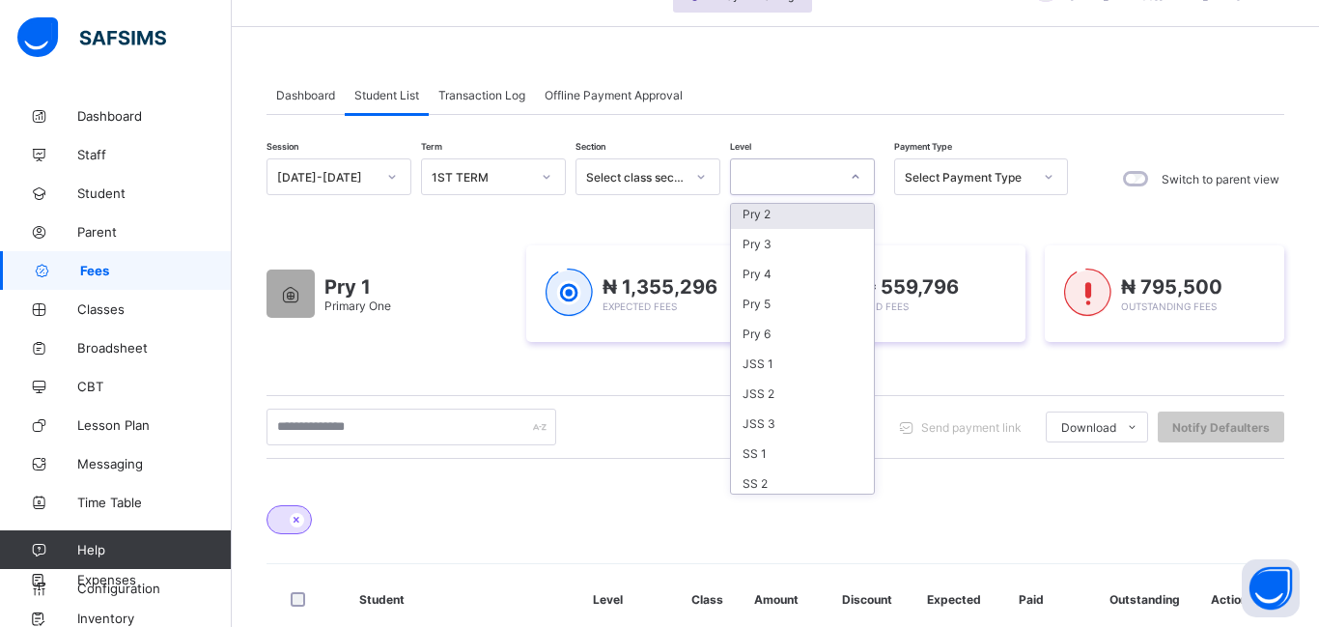
scroll to position [201, 0]
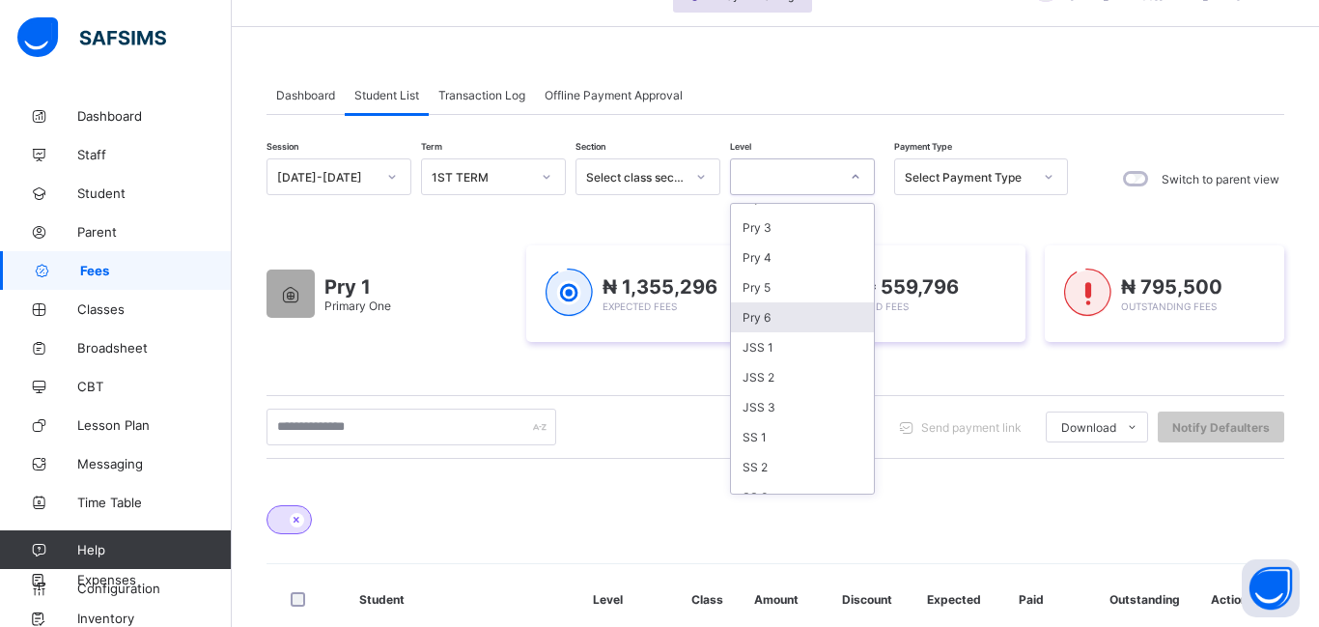
click at [811, 327] on div "Pry 6" at bounding box center [802, 317] width 143 height 30
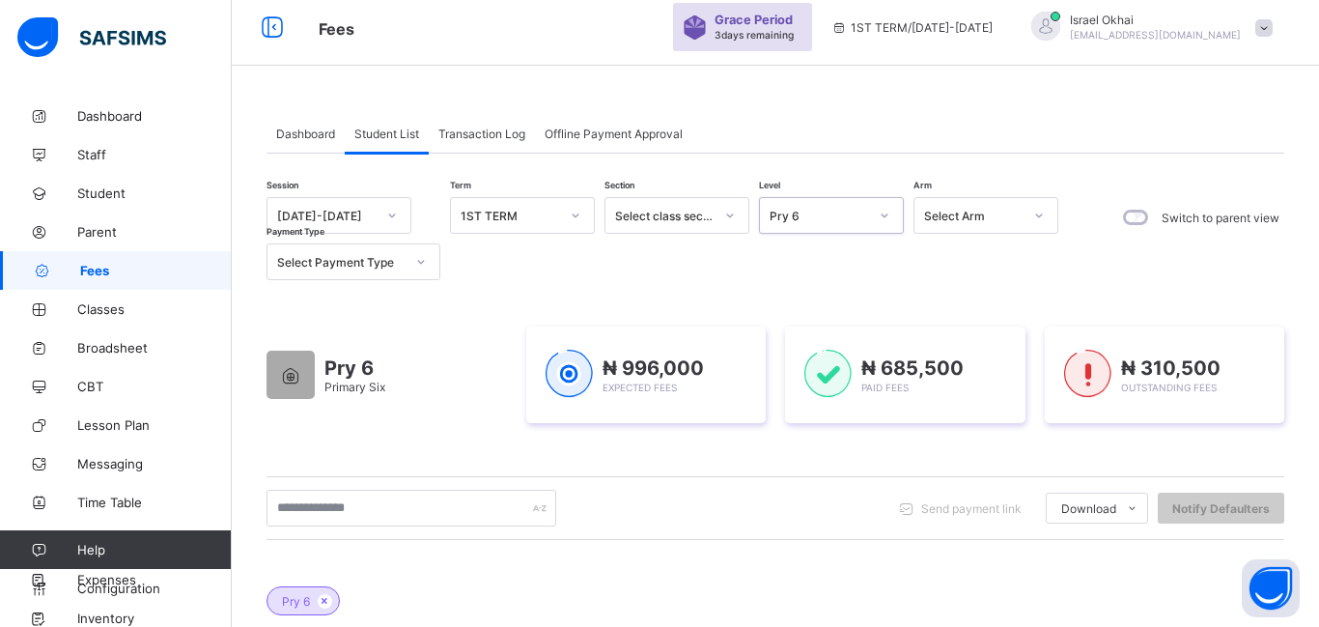
scroll to position [55, 0]
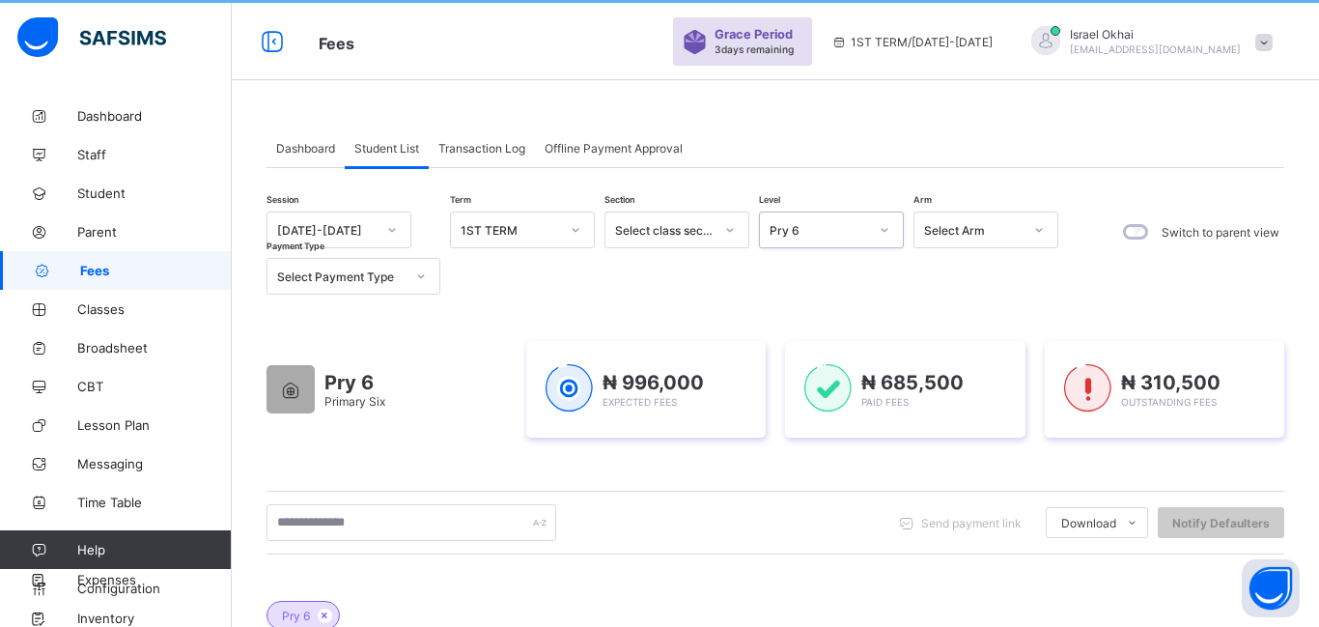
click at [831, 226] on div "Pry 6" at bounding box center [819, 230] width 98 height 14
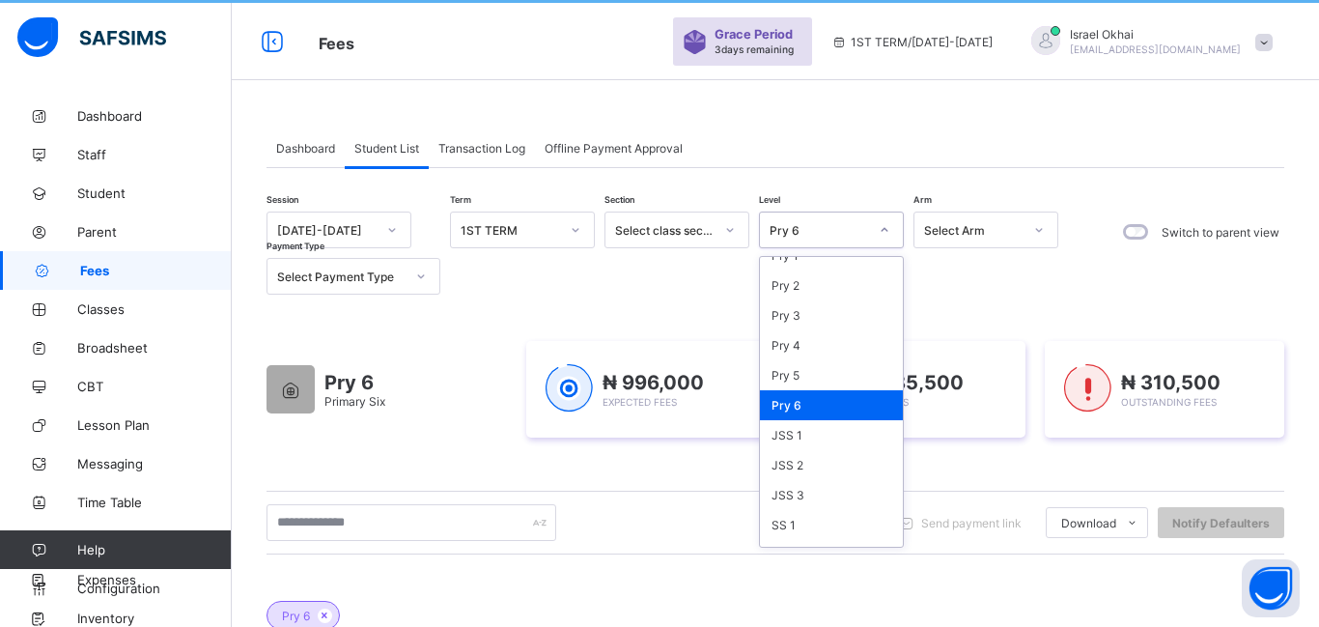
scroll to position [172, 0]
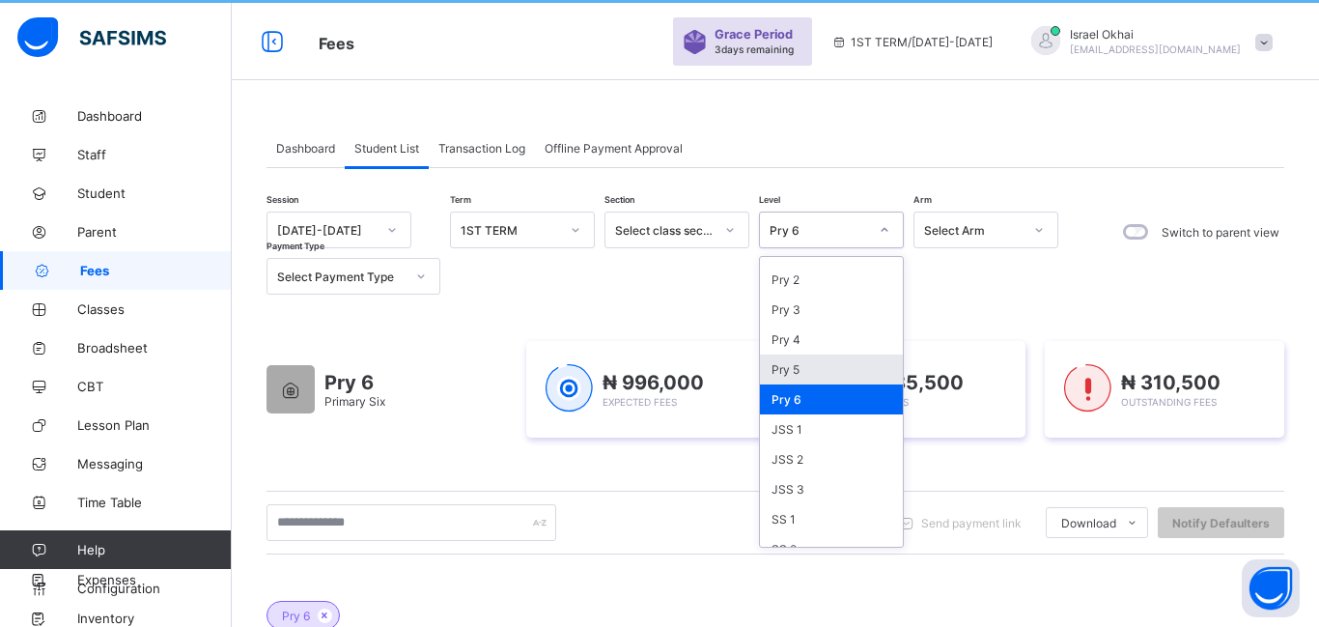
click at [828, 366] on div "Pry 5" at bounding box center [831, 369] width 143 height 30
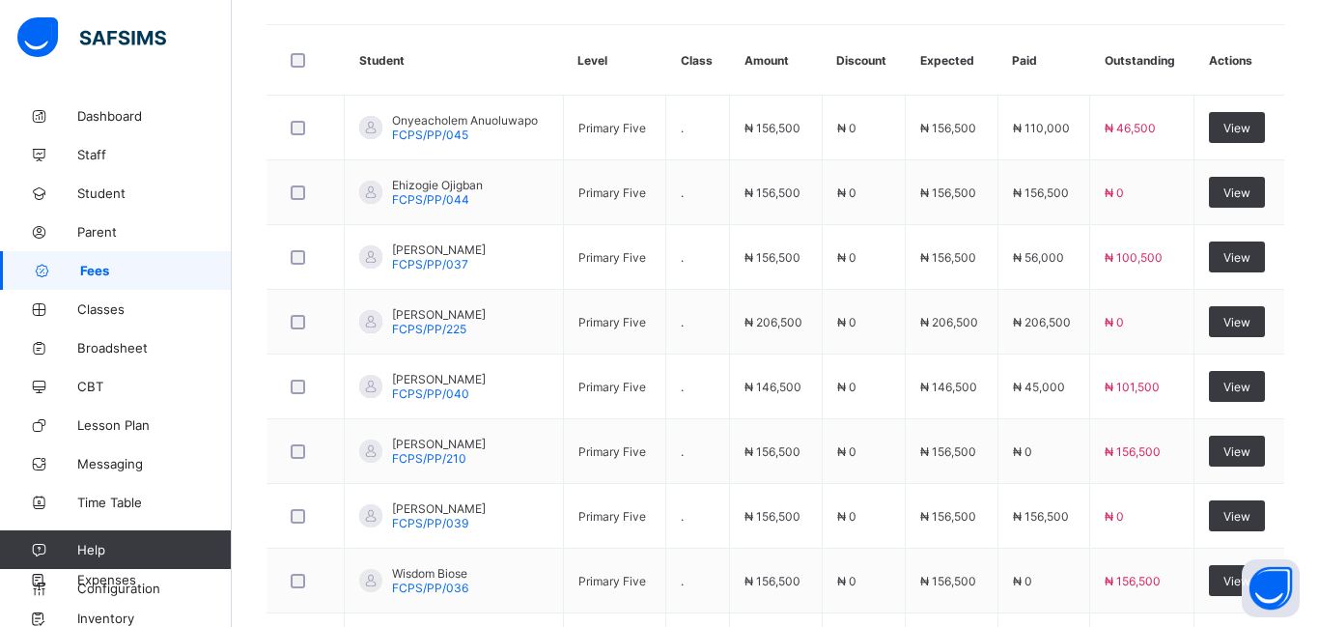
scroll to position [693, 0]
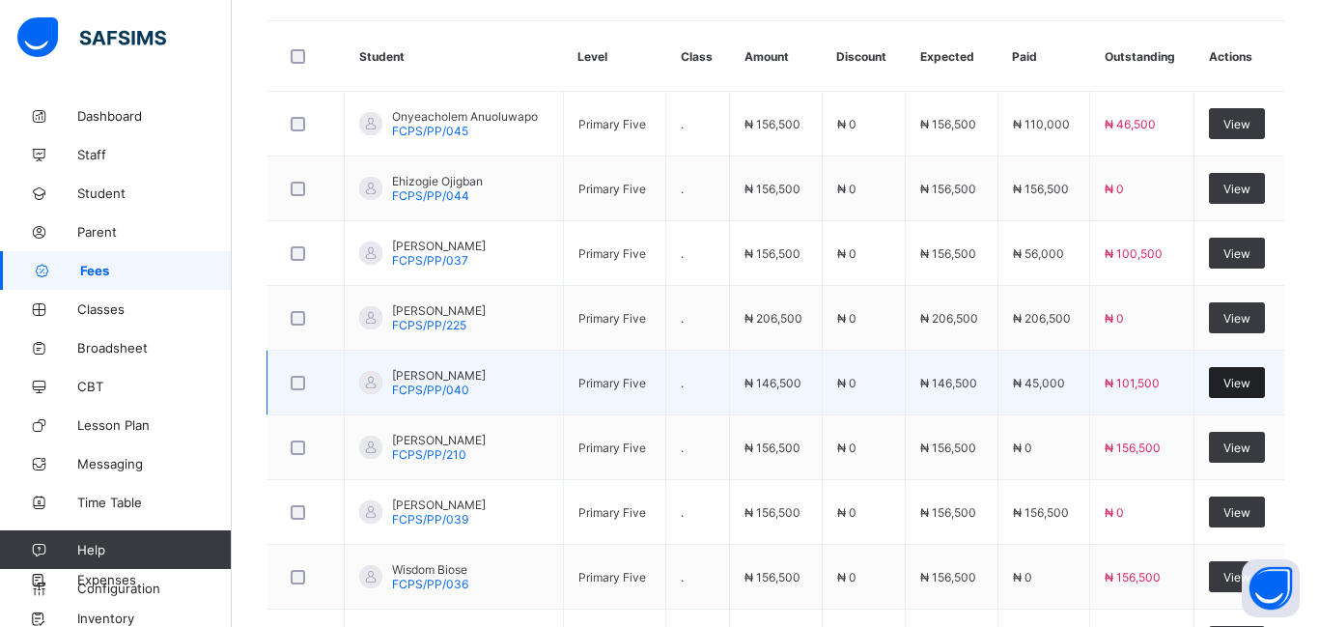
click at [1227, 383] on span "View" at bounding box center [1236, 383] width 27 height 14
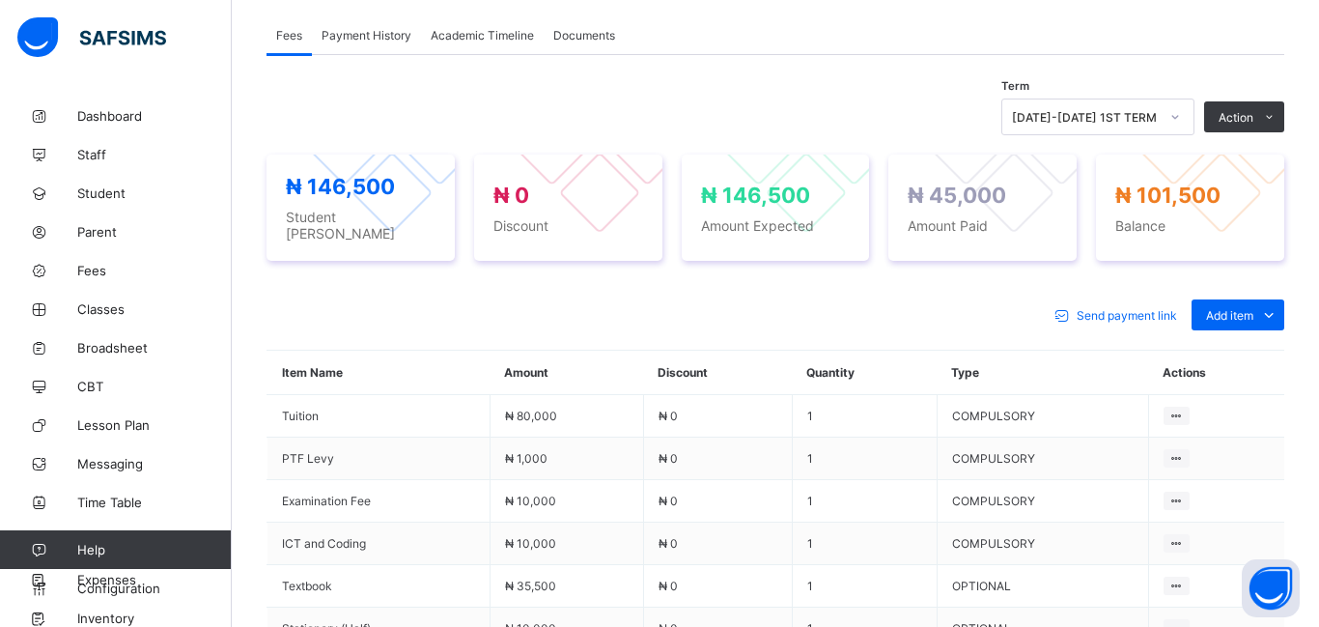
scroll to position [871, 0]
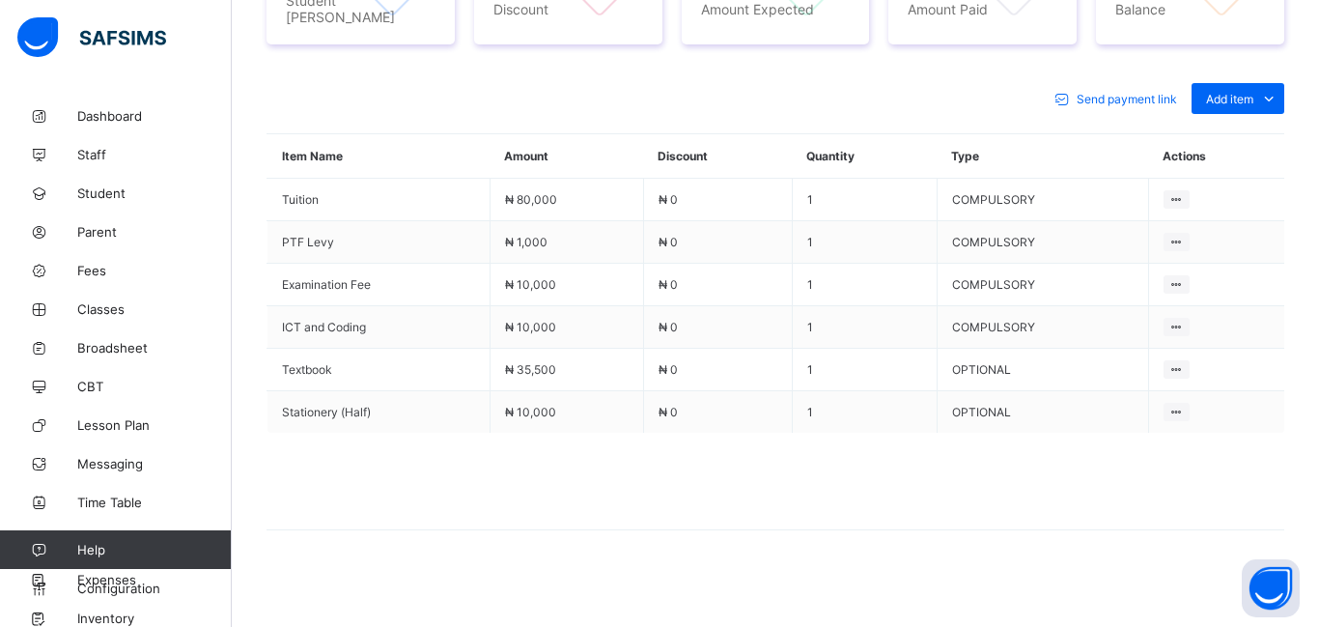
click at [295, 200] on td "Tuition" at bounding box center [378, 200] width 223 height 42
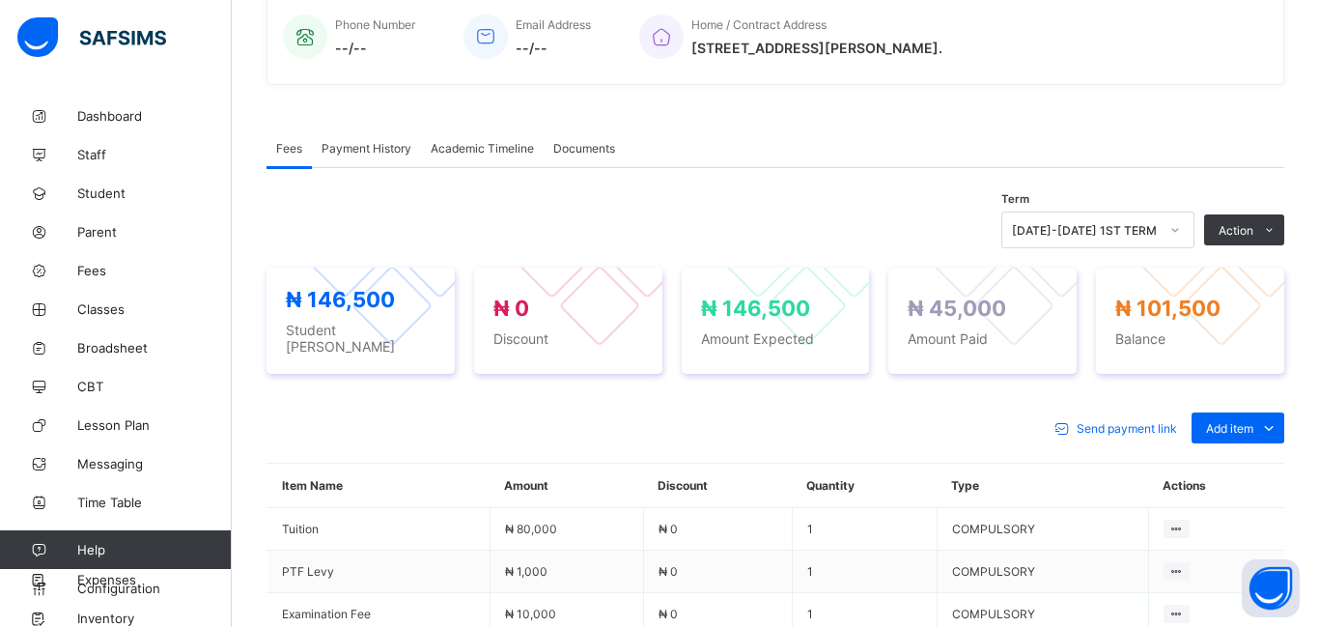
scroll to position [0, 0]
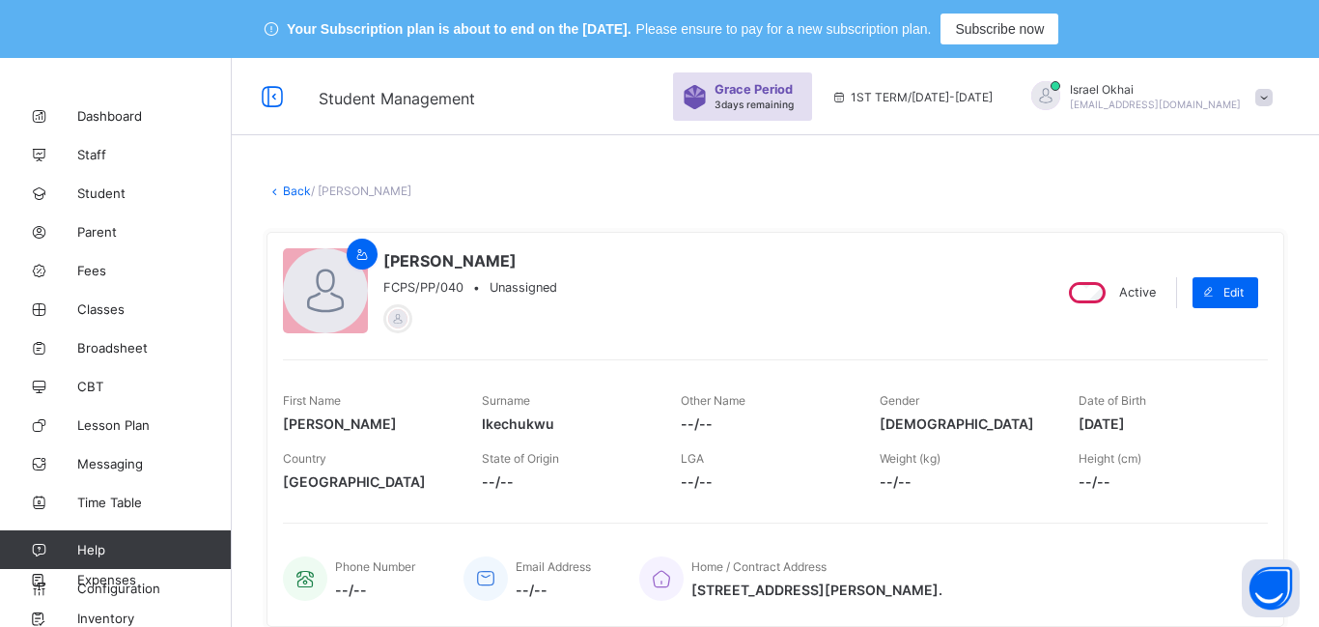
click at [292, 192] on link "Back" at bounding box center [297, 190] width 28 height 14
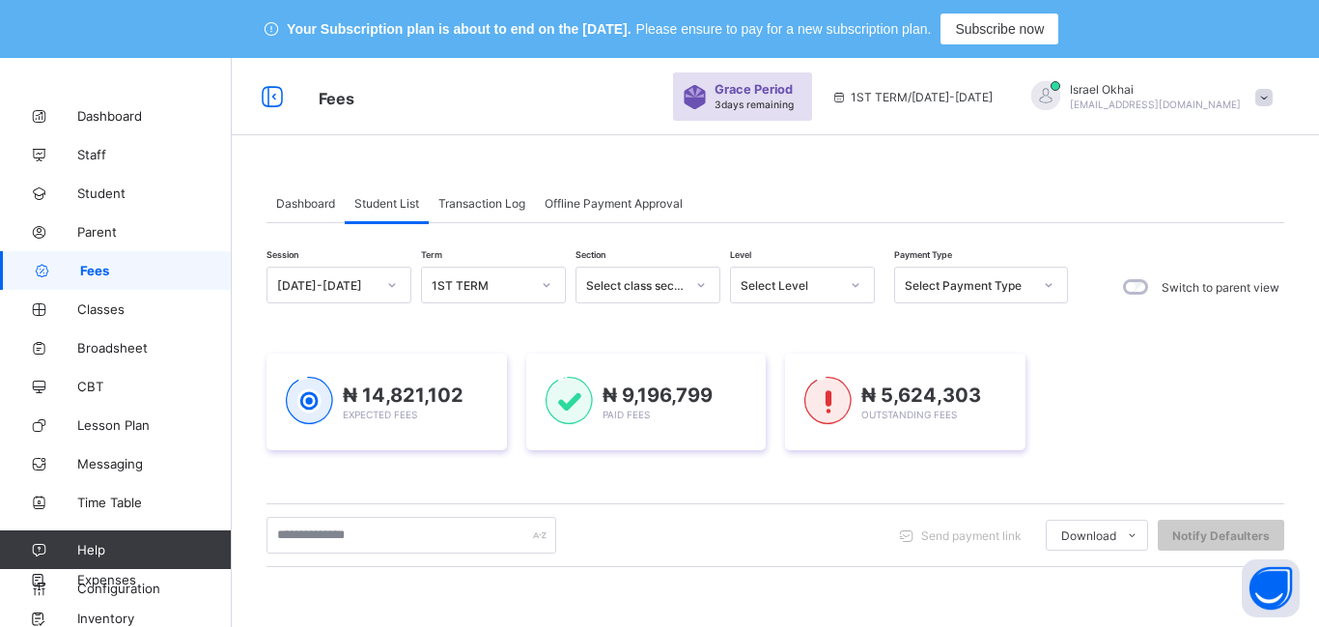
click at [798, 287] on div "Select Level" at bounding box center [790, 285] width 98 height 14
click at [877, 200] on div "Dashboard Student List Transaction Log Offline Payment Approval" at bounding box center [776, 203] width 1018 height 40
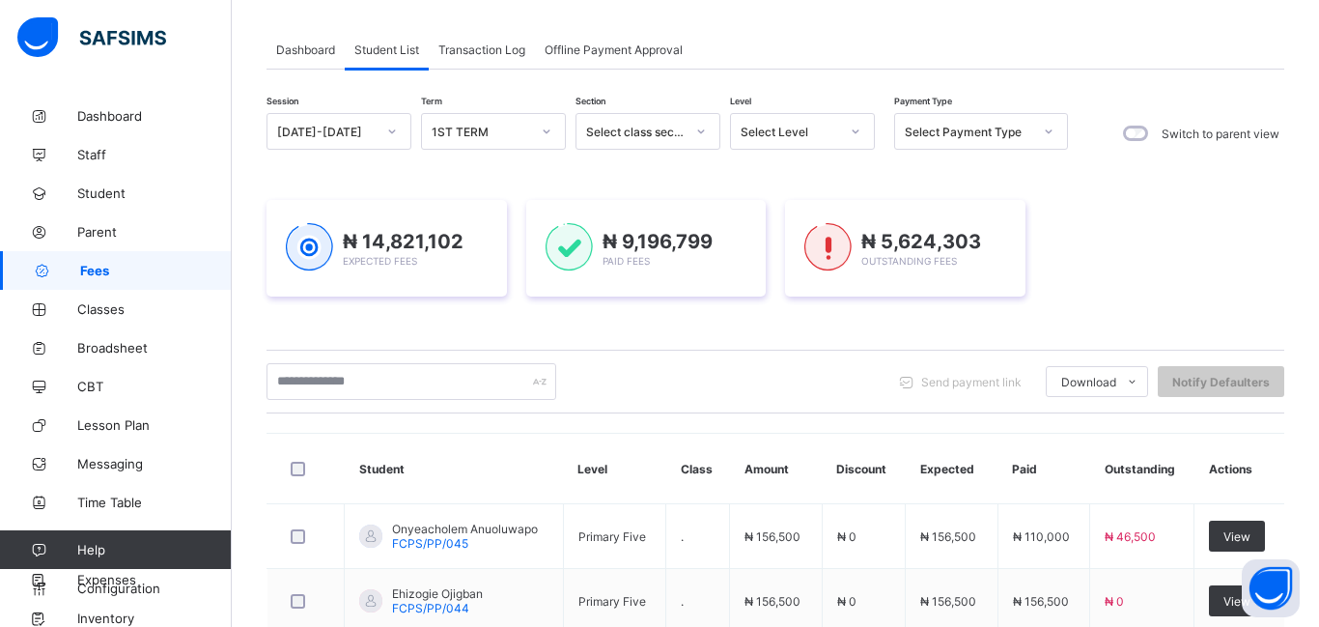
click at [820, 143] on div "Select Level" at bounding box center [784, 131] width 106 height 27
click at [839, 137] on div at bounding box center [855, 131] width 33 height 31
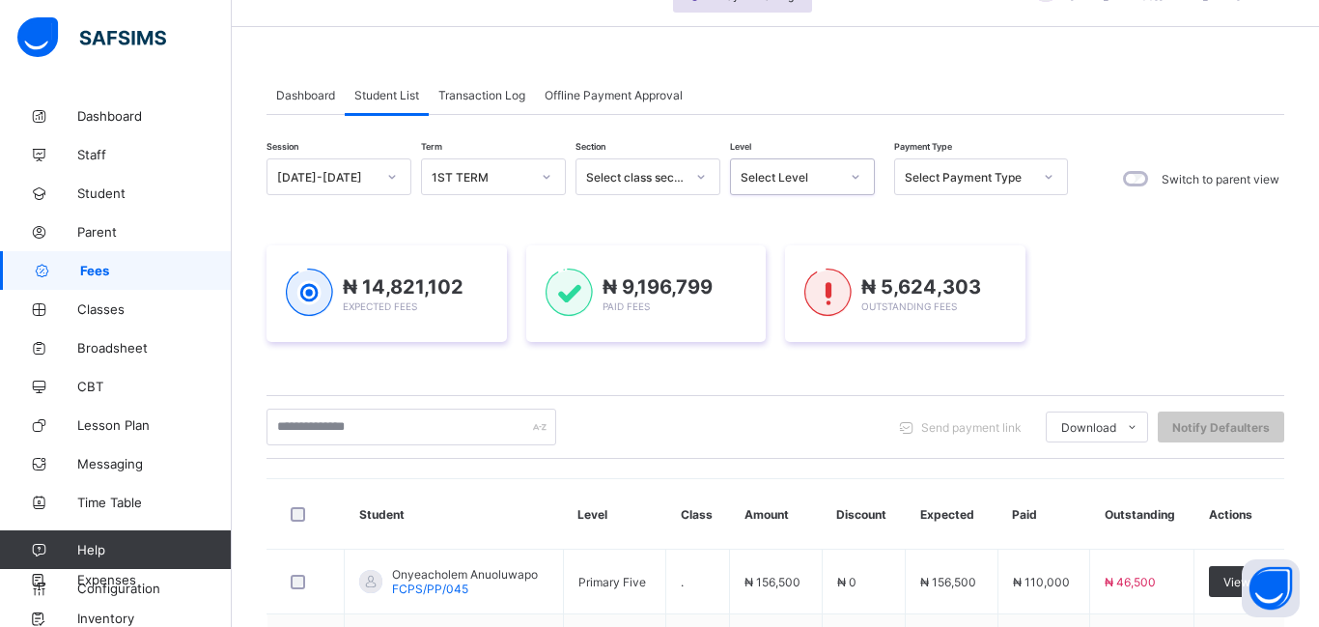
scroll to position [104, 0]
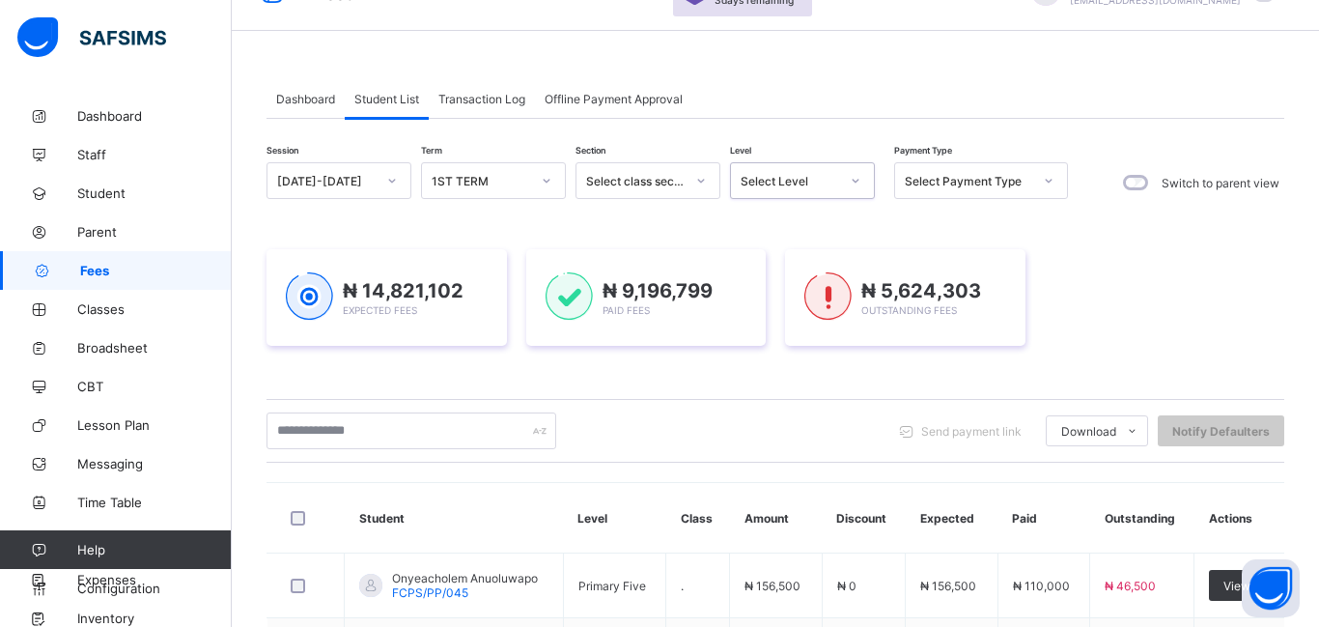
click at [844, 193] on div at bounding box center [855, 180] width 33 height 31
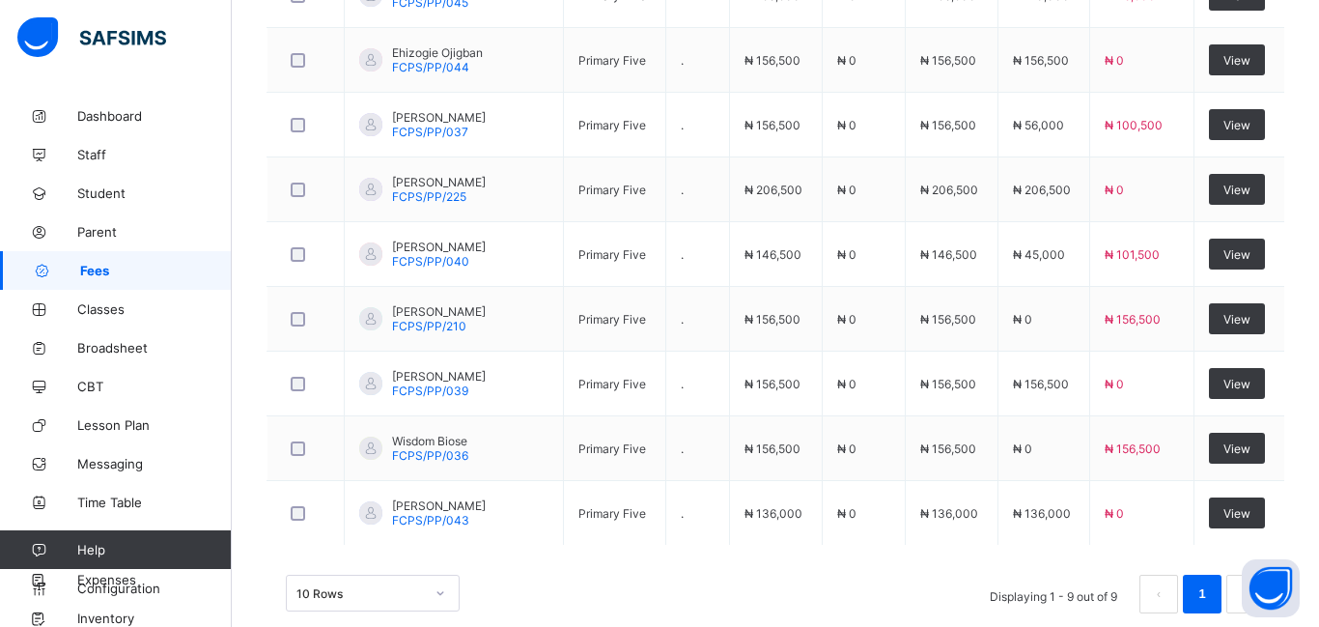
scroll to position [729, 0]
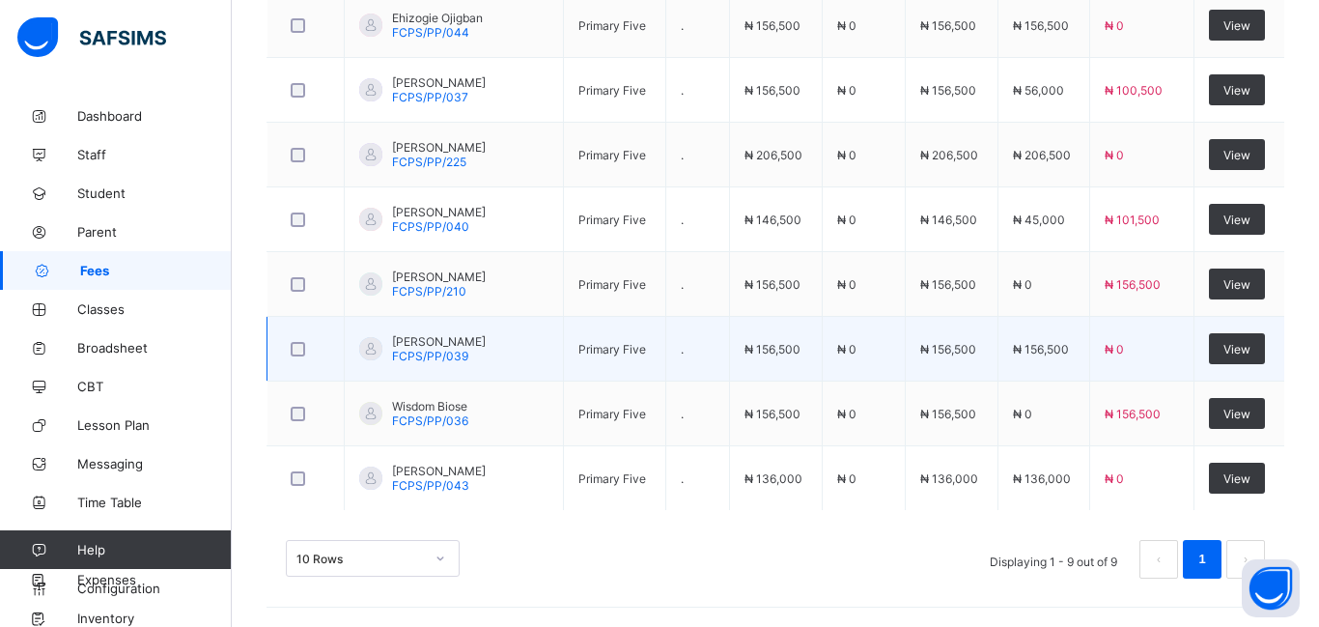
click at [849, 317] on td "₦ 0" at bounding box center [863, 349] width 83 height 65
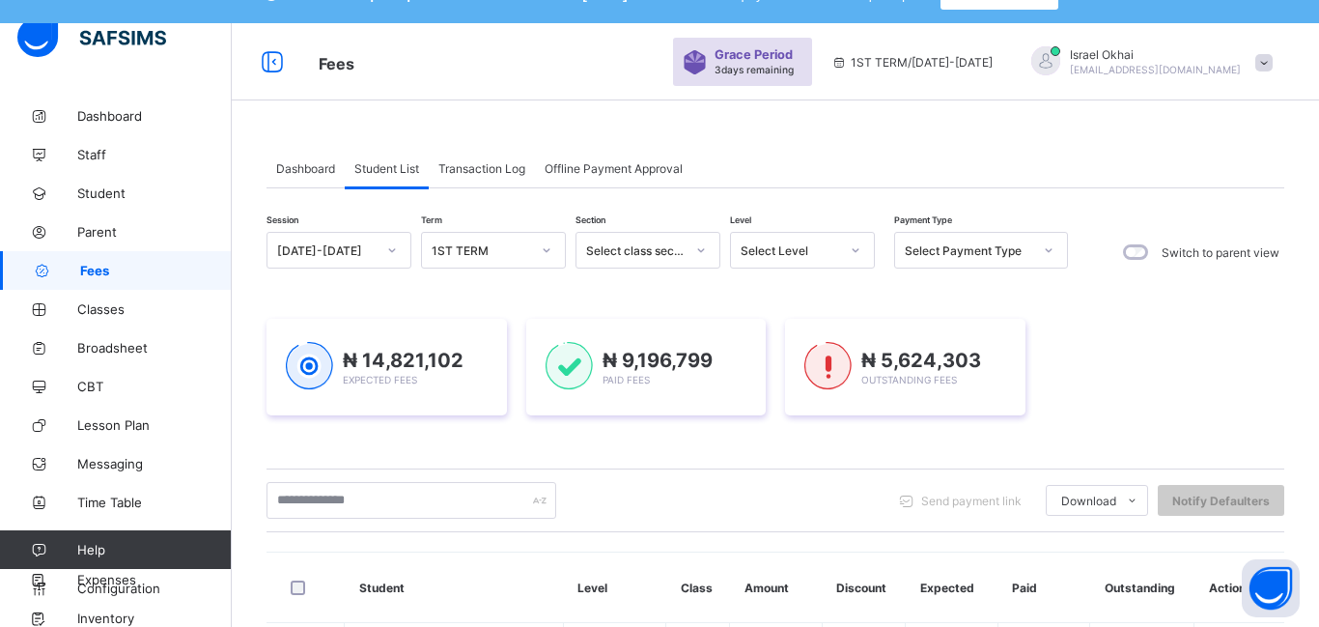
scroll to position [26, 0]
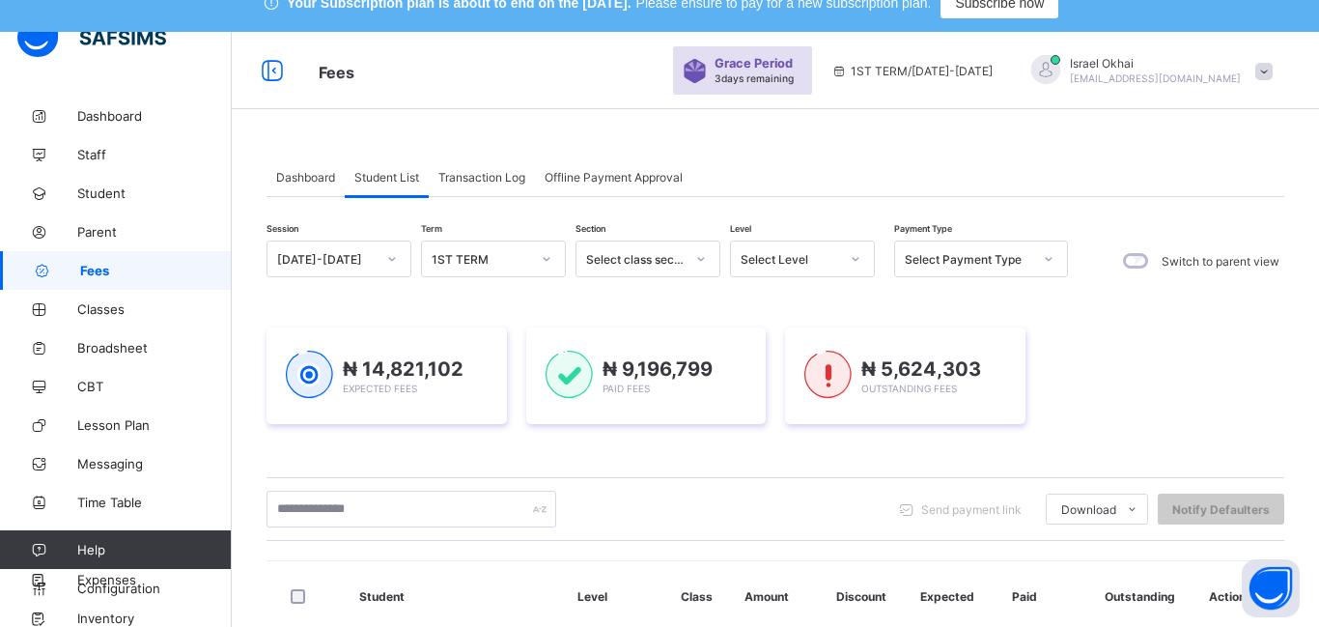
click at [833, 266] on div "Select Level" at bounding box center [784, 258] width 106 height 27
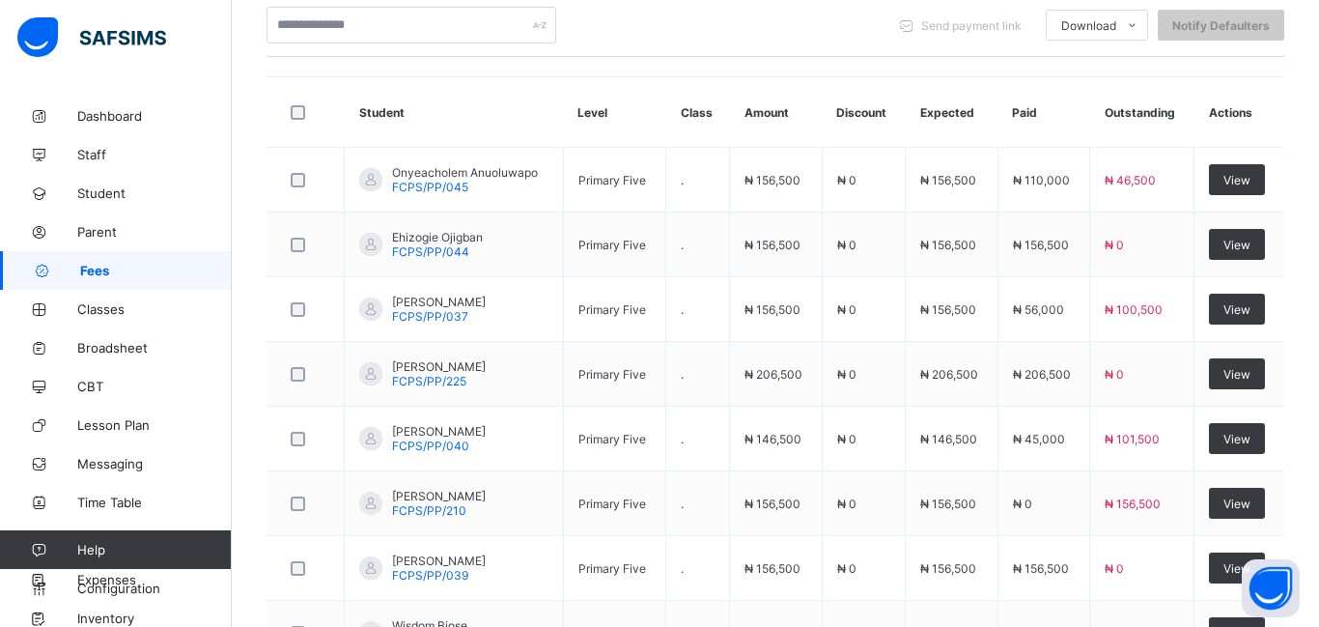
scroll to position [0, 0]
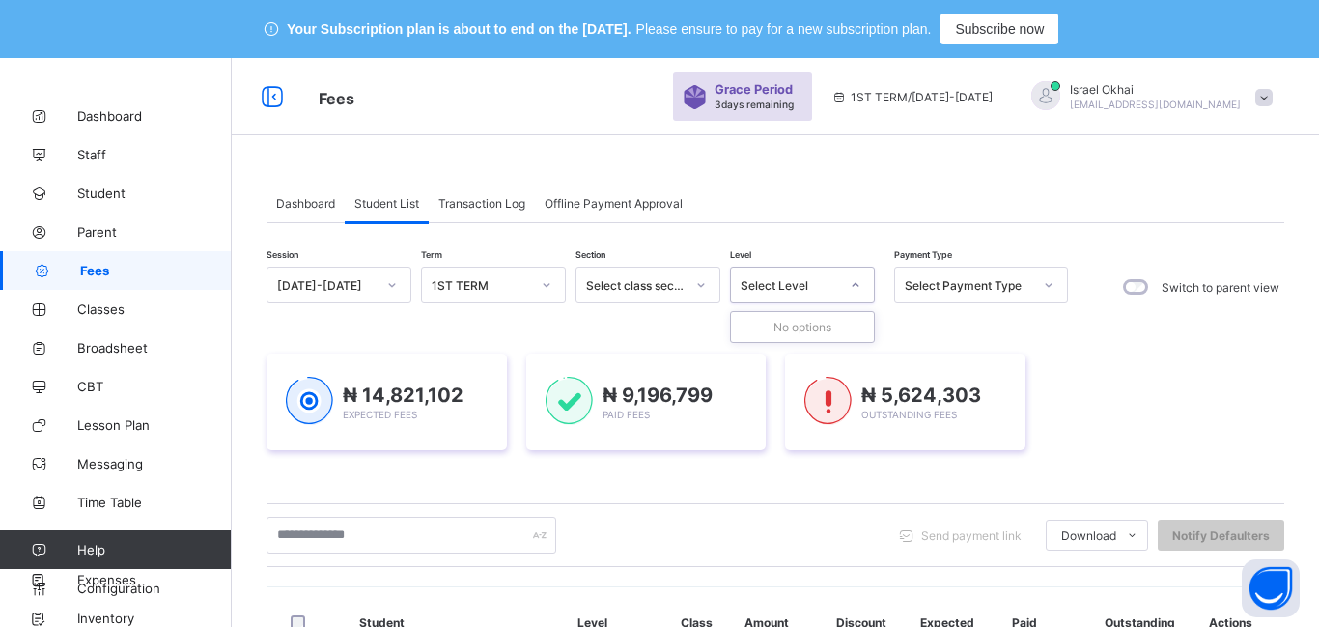
click at [814, 291] on div "Select Level" at bounding box center [790, 285] width 98 height 14
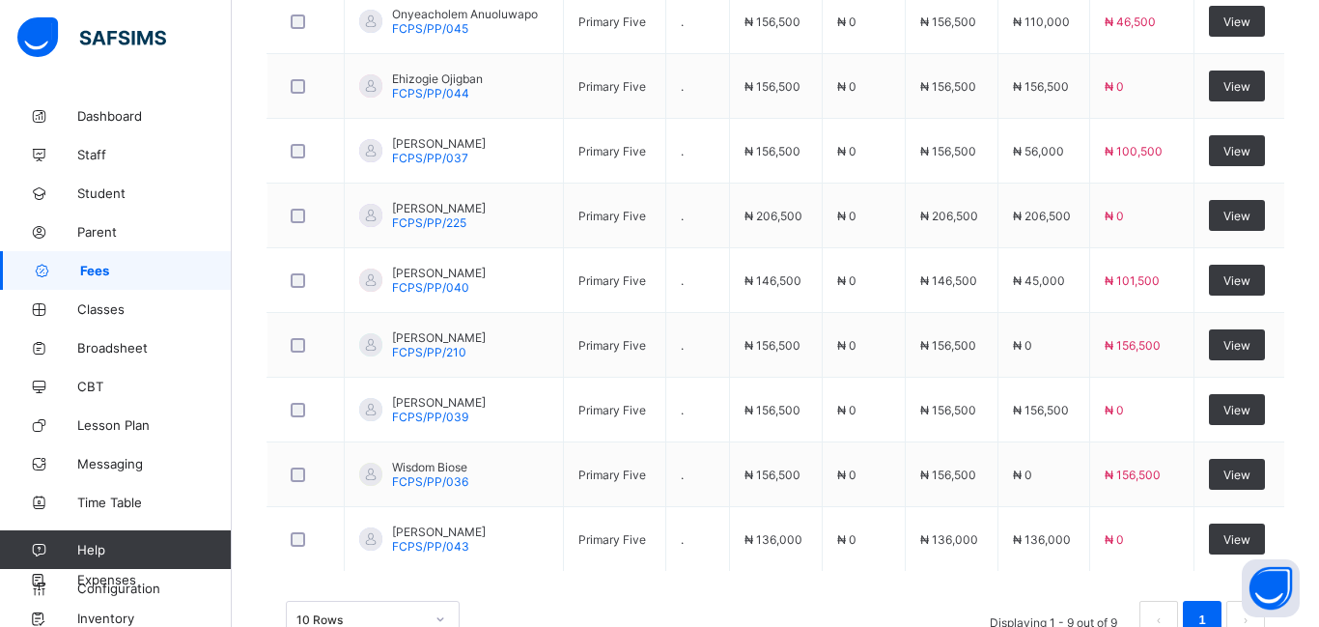
scroll to position [729, 0]
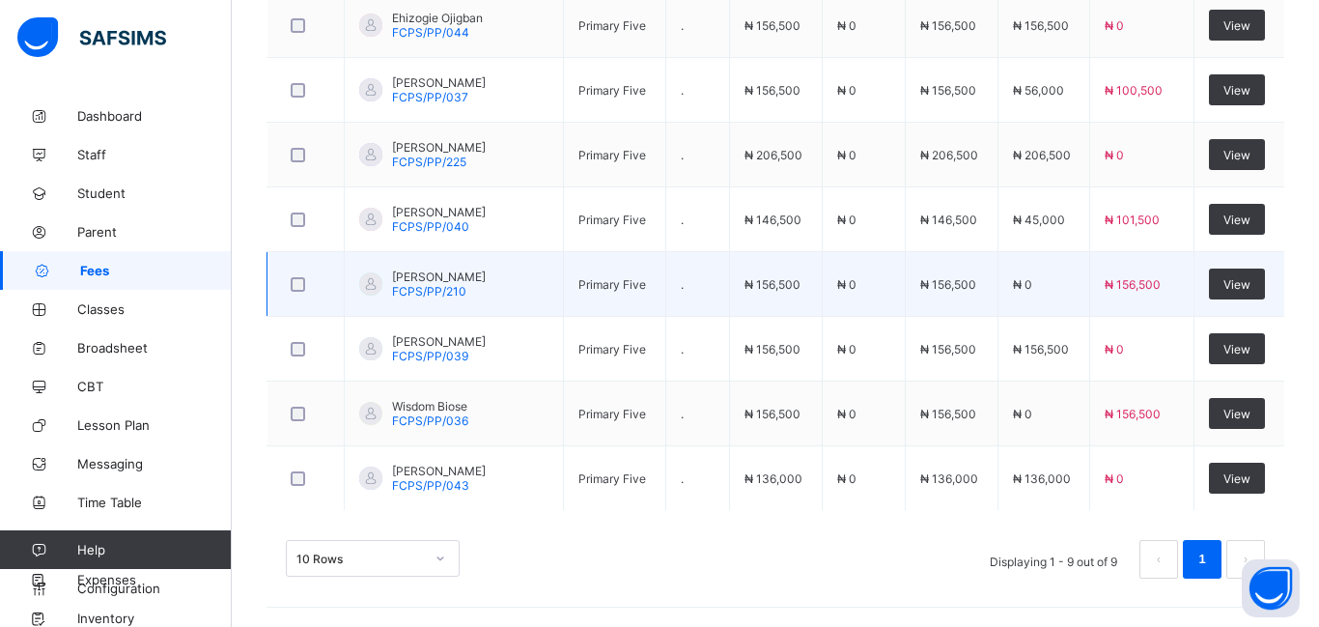
click at [930, 285] on span "₦ 156,500" at bounding box center [948, 284] width 56 height 14
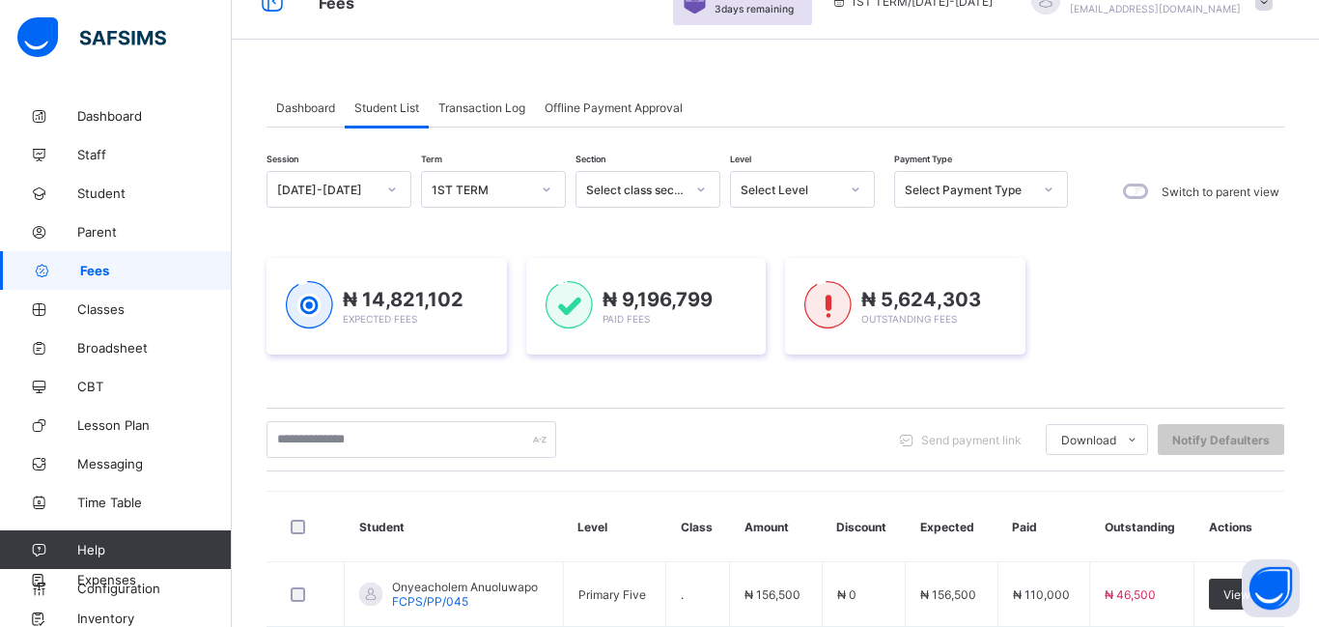
scroll to position [20, 0]
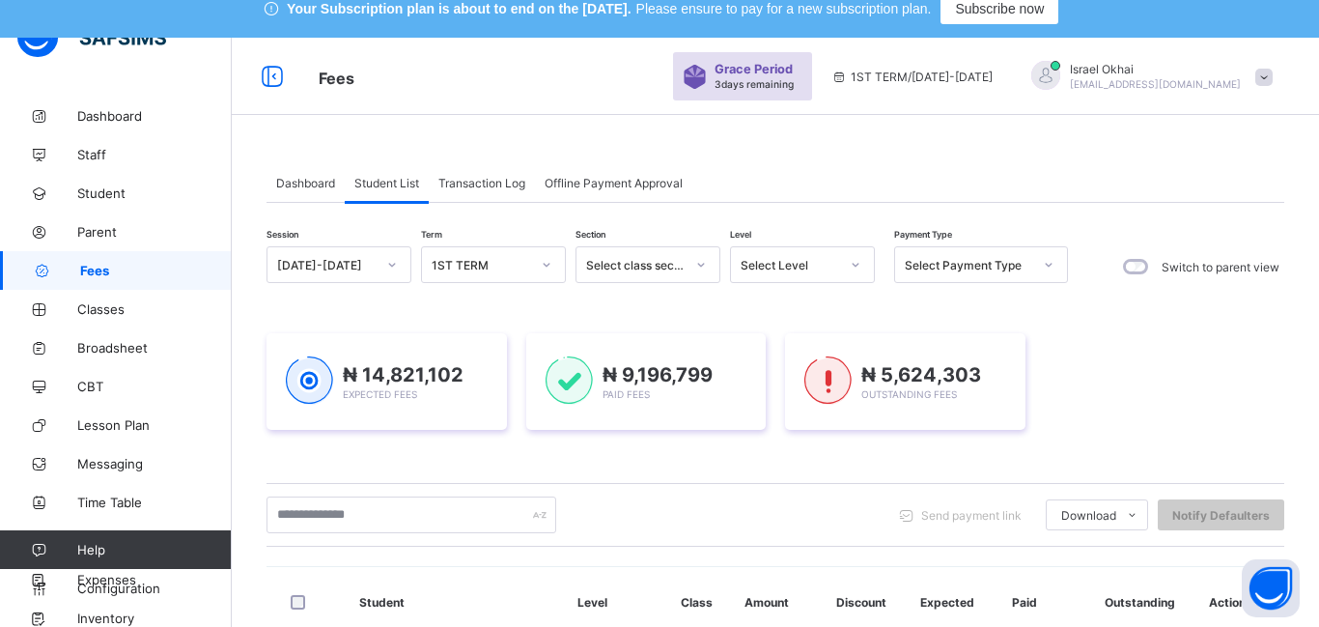
click at [843, 270] on div at bounding box center [855, 264] width 33 height 31
click at [845, 272] on div at bounding box center [855, 264] width 33 height 31
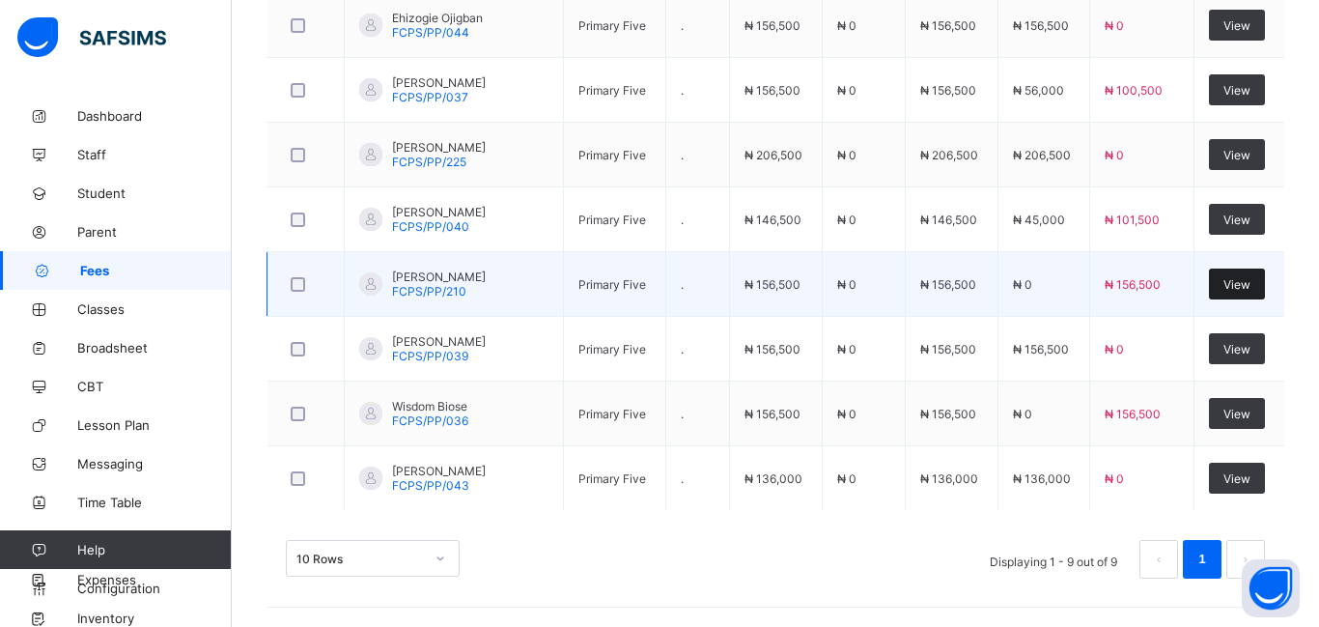
click at [1241, 290] on span "View" at bounding box center [1236, 284] width 27 height 14
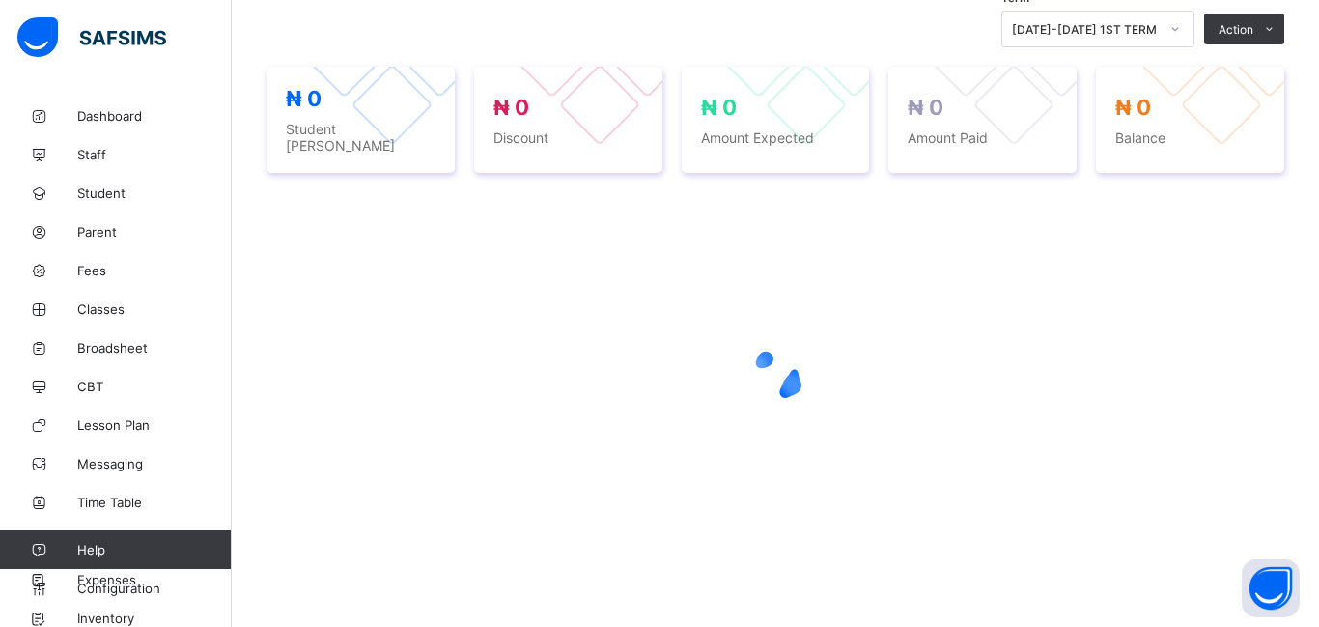
click at [1245, 290] on div at bounding box center [776, 375] width 1018 height 367
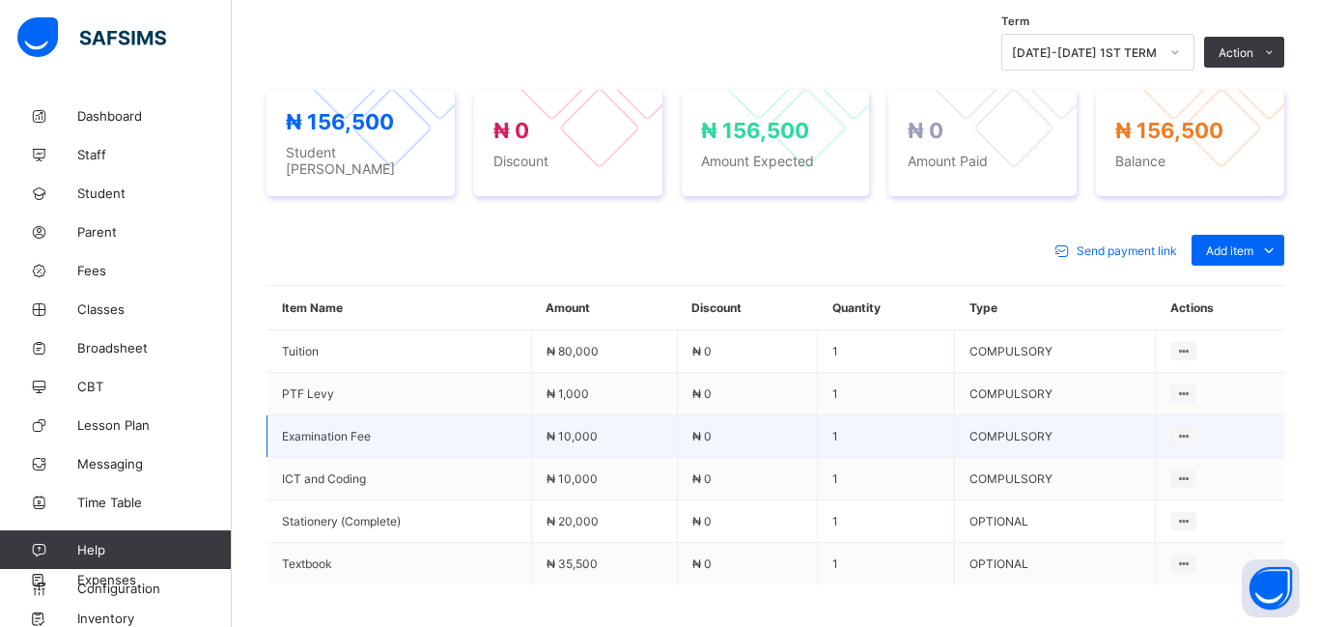
scroll to position [720, 0]
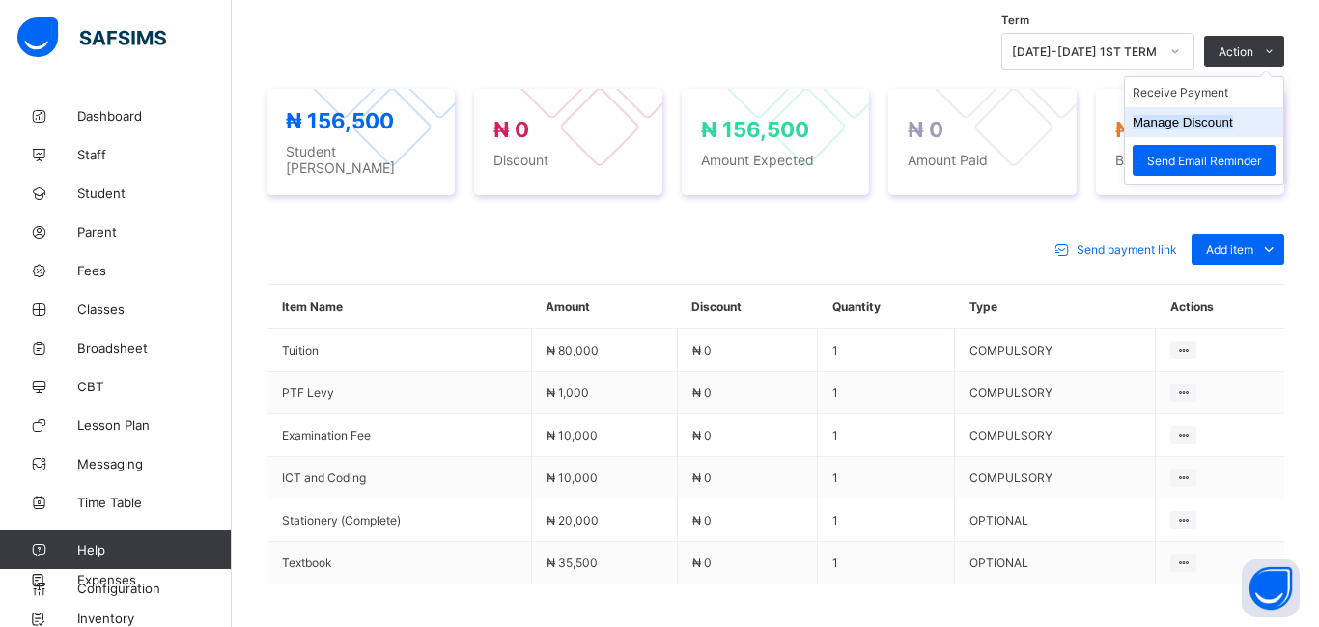
click at [1198, 115] on button "Manage Discount" at bounding box center [1183, 122] width 100 height 14
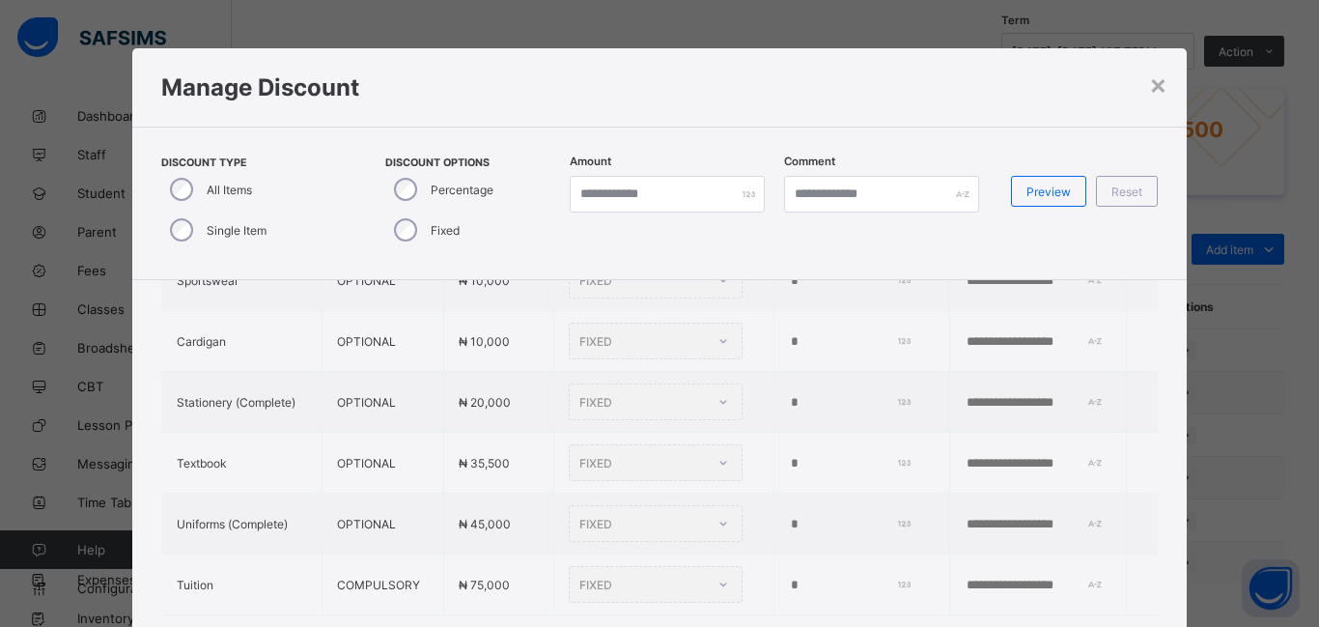
scroll to position [327, 0]
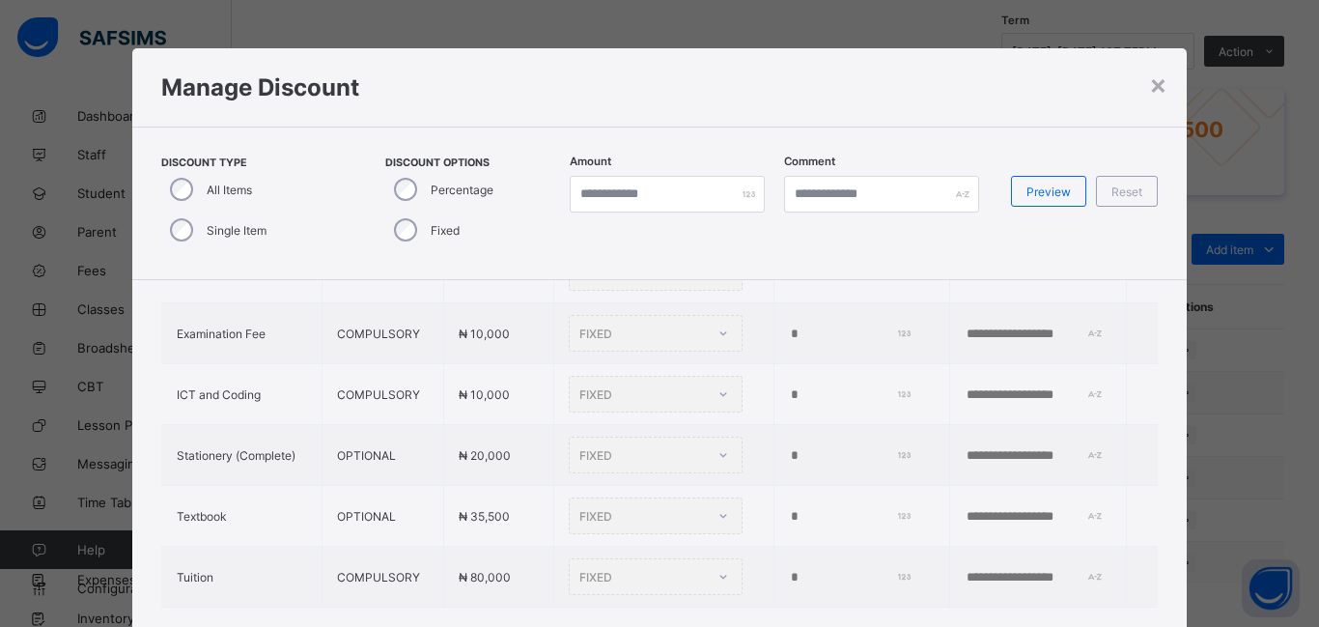
click at [773, 450] on td "*" at bounding box center [861, 455] width 177 height 61
click at [789, 448] on input "*" at bounding box center [848, 455] width 119 height 15
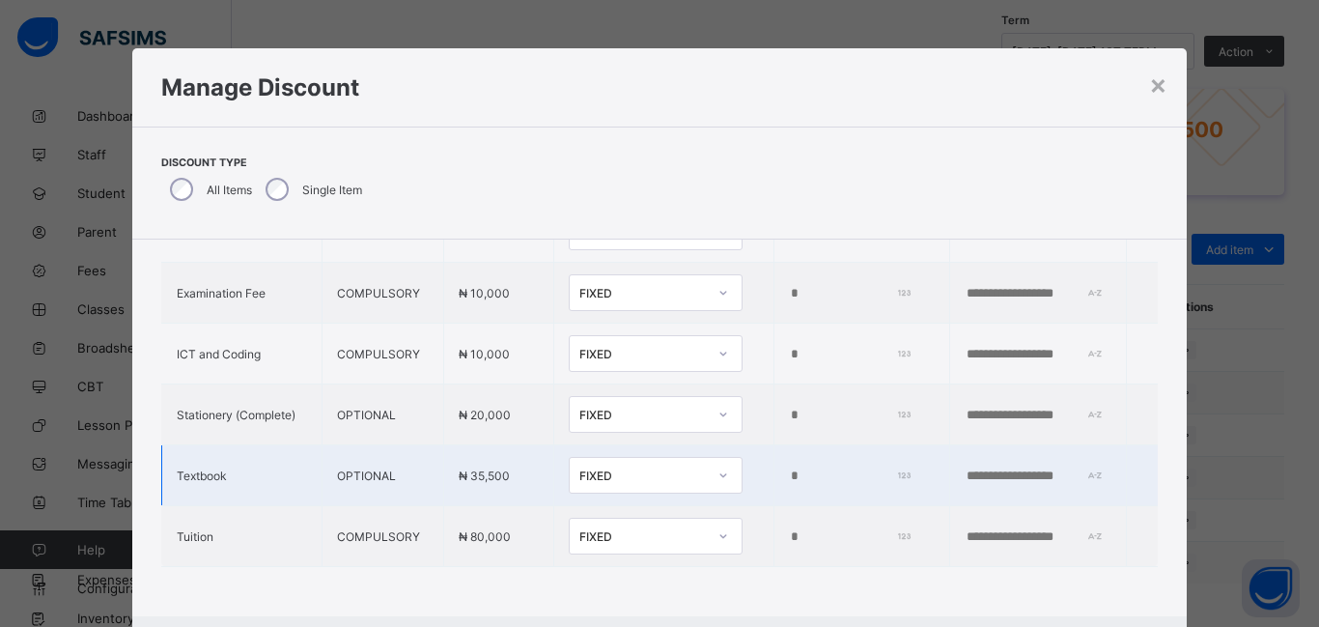
click at [789, 478] on input "*" at bounding box center [848, 475] width 119 height 15
type input "*"
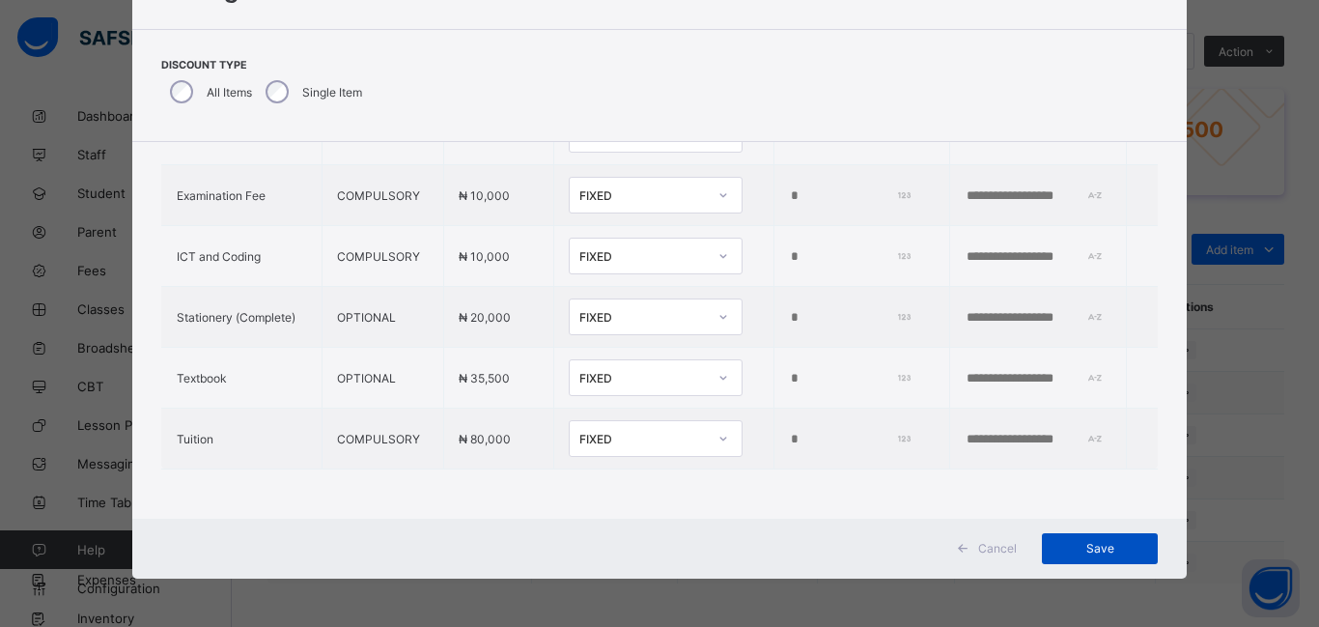
type input "*****"
click at [1108, 547] on span "Save" at bounding box center [1099, 548] width 87 height 14
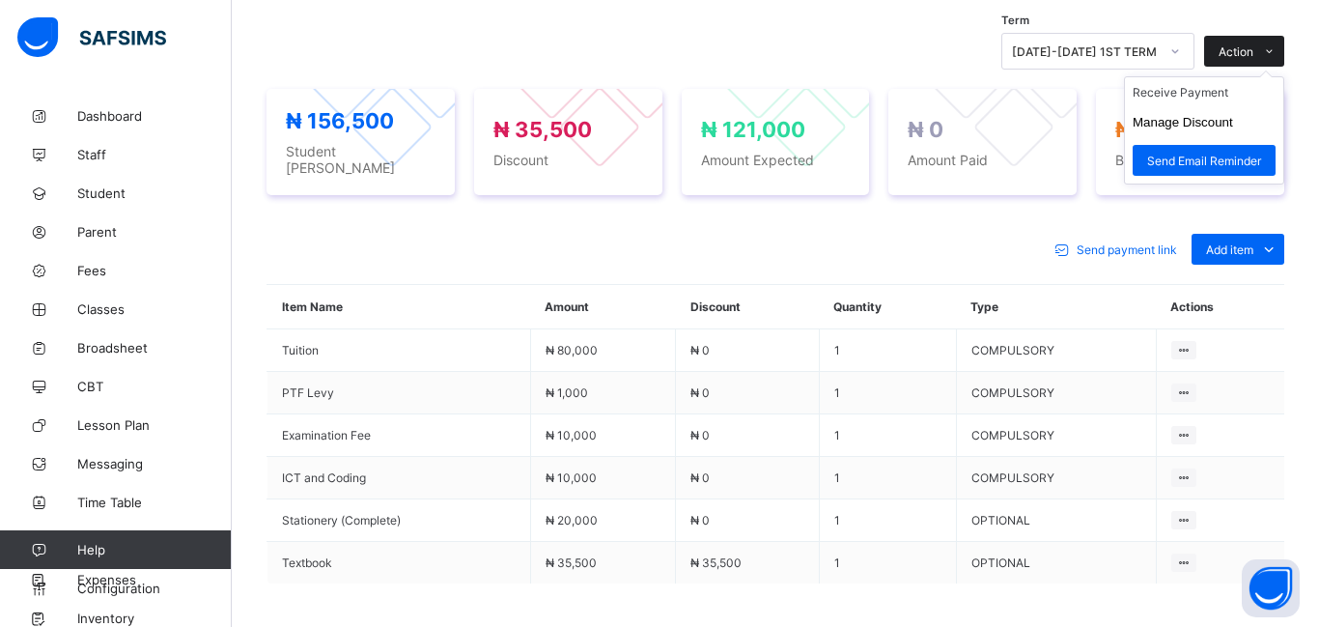
click at [1230, 50] on span "Action" at bounding box center [1236, 51] width 35 height 14
click at [1186, 99] on li "Receive Payment" at bounding box center [1204, 92] width 158 height 30
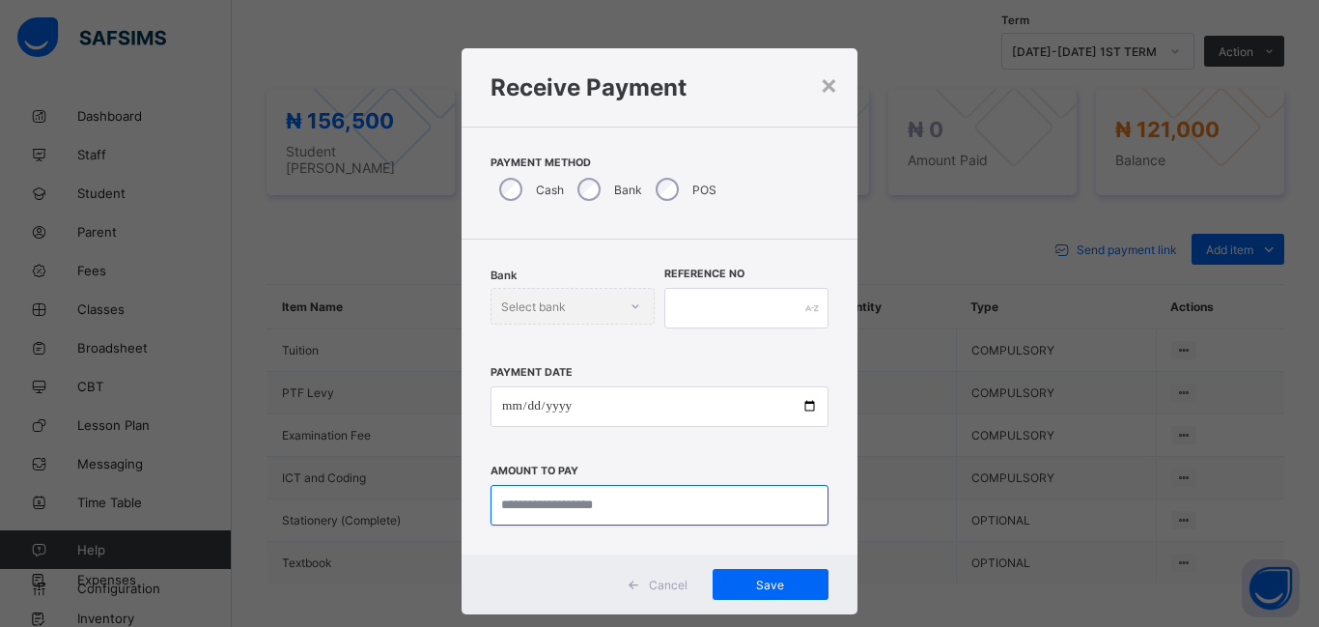
click at [520, 494] on input "currency" at bounding box center [660, 505] width 338 height 41
type input "********"
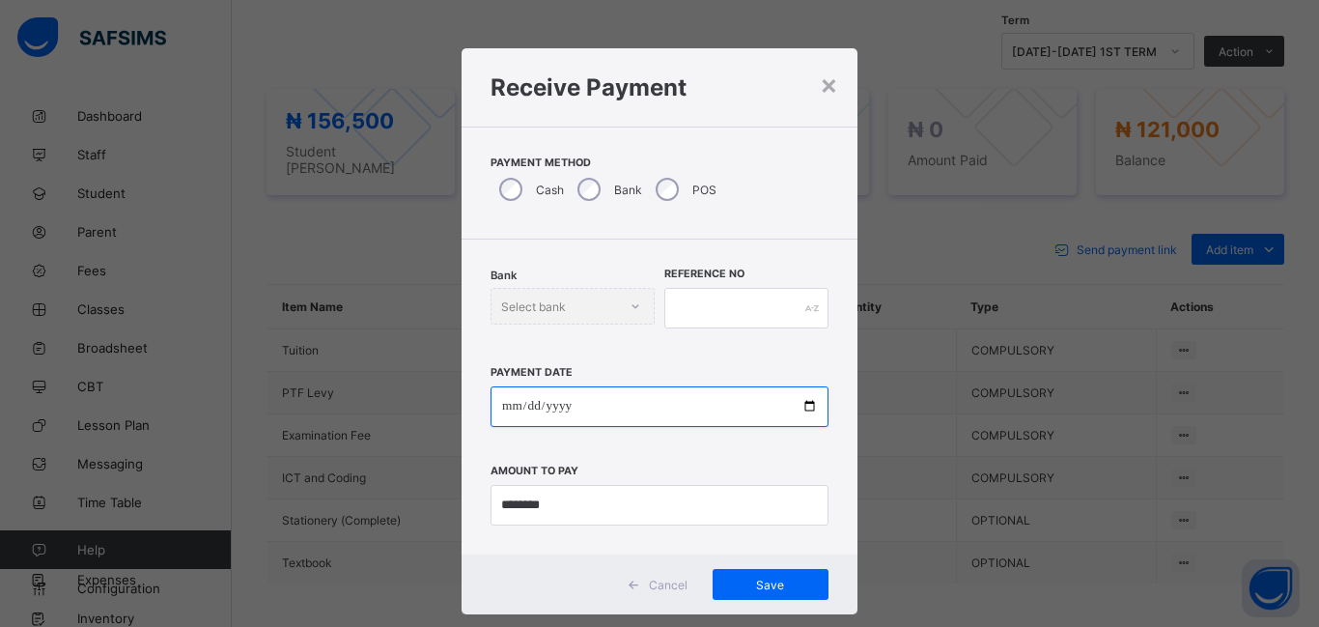
click at [499, 409] on input "date" at bounding box center [660, 406] width 338 height 41
type input "**********"
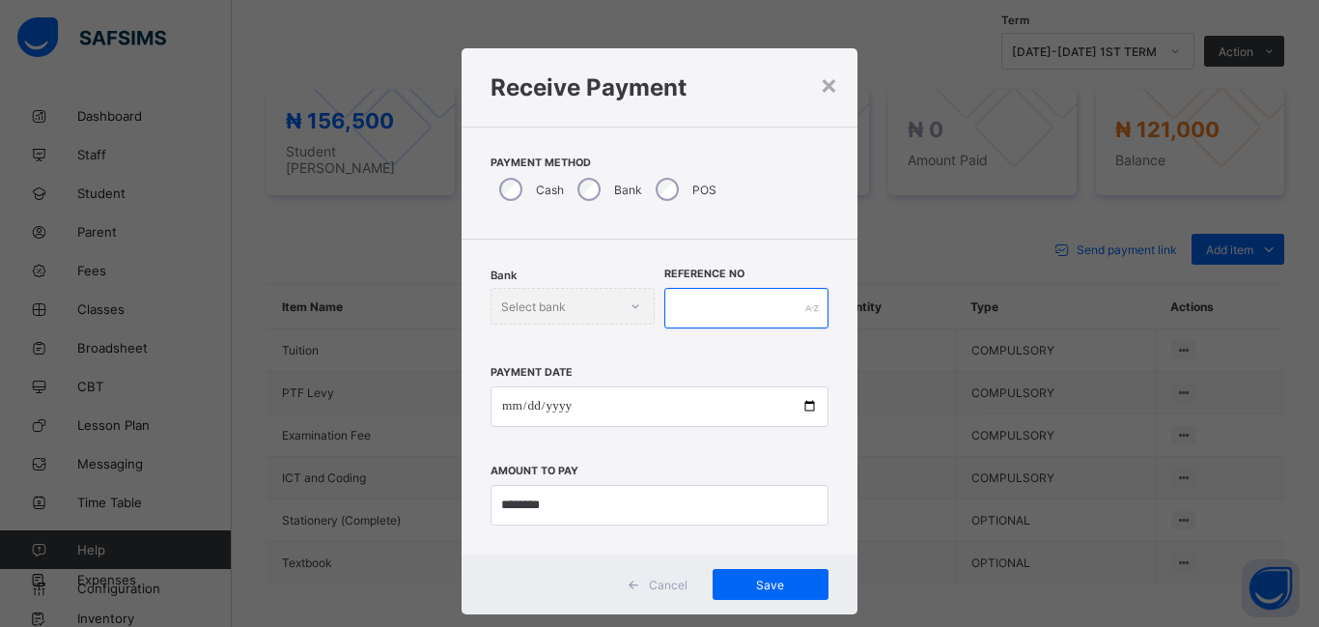
click at [691, 303] on input "text" at bounding box center [746, 308] width 164 height 41
type input "******"
click at [770, 592] on div "Save" at bounding box center [771, 584] width 116 height 31
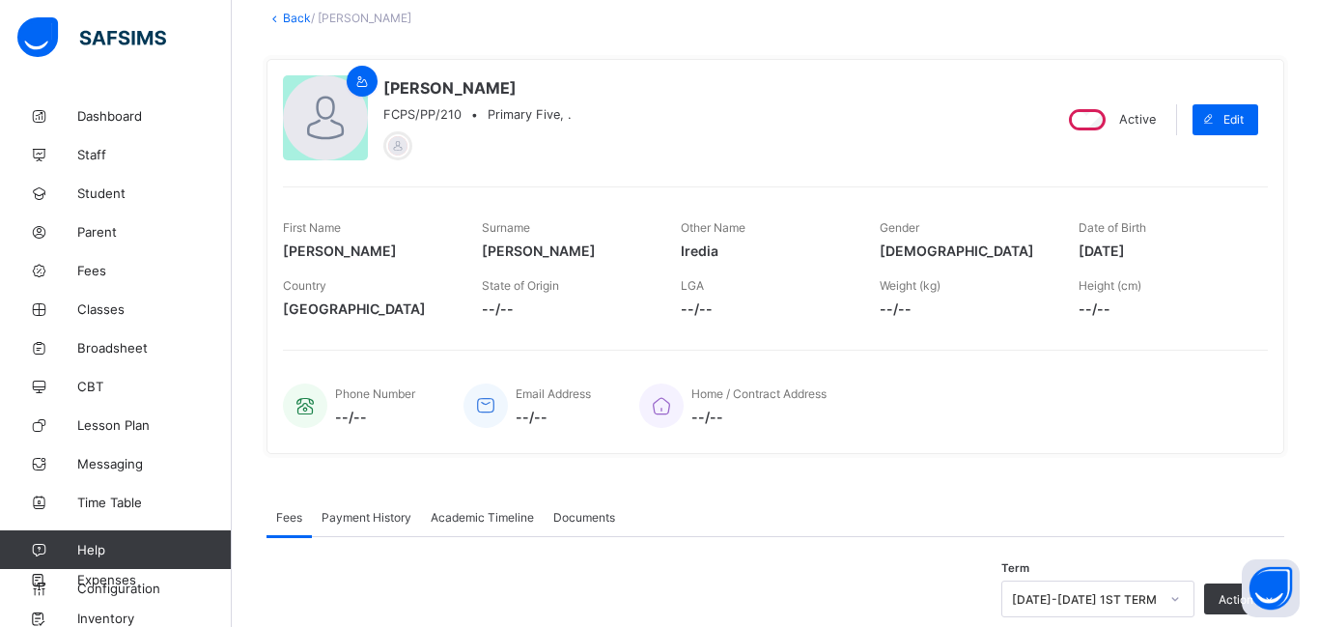
scroll to position [0, 0]
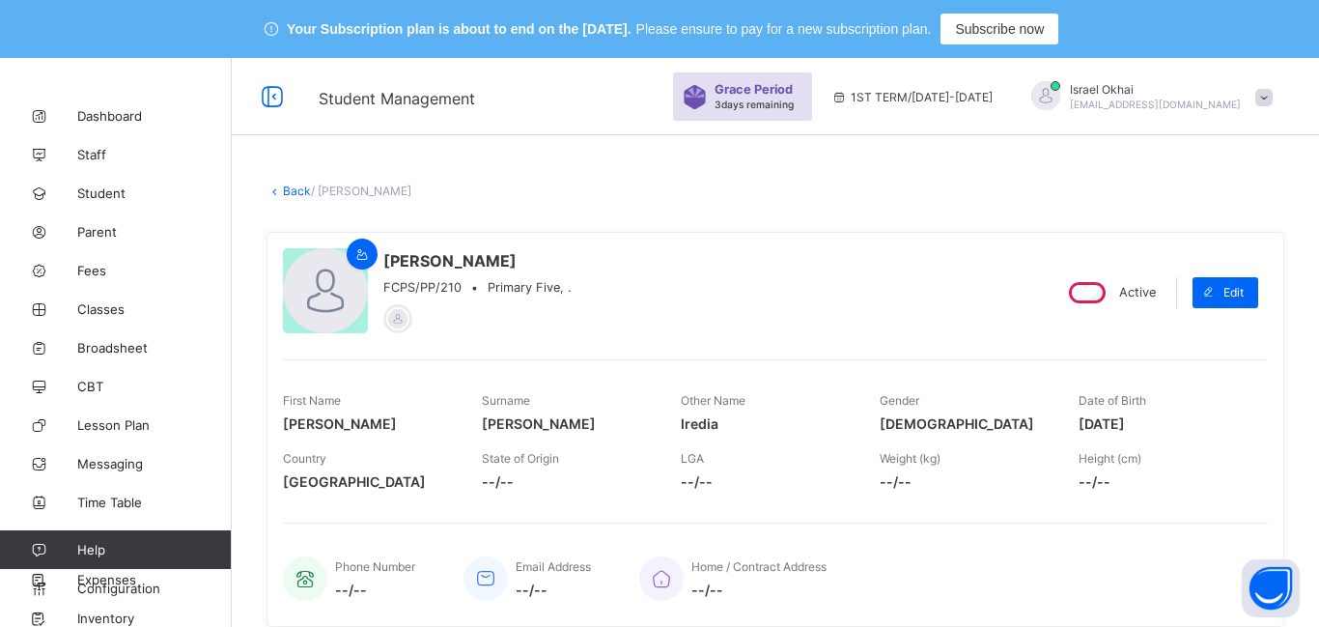
click at [295, 187] on link "Back" at bounding box center [297, 190] width 28 height 14
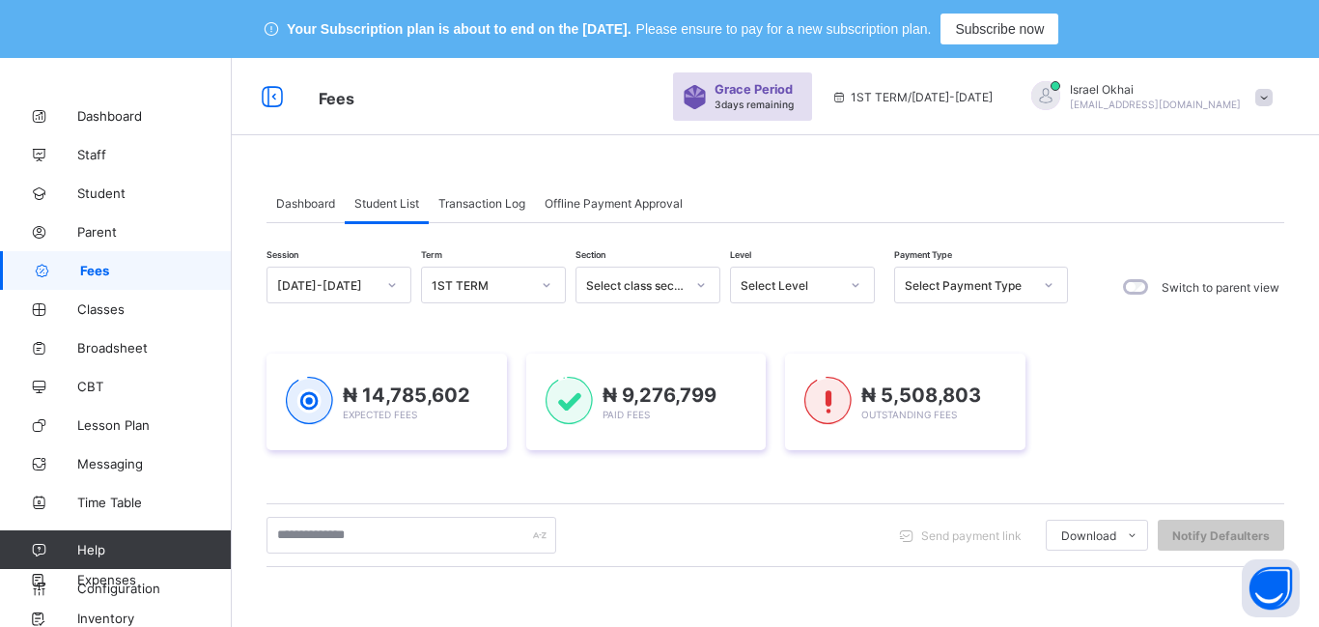
click at [826, 293] on div "Select Level" at bounding box center [784, 284] width 106 height 27
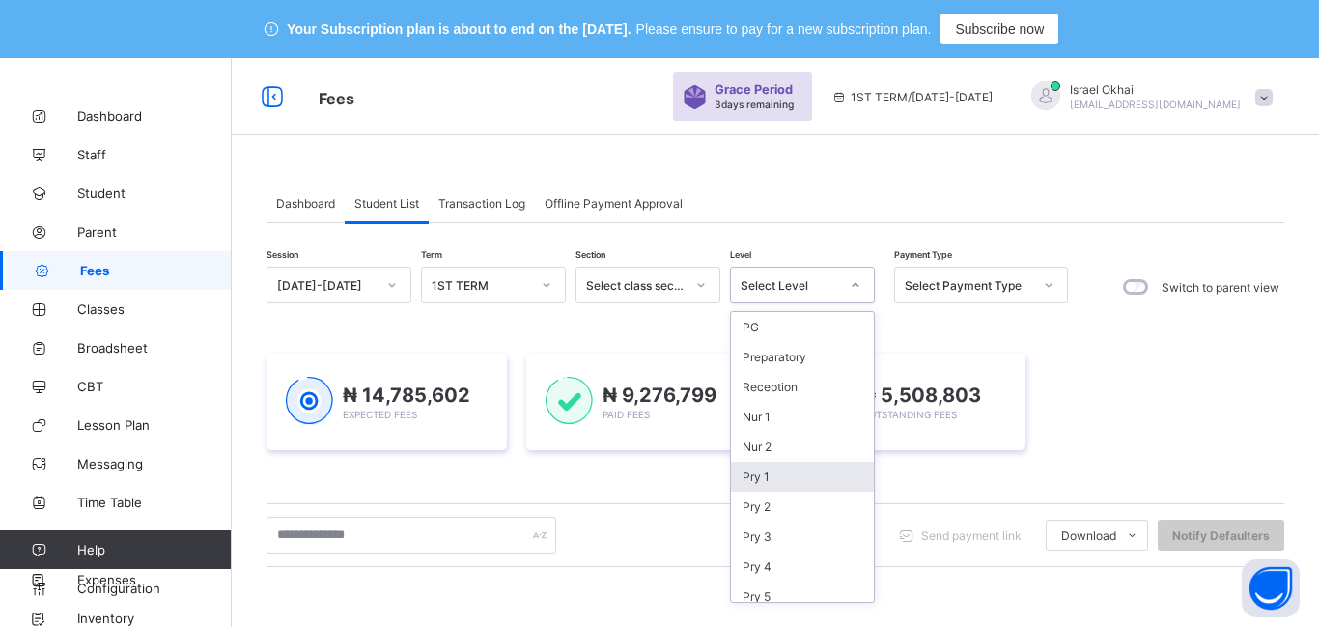
click at [811, 447] on div "Nur 2" at bounding box center [802, 447] width 143 height 30
click at [752, 450] on div "₦ 9,276,799 Paid Fees" at bounding box center [646, 401] width 240 height 97
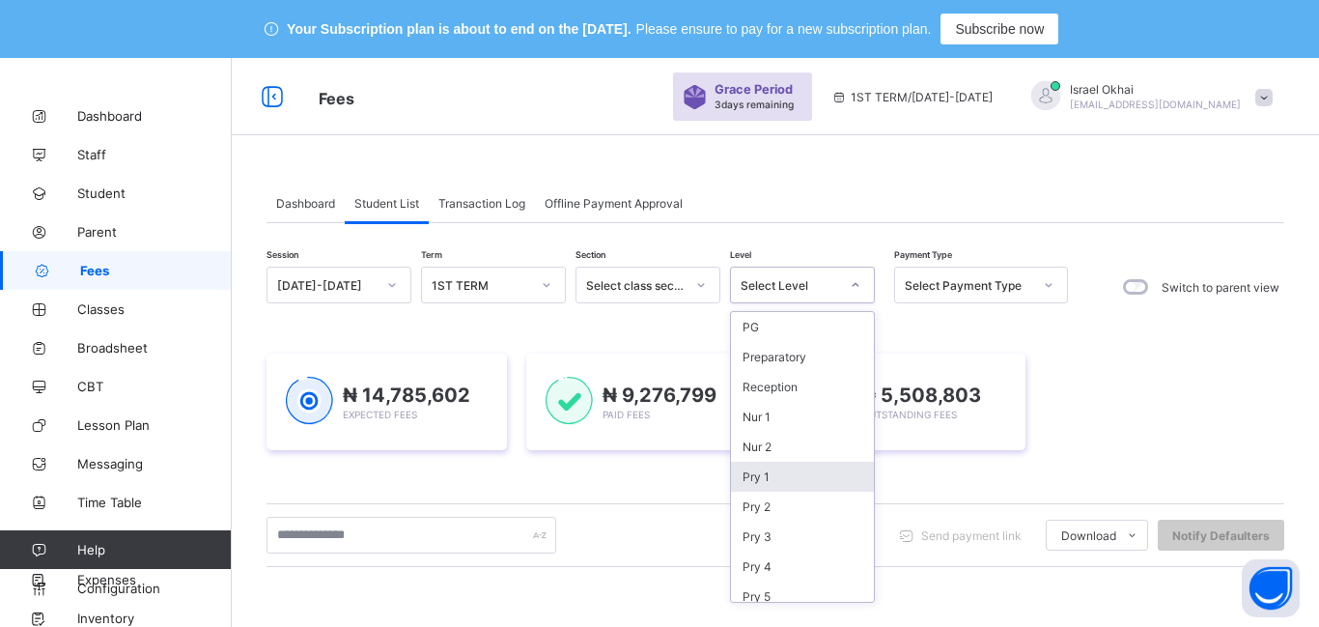
click at [774, 445] on div "₦ 14,785,602 Expected Fees ₦ 9,276,799 Paid Fees ₦ 5,508,803 Outstanding Fees" at bounding box center [776, 401] width 1018 height 97
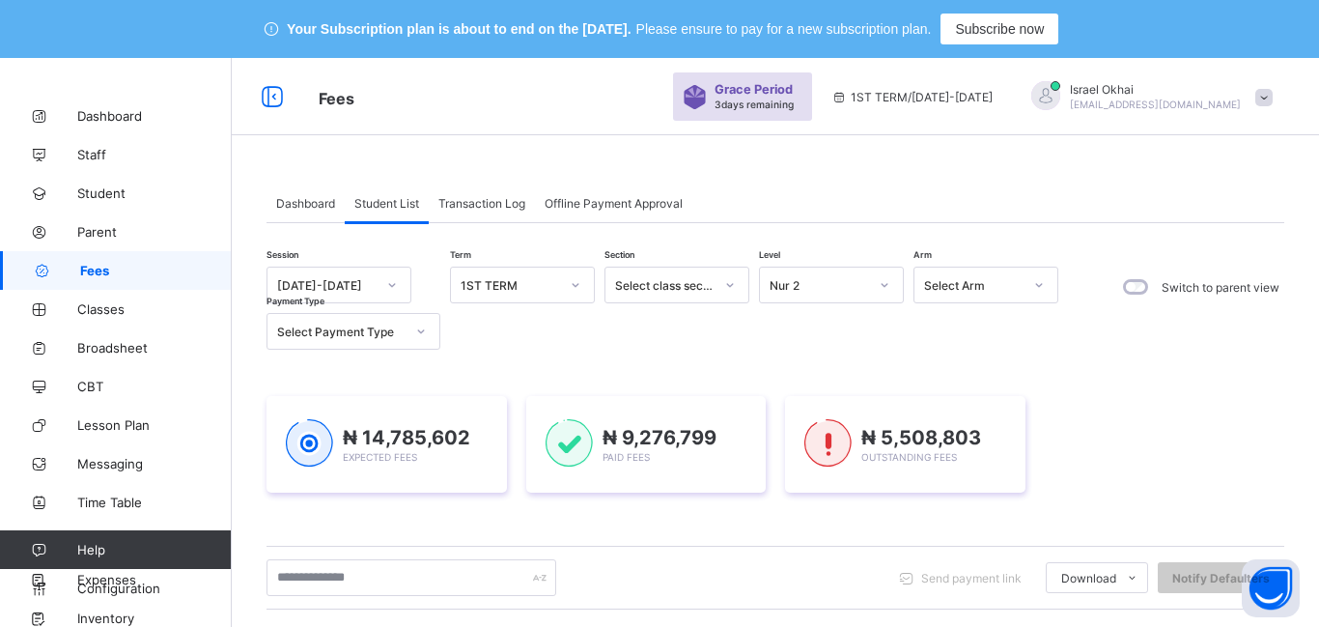
click at [774, 445] on div "₦ 14,785,602 Expected Fees ₦ 9,276,799 Paid Fees ₦ 5,508,803 Outstanding Fees" at bounding box center [776, 444] width 1018 height 97
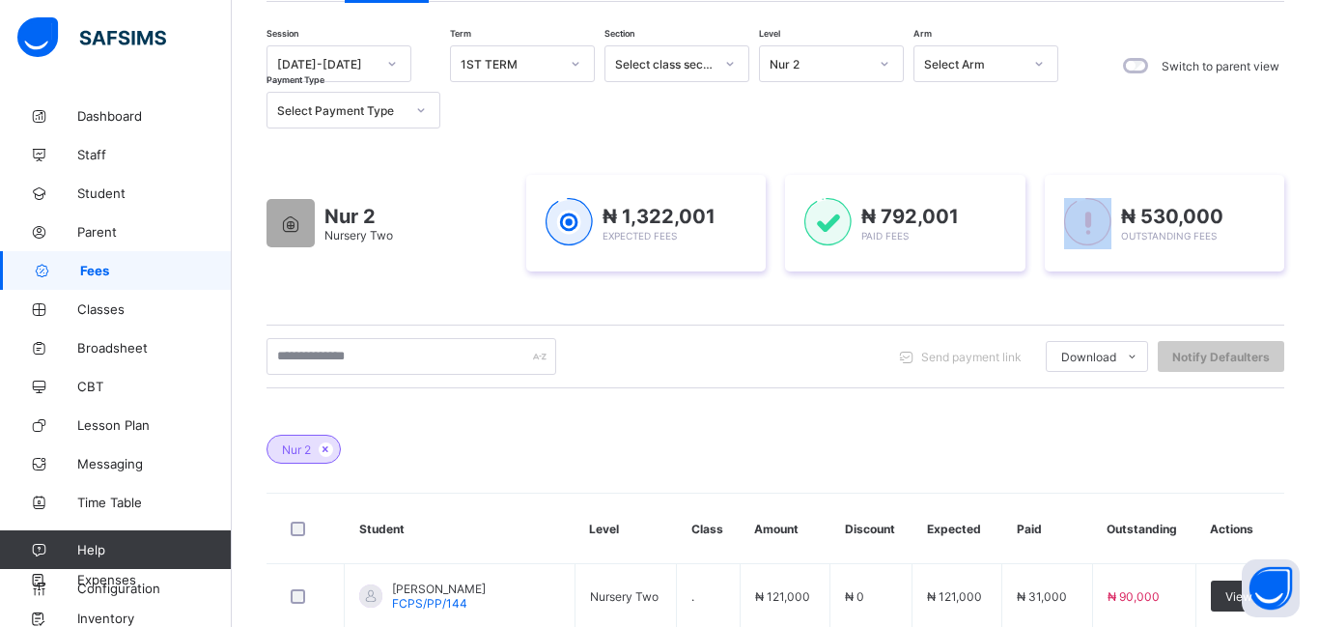
scroll to position [159, 0]
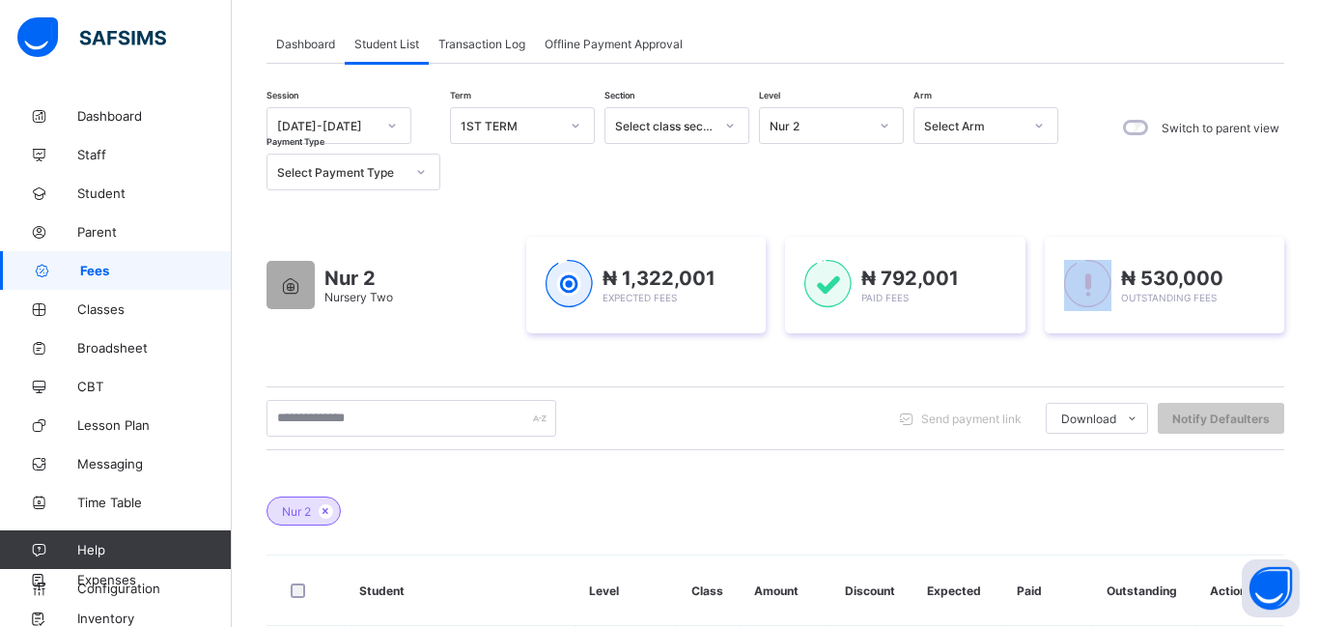
click at [791, 131] on div "Nur 2" at bounding box center [819, 126] width 98 height 14
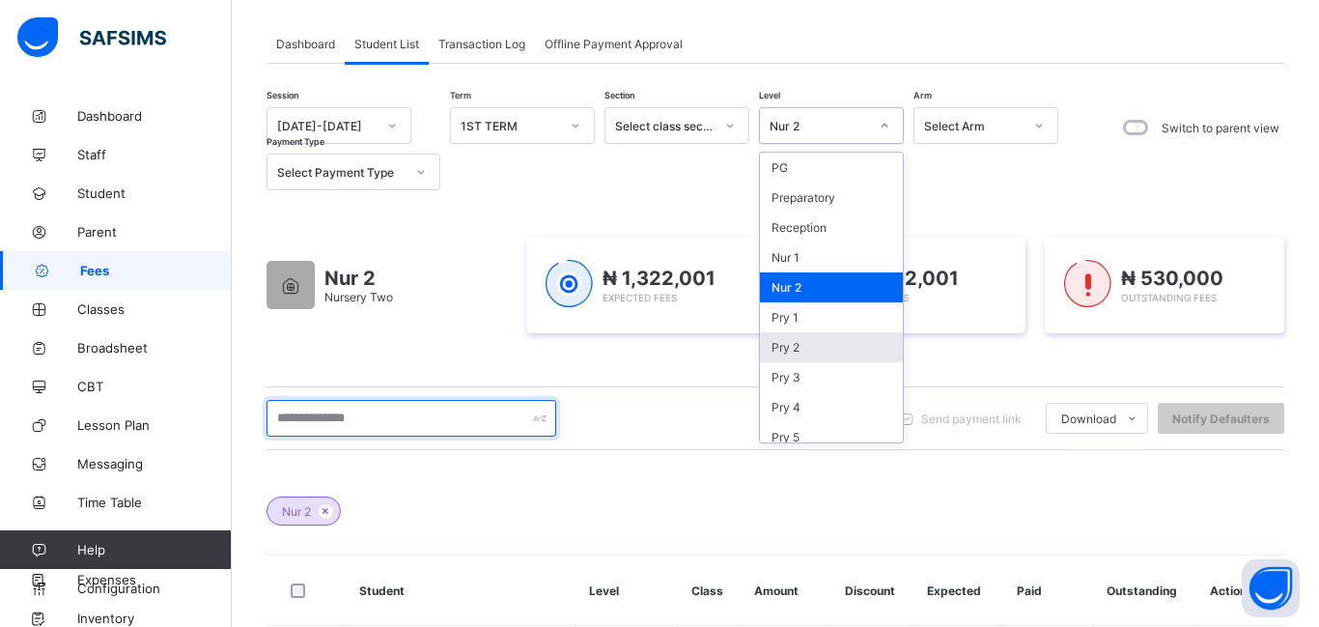
click at [541, 431] on input "text" at bounding box center [412, 418] width 290 height 37
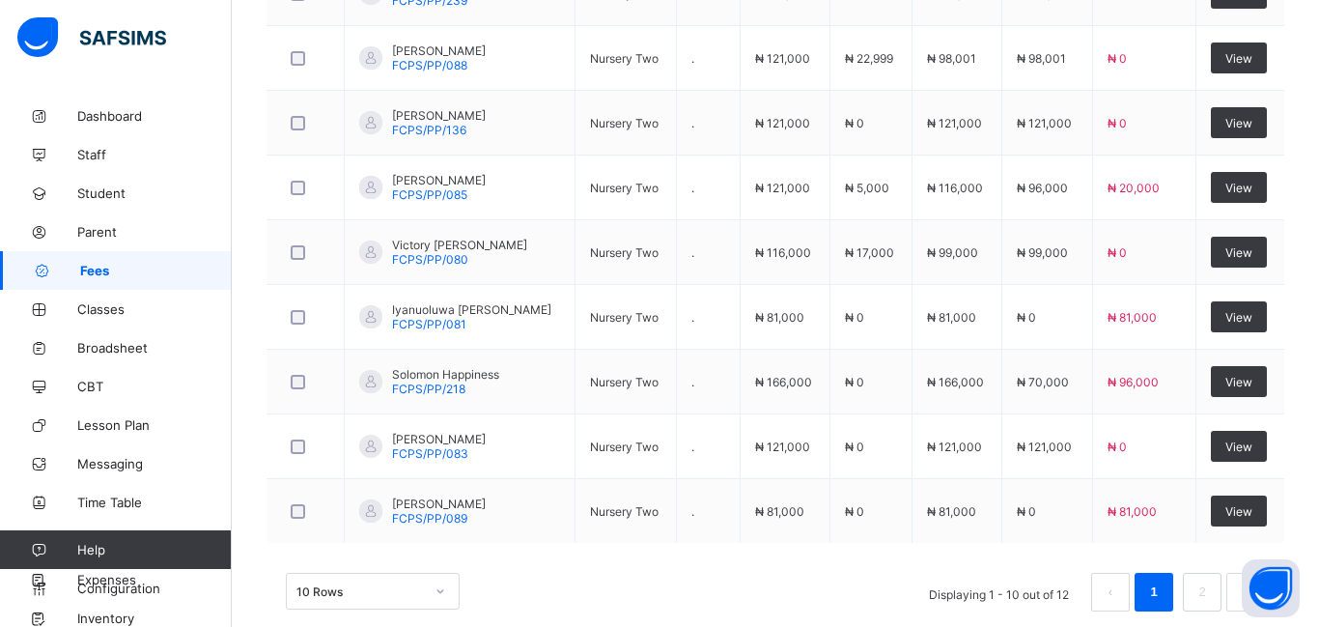
scroll to position [893, 0]
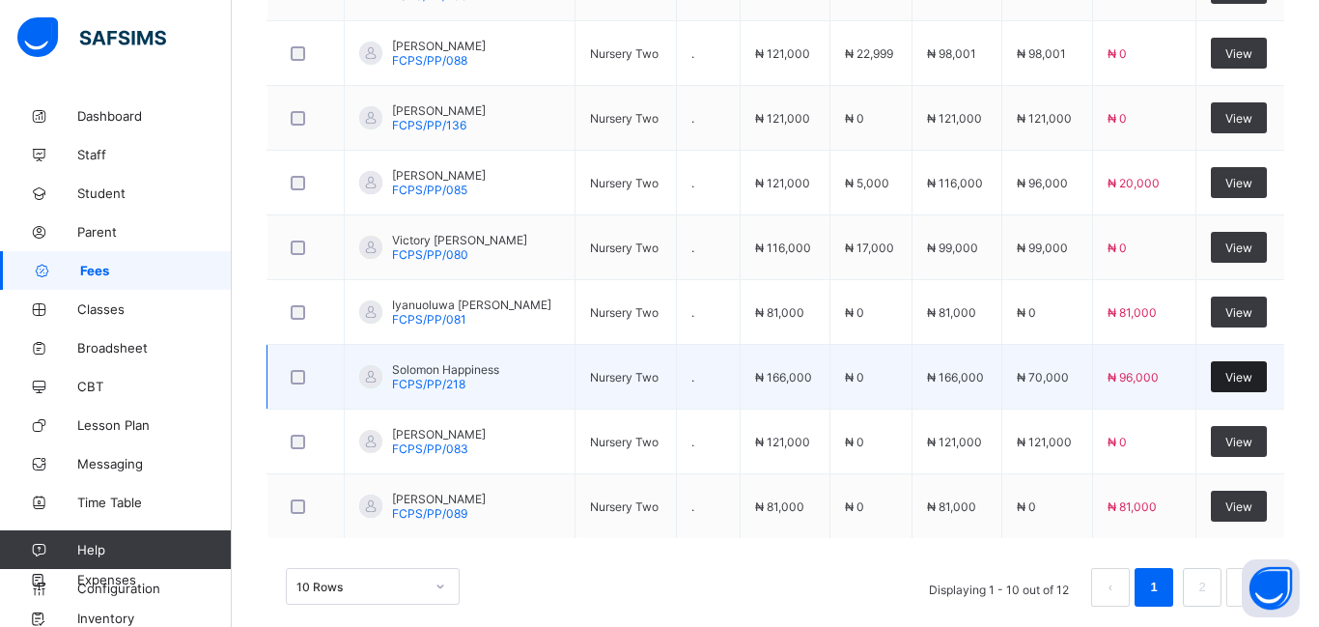
click at [1232, 379] on span "View" at bounding box center [1238, 377] width 27 height 14
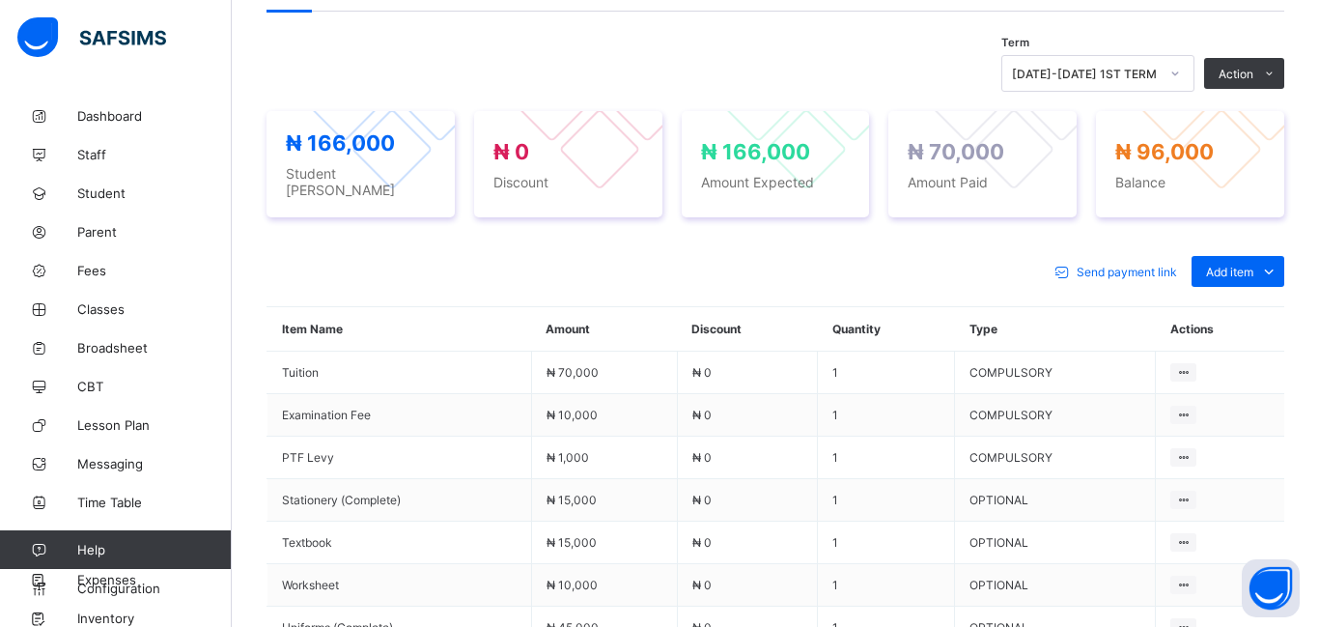
scroll to position [688, 0]
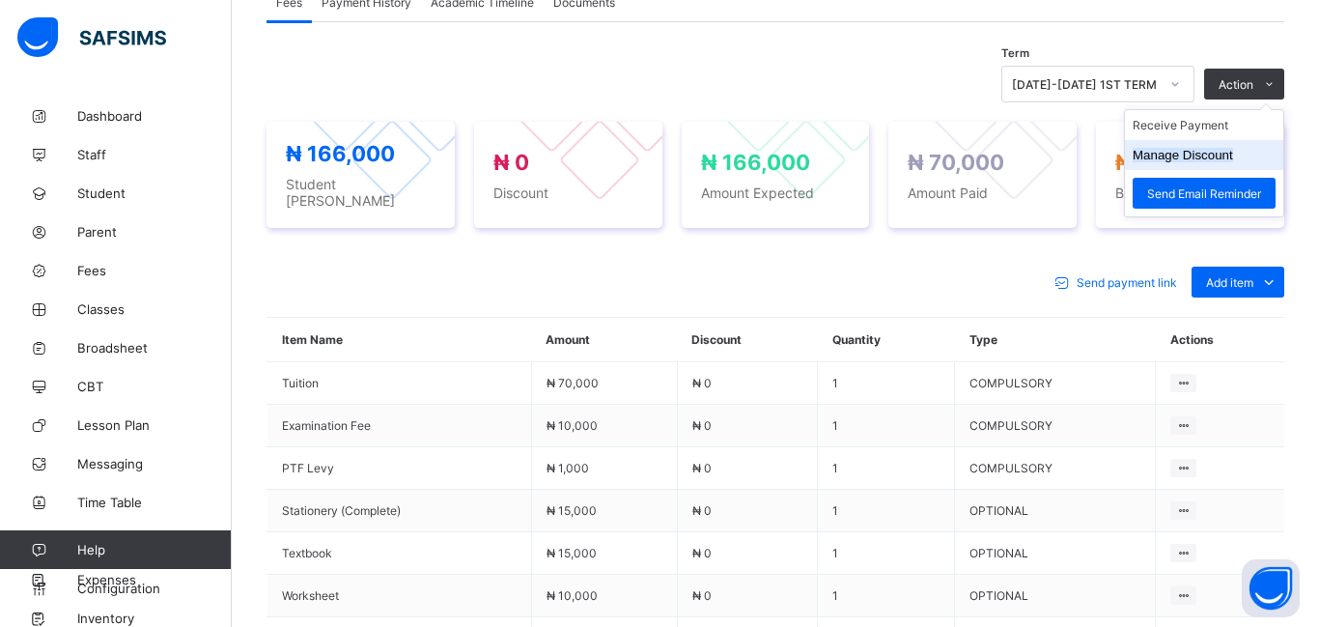
click at [1199, 159] on button "Manage Discount" at bounding box center [1183, 155] width 100 height 14
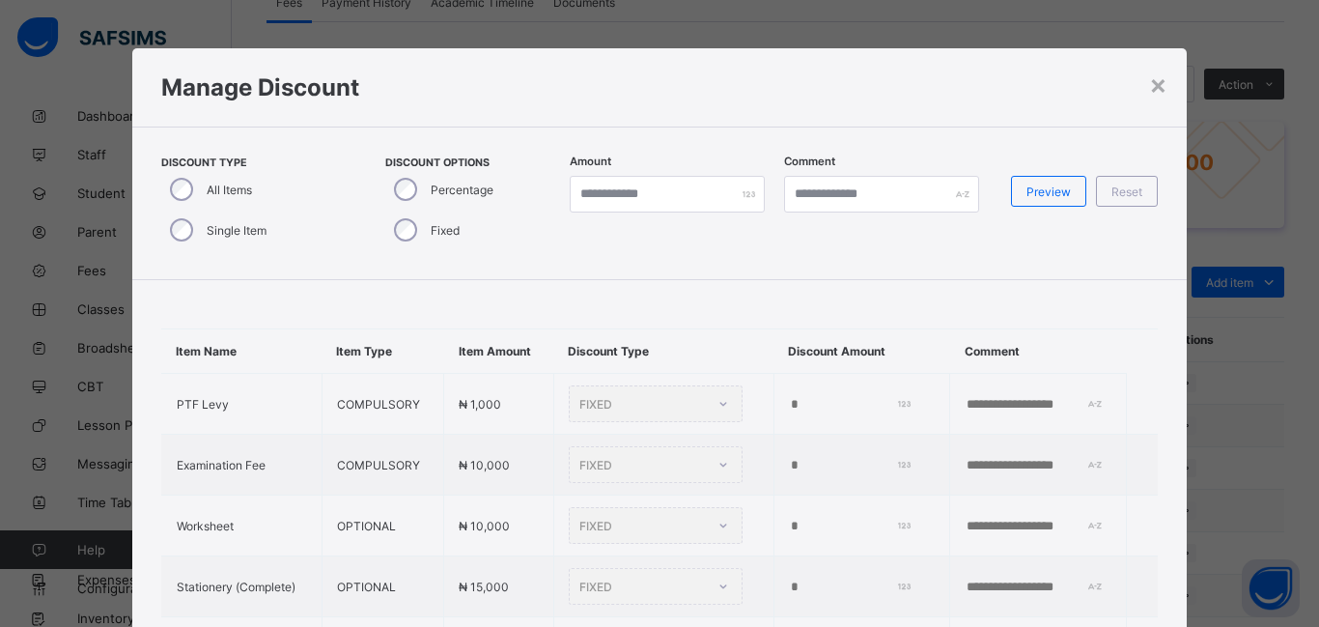
type input "*"
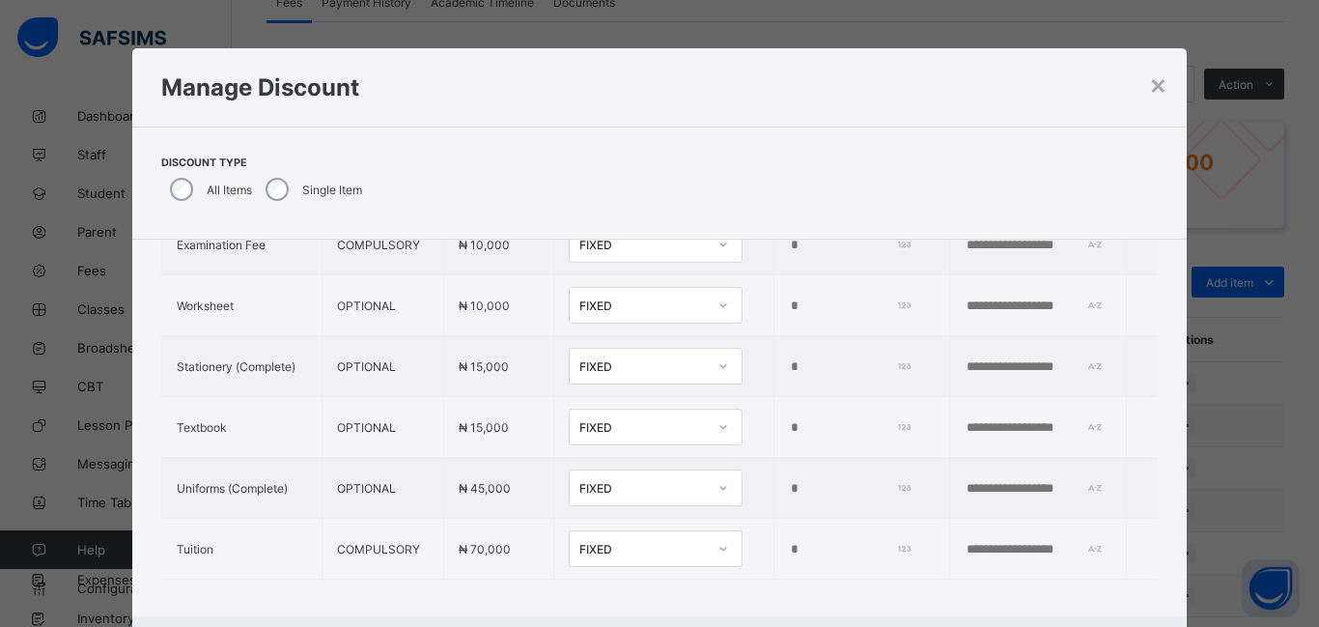
scroll to position [182, 0]
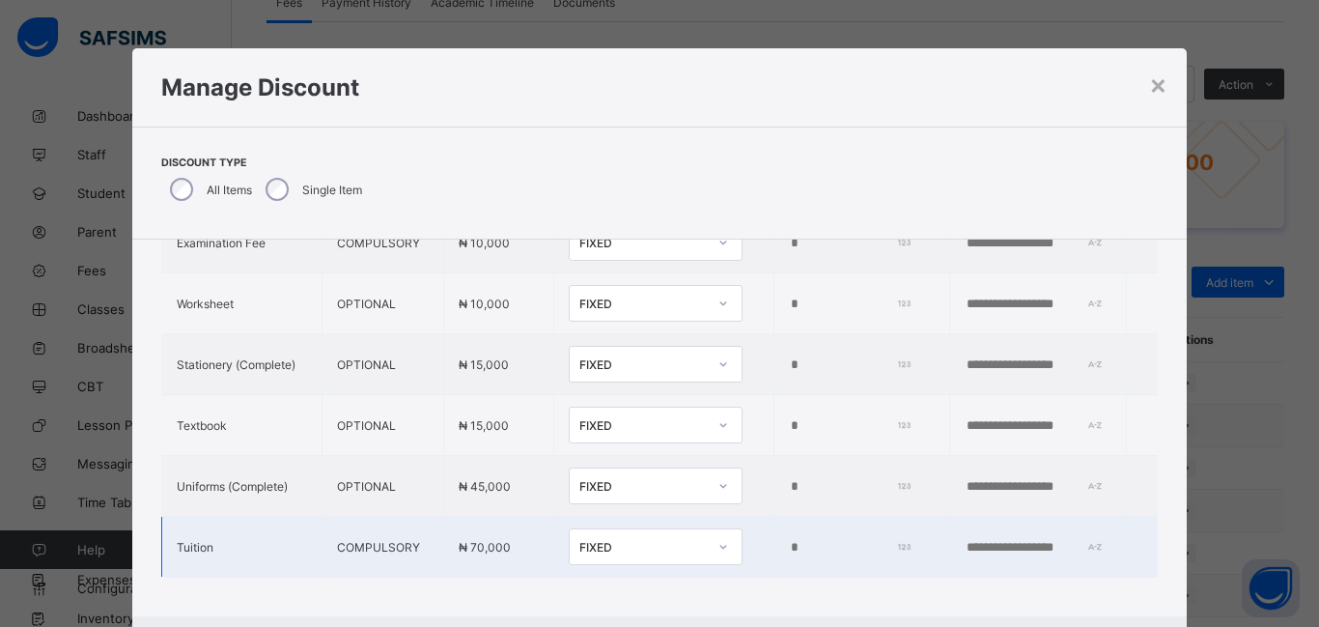
click at [801, 554] on input "*" at bounding box center [848, 547] width 119 height 15
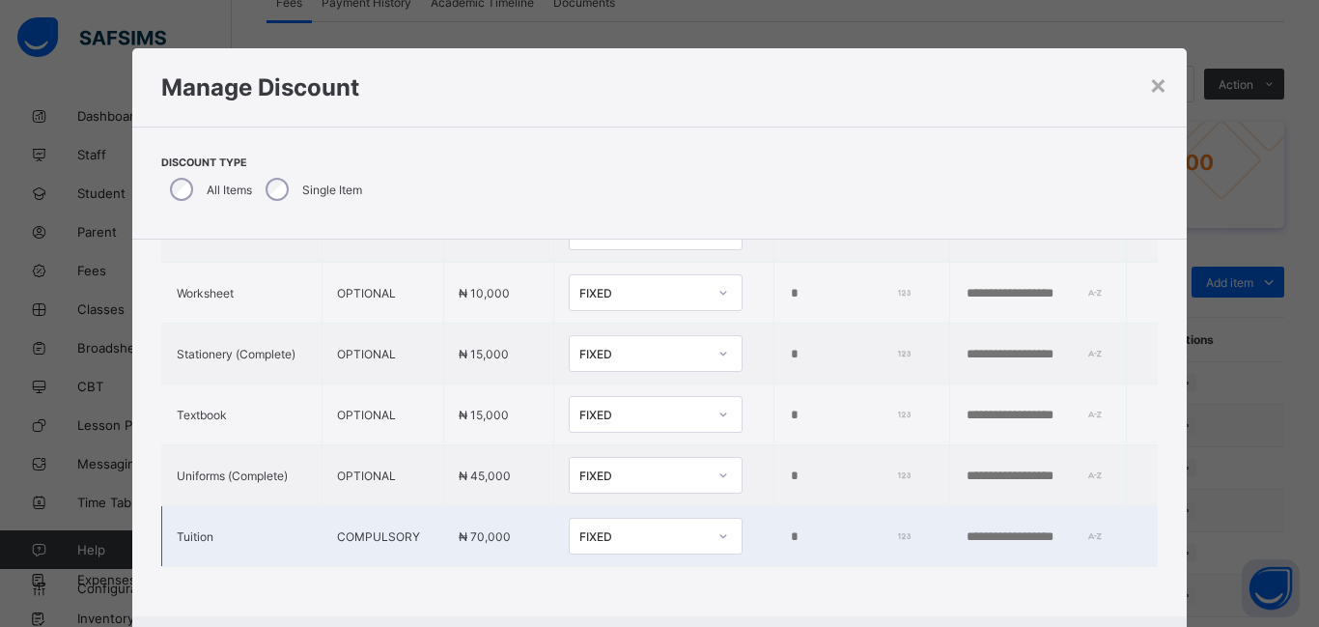
type input "*"
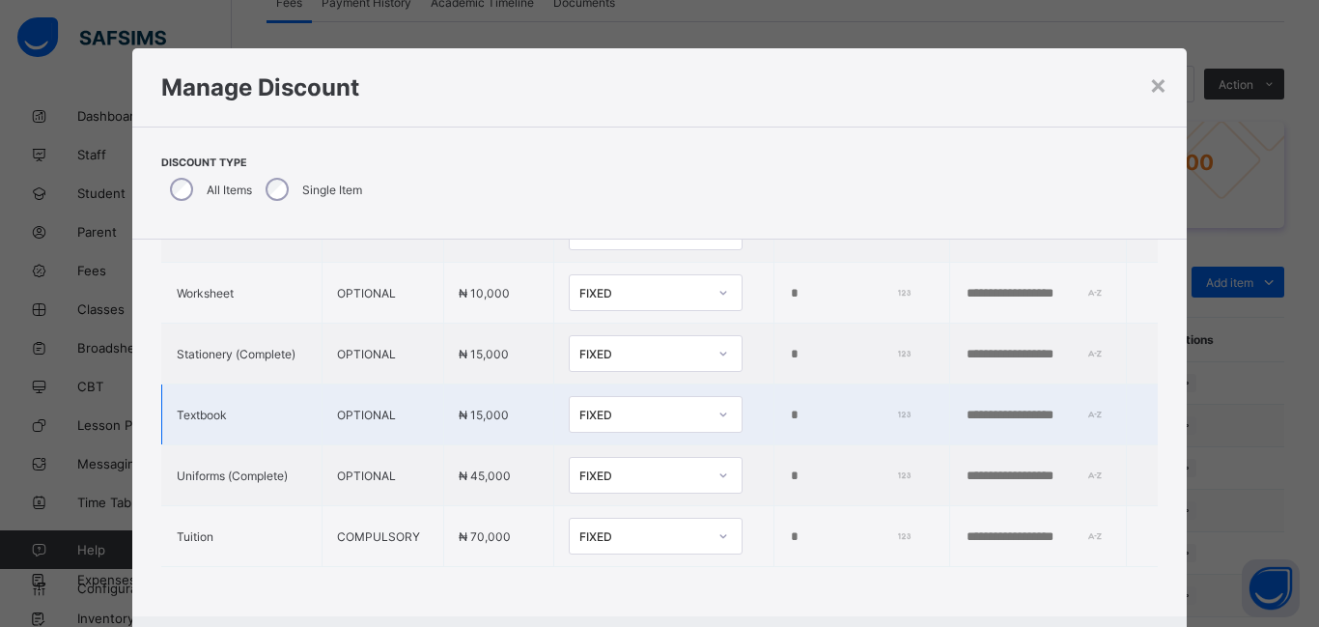
click at [789, 421] on input "*" at bounding box center [848, 414] width 119 height 15
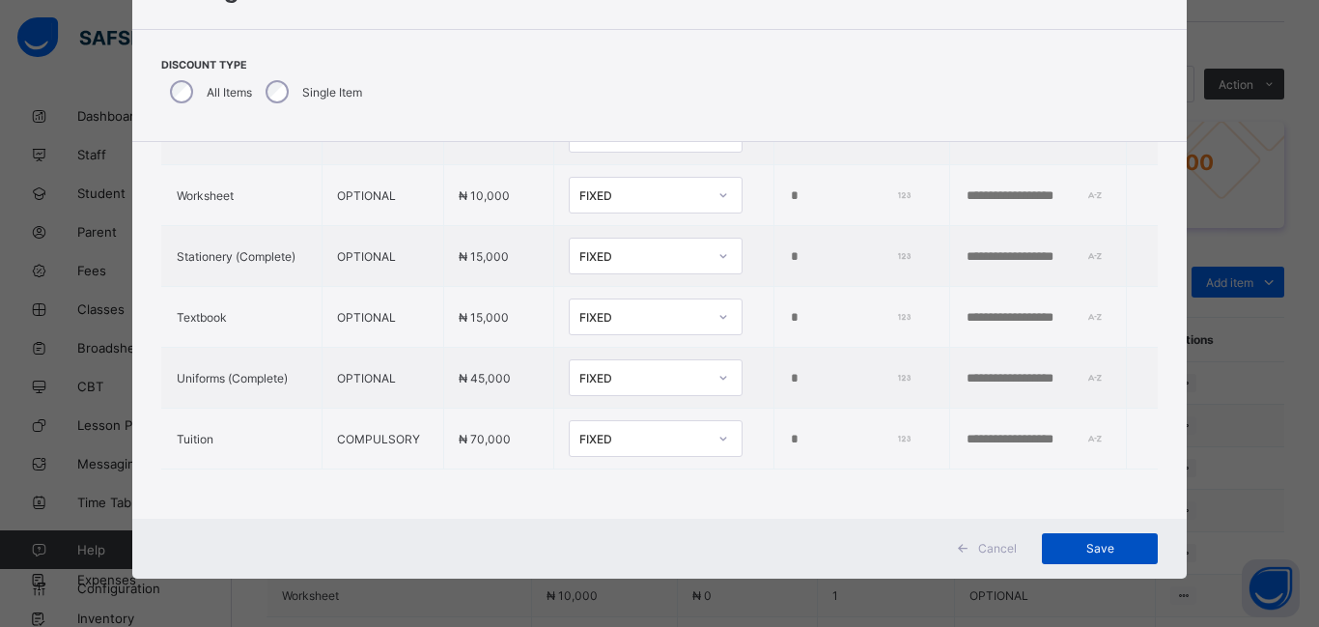
type input "****"
click at [1113, 551] on span "Save" at bounding box center [1099, 548] width 87 height 14
click at [799, 367] on td "*" at bounding box center [861, 378] width 177 height 61
click at [1073, 551] on span "Save" at bounding box center [1099, 548] width 87 height 14
click at [1096, 549] on span "Save" at bounding box center [1099, 548] width 87 height 14
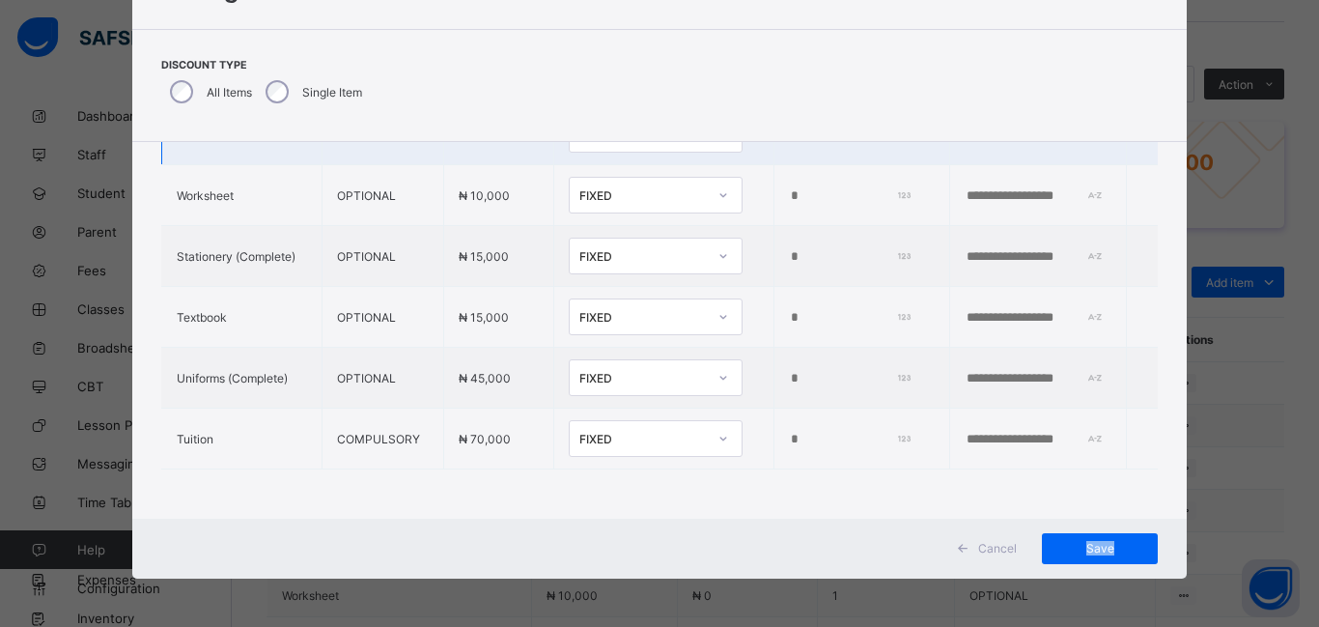
click at [789, 145] on td "*" at bounding box center [861, 134] width 177 height 61
click at [1071, 555] on div "Save" at bounding box center [1100, 548] width 116 height 31
click at [1103, 558] on div "Save" at bounding box center [1100, 548] width 116 height 31
click at [1104, 544] on div "Save" at bounding box center [1100, 548] width 116 height 31
click at [1090, 558] on div "Save" at bounding box center [1100, 548] width 116 height 31
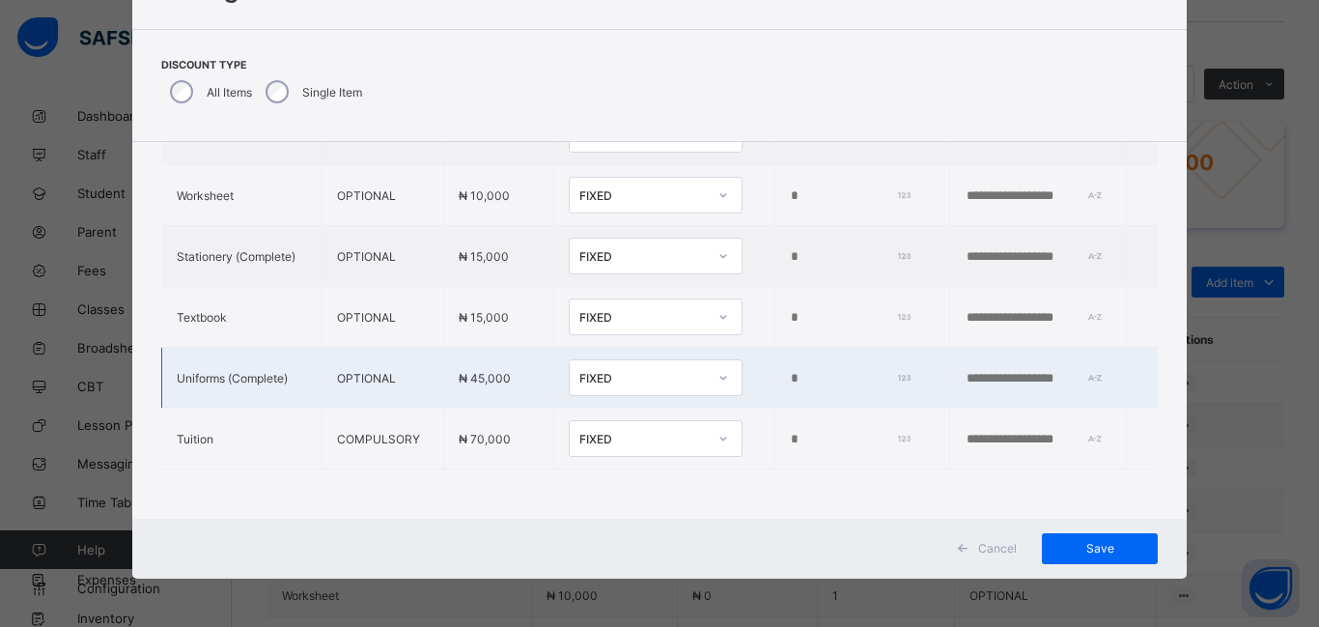
click at [894, 402] on td "*" at bounding box center [861, 378] width 177 height 61
click at [1078, 549] on span "Save" at bounding box center [1099, 548] width 87 height 14
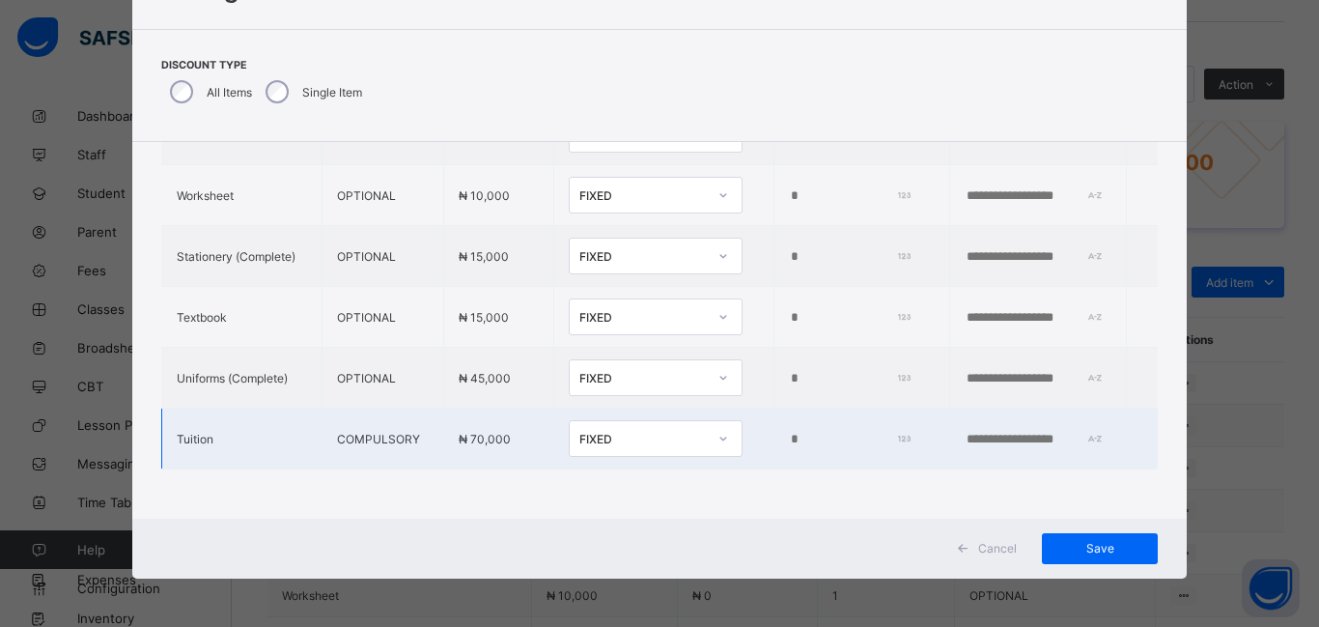
click at [950, 444] on td at bounding box center [1038, 438] width 177 height 61
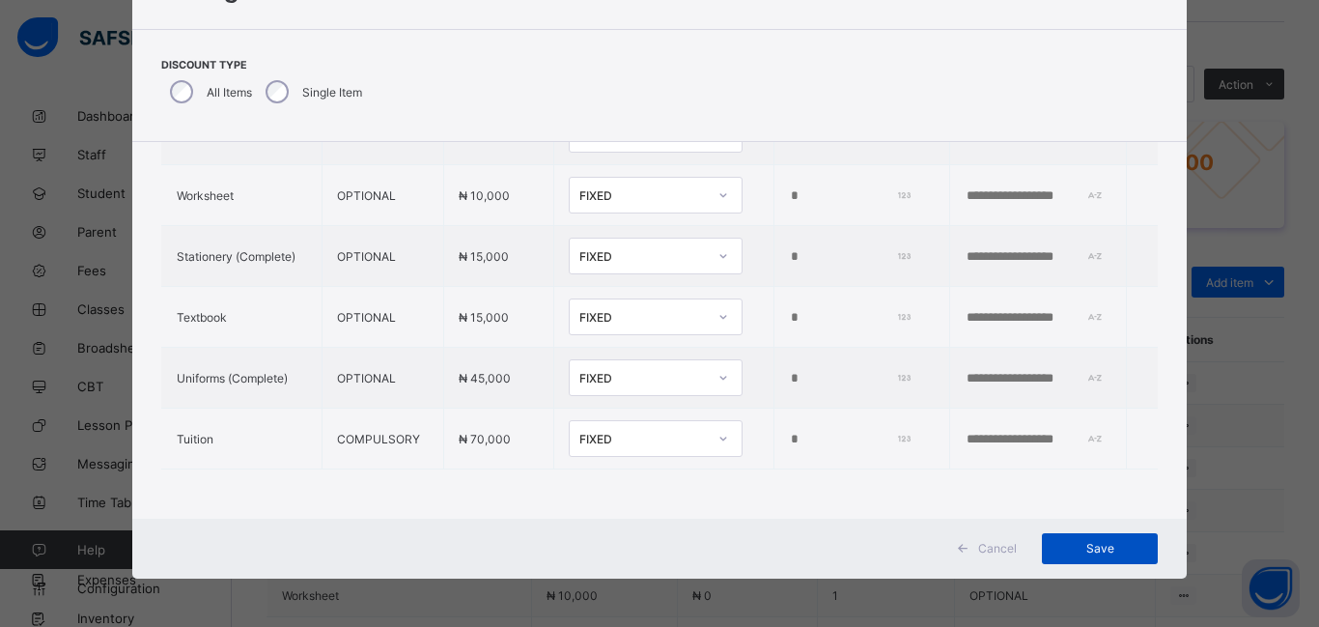
click at [1099, 554] on span "Save" at bounding box center [1099, 548] width 87 height 14
click at [1204, 491] on div "× Manage Discount Discount Type All Items Single Item Item Name Item Type Item …" at bounding box center [659, 313] width 1319 height 627
click at [1094, 547] on span "Save" at bounding box center [1099, 548] width 87 height 14
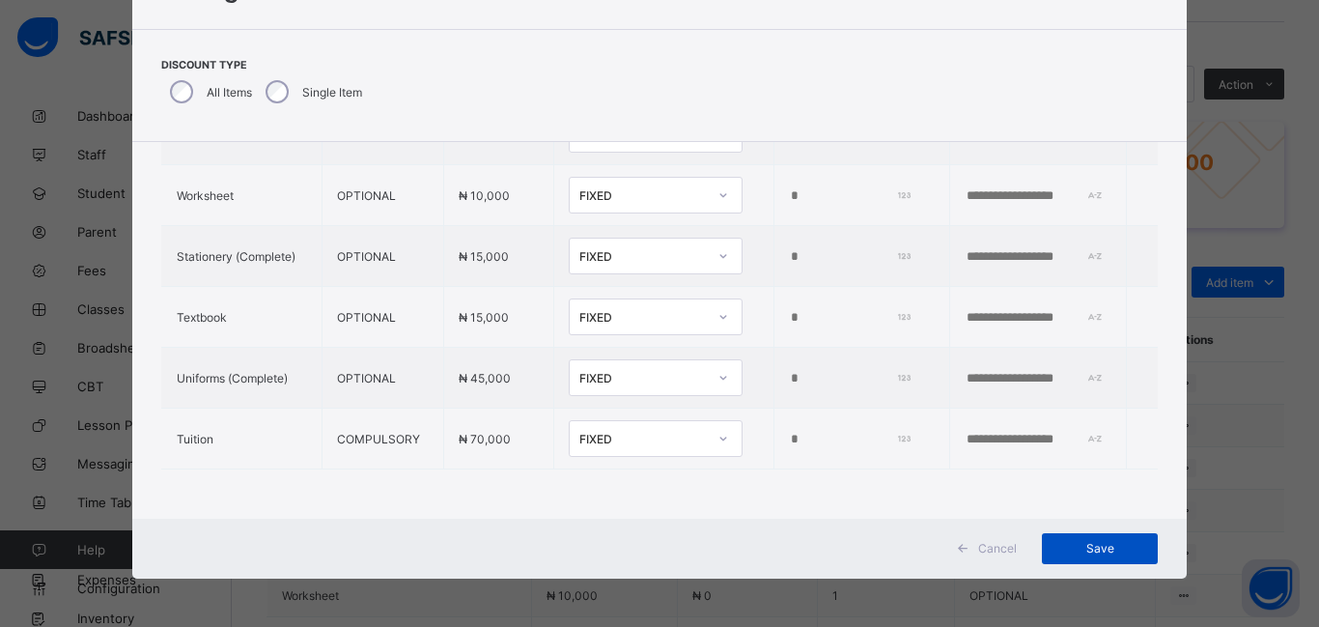
click at [1094, 547] on span "Save" at bounding box center [1099, 548] width 87 height 14
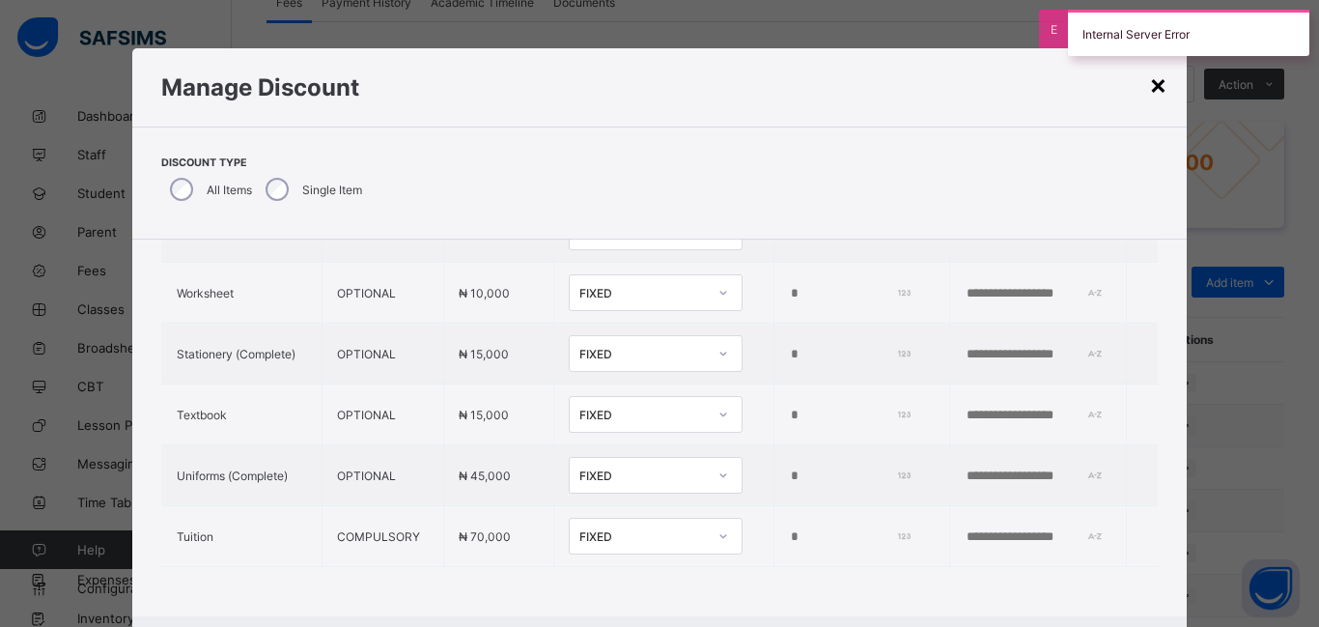
click at [1159, 86] on div "×" at bounding box center [1158, 84] width 18 height 33
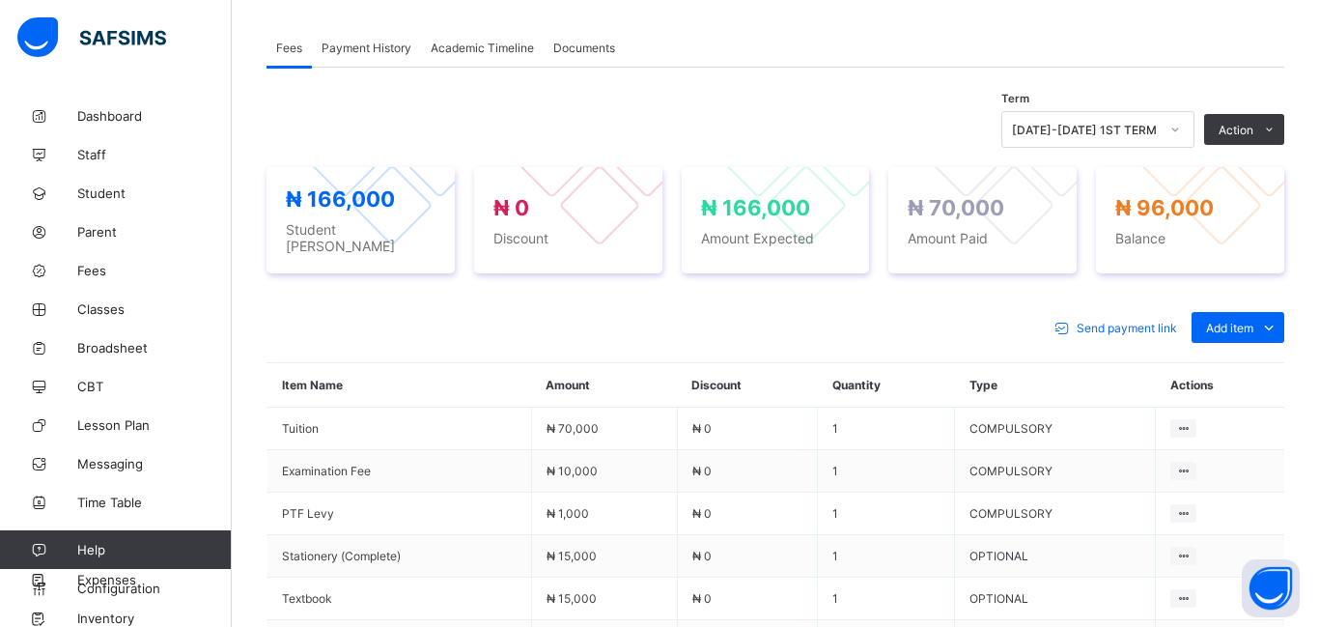
scroll to position [475, 0]
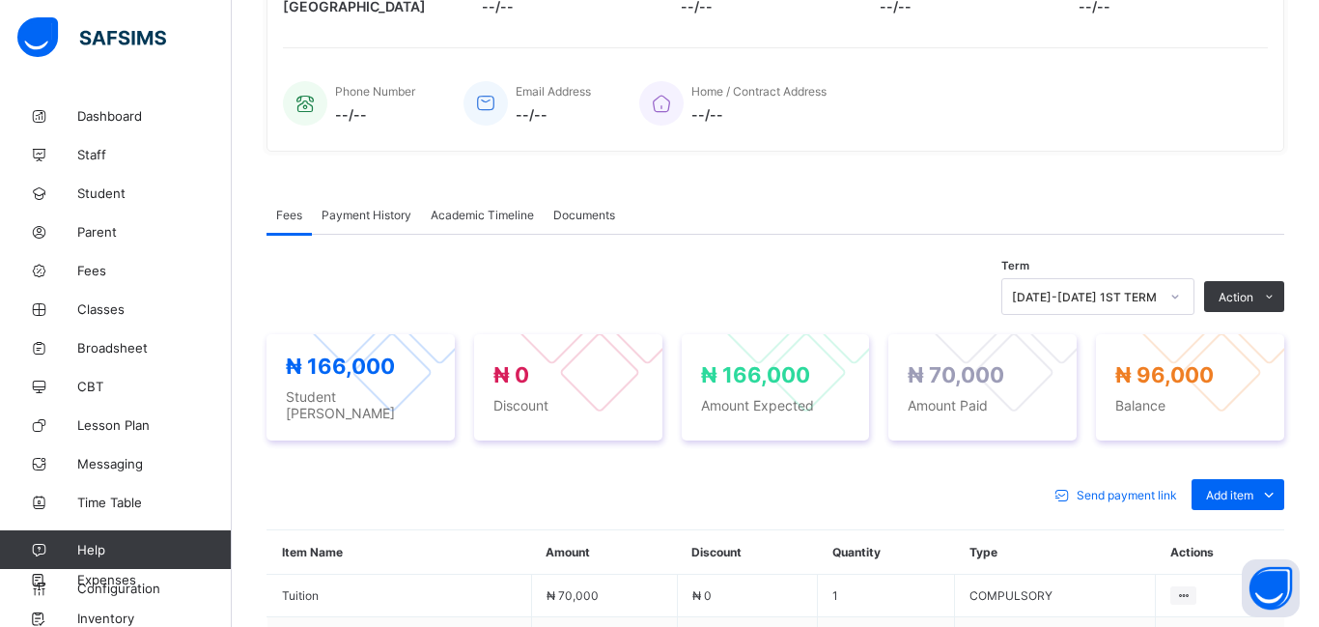
click at [387, 218] on span "Payment History" at bounding box center [367, 215] width 90 height 14
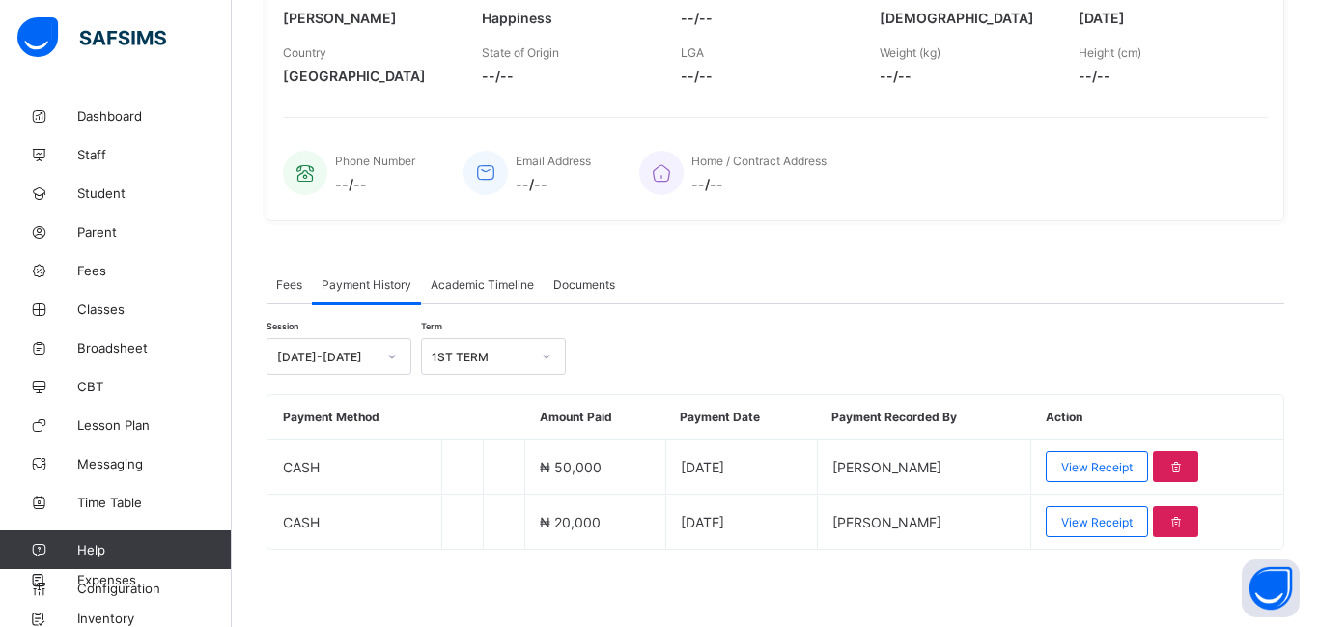
scroll to position [0, 0]
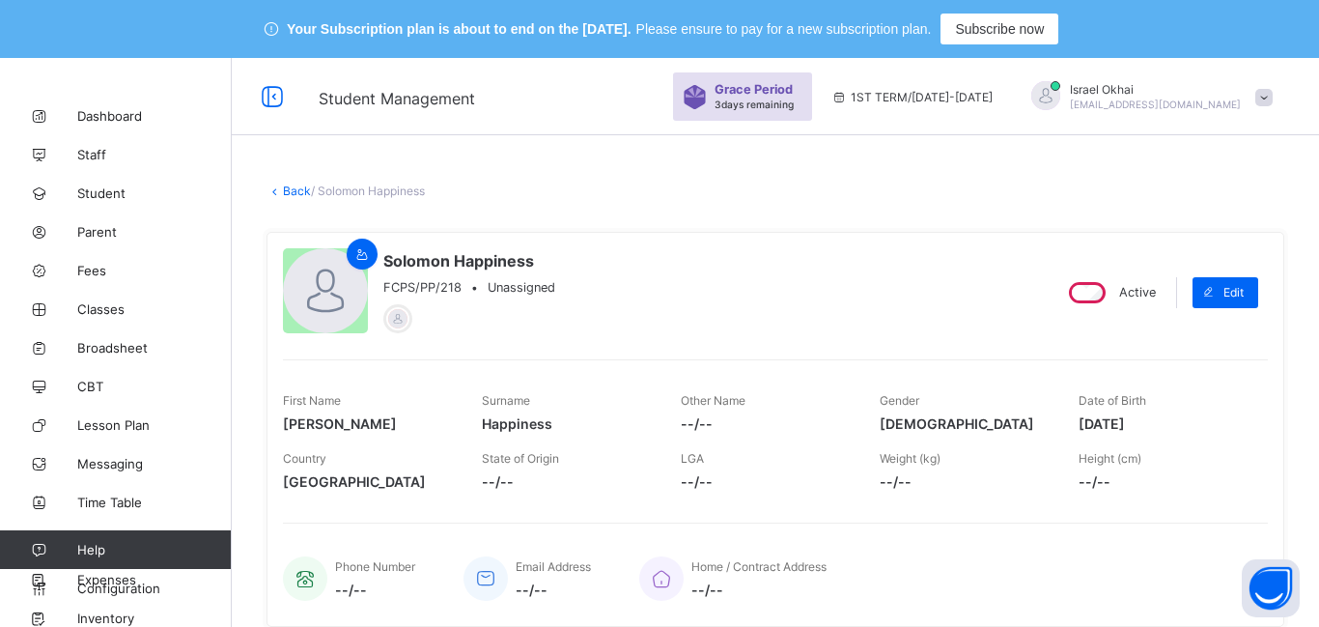
click at [302, 198] on div "× Delete Document This action would delete the document with name: from the sys…" at bounding box center [775, 593] width 1087 height 878
click at [299, 196] on link "Back" at bounding box center [297, 190] width 28 height 14
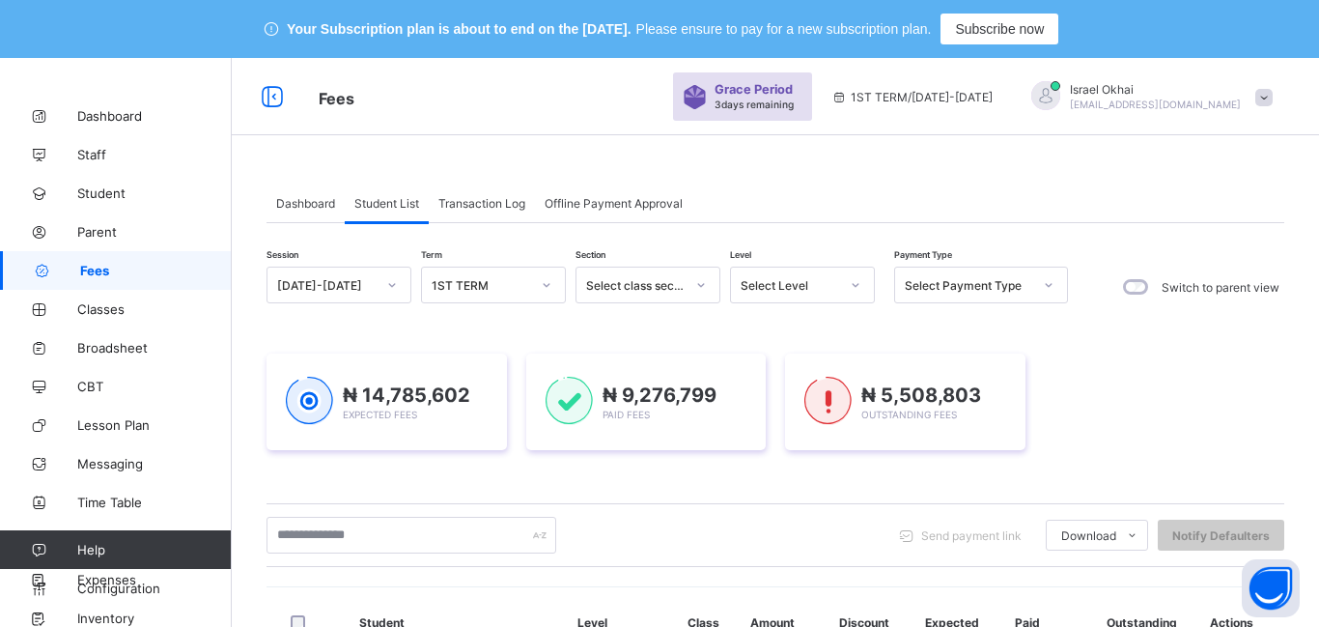
click at [843, 291] on div at bounding box center [855, 284] width 33 height 31
click at [851, 282] on icon at bounding box center [856, 284] width 12 height 19
click at [853, 275] on icon at bounding box center [856, 284] width 12 height 19
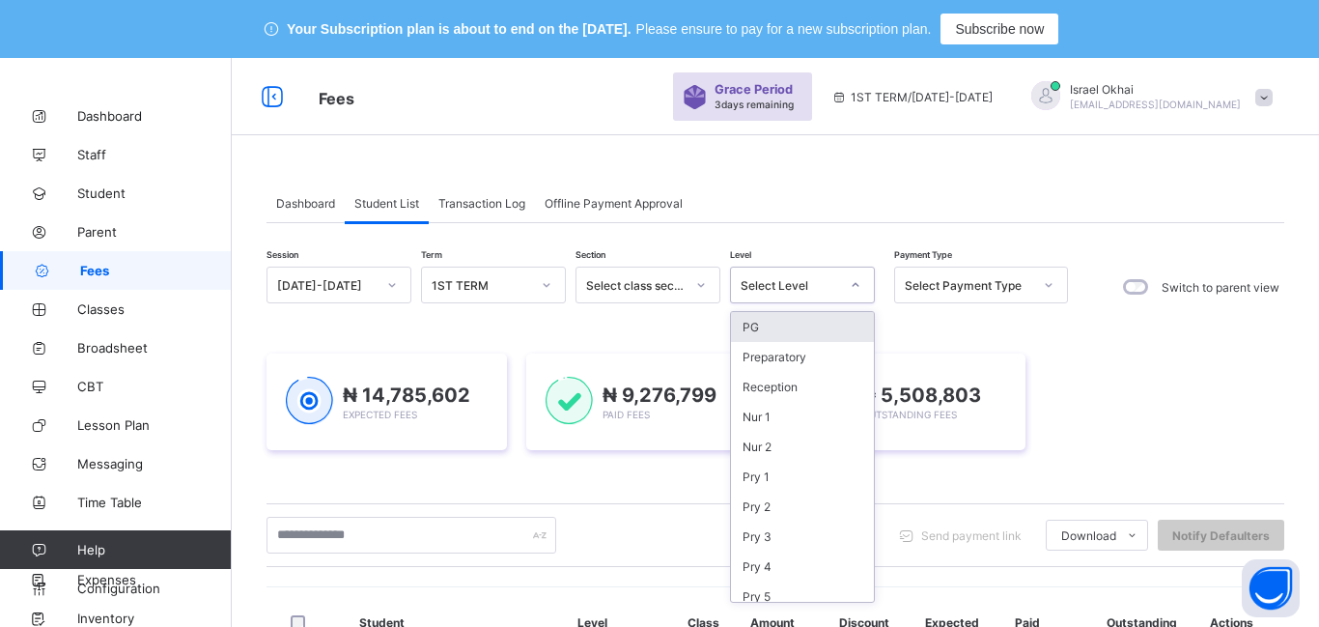
click at [853, 275] on icon at bounding box center [856, 284] width 12 height 19
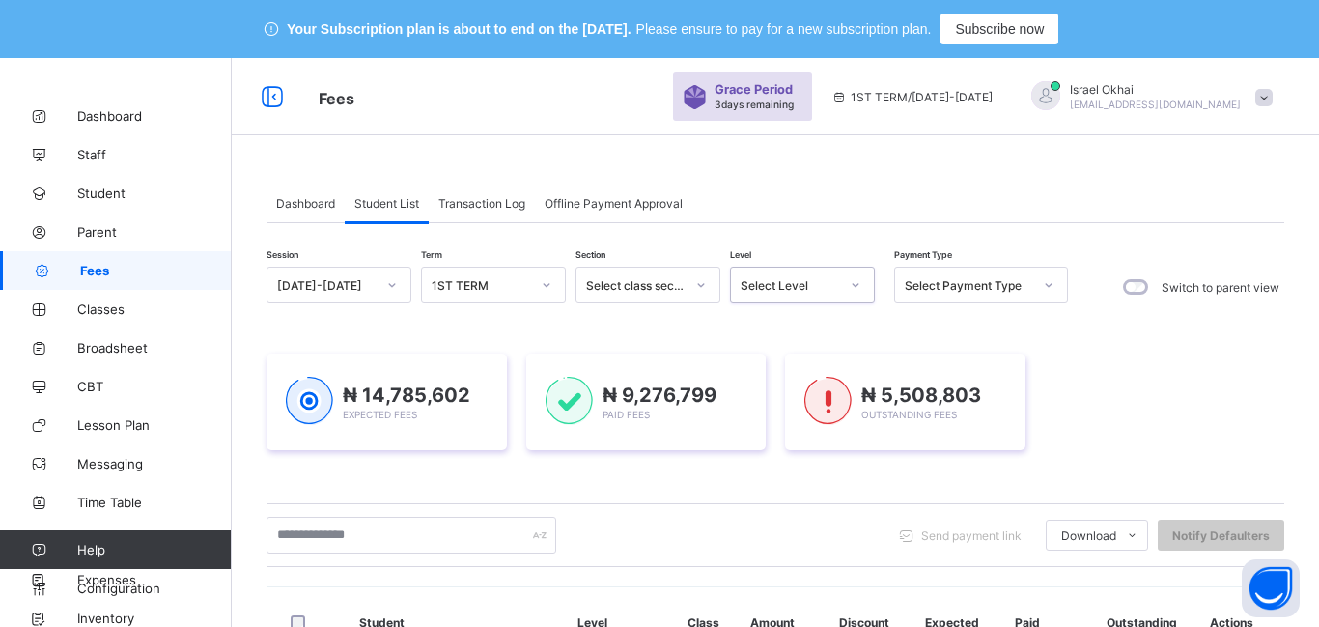
scroll to position [22, 0]
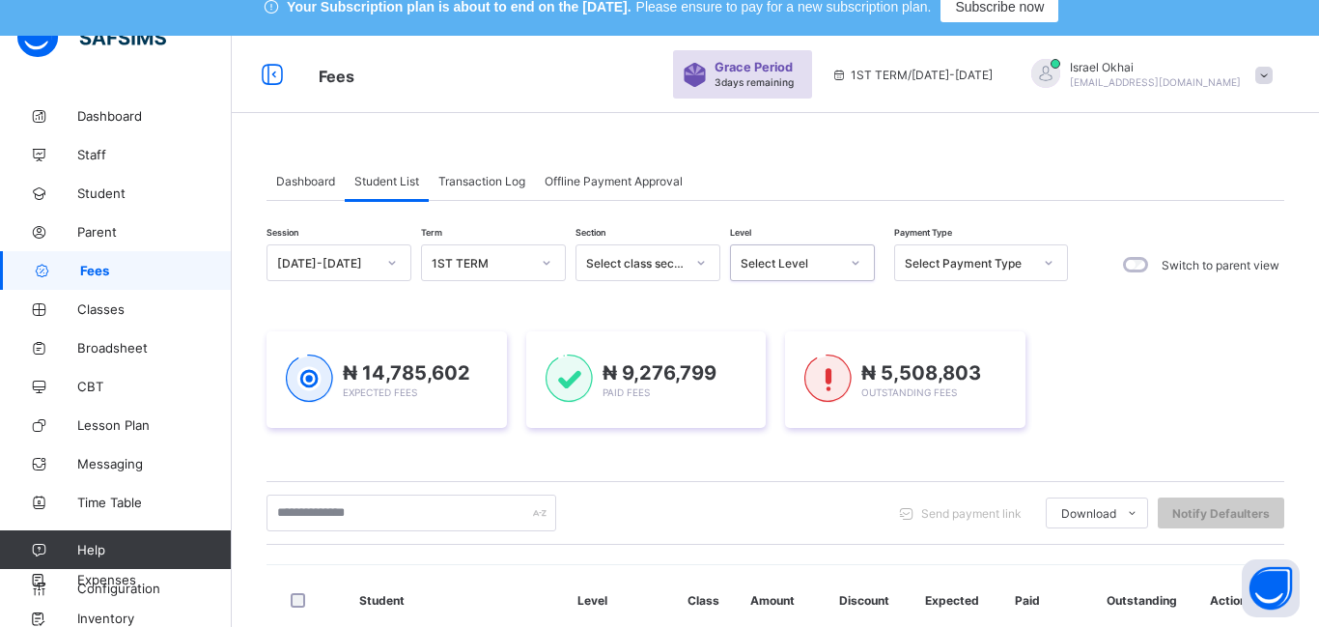
click at [853, 260] on icon at bounding box center [856, 262] width 12 height 19
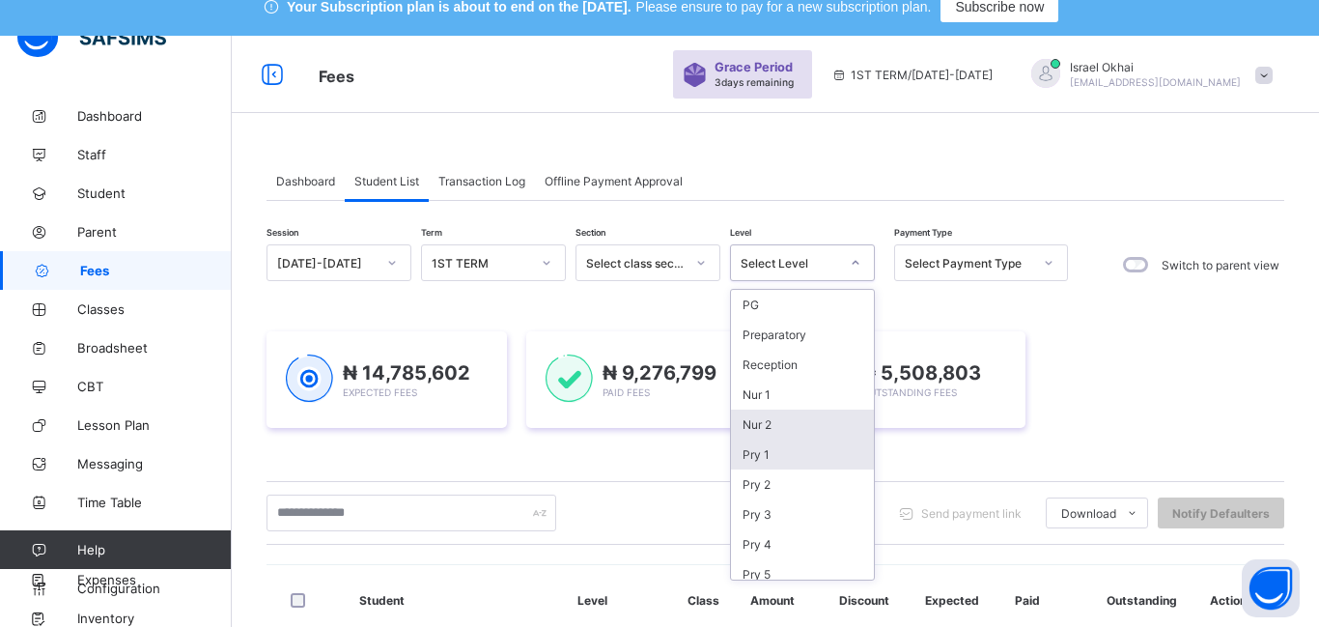
click at [804, 427] on div "Nur 2" at bounding box center [802, 424] width 143 height 30
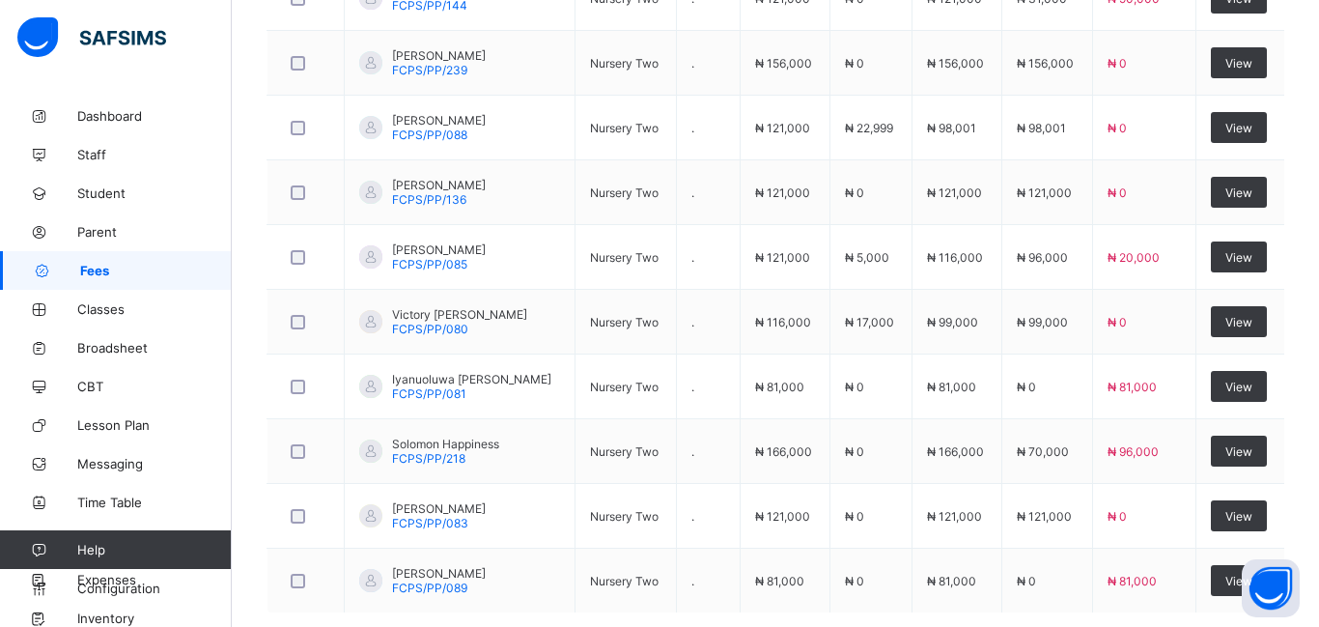
scroll to position [821, 0]
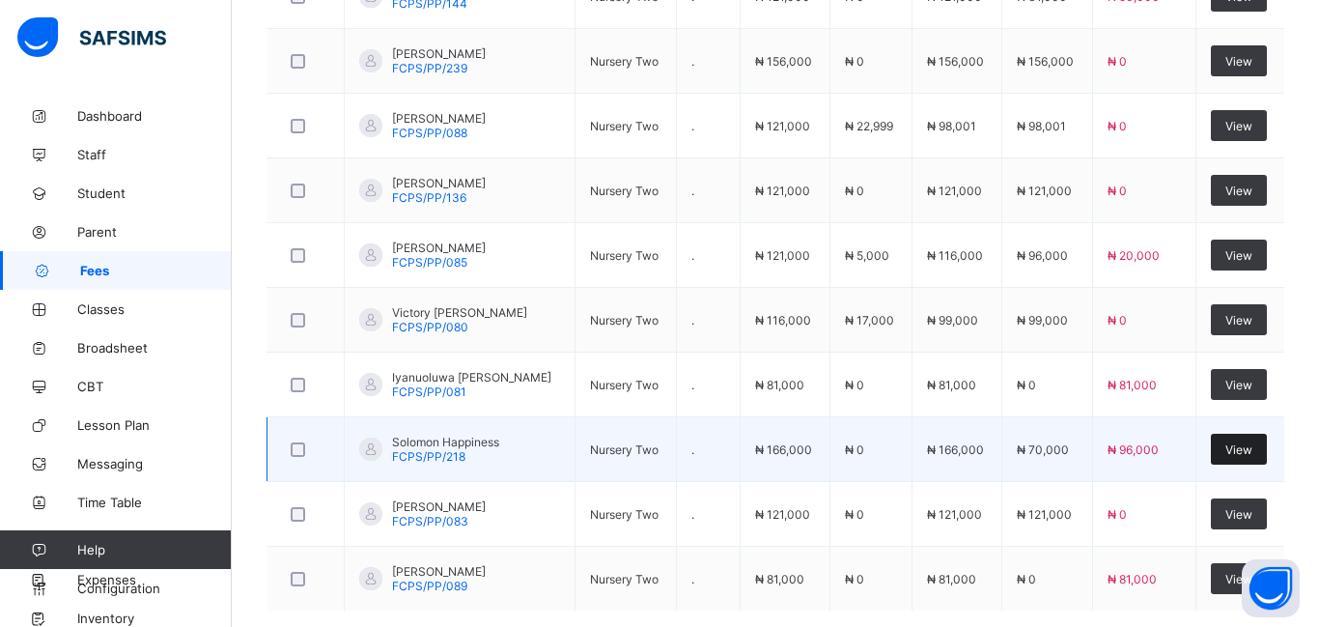
click at [1240, 447] on span "View" at bounding box center [1238, 449] width 27 height 14
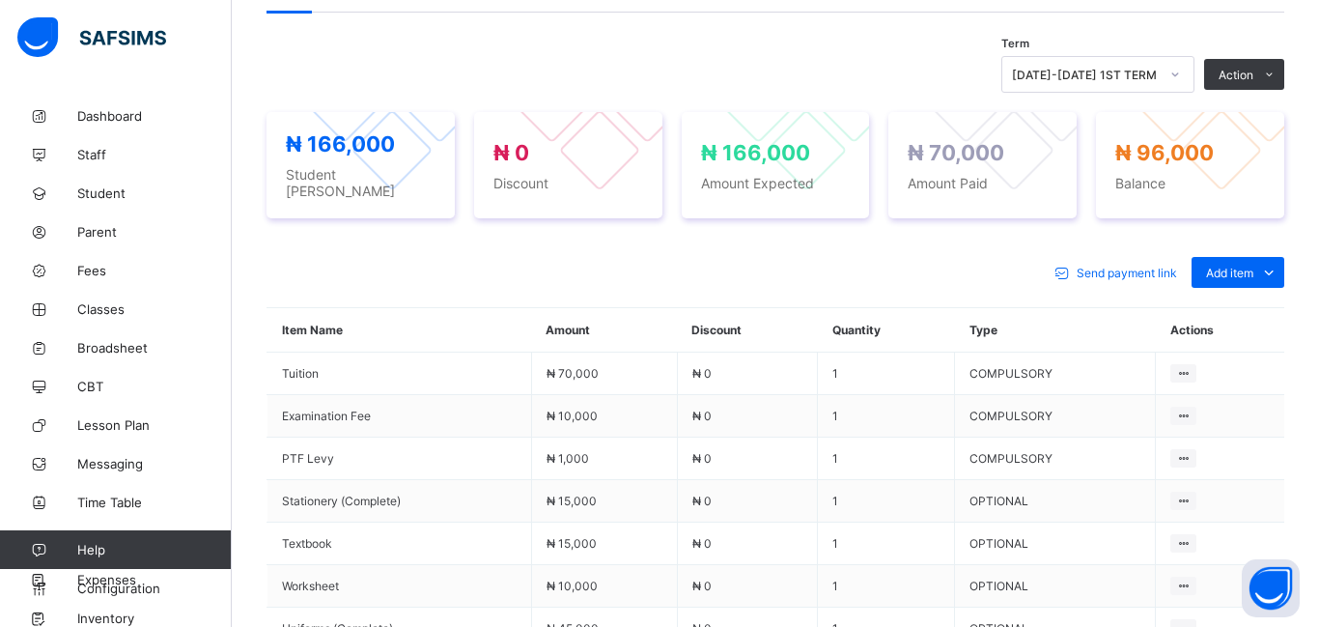
scroll to position [698, 0]
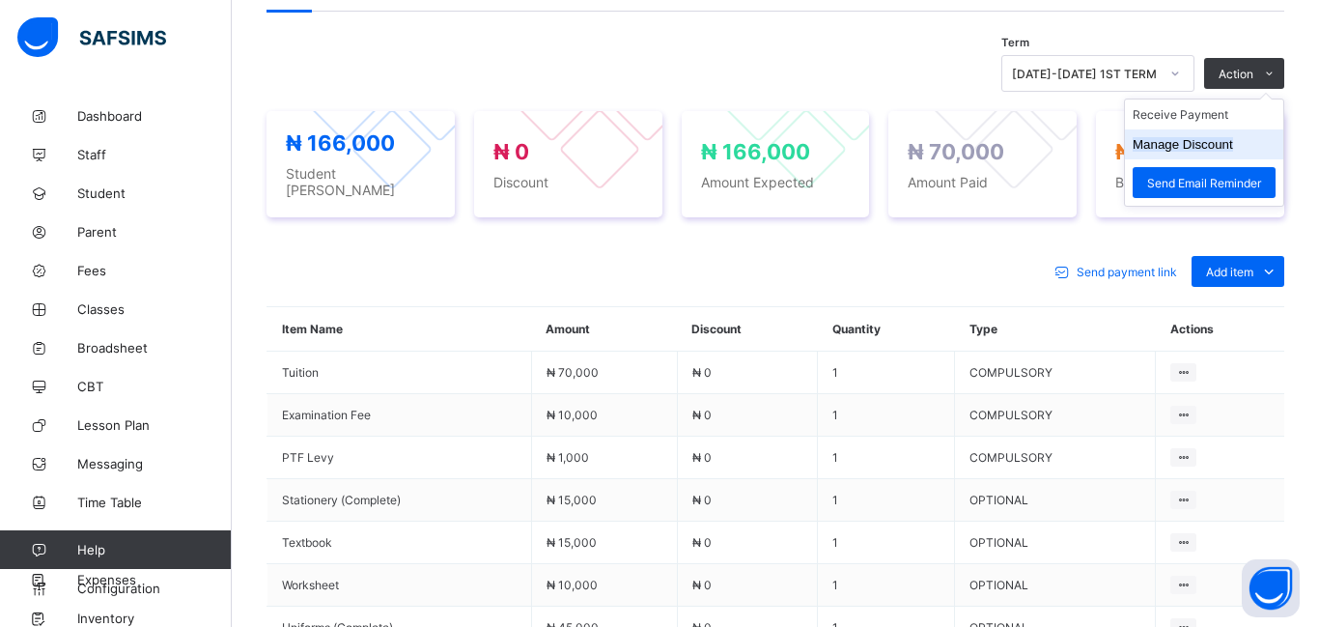
click at [1192, 137] on button "Manage Discount" at bounding box center [1183, 144] width 100 height 14
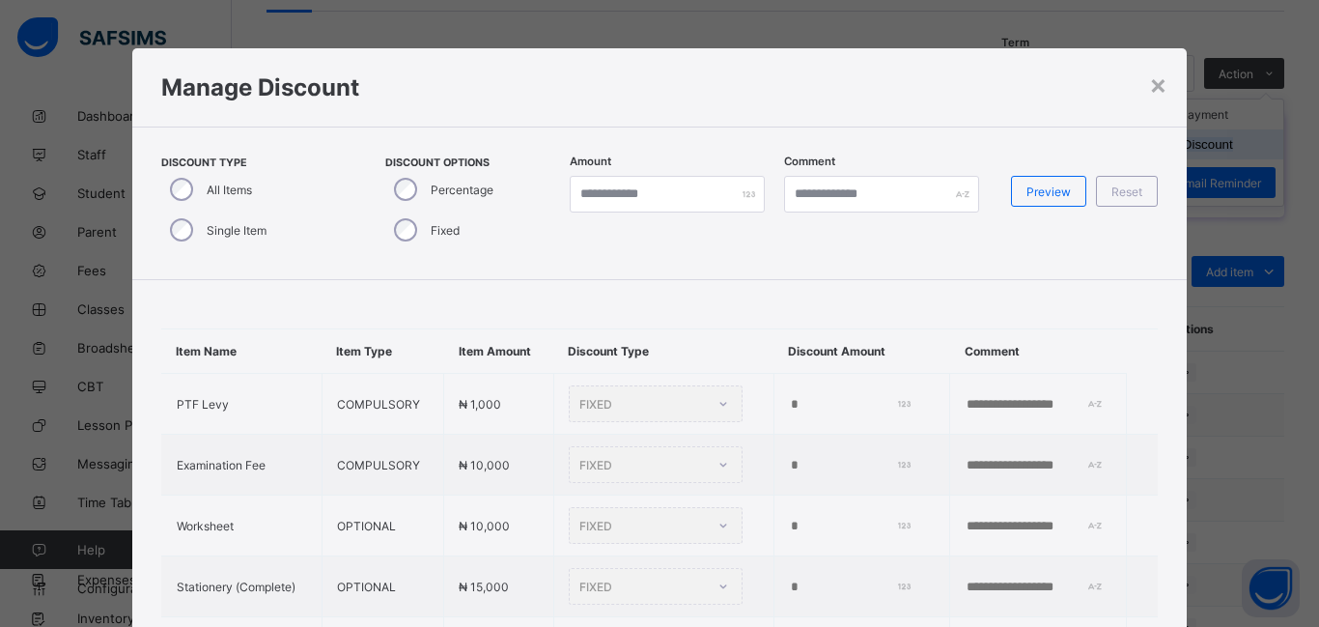
type input "*"
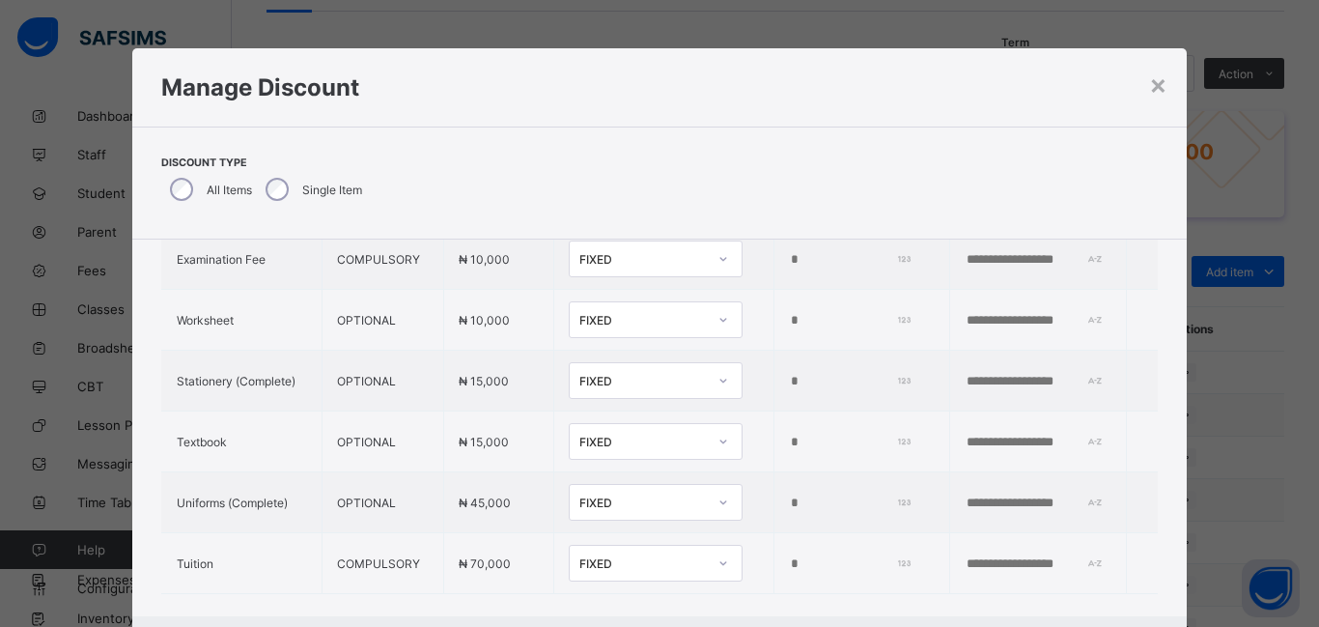
scroll to position [206, 0]
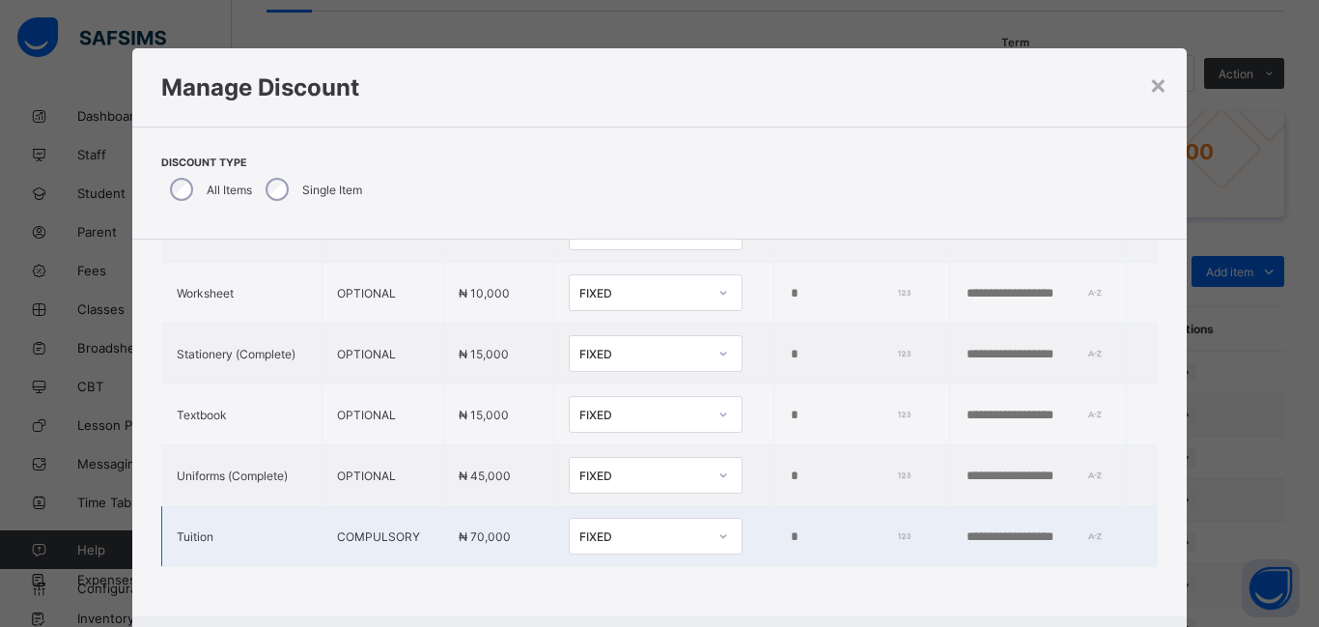
click at [789, 540] on input "*" at bounding box center [848, 536] width 119 height 15
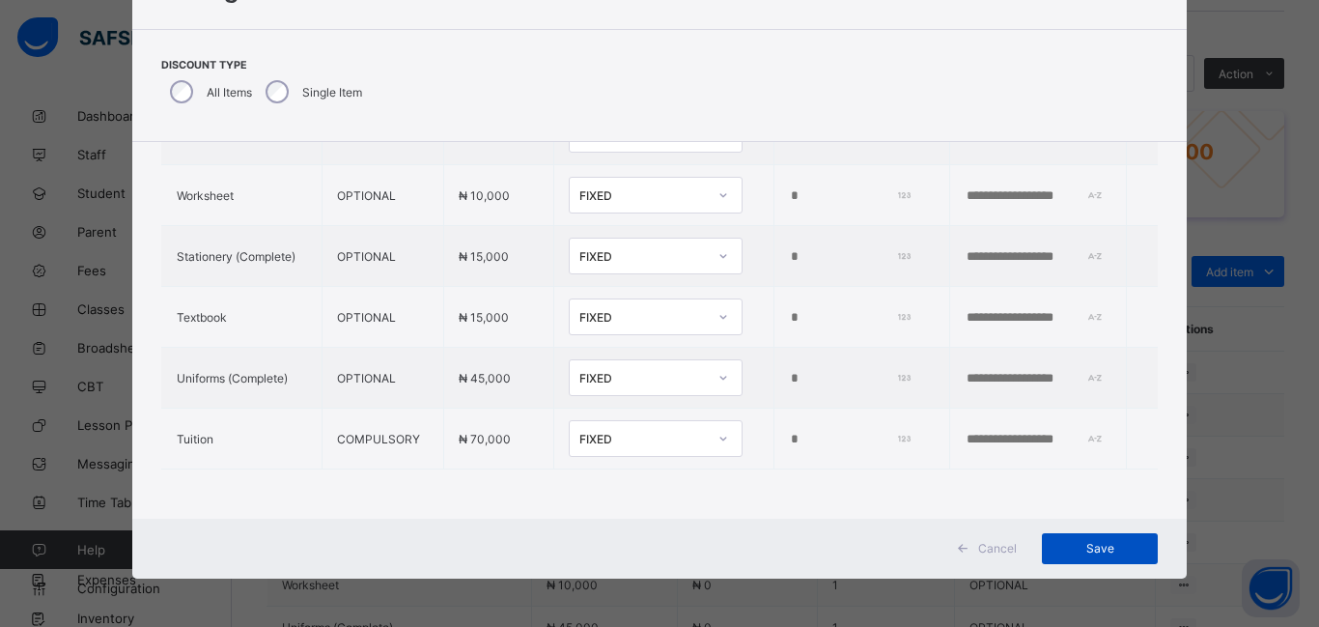
click at [1120, 544] on span "Save" at bounding box center [1099, 548] width 87 height 14
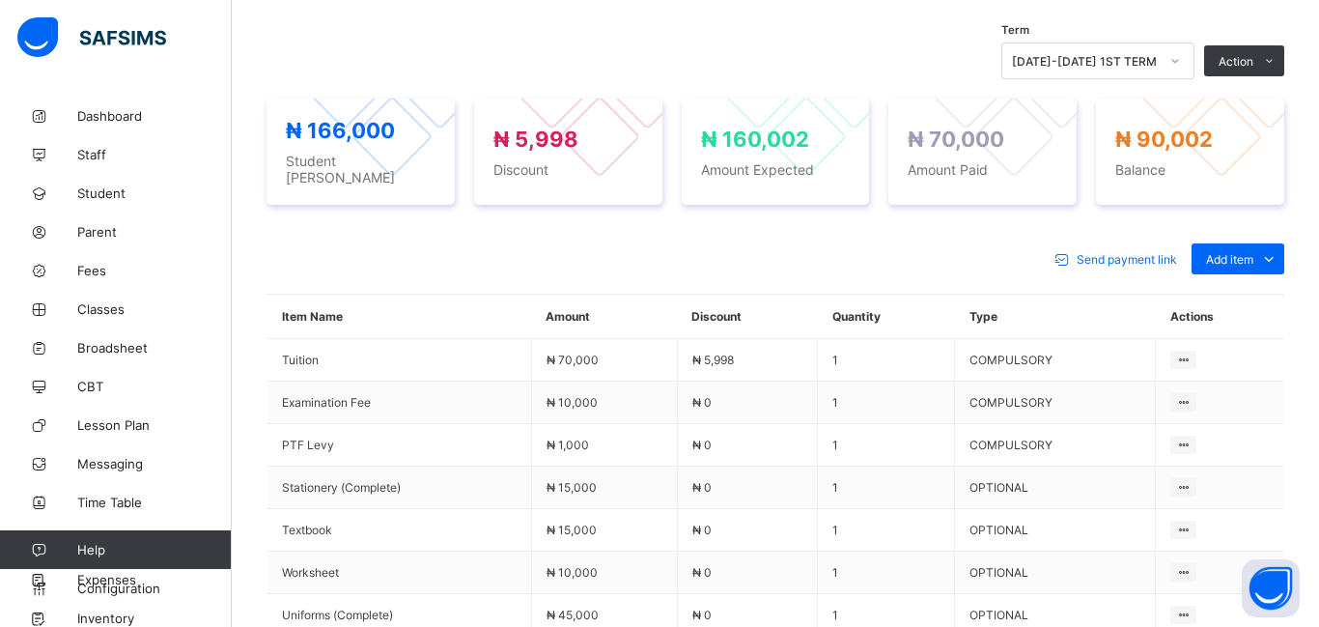
scroll to position [701, 0]
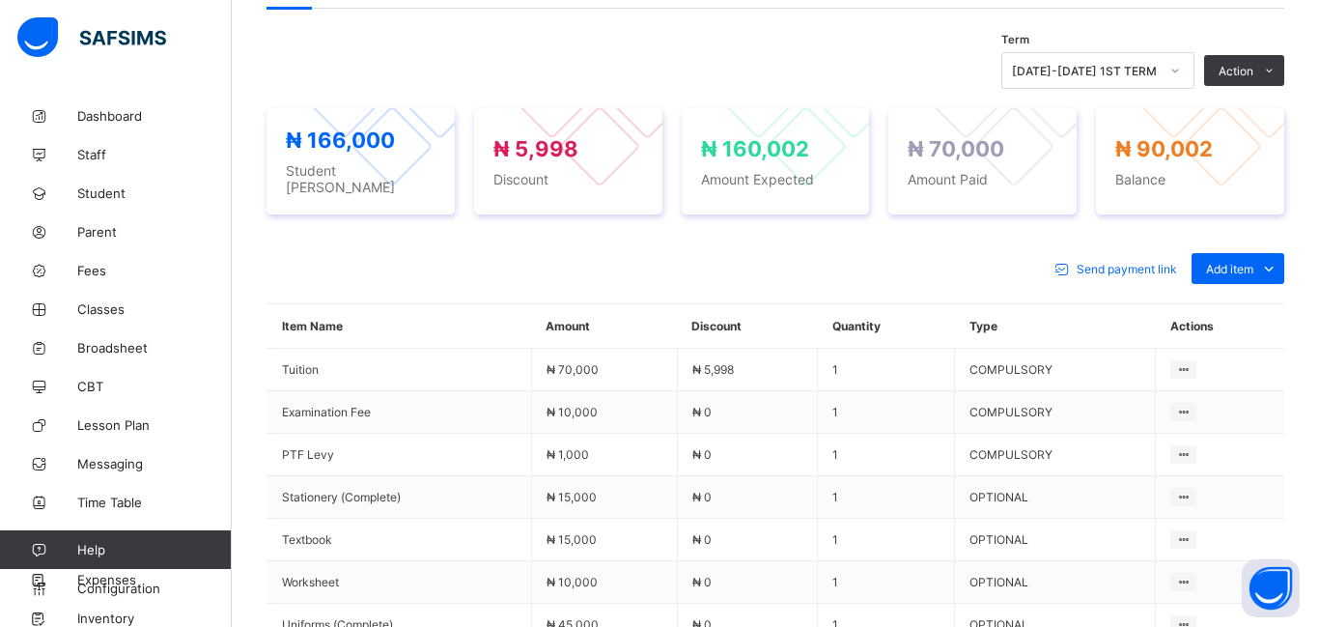
click at [1120, 544] on td "OPTIONAL" at bounding box center [1055, 540] width 201 height 42
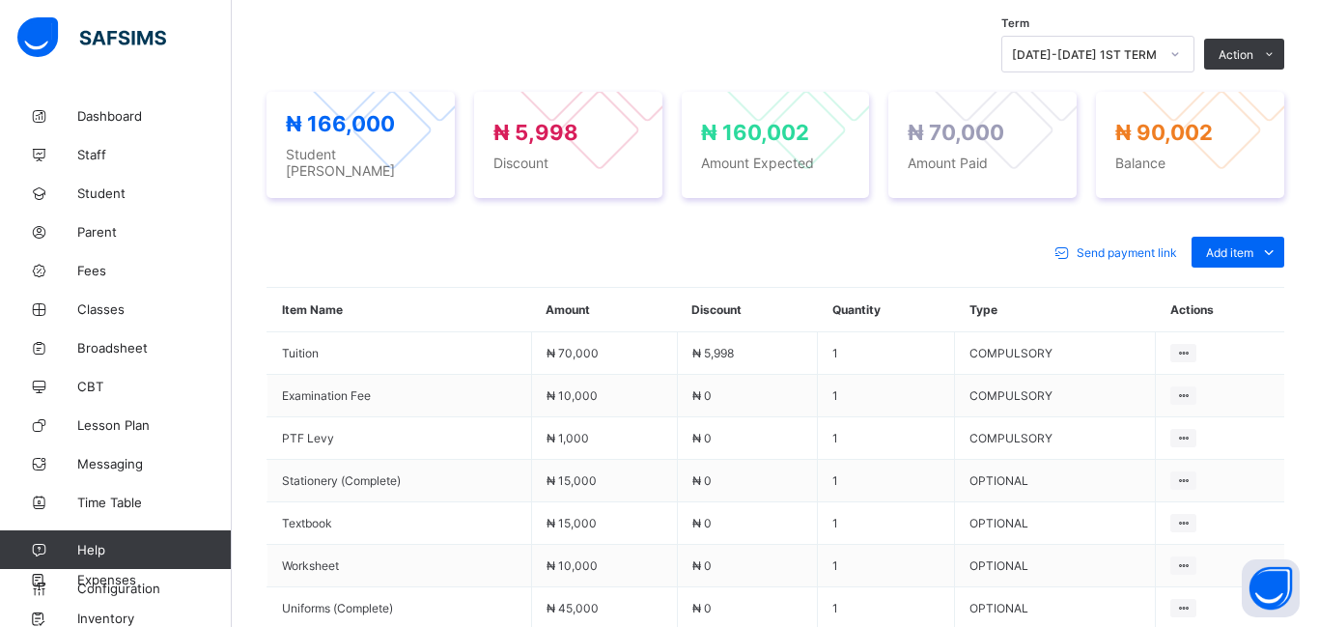
scroll to position [718, 0]
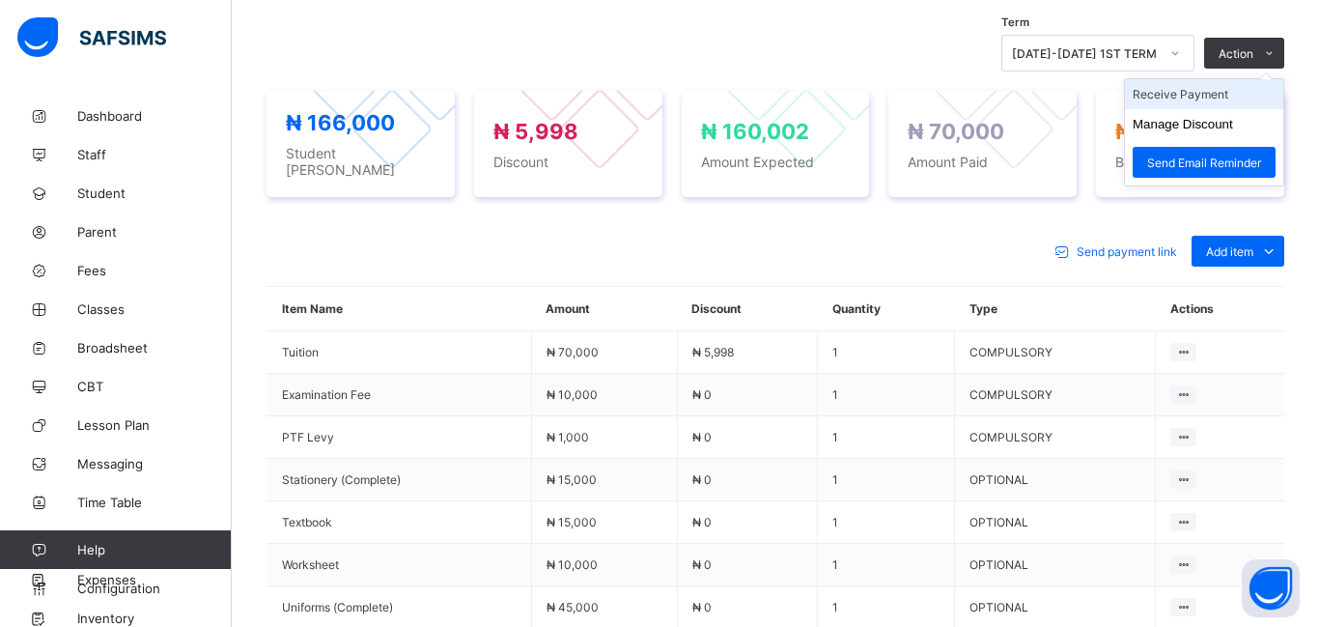
click at [1178, 98] on li "Receive Payment" at bounding box center [1204, 94] width 158 height 30
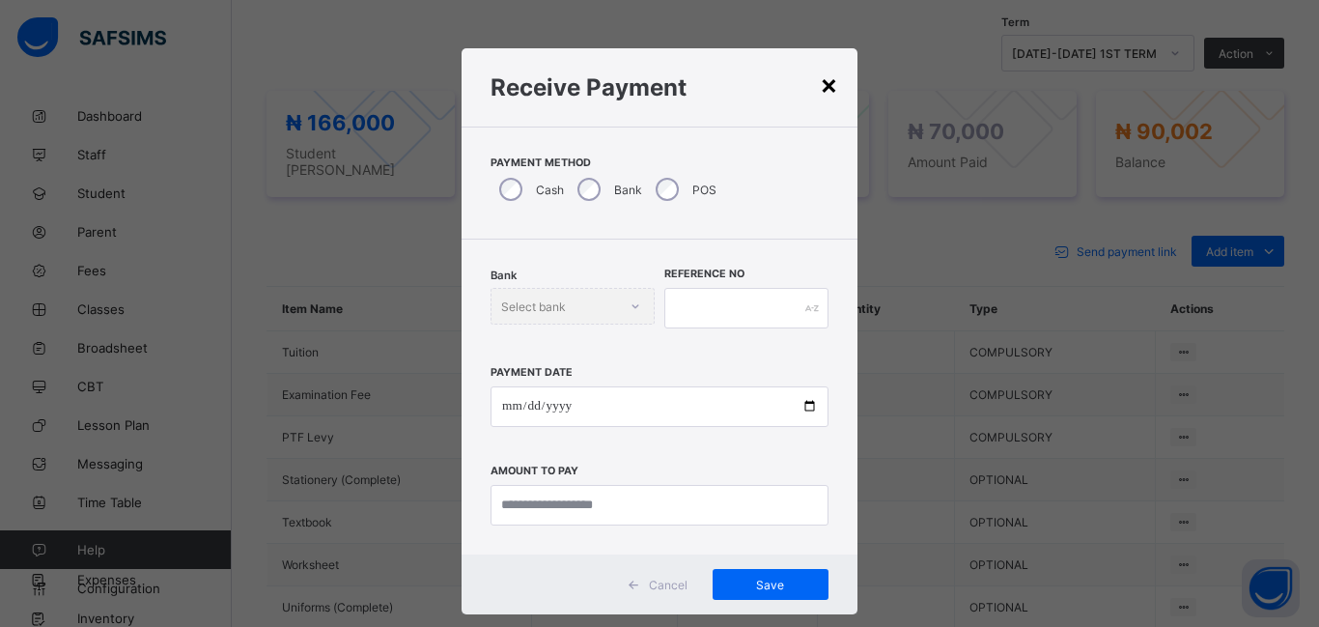
click at [827, 84] on div "×" at bounding box center [829, 84] width 18 height 33
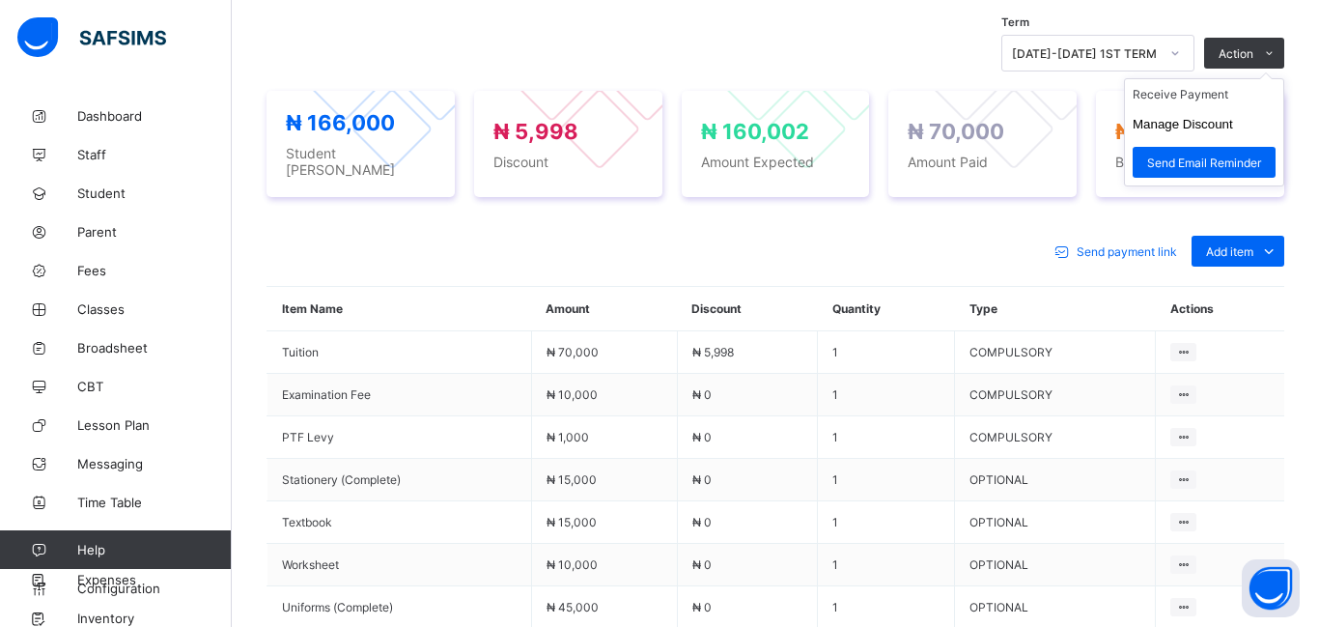
click at [1241, 78] on ul "Receive Payment Manage Discount Send Email Reminder" at bounding box center [1204, 132] width 160 height 108
click at [1192, 132] on li "Manage Discount" at bounding box center [1204, 124] width 158 height 30
click at [1186, 122] on button "Manage Discount" at bounding box center [1183, 124] width 100 height 14
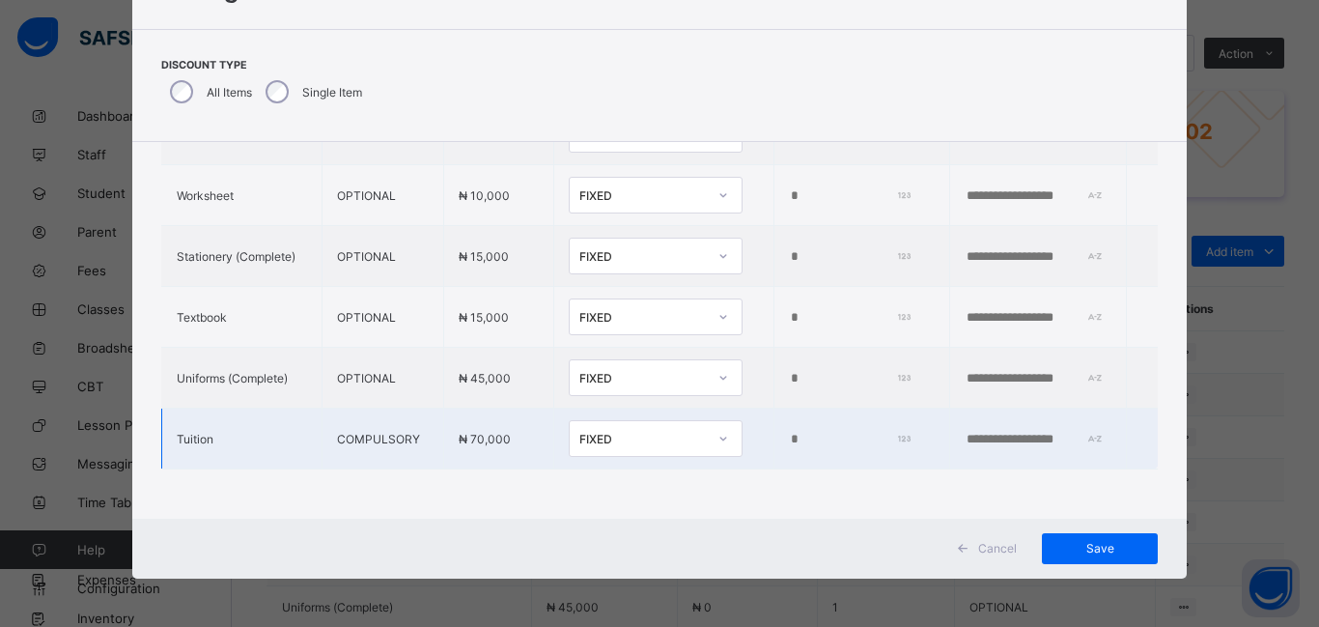
click at [789, 435] on input "****" at bounding box center [848, 439] width 119 height 15
type input "*"
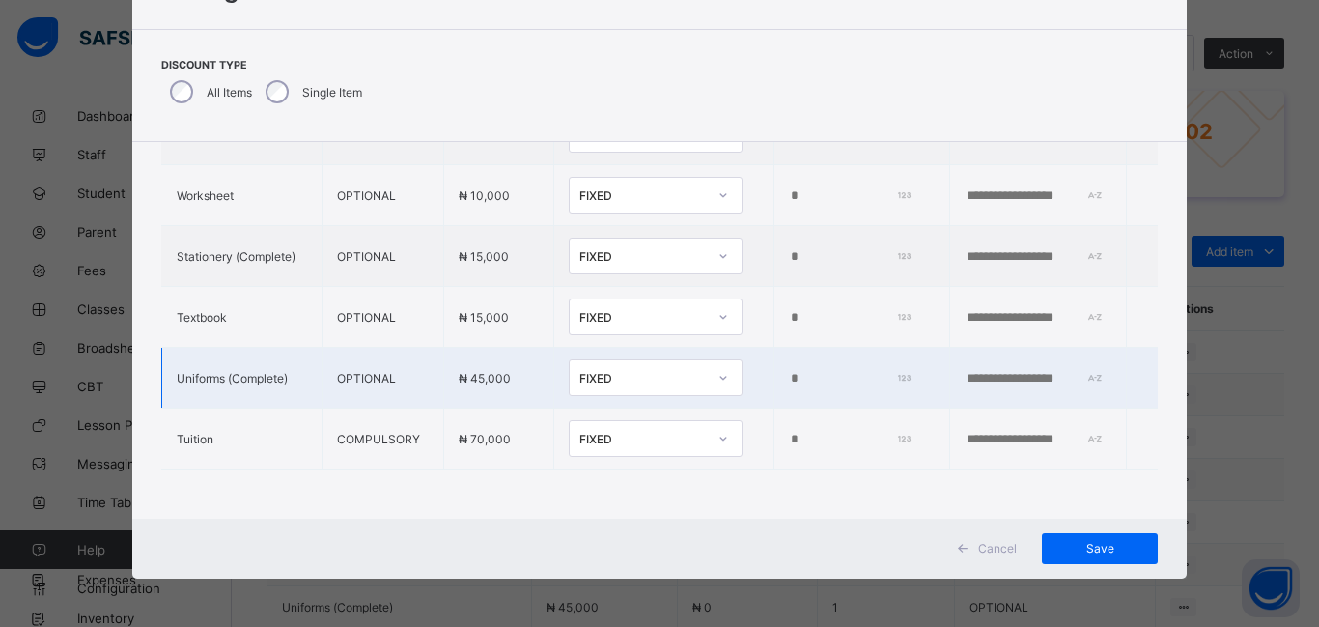
click at [789, 375] on input "*" at bounding box center [848, 378] width 119 height 15
type input "*"
type input "****"
click at [1068, 545] on span "Save" at bounding box center [1099, 548] width 87 height 14
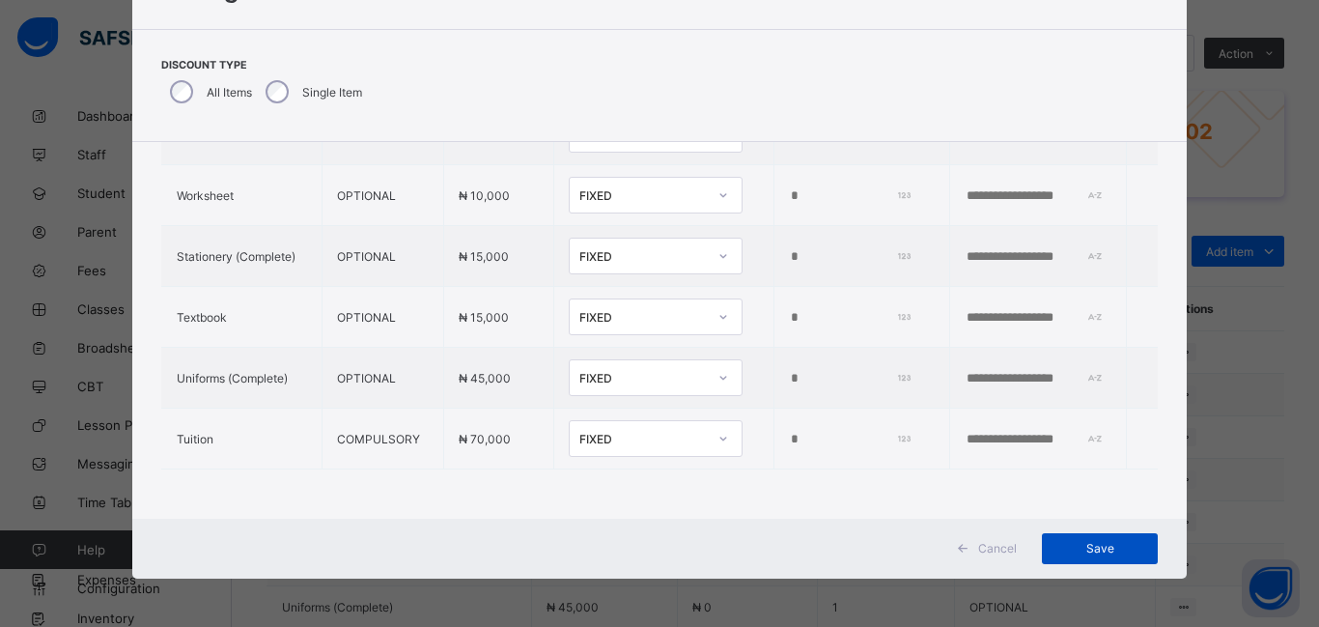
click at [1104, 546] on span "Save" at bounding box center [1099, 548] width 87 height 14
click at [804, 267] on td "*" at bounding box center [861, 256] width 177 height 61
click at [1084, 557] on div "Save" at bounding box center [1100, 548] width 116 height 31
click at [1106, 554] on span "Save" at bounding box center [1099, 548] width 87 height 14
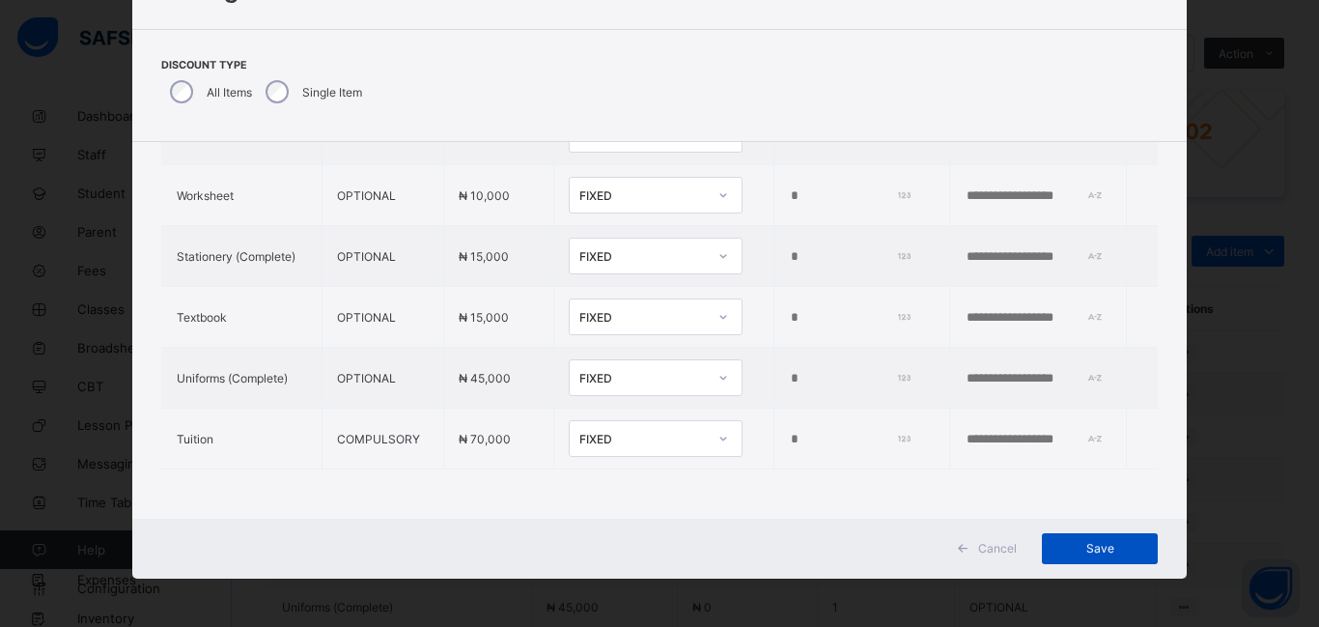
scroll to position [913, 0]
click at [1089, 543] on span "Save" at bounding box center [1099, 548] width 87 height 14
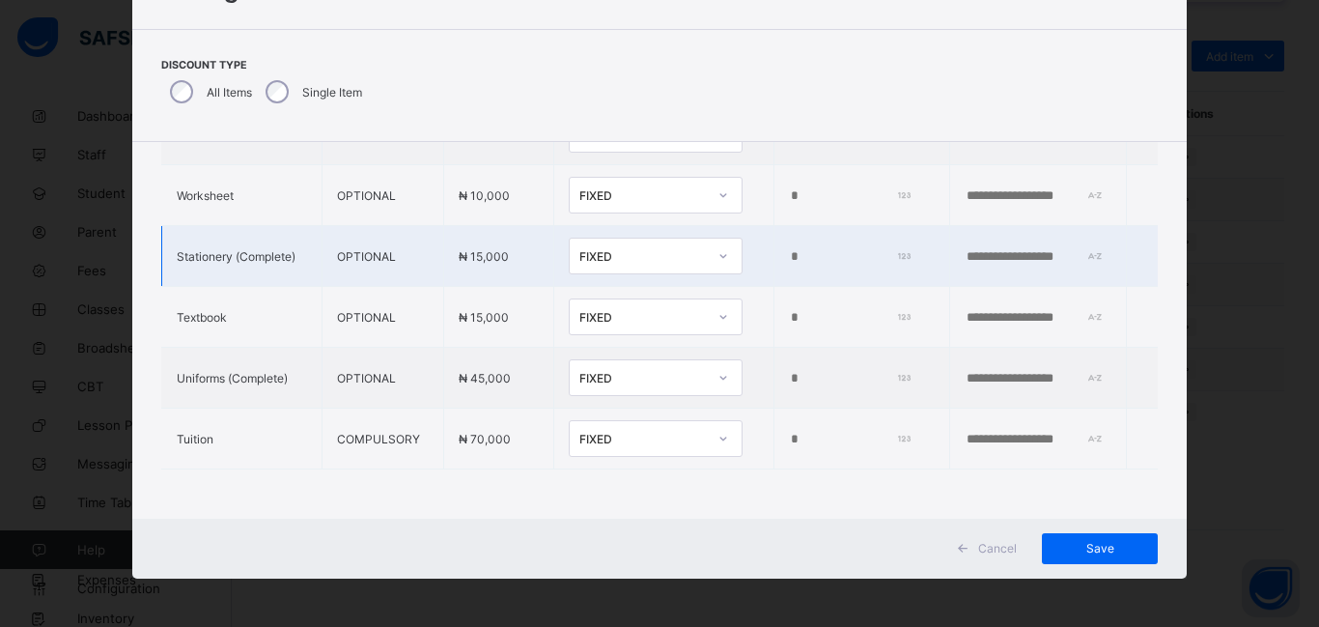
click at [895, 283] on td "*" at bounding box center [861, 256] width 177 height 61
click at [1105, 559] on div "Save" at bounding box center [1100, 548] width 116 height 31
click at [1099, 552] on span "Save" at bounding box center [1099, 548] width 87 height 14
click at [788, 57] on div "Discount Type All Items Single Item" at bounding box center [659, 85] width 1055 height 113
click at [1113, 552] on span "Save" at bounding box center [1099, 548] width 87 height 14
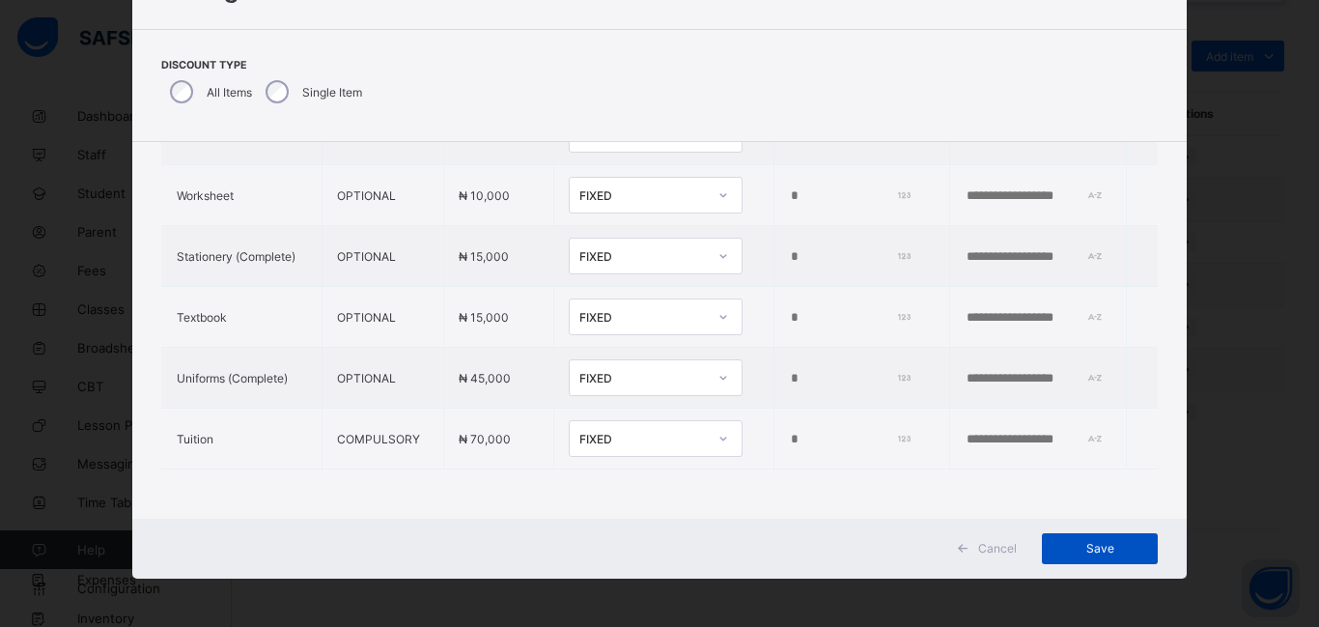
click at [1060, 541] on span "Save" at bounding box center [1099, 548] width 87 height 14
click at [890, 82] on div "Discount Type All Items Single Item" at bounding box center [659, 85] width 997 height 53
click at [1096, 549] on span "Save" at bounding box center [1099, 548] width 87 height 14
click at [853, 269] on td "*" at bounding box center [861, 256] width 177 height 61
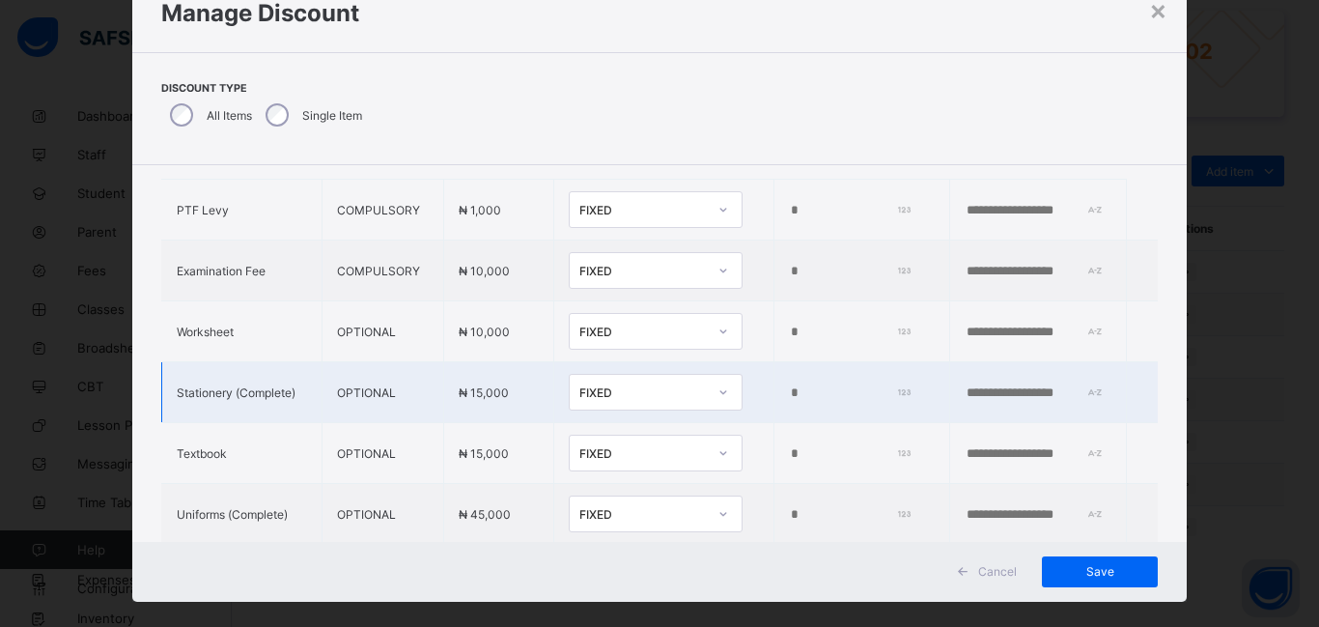
scroll to position [206, 0]
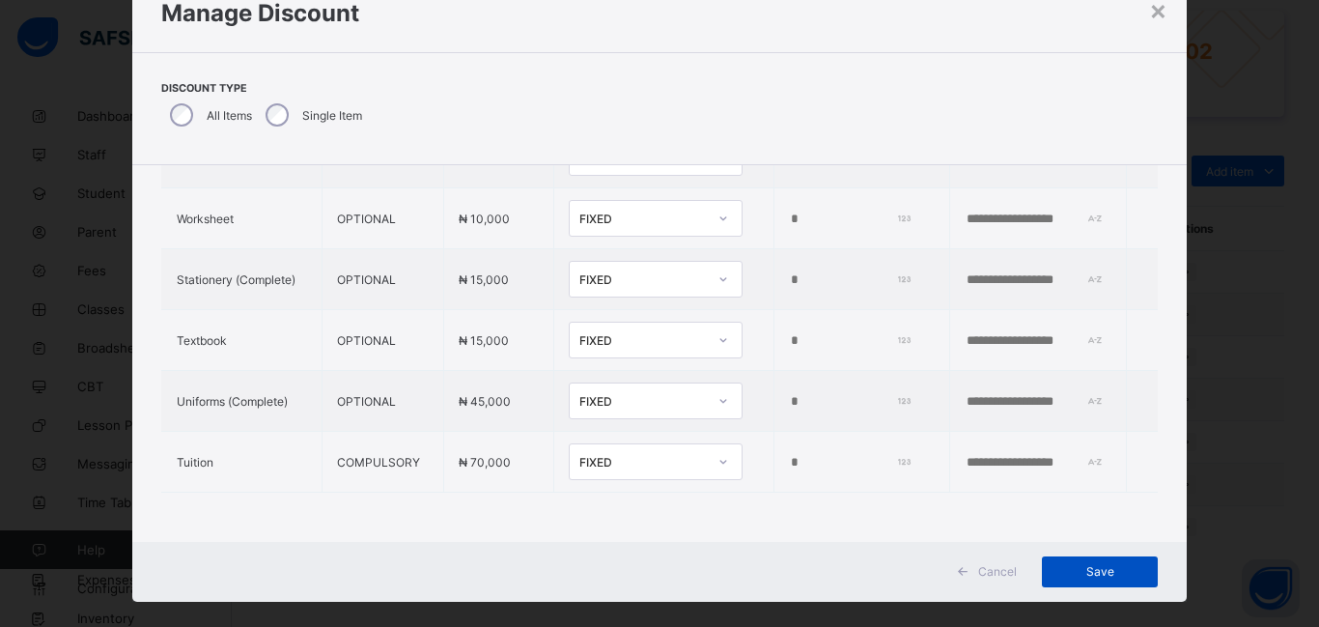
click at [1064, 575] on span "Save" at bounding box center [1099, 571] width 87 height 14
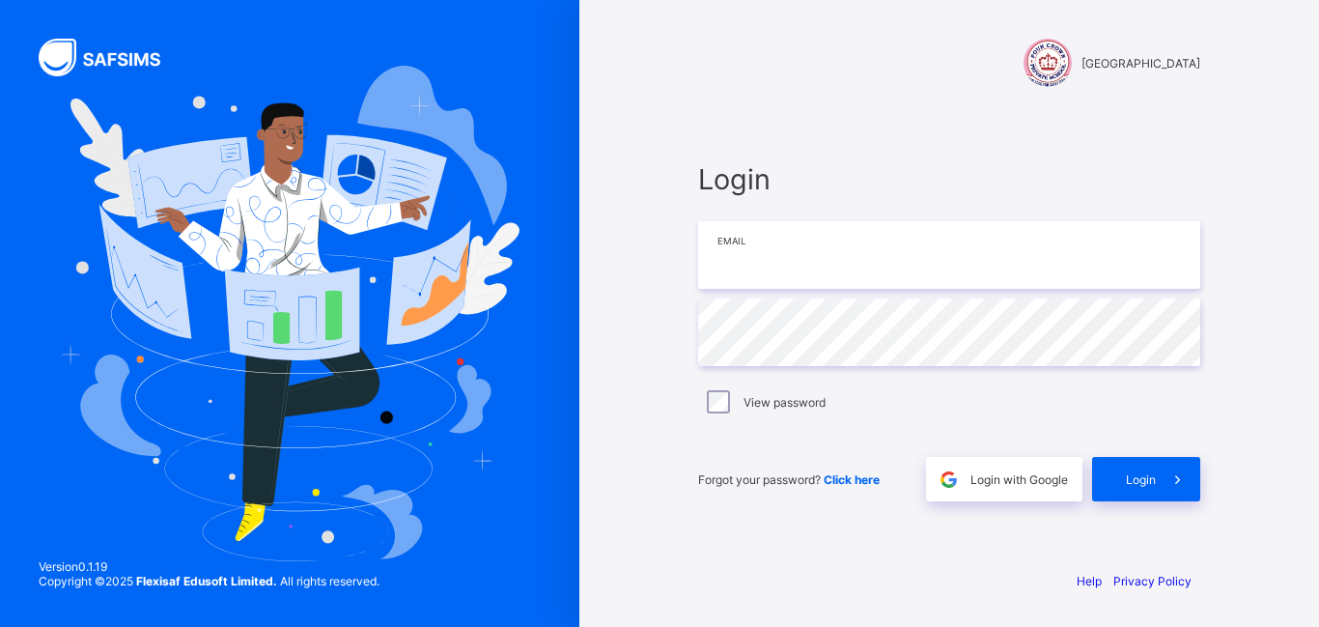
click at [855, 221] on input "email" at bounding box center [949, 255] width 502 height 68
type input "**********"
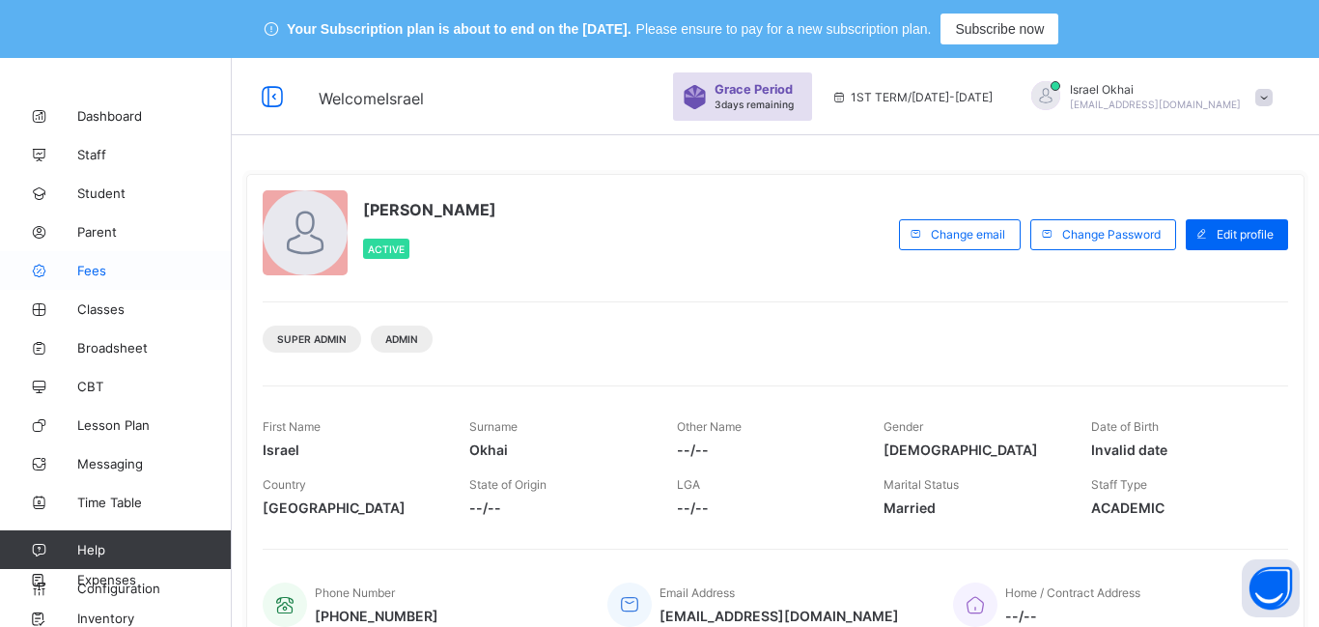
click at [117, 273] on span "Fees" at bounding box center [154, 270] width 154 height 15
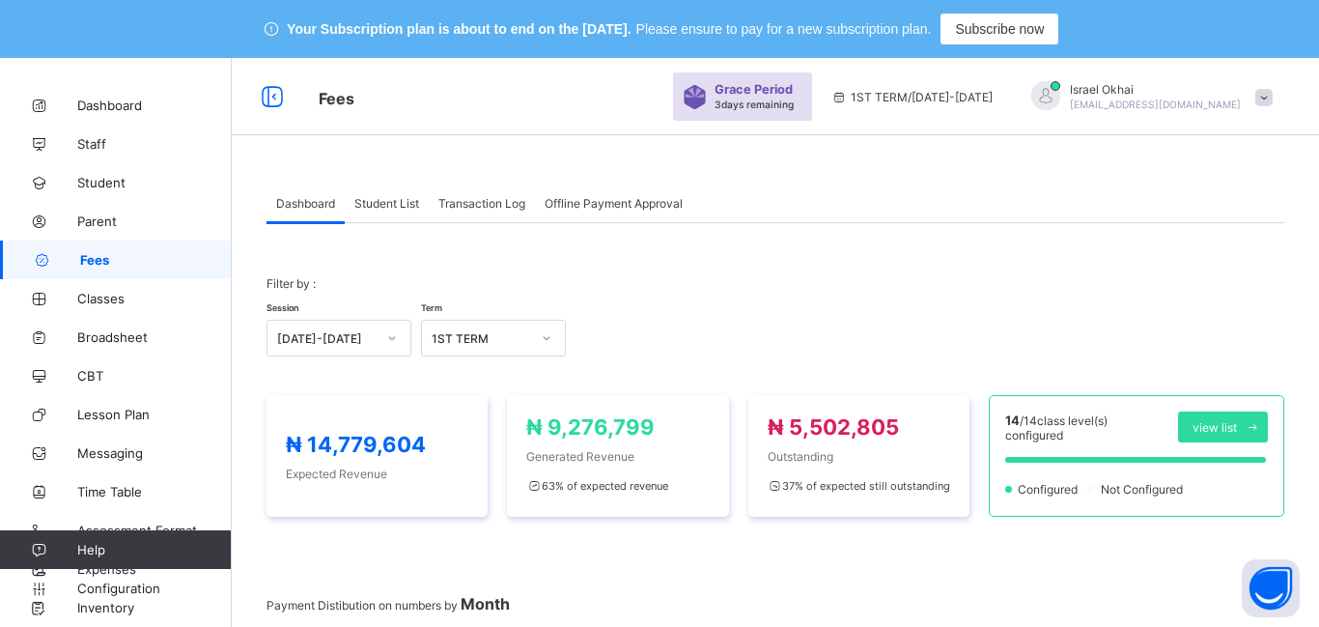
click at [396, 200] on span "Student List" at bounding box center [386, 203] width 65 height 14
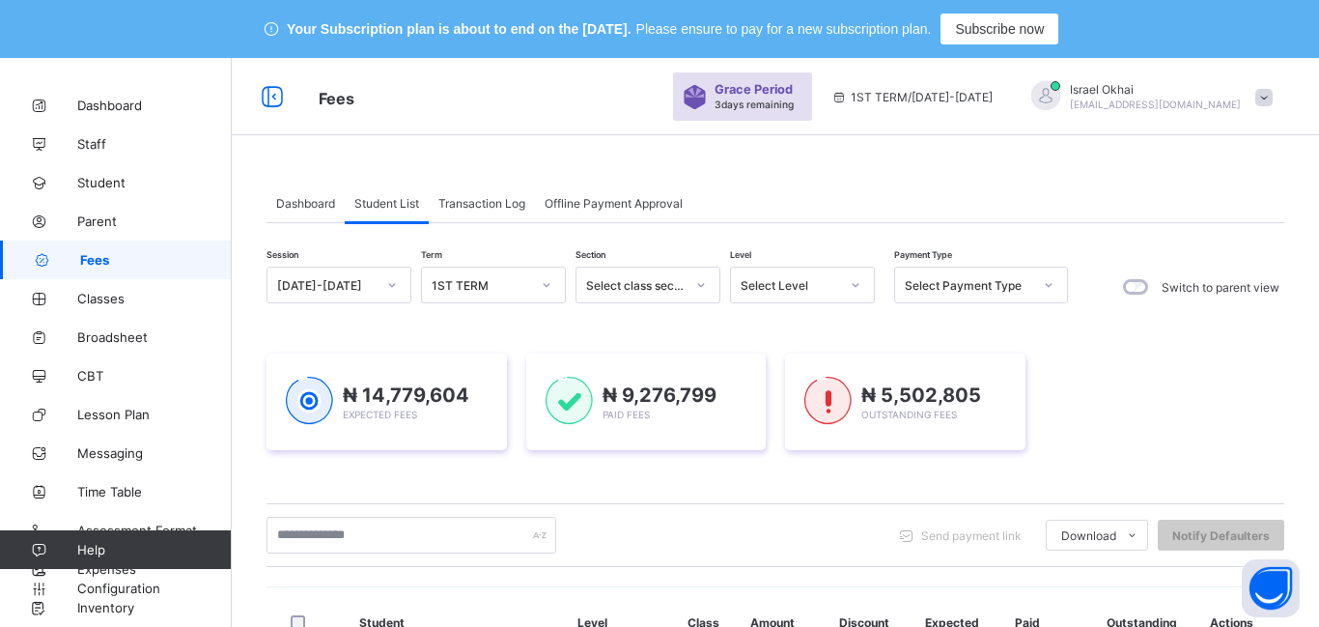
click at [778, 293] on div "Select Level" at bounding box center [784, 284] width 106 height 27
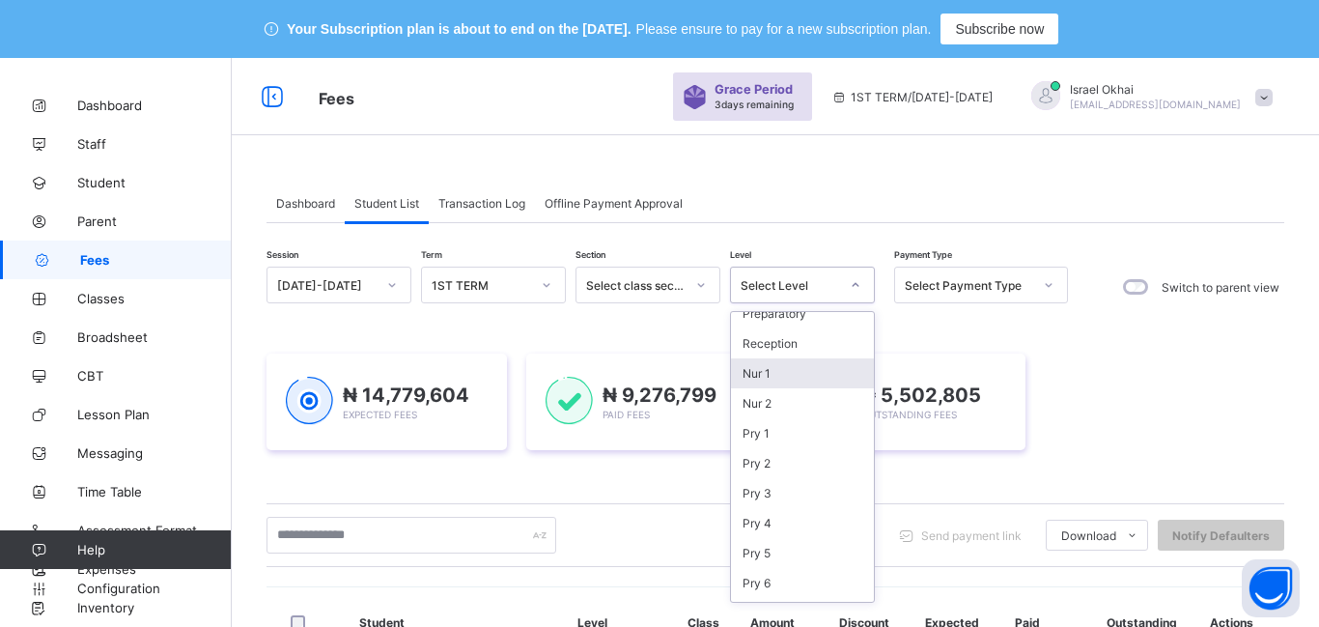
scroll to position [48, 0]
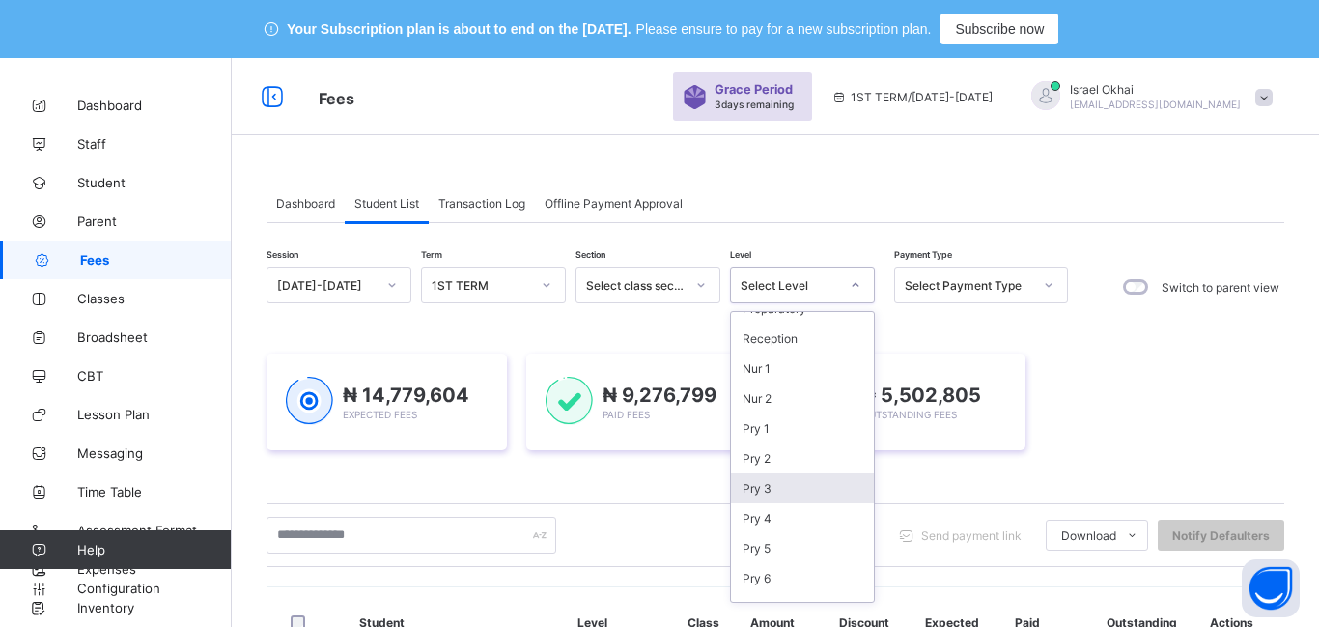
click at [765, 487] on div "Pry 3" at bounding box center [802, 488] width 143 height 30
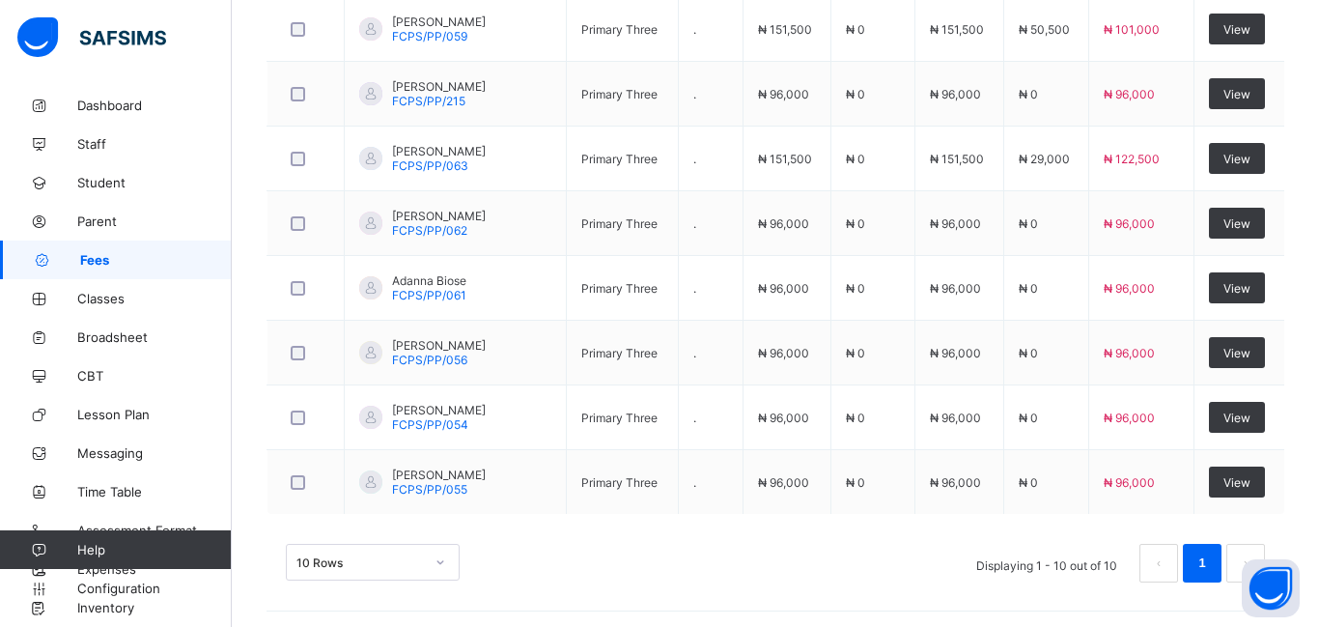
scroll to position [921, 0]
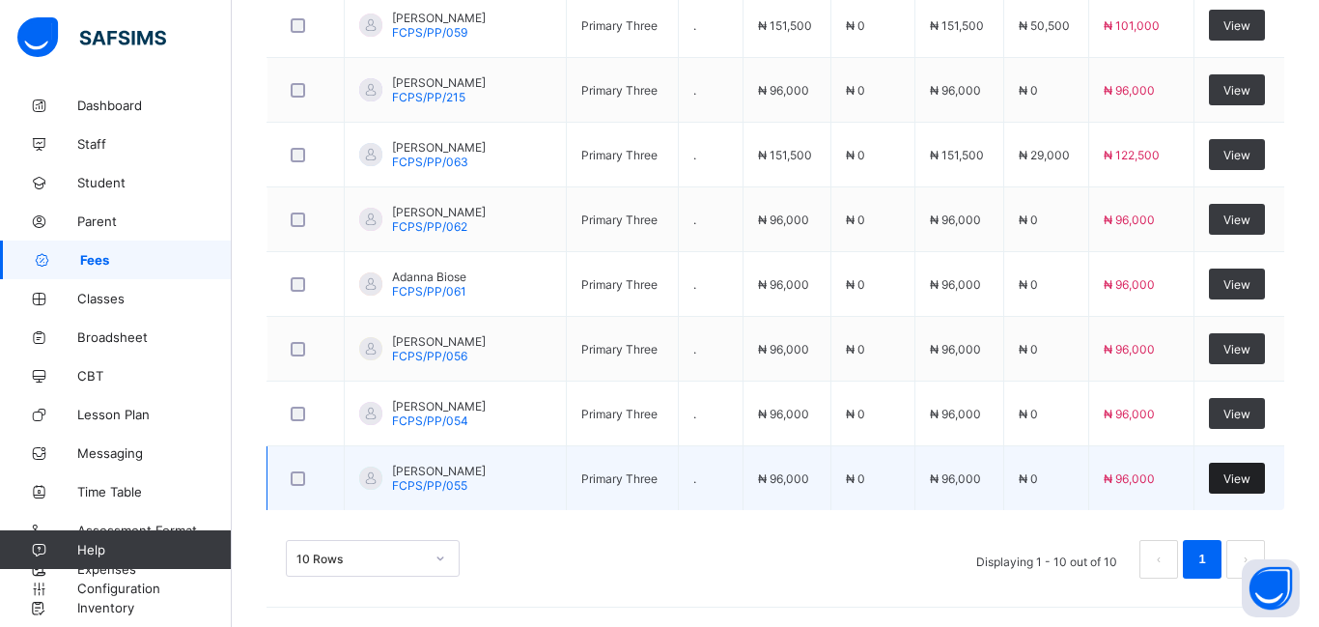
click at [1235, 486] on div "View" at bounding box center [1237, 478] width 56 height 31
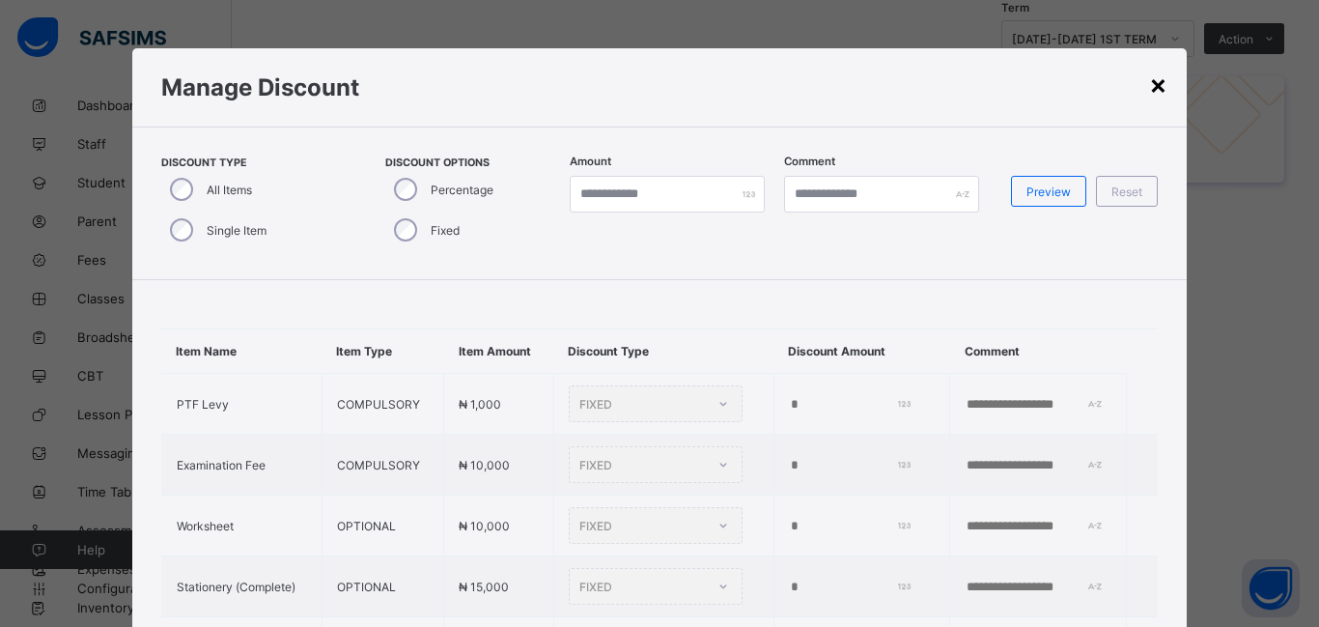
click at [1158, 92] on div "×" at bounding box center [1158, 84] width 18 height 33
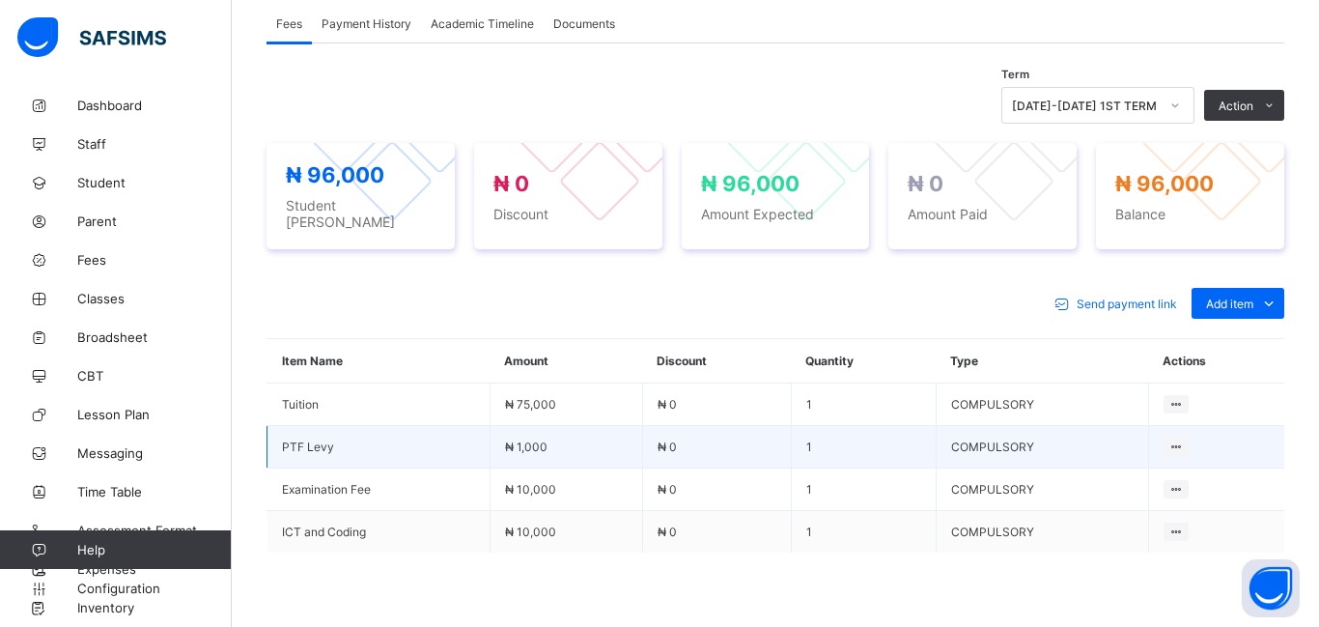
scroll to position [668, 0]
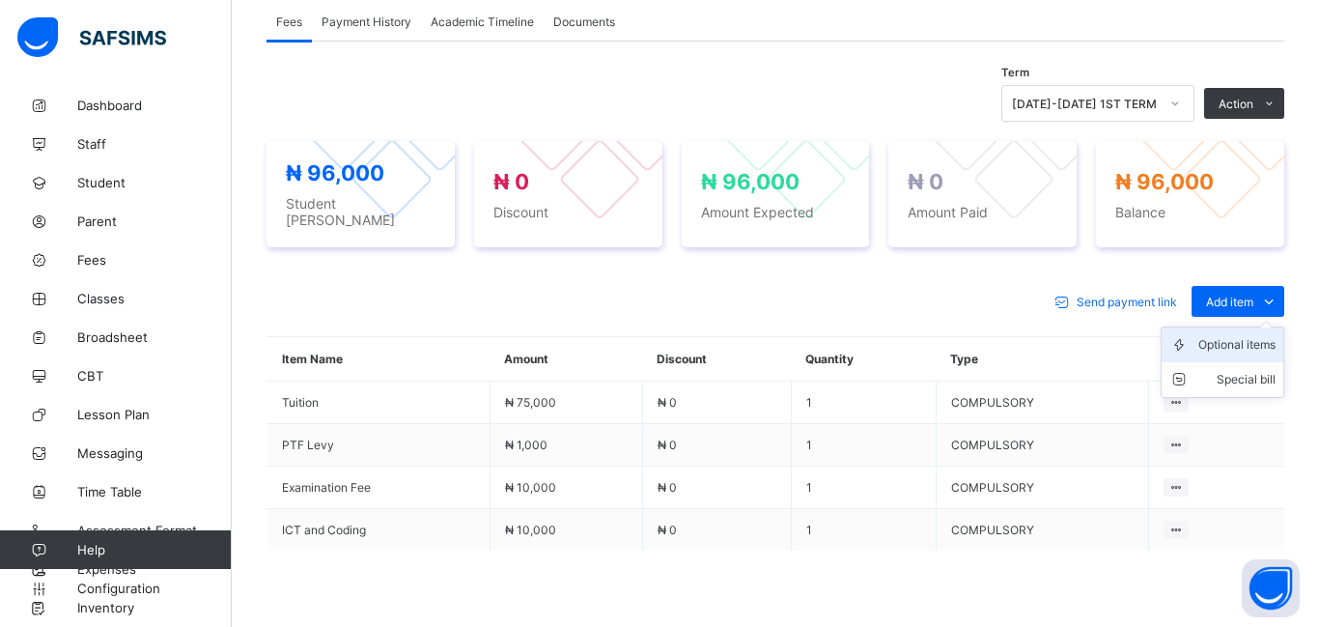
click at [1232, 339] on div "Optional items" at bounding box center [1236, 344] width 77 height 19
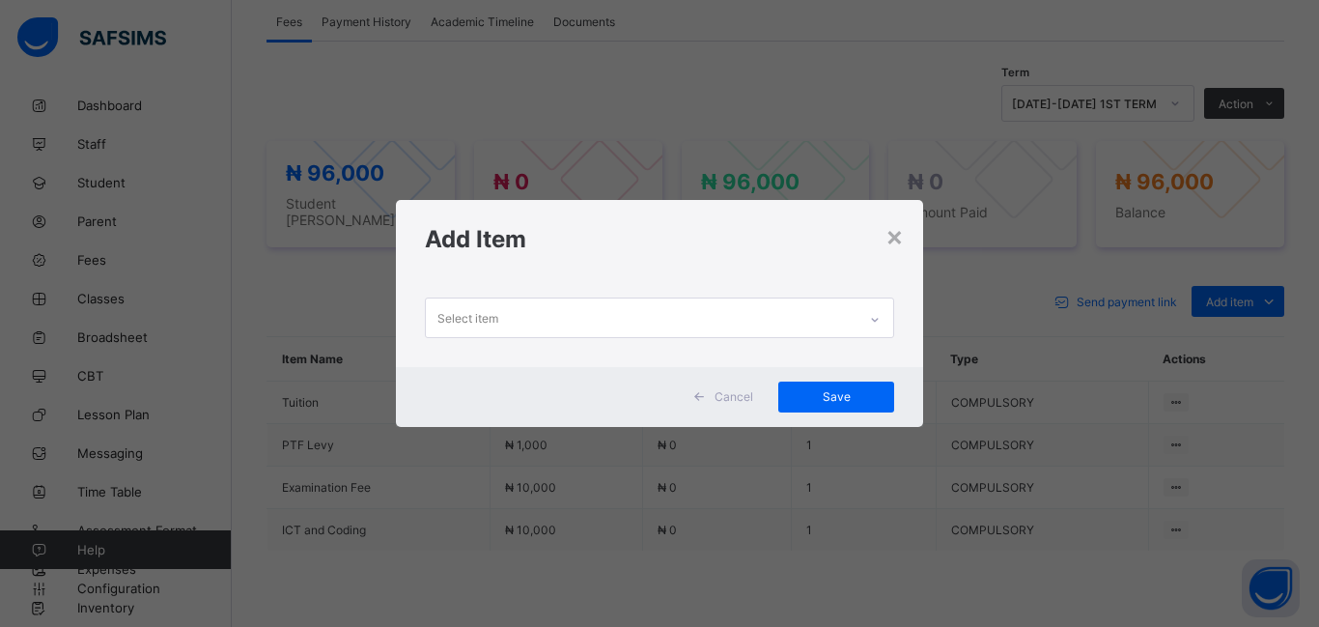
click at [467, 319] on div "Select item" at bounding box center [467, 317] width 61 height 37
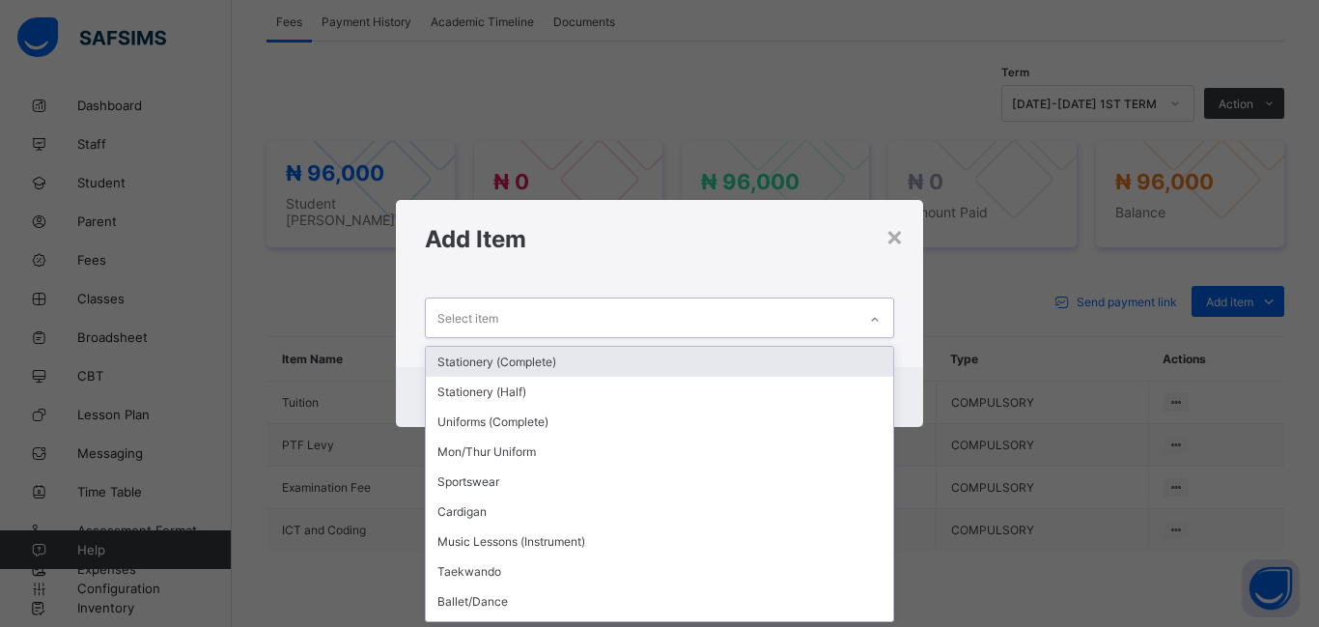
scroll to position [0, 0]
click at [485, 367] on div "Stationery (Complete)" at bounding box center [659, 362] width 467 height 30
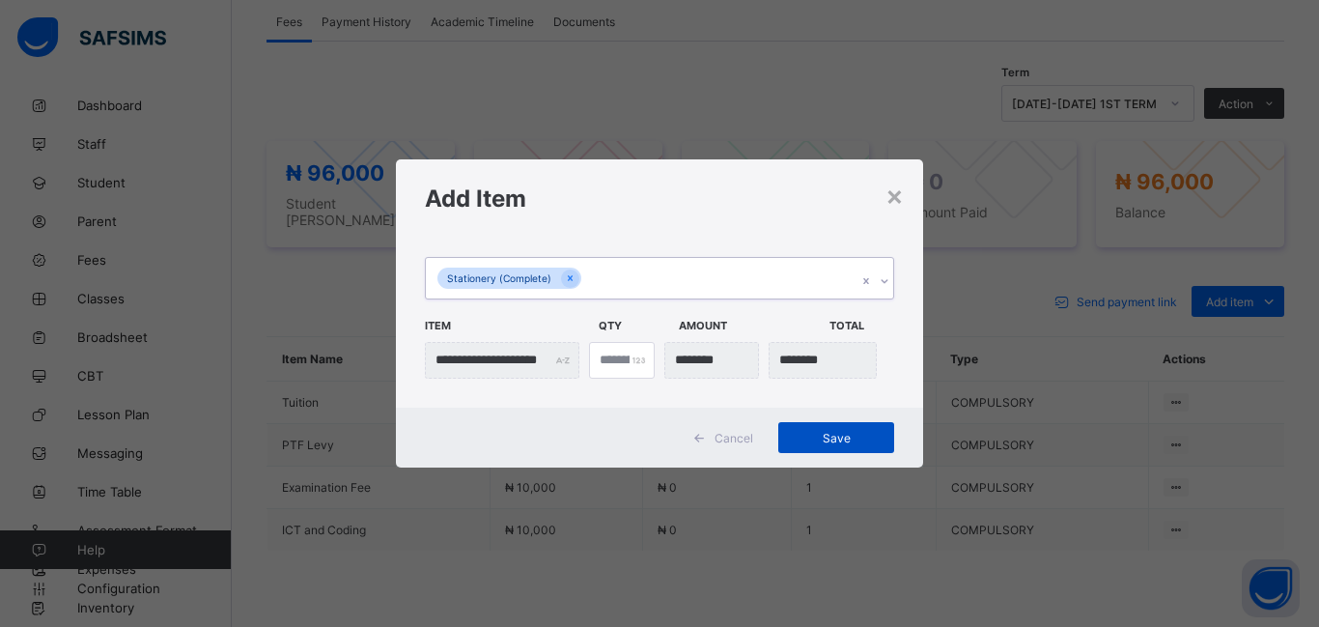
click at [834, 433] on span "Save" at bounding box center [836, 438] width 87 height 14
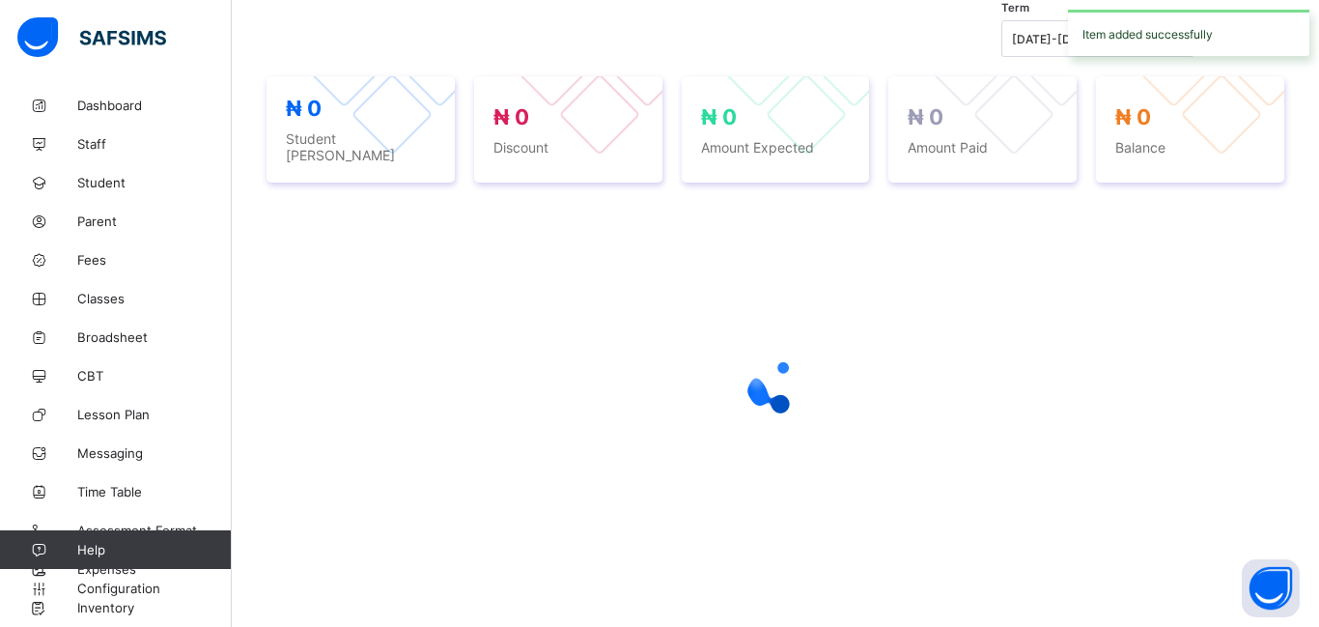
scroll to position [700, 0]
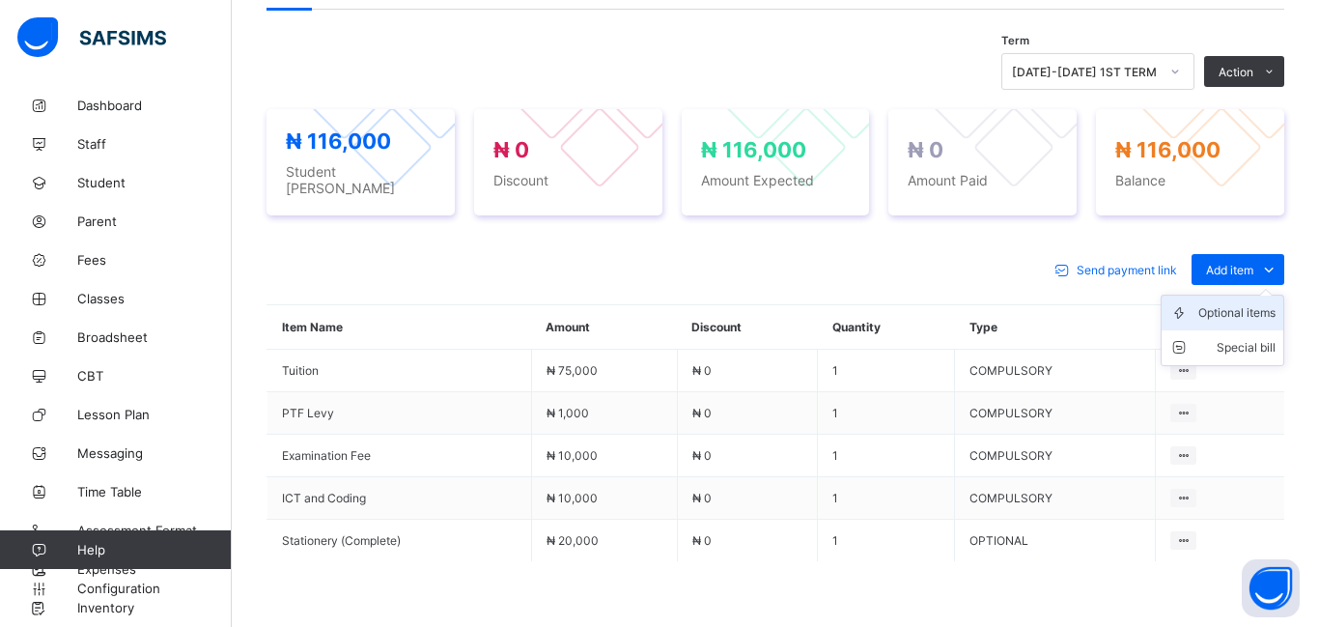
click at [1228, 303] on div "Optional items" at bounding box center [1236, 312] width 77 height 19
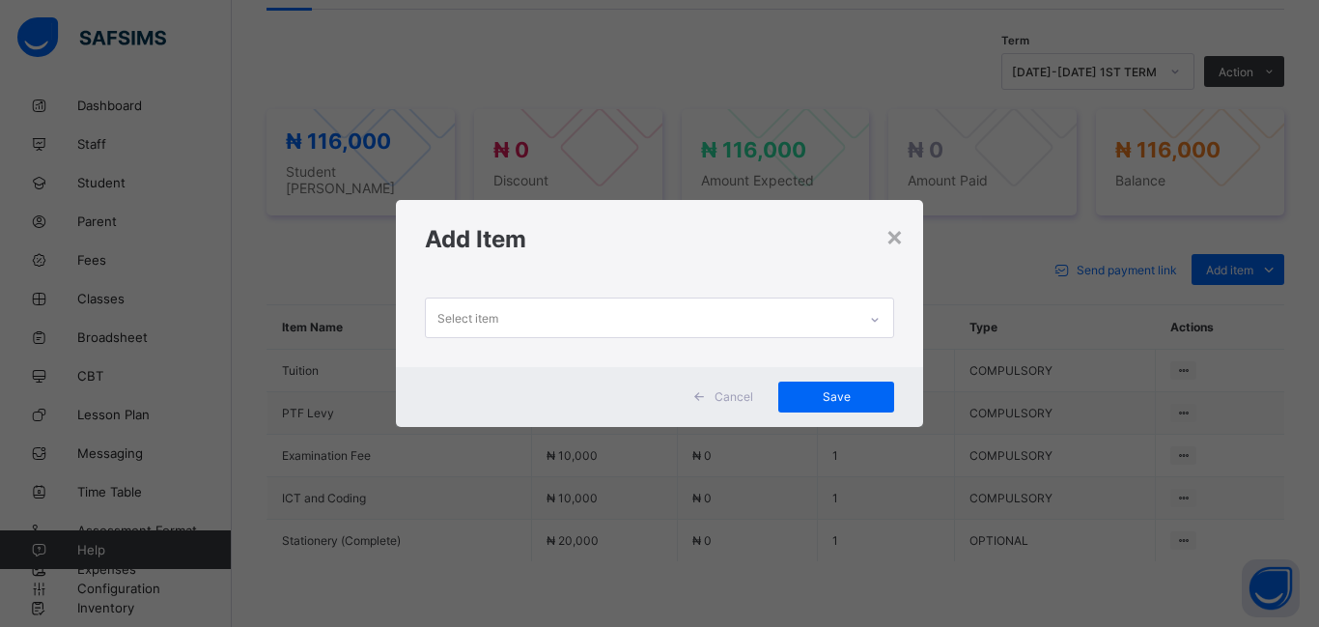
click at [447, 325] on div "Select item" at bounding box center [467, 317] width 61 height 37
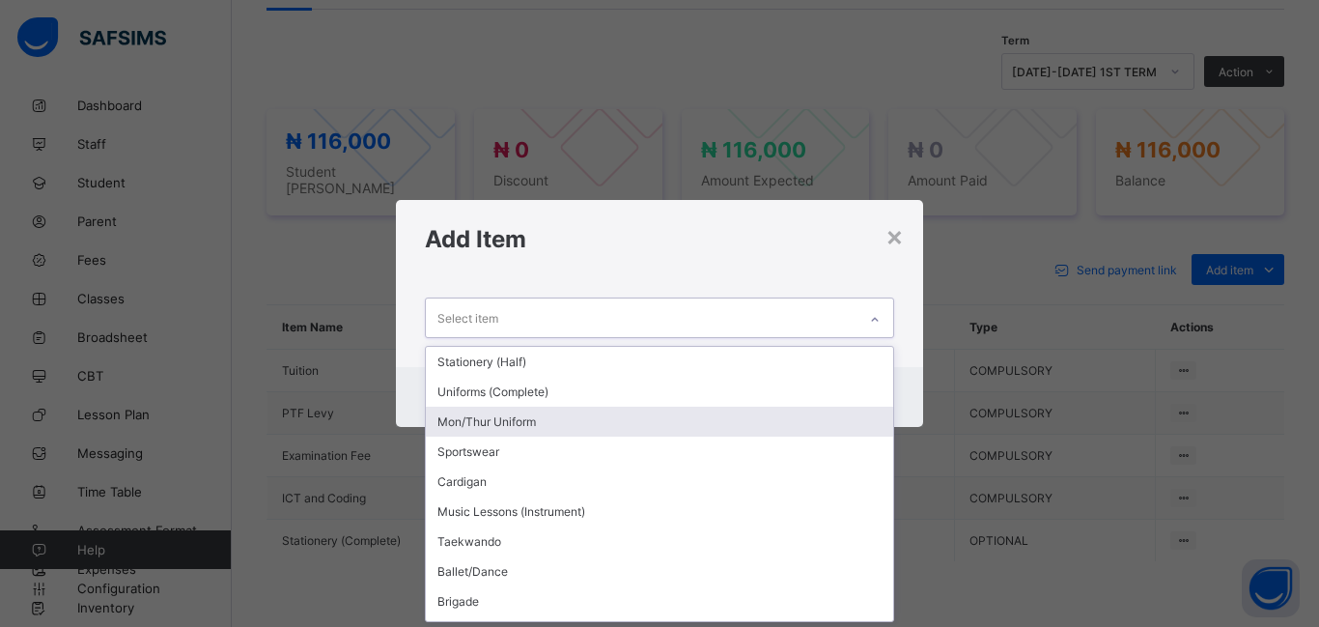
scroll to position [25, 0]
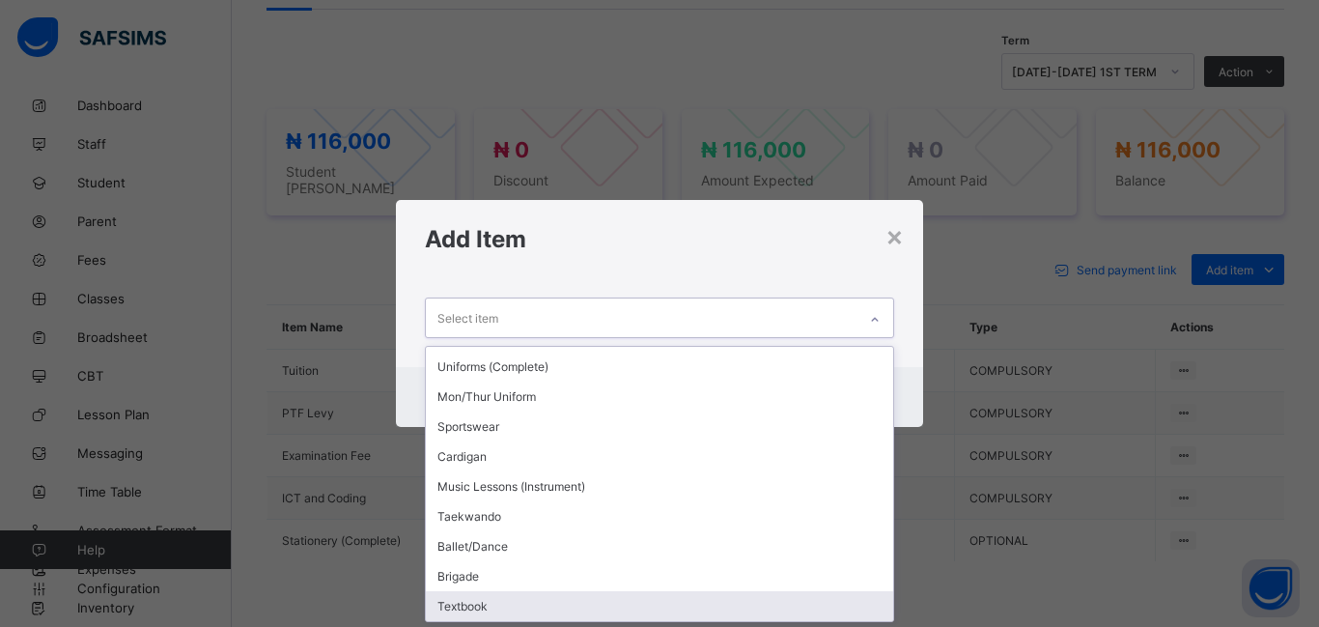
click at [470, 603] on div "Textbook" at bounding box center [659, 606] width 467 height 30
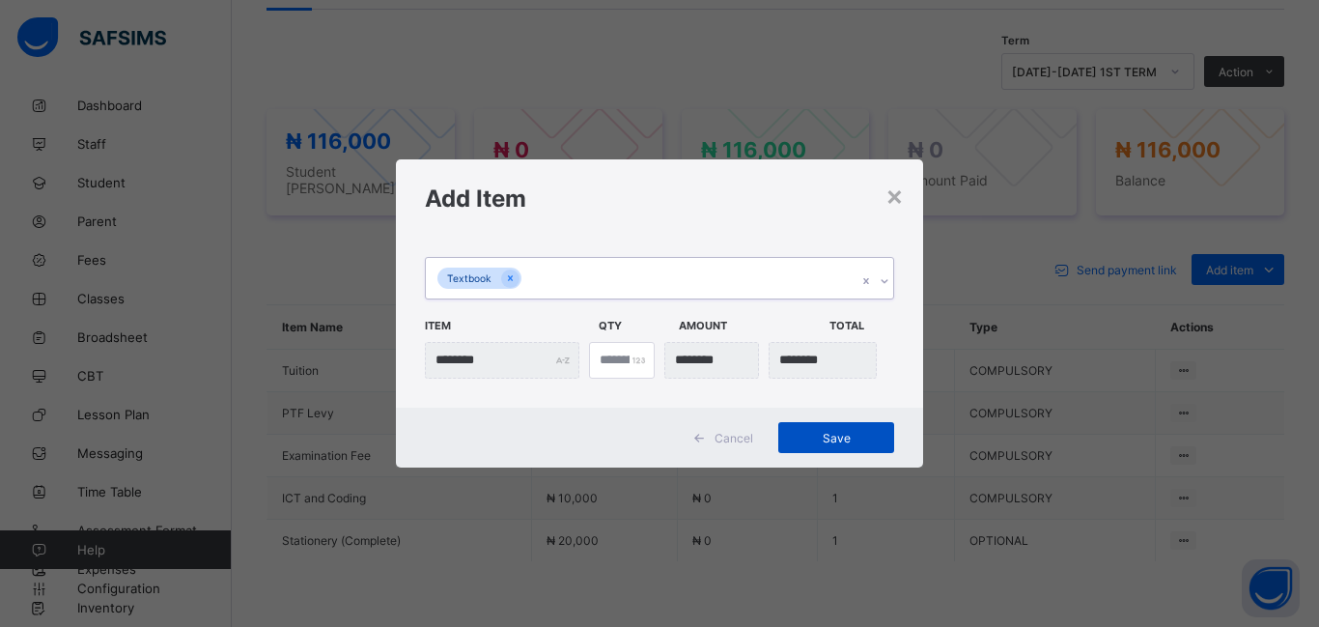
click at [856, 445] on div "Save" at bounding box center [836, 437] width 116 height 31
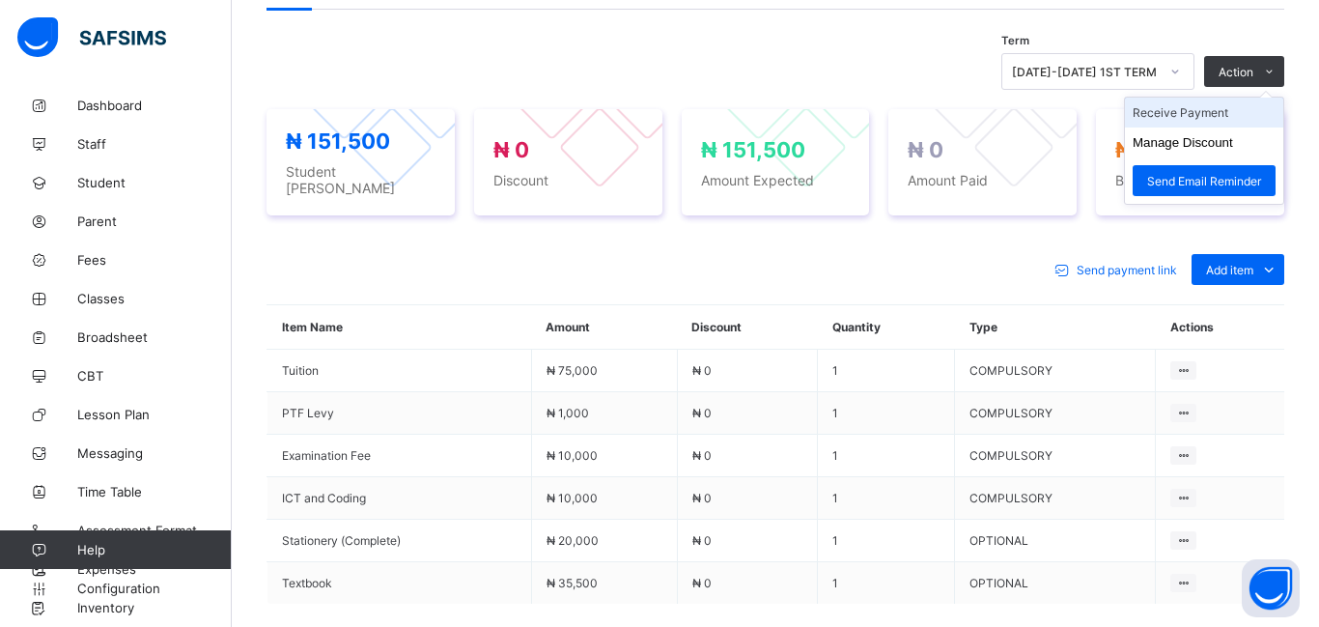
click at [1188, 124] on li "Receive Payment" at bounding box center [1204, 113] width 158 height 30
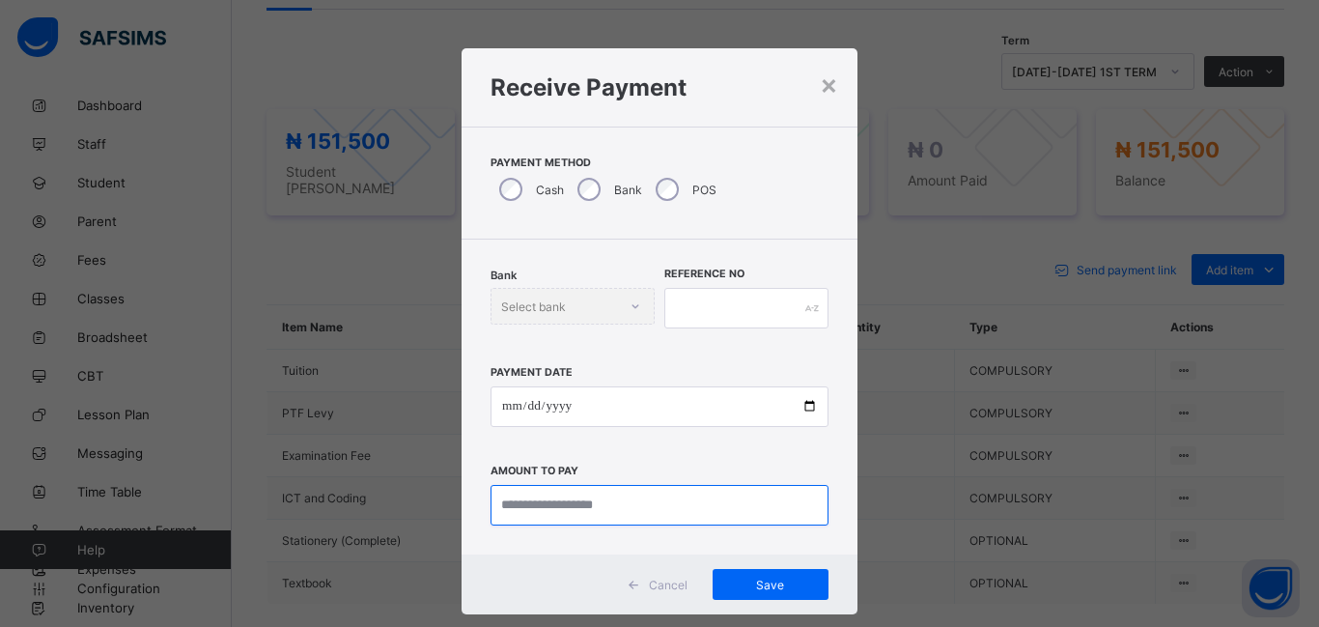
click at [524, 505] on input "currency" at bounding box center [660, 505] width 338 height 41
type input "*********"
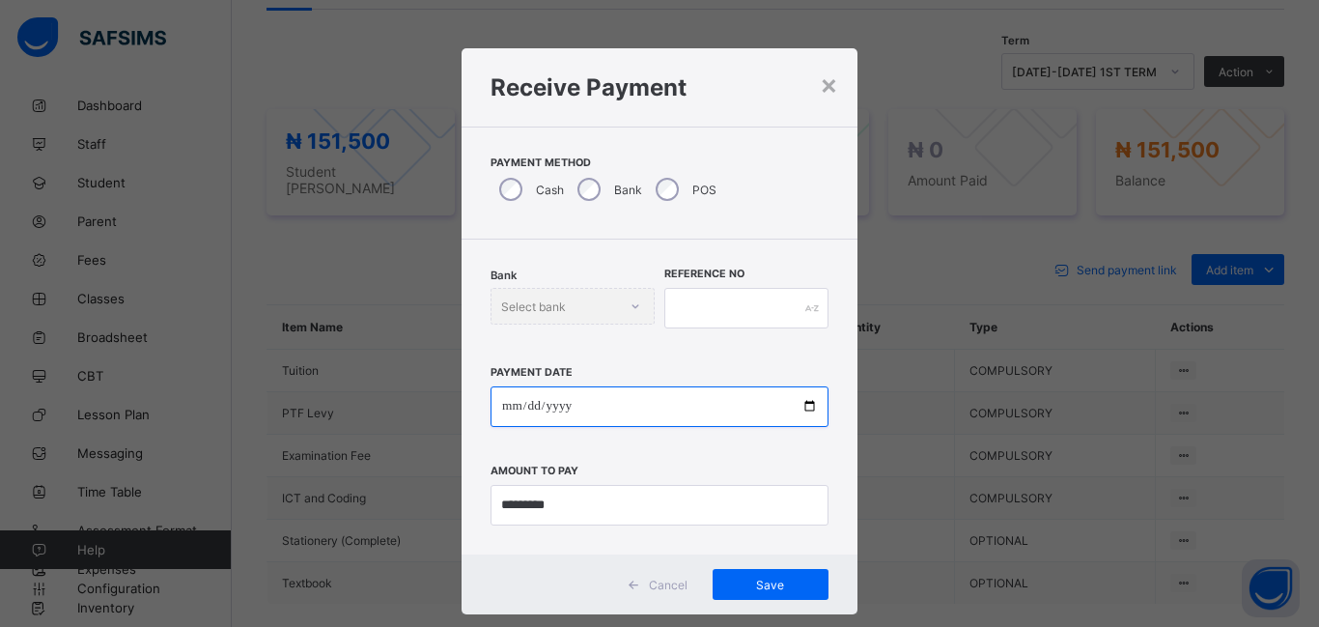
click at [508, 408] on input "date" at bounding box center [660, 406] width 338 height 41
type input "**********"
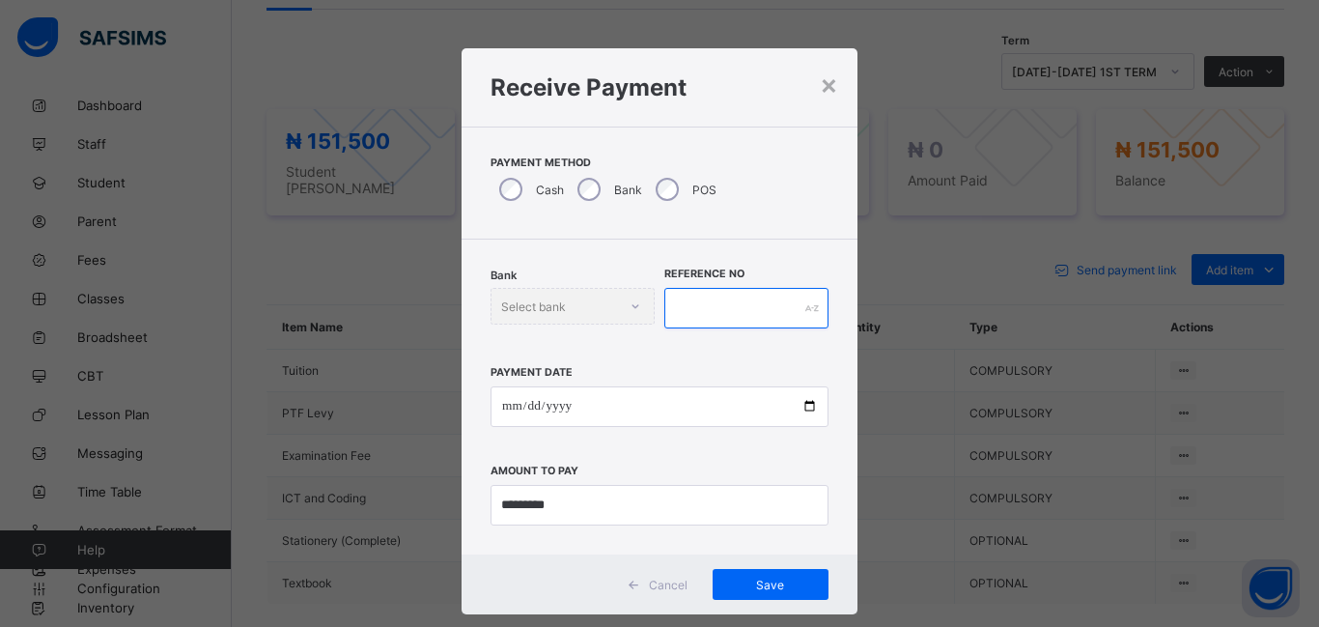
click at [684, 301] on input "text" at bounding box center [746, 308] width 164 height 41
type input "********"
click at [779, 585] on span "Save" at bounding box center [770, 584] width 87 height 14
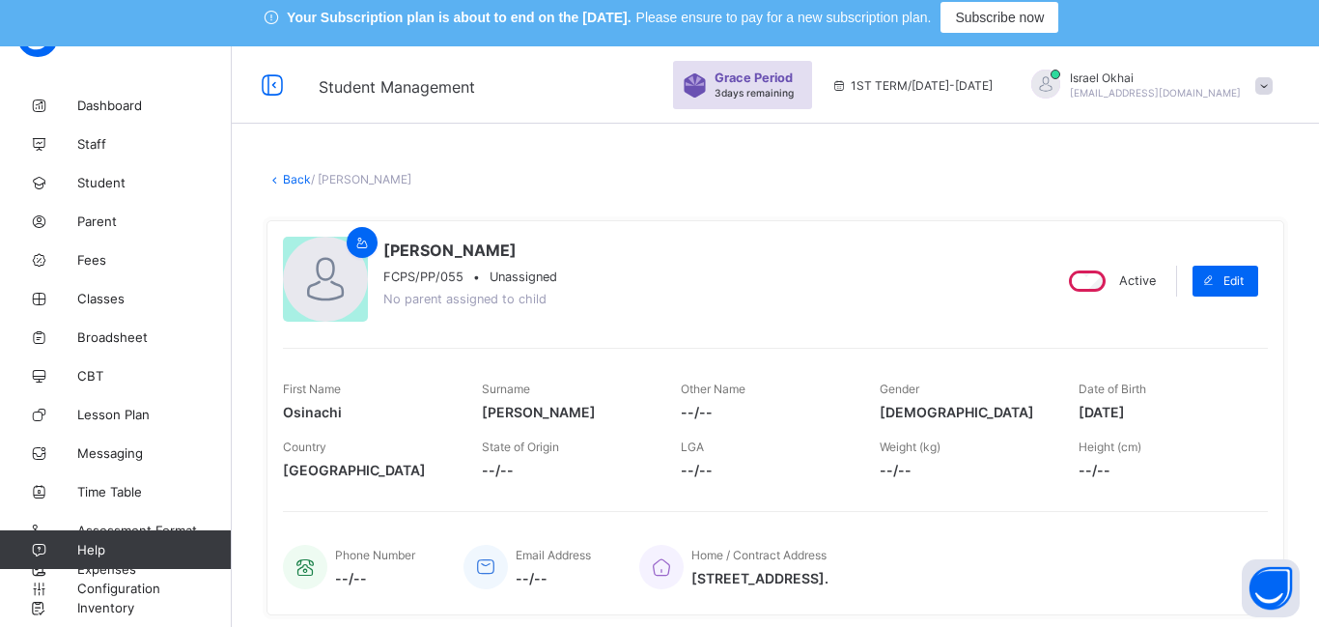
scroll to position [10, 0]
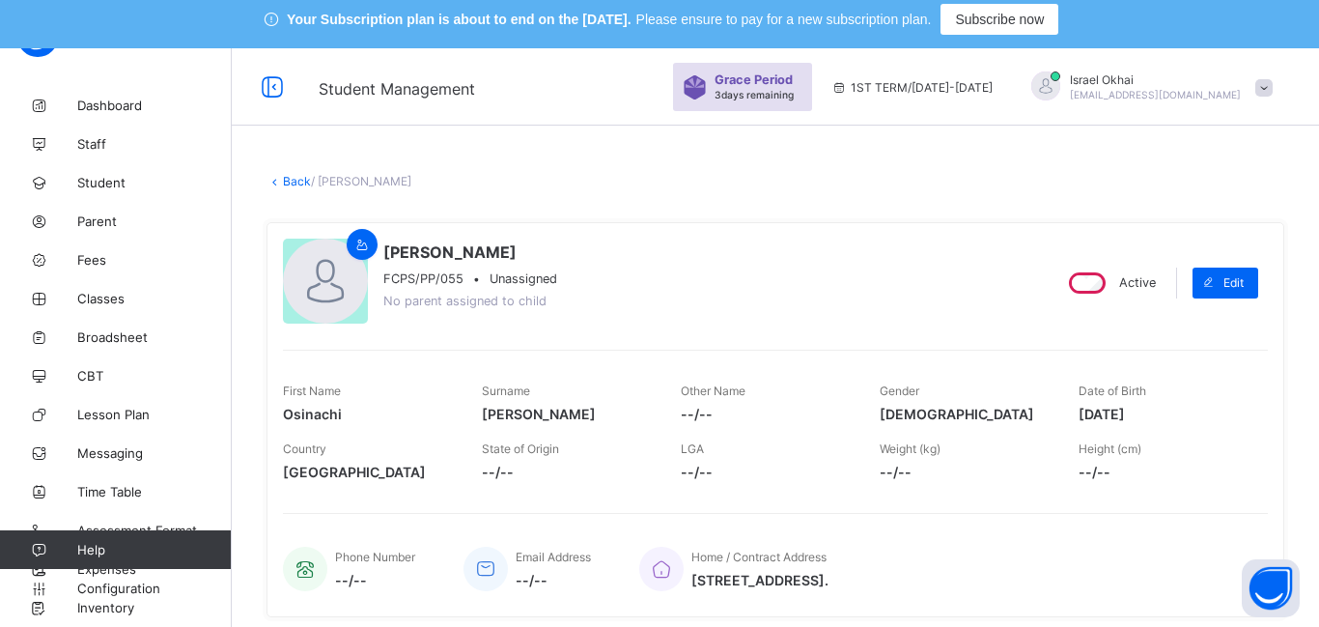
click at [295, 185] on link "Back" at bounding box center [297, 181] width 28 height 14
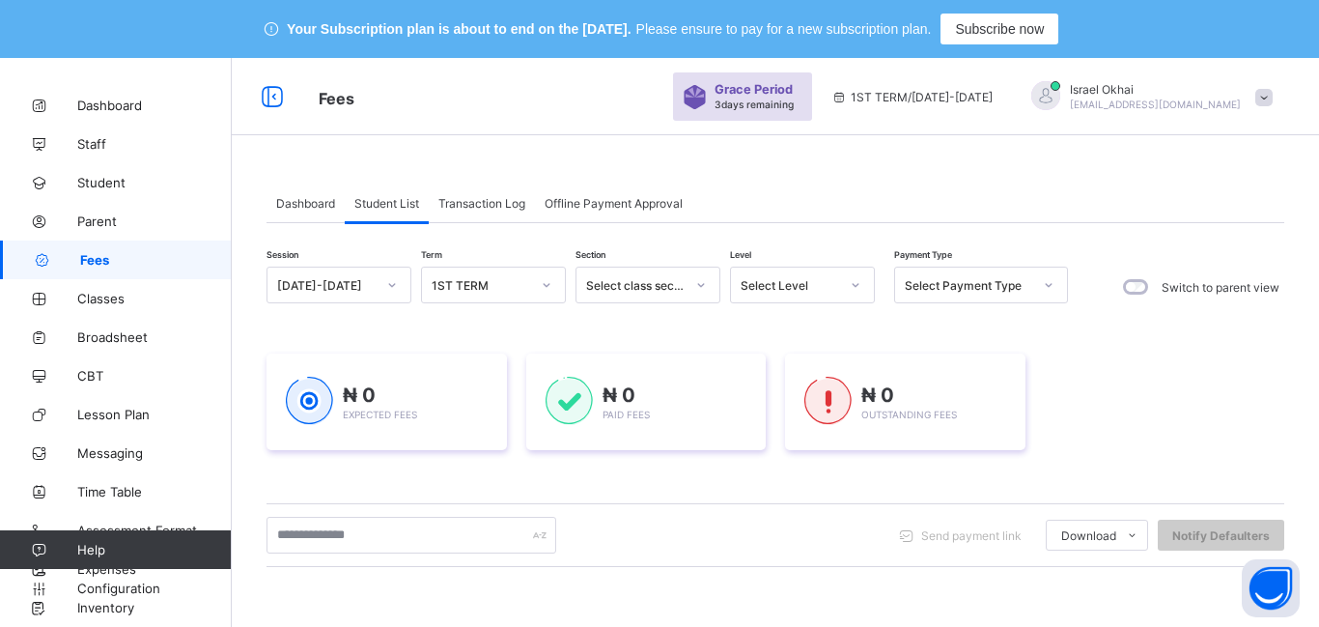
click at [807, 286] on div "Select Level" at bounding box center [790, 285] width 98 height 14
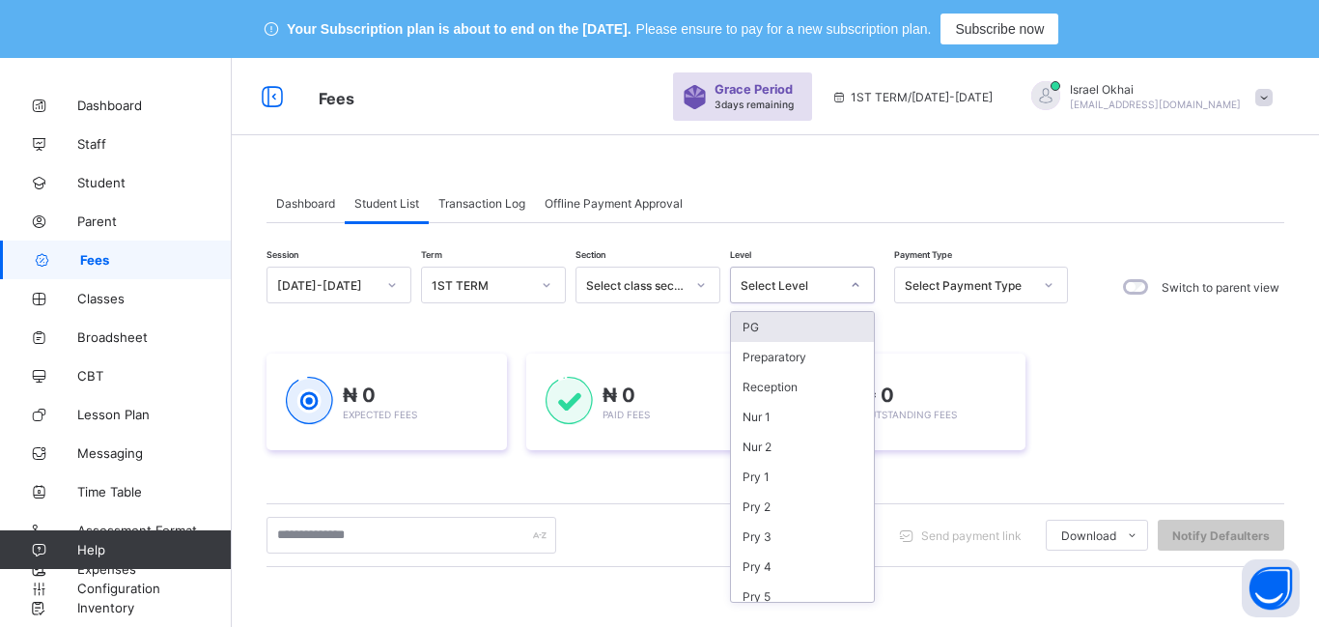
click at [580, 343] on div "₦ 0 Expected Fees ₦ 0 Paid Fees ₦ 0 Outstanding Fees" at bounding box center [776, 401] width 1018 height 154
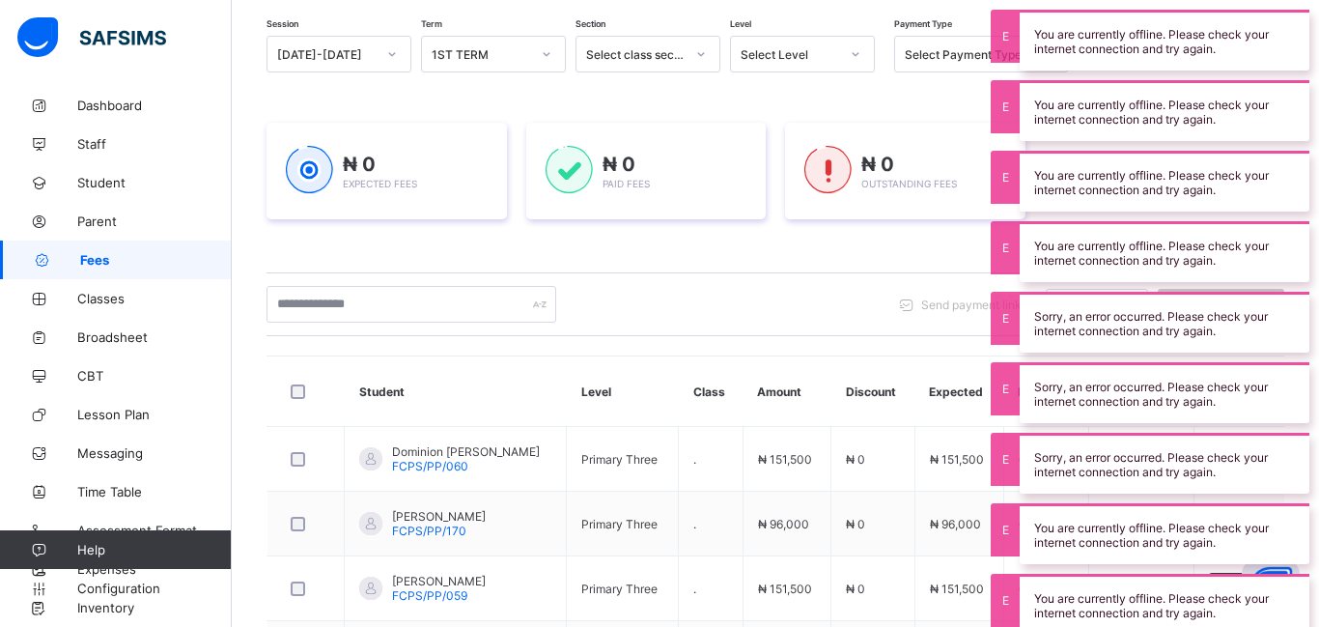
scroll to position [233, 0]
click at [791, 56] on div "Select Level" at bounding box center [790, 52] width 98 height 14
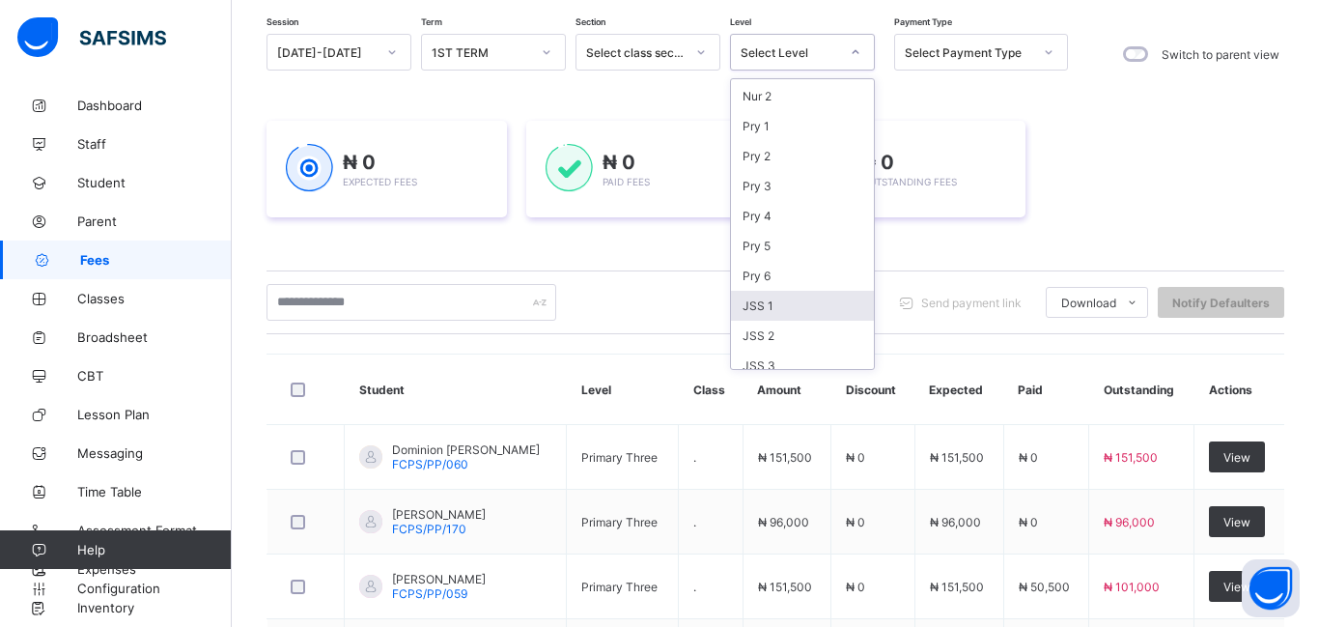
scroll to position [116, 0]
click at [795, 186] on div "Pry 3" at bounding box center [802, 188] width 143 height 30
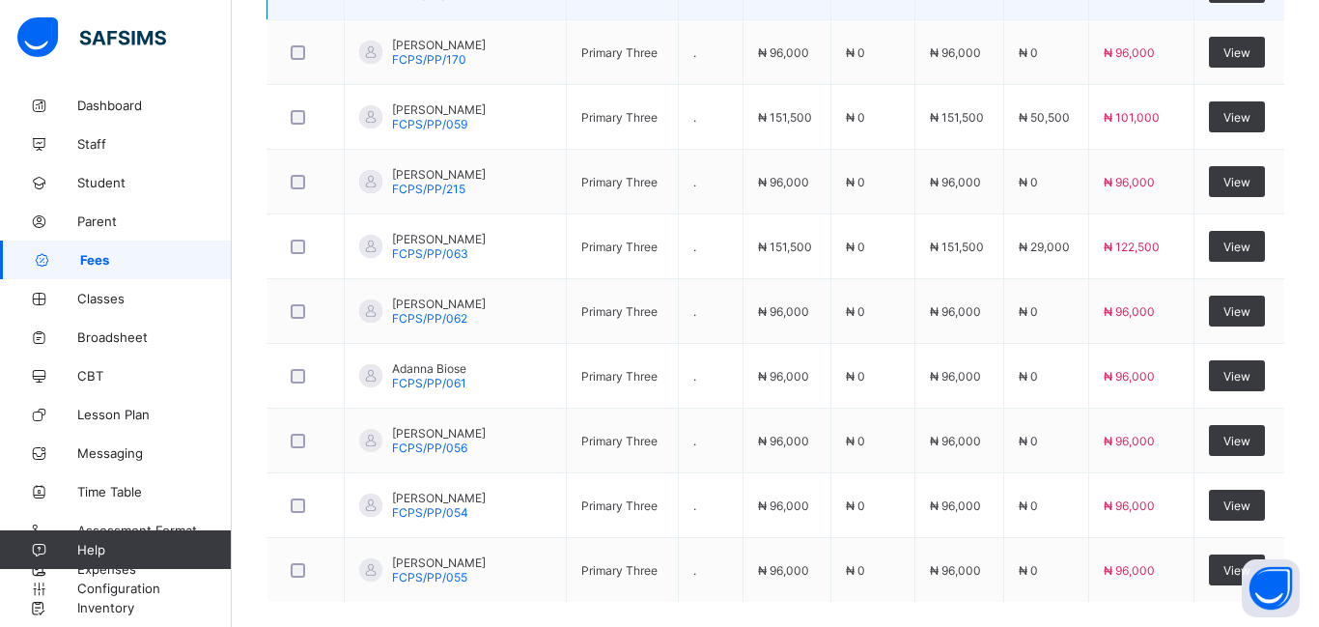
scroll to position [921, 0]
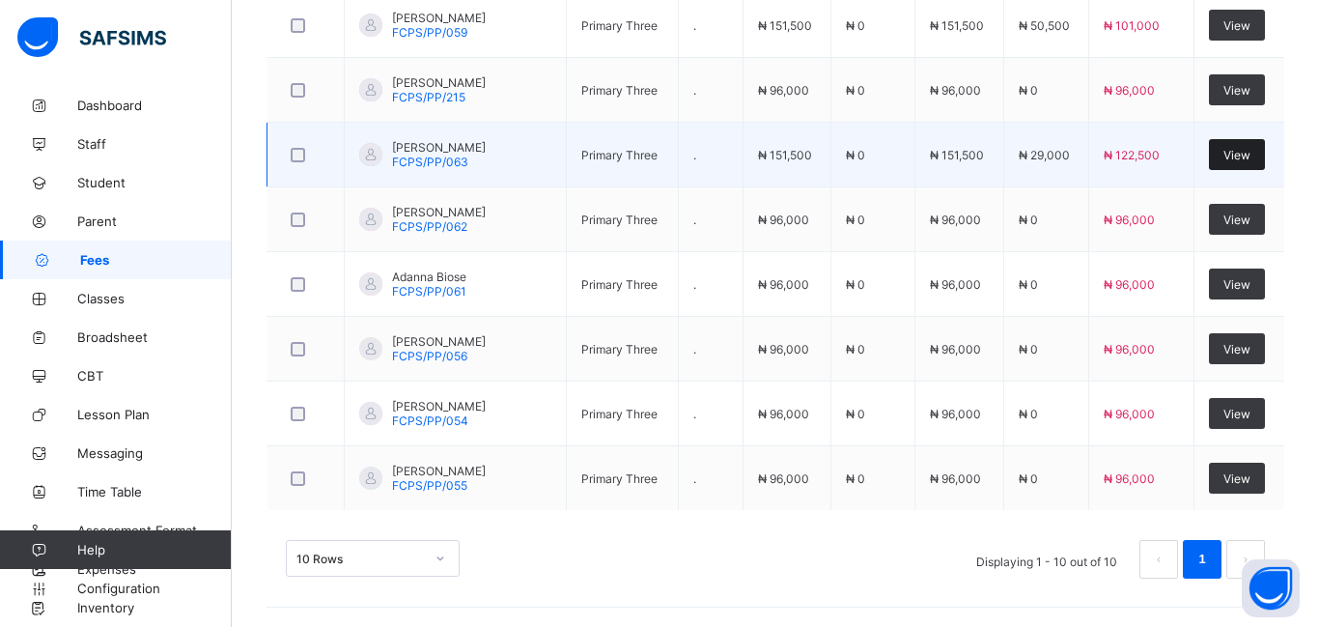
click at [1242, 152] on span "View" at bounding box center [1236, 155] width 27 height 14
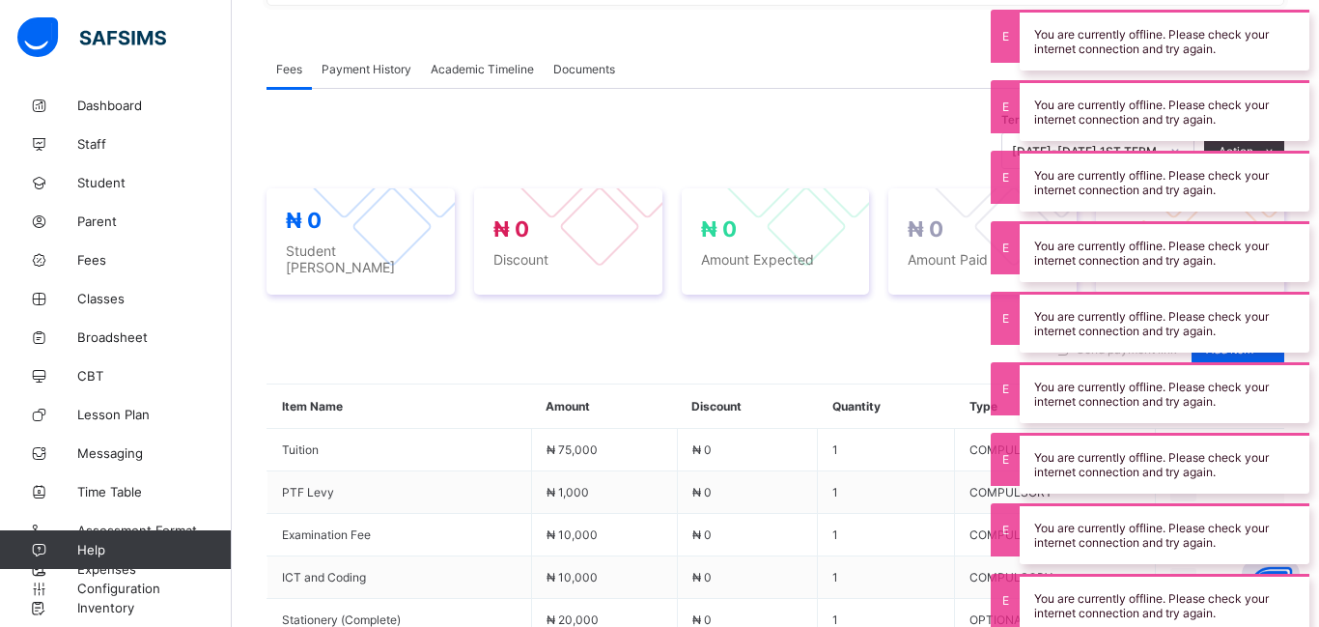
scroll to position [871, 0]
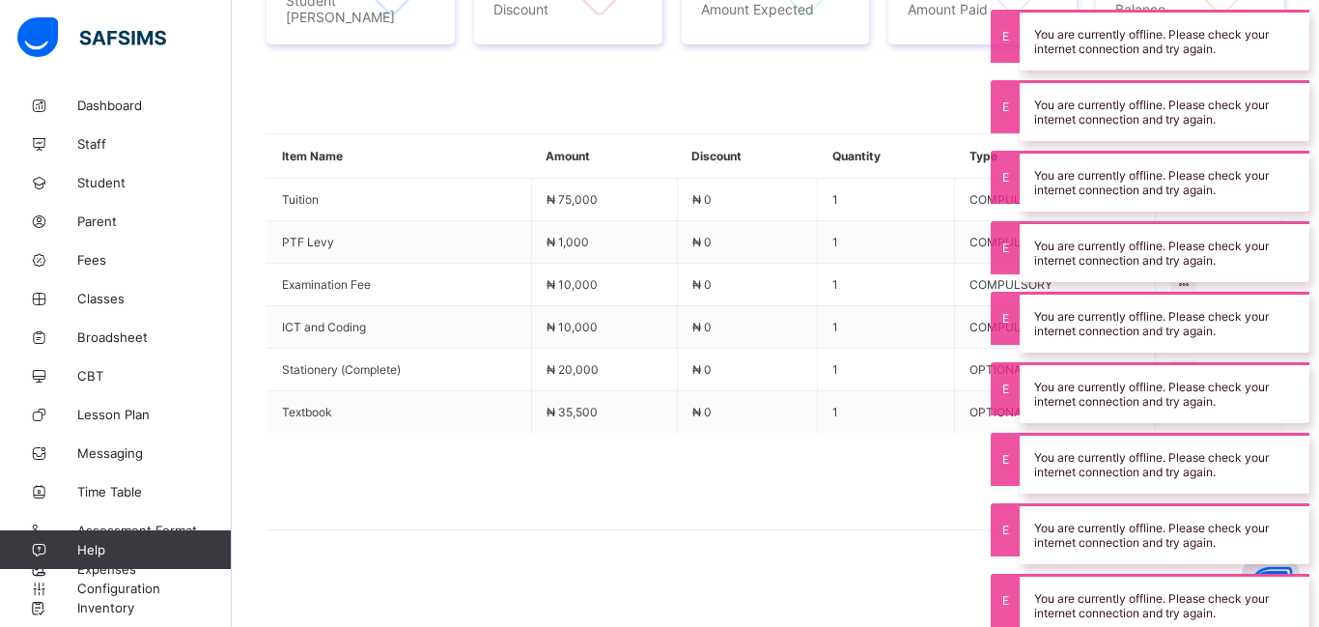
click at [919, 541] on div "Send payment link Add item Optional items Special bill Item Name Amount Discoun…" at bounding box center [776, 316] width 1018 height 505
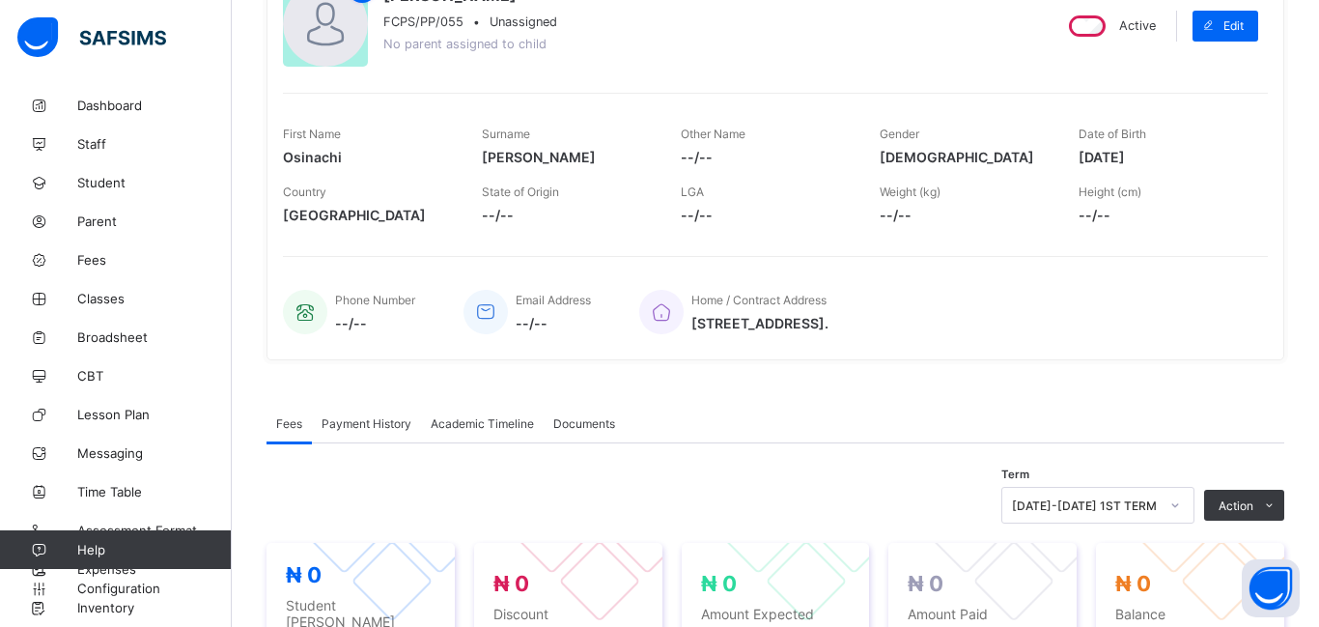
scroll to position [265, 0]
click at [366, 429] on span "Payment History" at bounding box center [367, 425] width 90 height 14
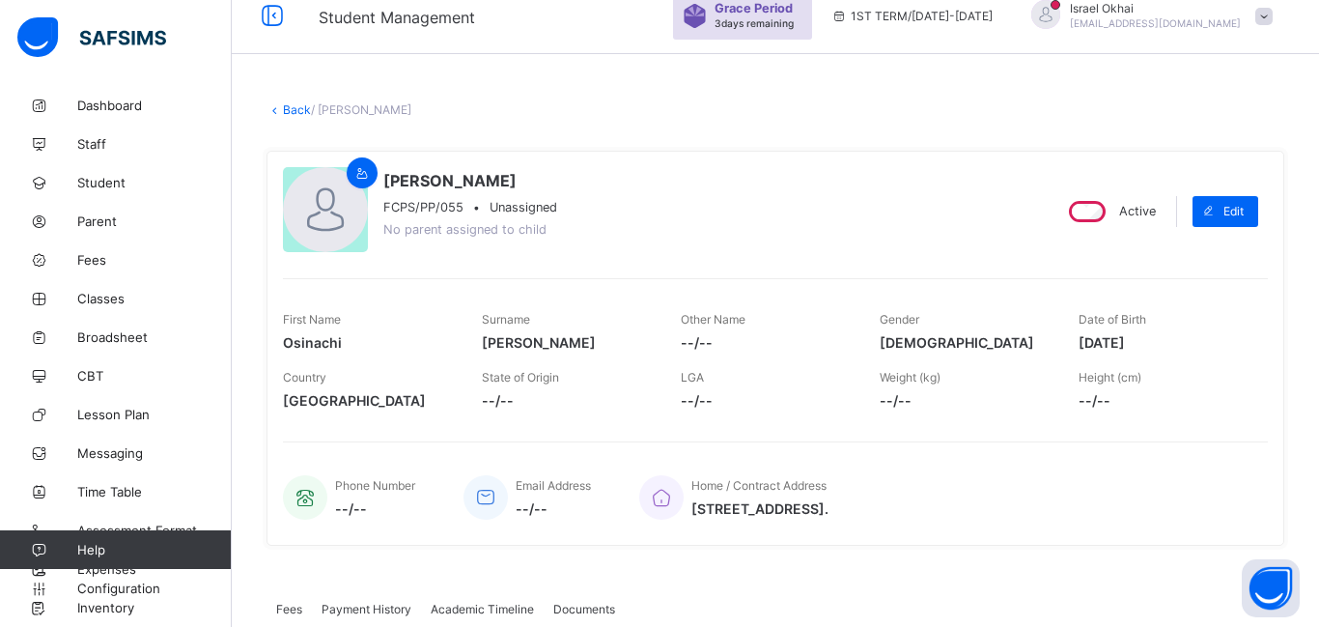
scroll to position [0, 0]
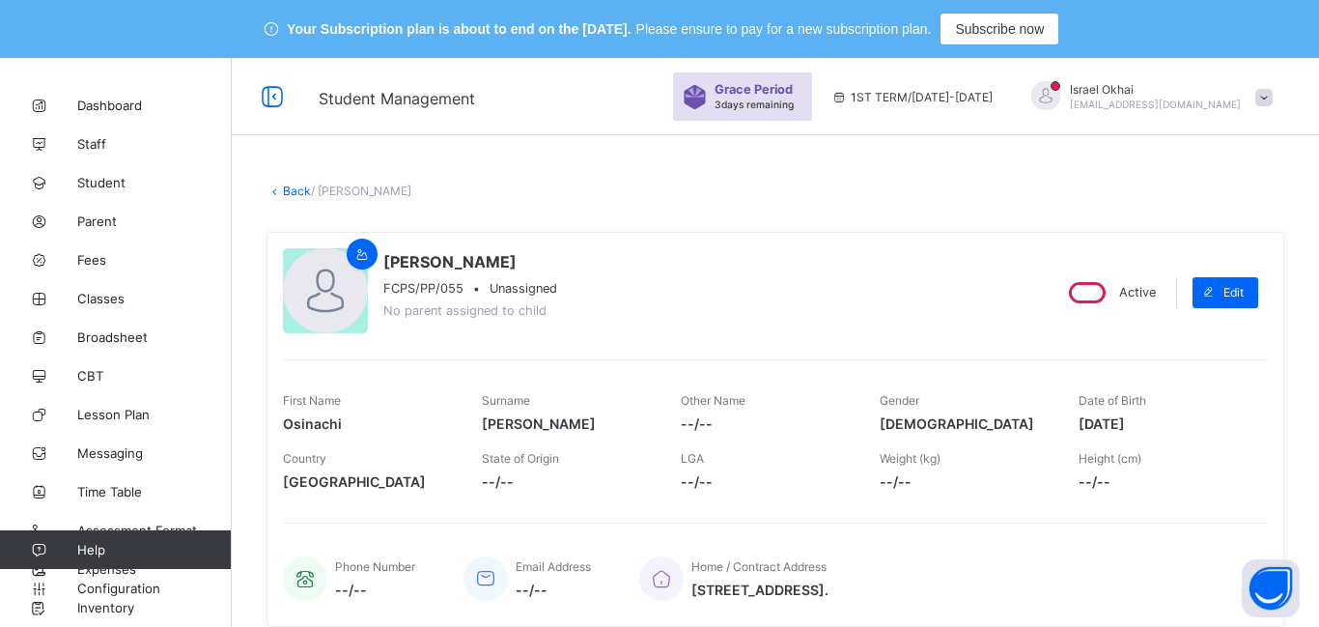
click at [295, 196] on link "Back" at bounding box center [297, 190] width 28 height 14
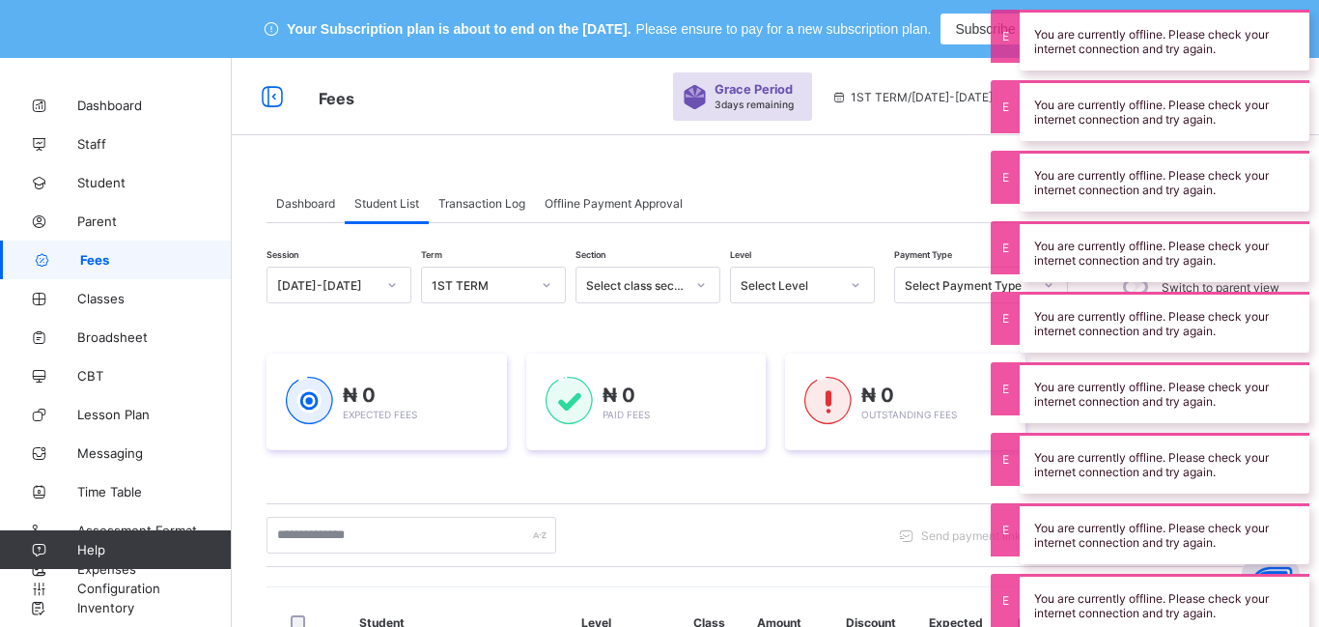
click at [953, 187] on div "Dashboard Student List Transaction Log Offline Payment Approval" at bounding box center [776, 203] width 1018 height 40
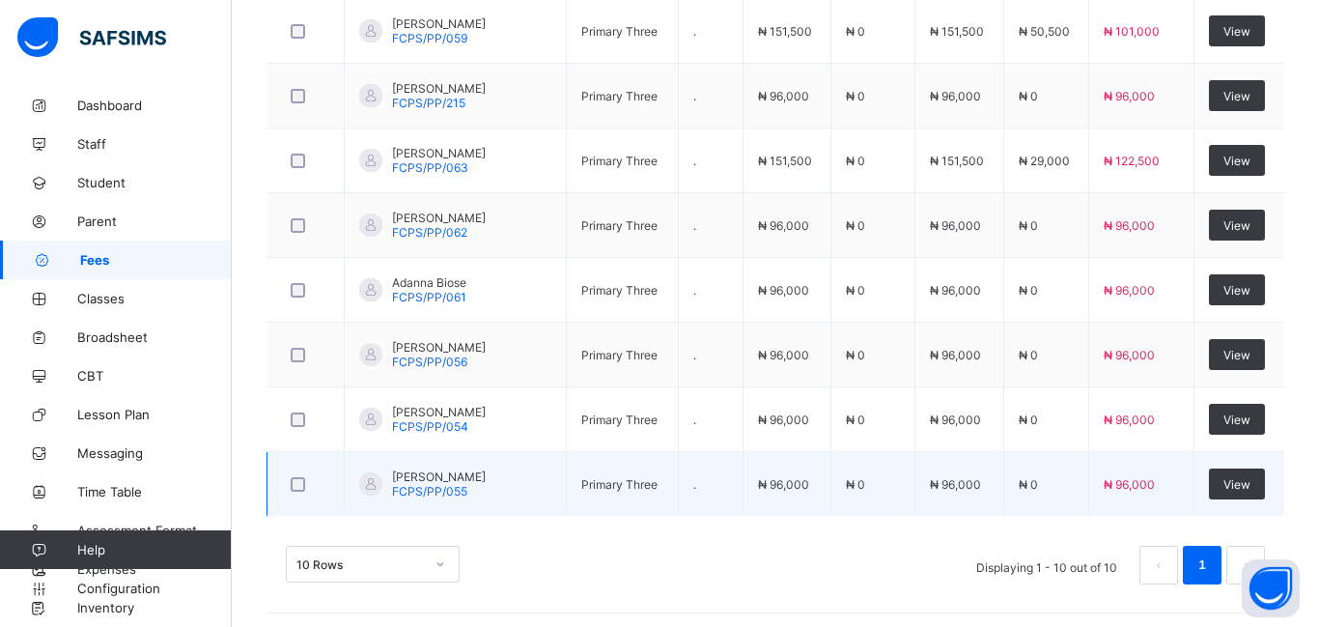
scroll to position [794, 0]
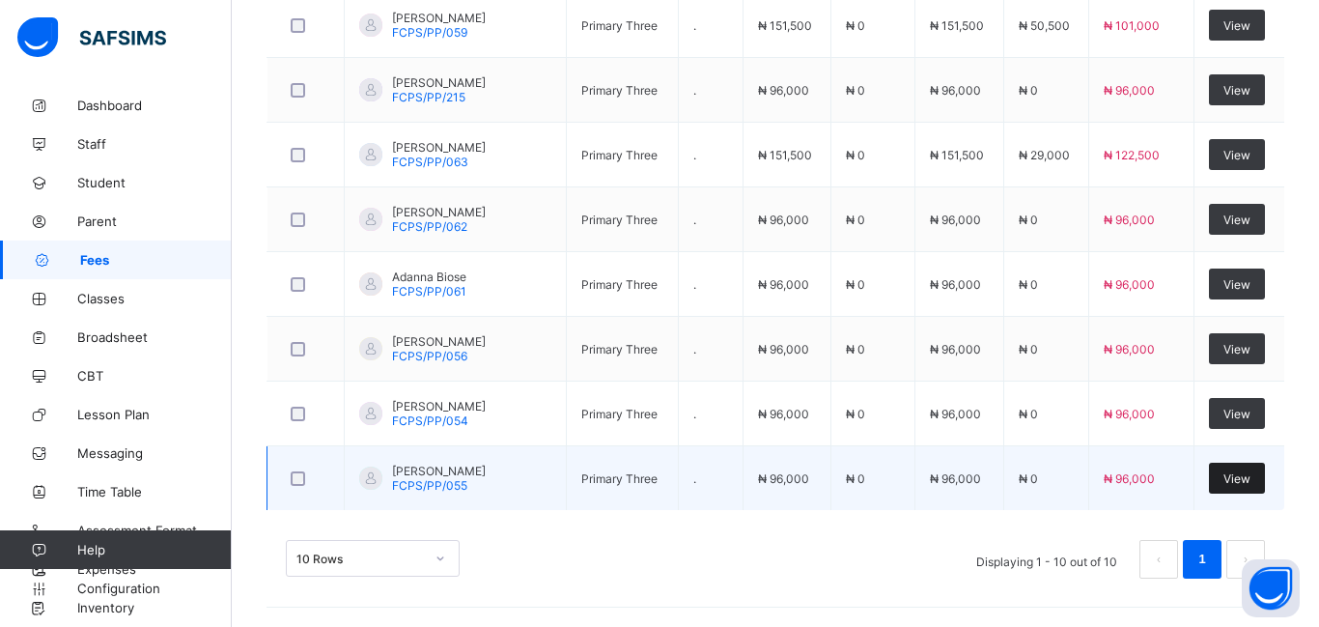
click at [1244, 480] on span "View" at bounding box center [1236, 478] width 27 height 14
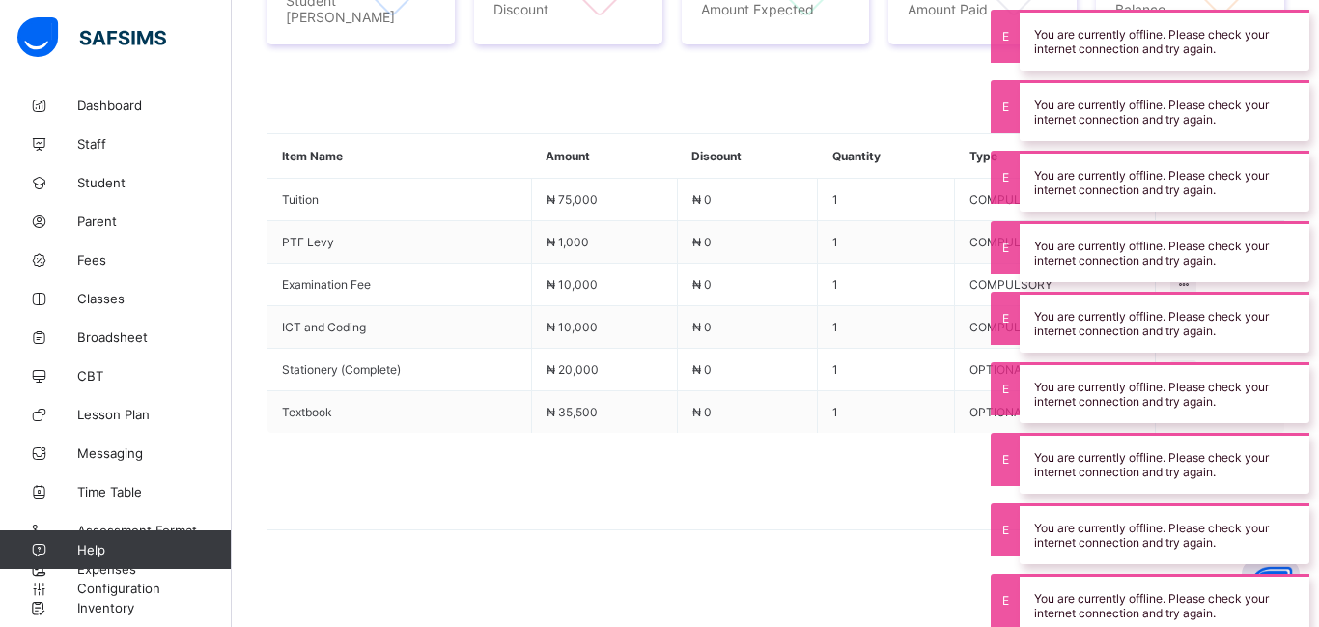
scroll to position [794, 0]
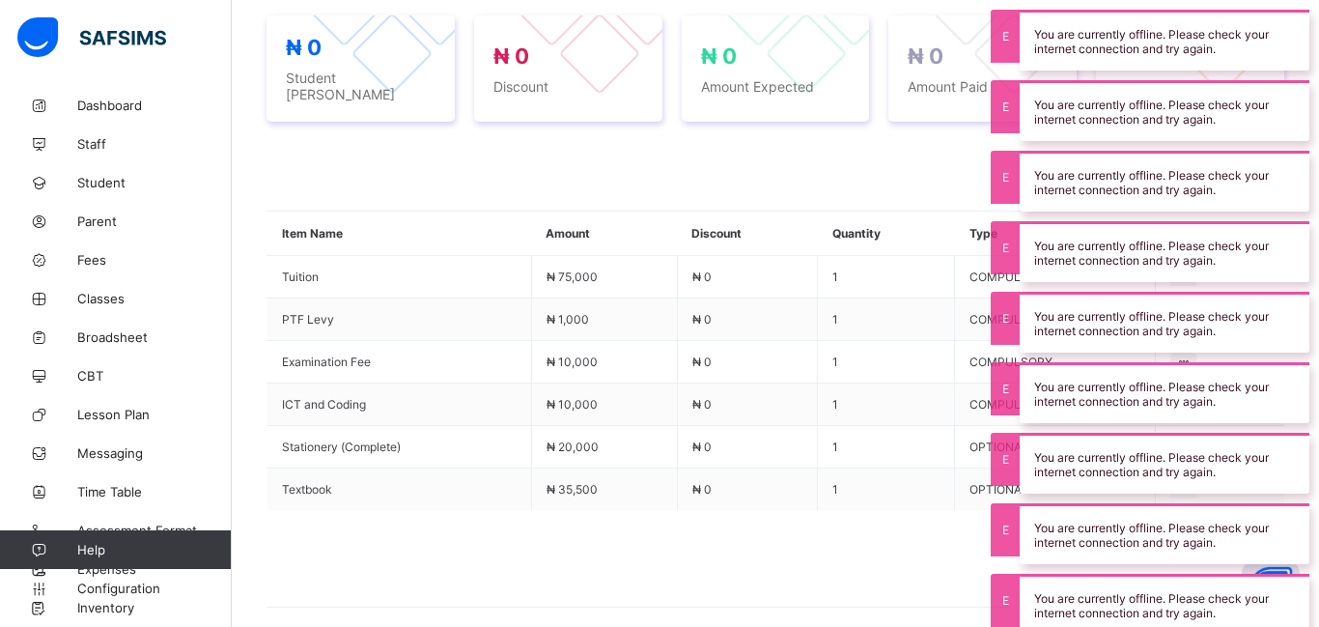
click at [814, 531] on span at bounding box center [776, 558] width 1018 height 97
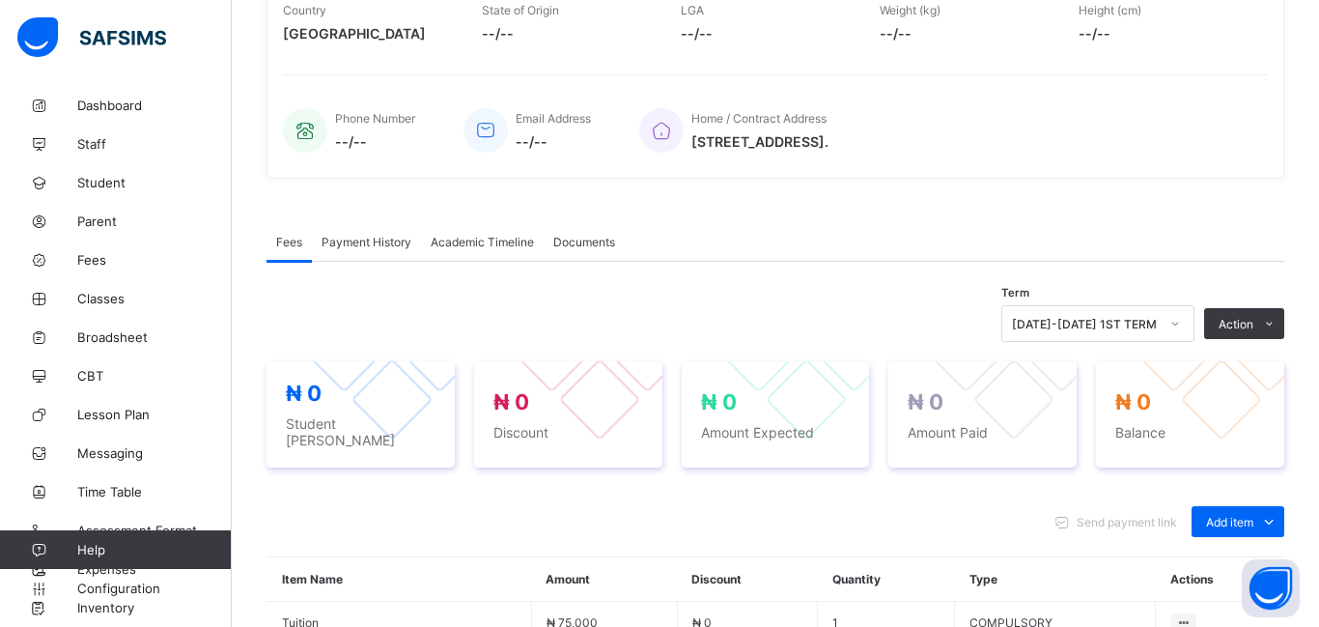
scroll to position [446, 0]
click at [847, 254] on div "Fees Payment History Academic Timeline Documents" at bounding box center [776, 244] width 1018 height 40
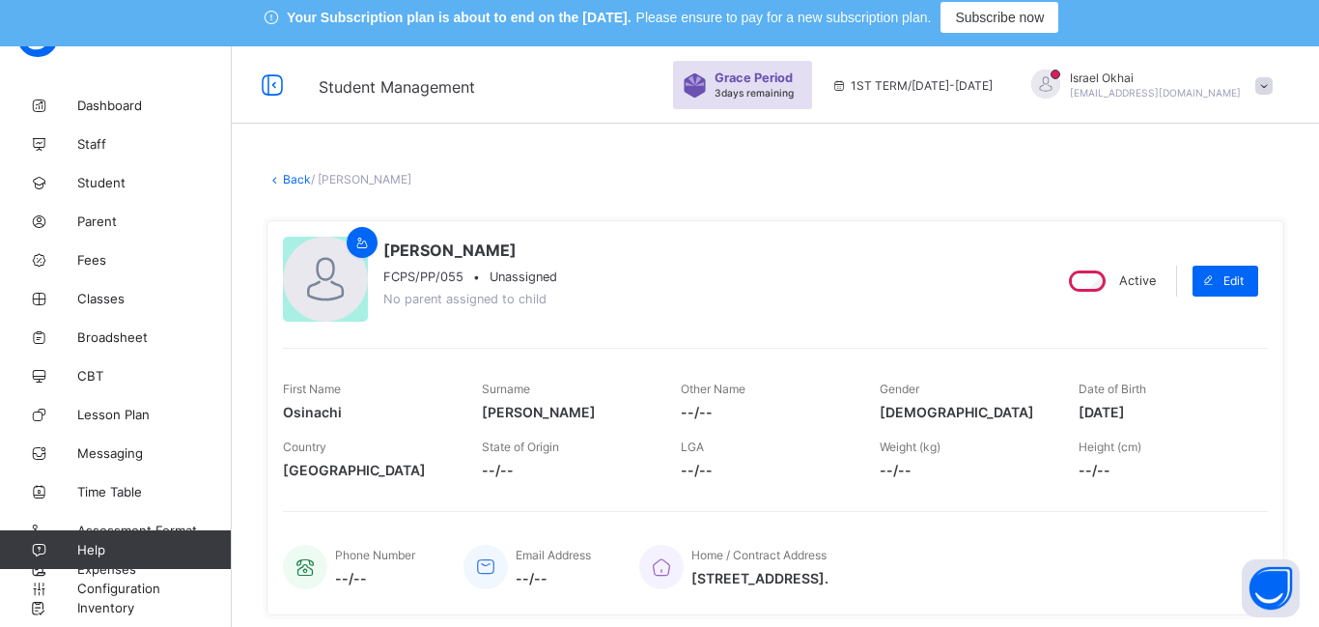
scroll to position [0, 0]
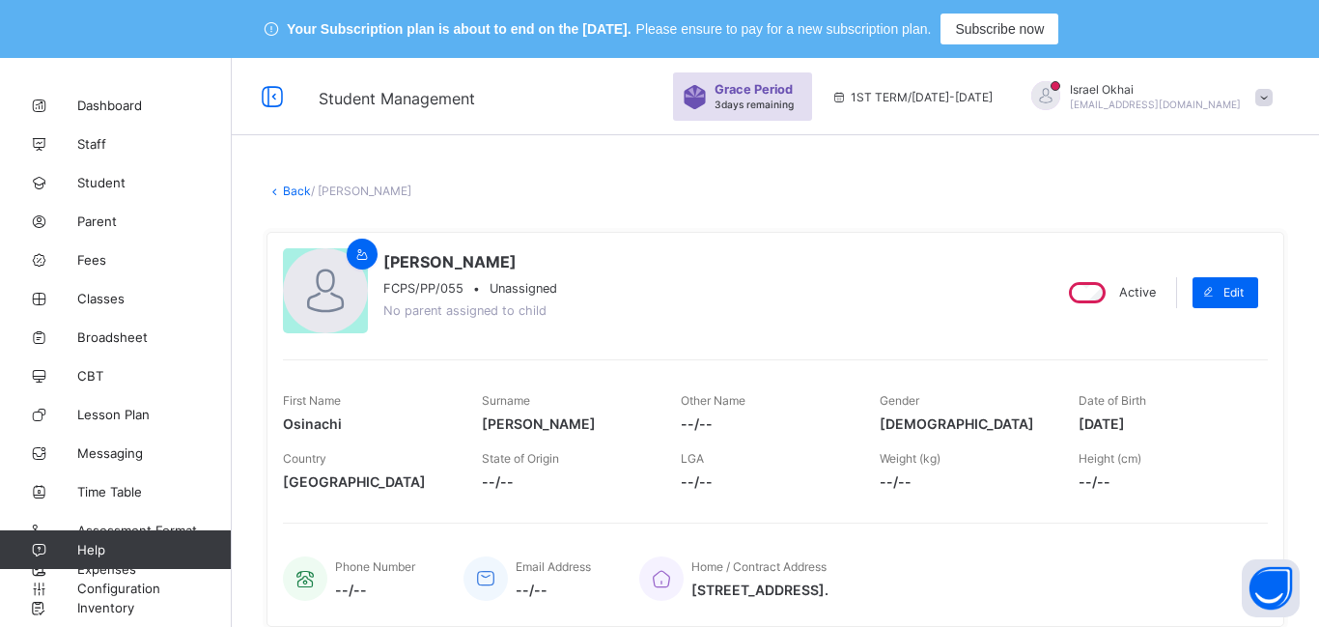
click at [289, 192] on link "Back" at bounding box center [297, 190] width 28 height 14
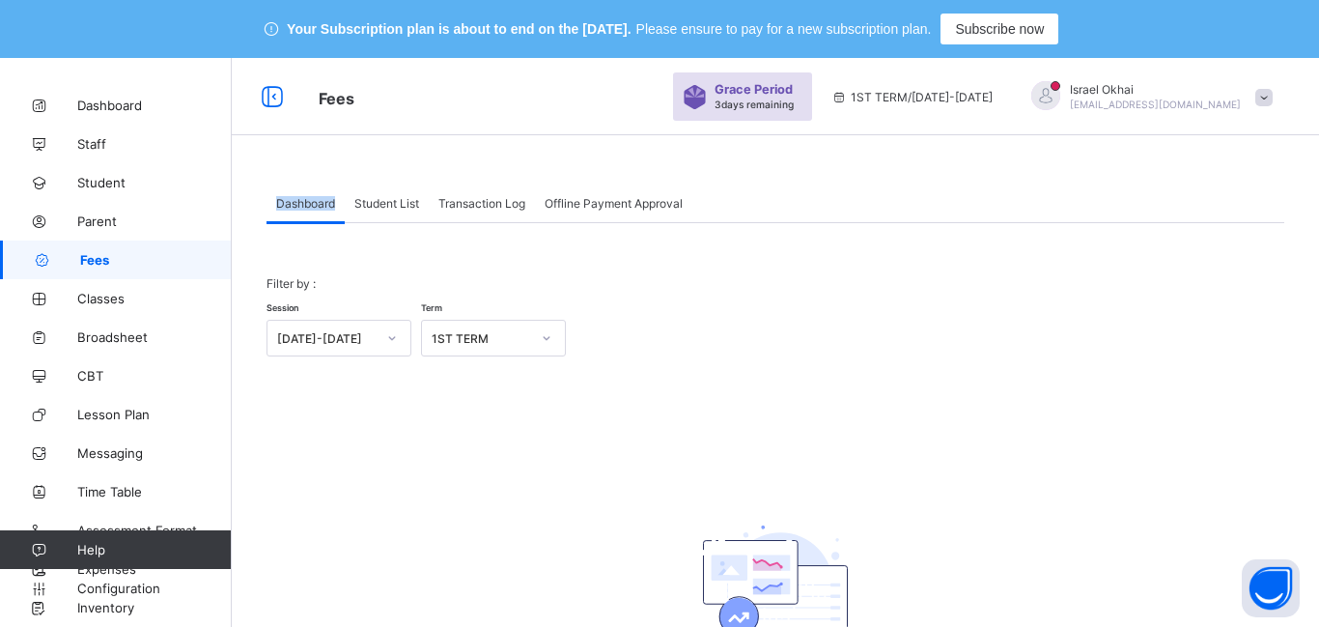
click at [787, 296] on span at bounding box center [776, 296] width 1018 height 10
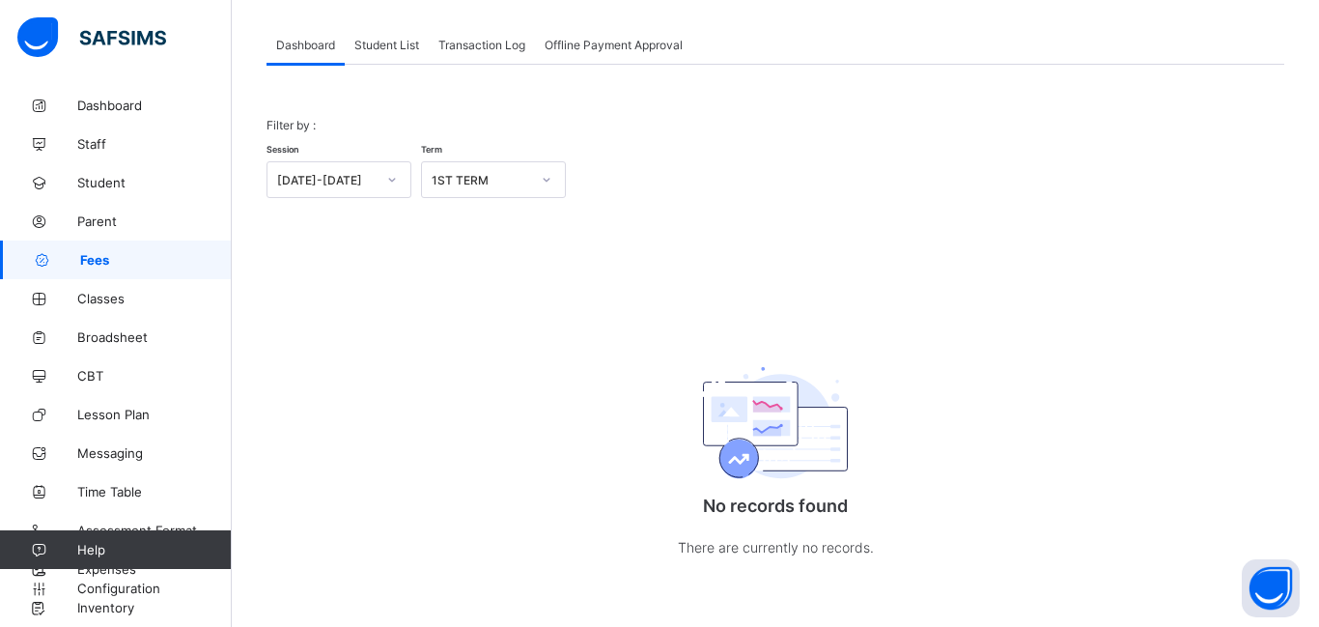
click at [1037, 273] on div "Filter by : Session [DATE]-[DATE] Term 1ST TERM No records found There are curr…" at bounding box center [776, 347] width 1018 height 499
click at [1004, 118] on div "Filter by : Session [DATE]-[DATE] Term 1ST TERM" at bounding box center [776, 157] width 1018 height 119
click at [1069, 297] on div "Filter by : Session [DATE]-[DATE] Term 1ST TERM No records found There are curr…" at bounding box center [776, 347] width 1018 height 499
click at [966, 361] on div "No records found There are currently no records." at bounding box center [775, 456] width 386 height 284
